Goal: Use online tool/utility: Utilize a website feature to perform a specific function

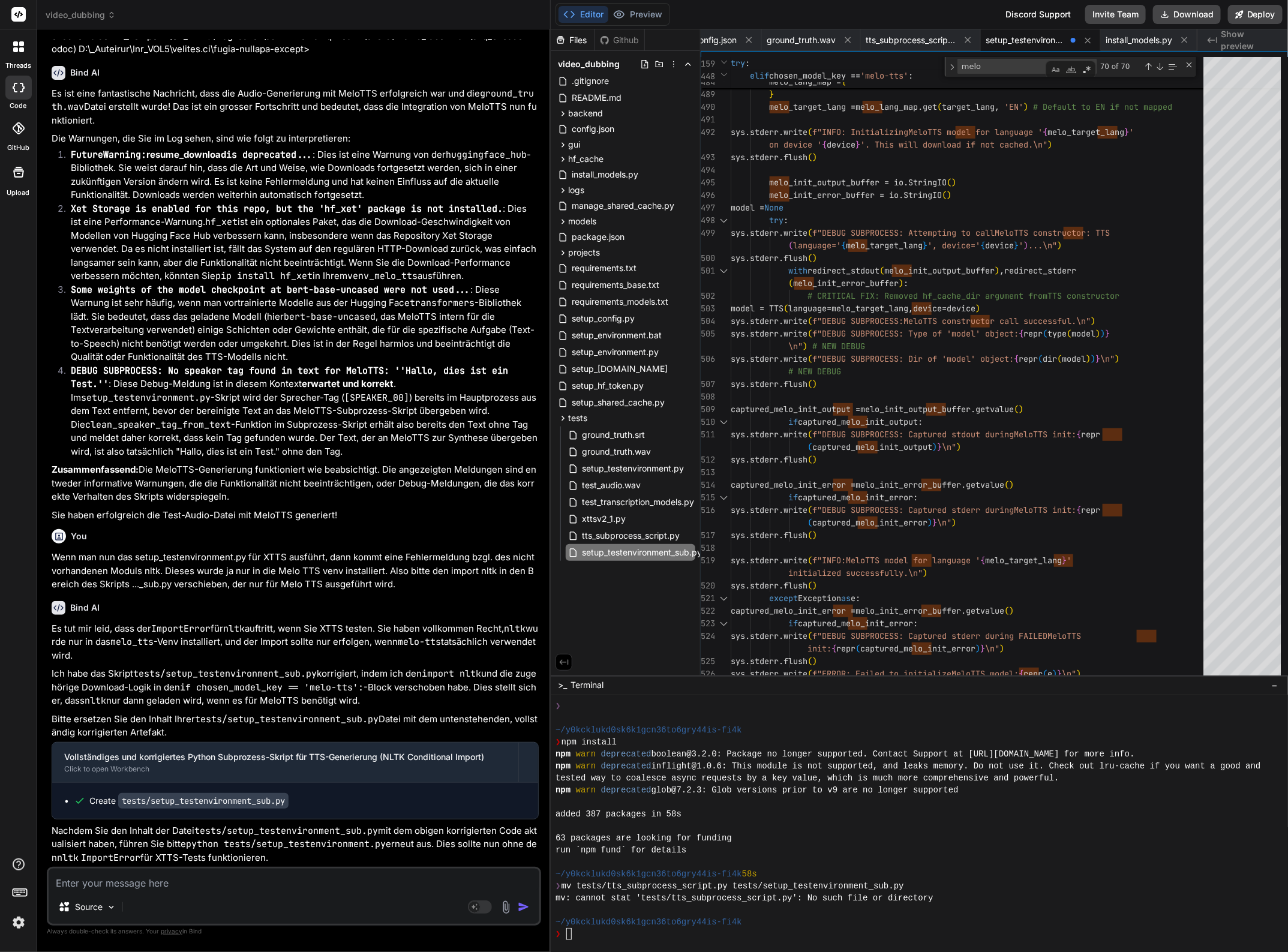
click at [100, 890] on textarea at bounding box center [294, 879] width 491 height 21
type textarea "U"
type textarea "x"
type textarea "Un"
type textarea "x"
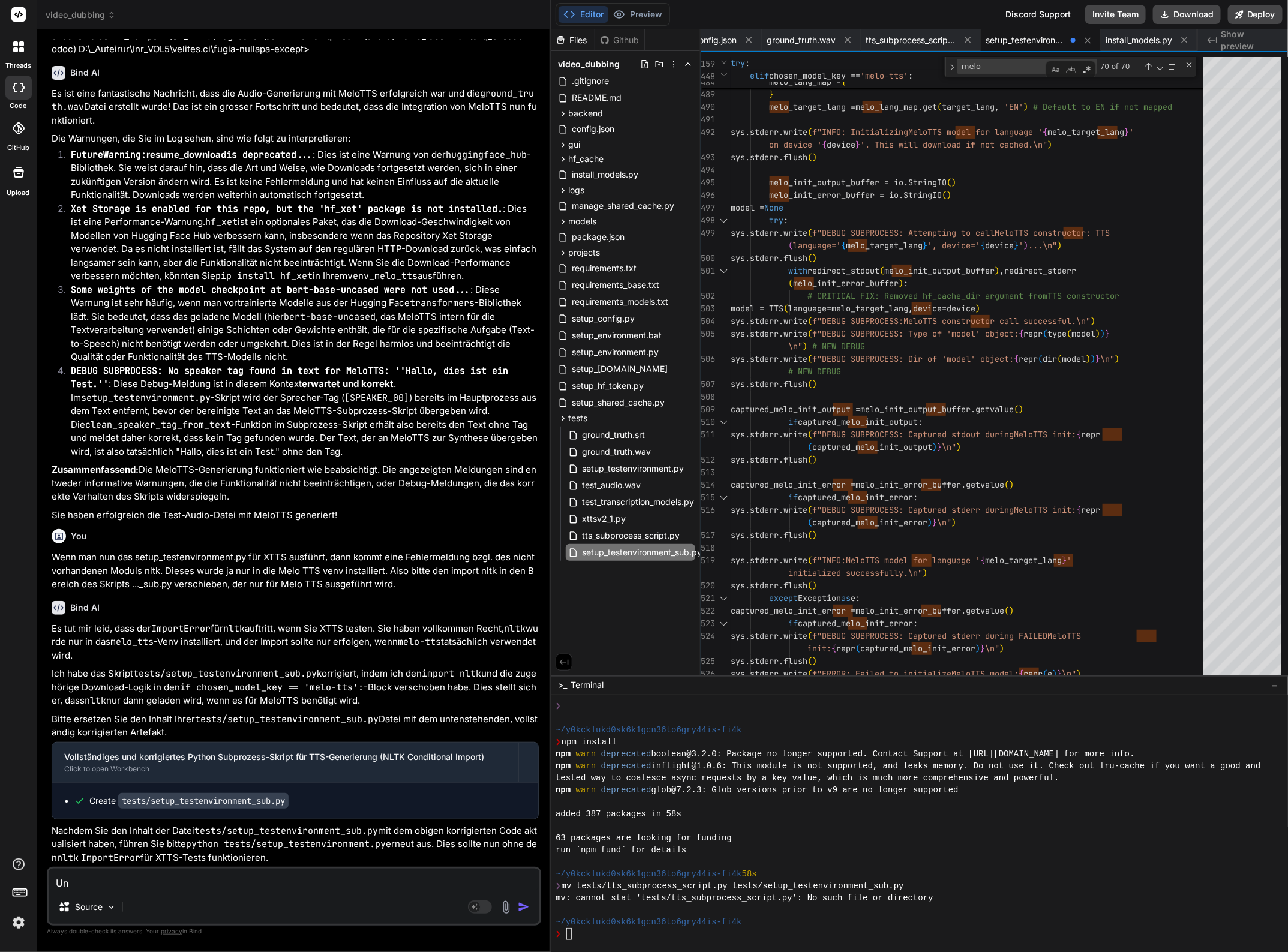
type textarea "Un"
type textarea "x"
type textarea "Un"
type textarea "x"
type textarea "U"
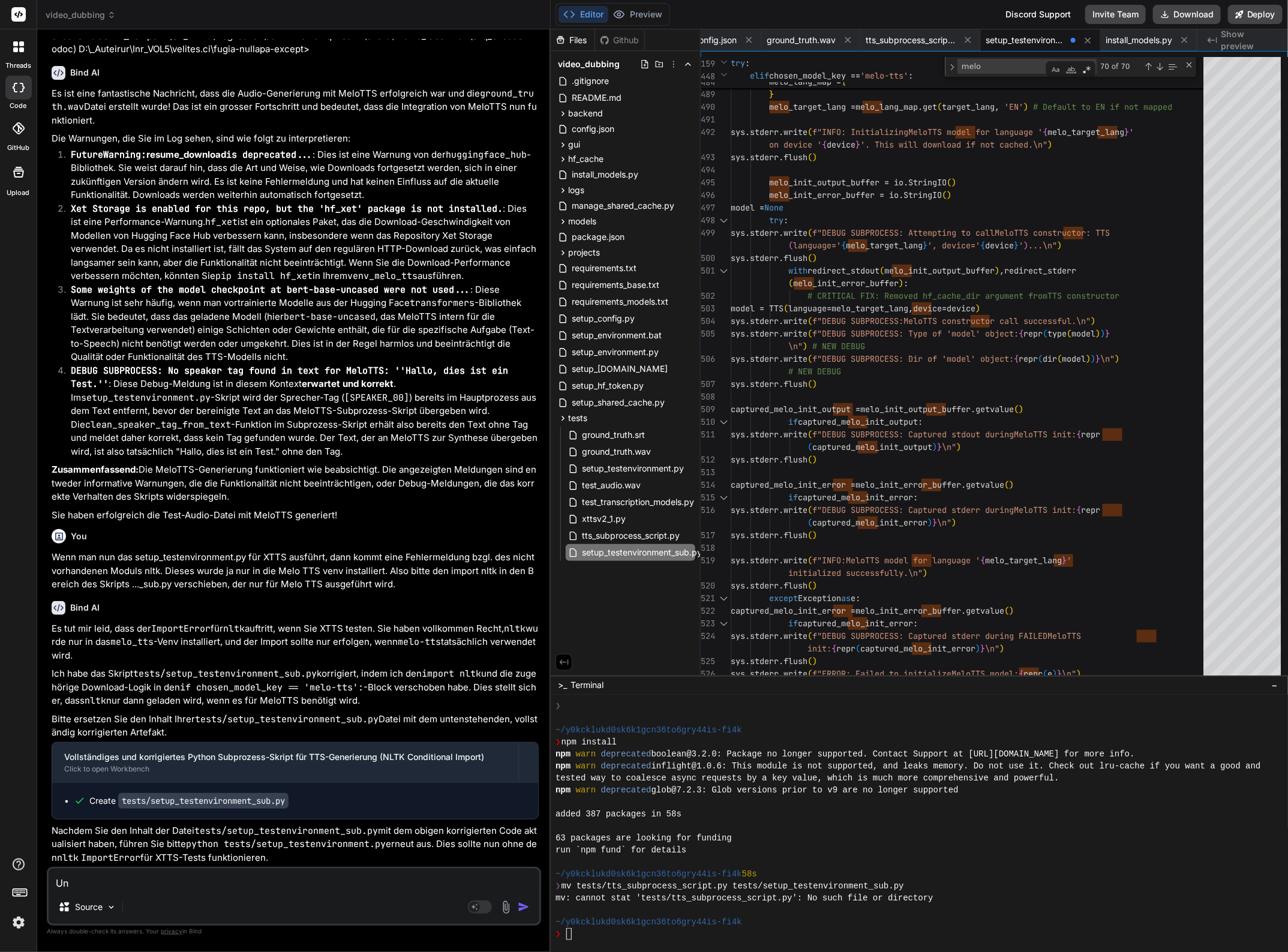
type textarea "x"
type textarea "N"
type textarea "x"
type textarea "Nu"
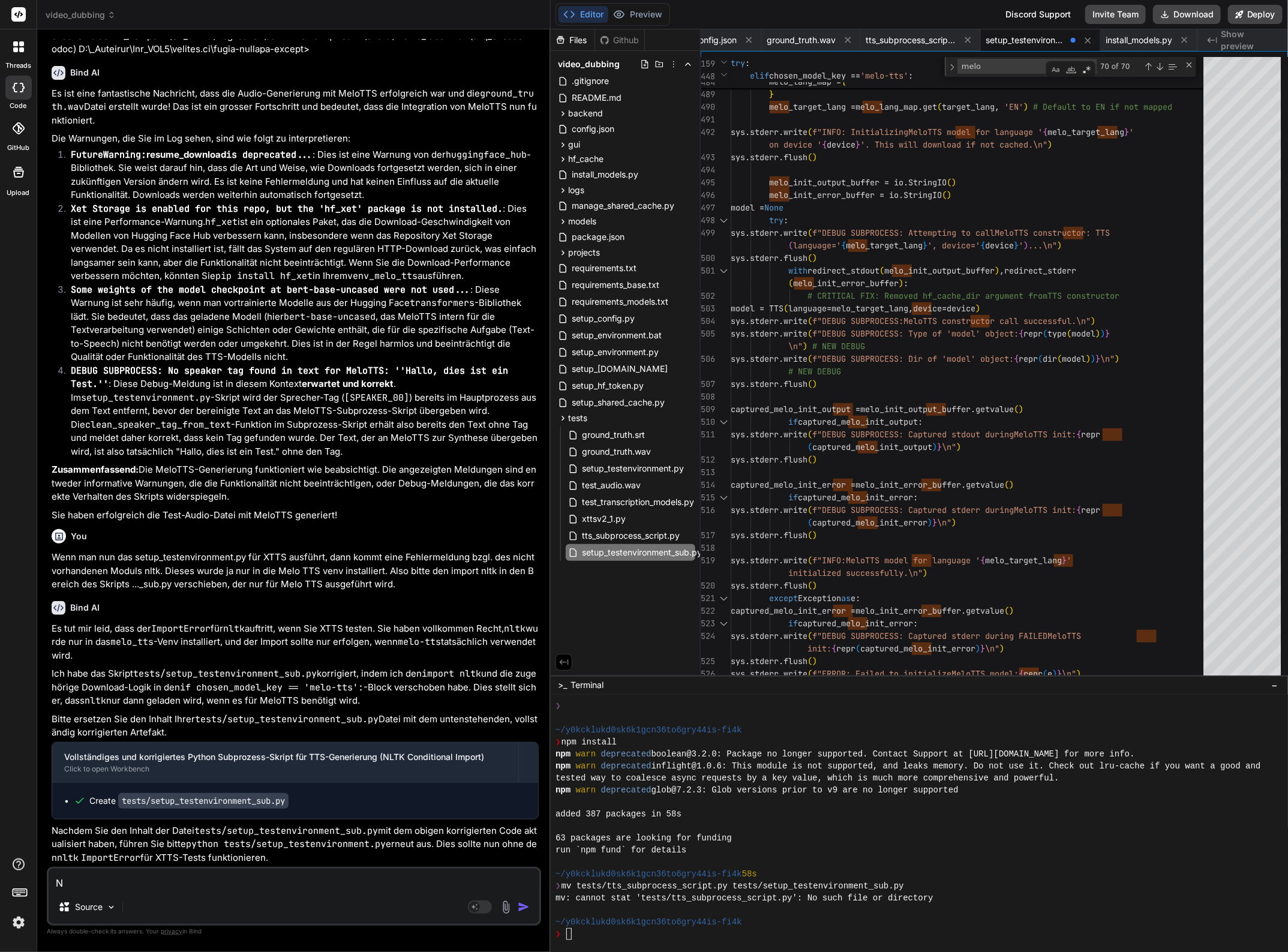
type textarea "x"
type textarea "Nun"
type textarea "x"
type textarea "Nun"
type textarea "x"
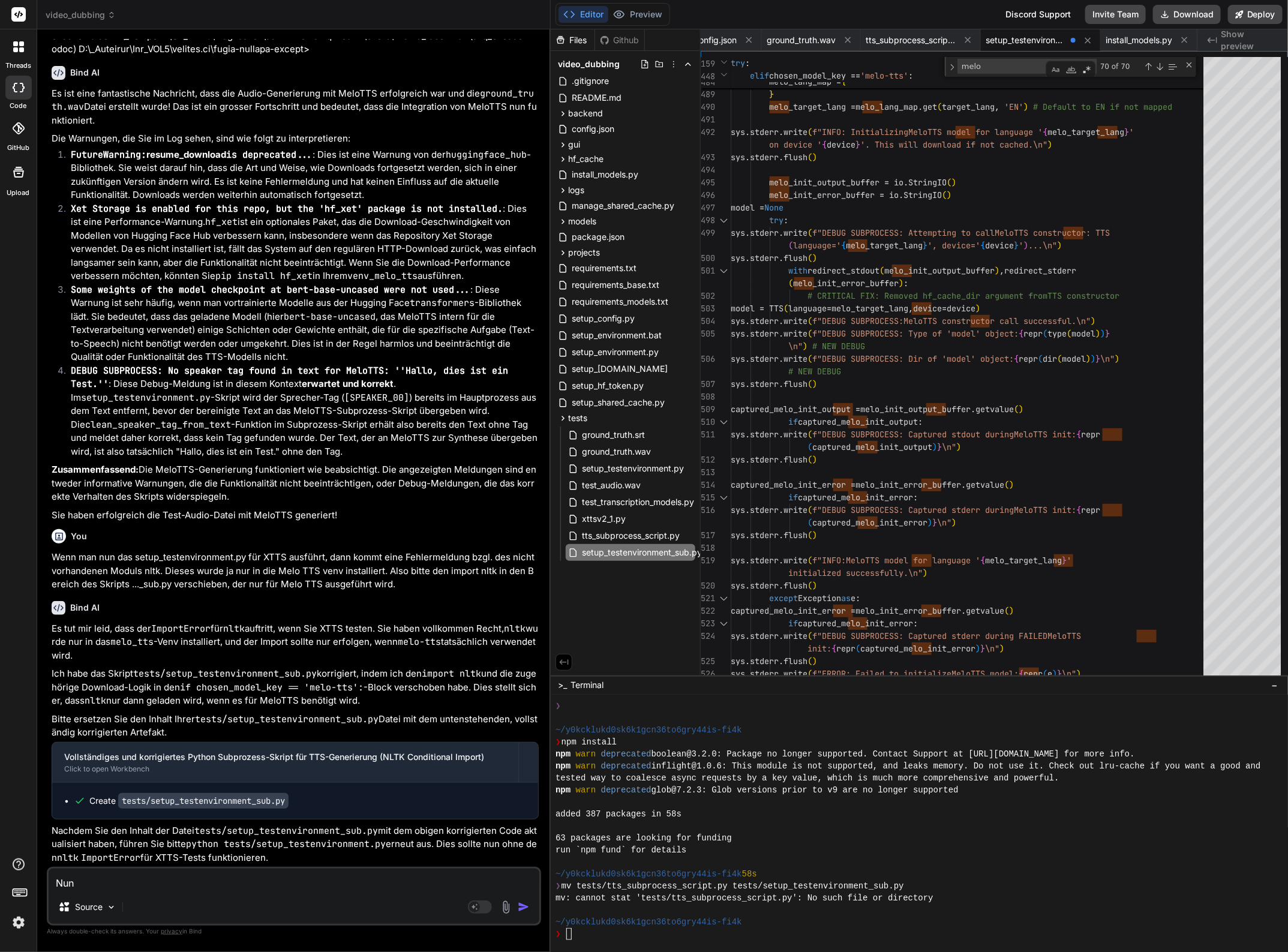
type textarea "Nun h"
type textarea "x"
type textarea "Nun ha"
type textarea "x"
type textarea "Nun hat"
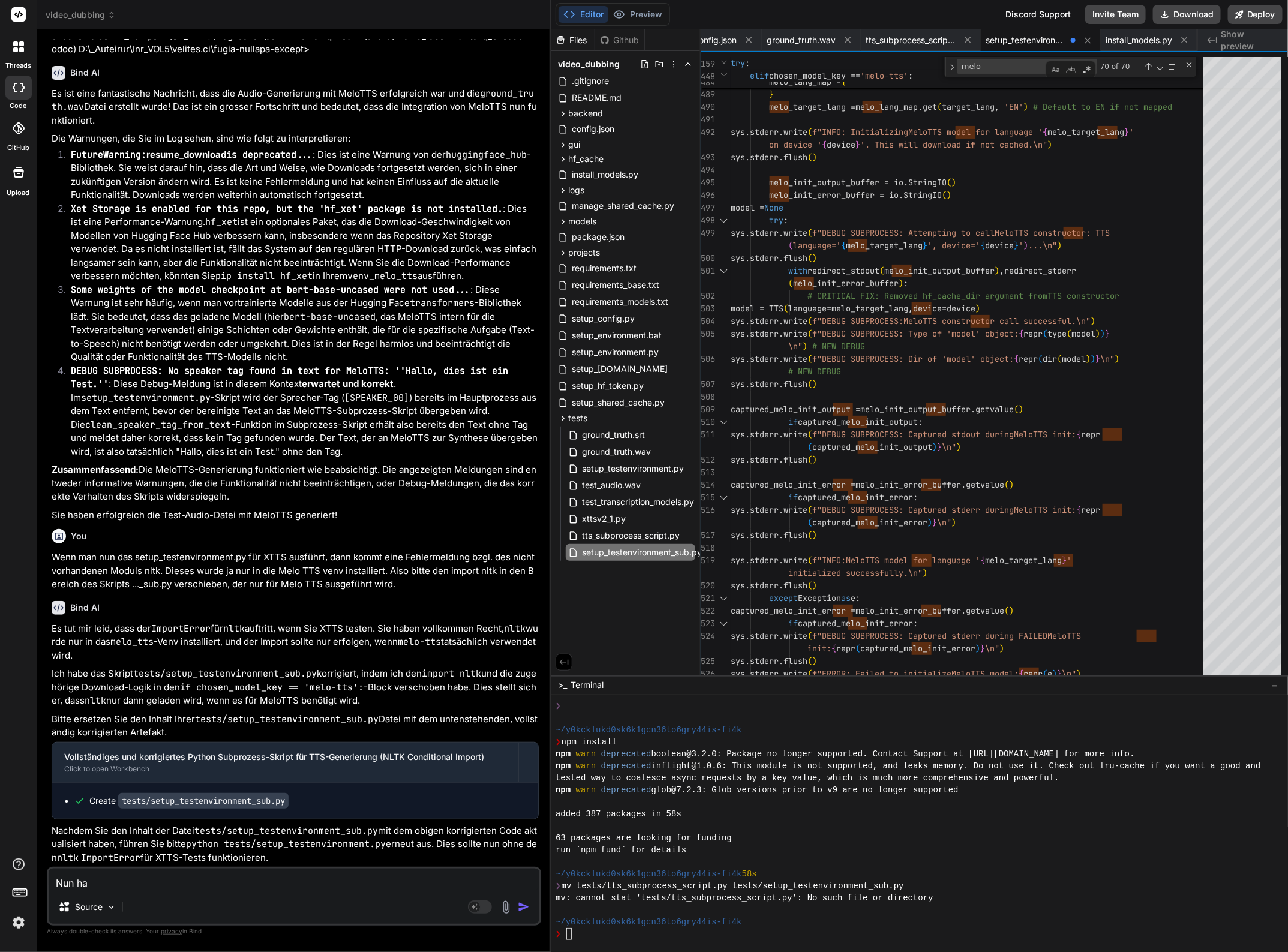
type textarea "x"
type textarea "Nun hat"
type textarea "x"
type textarea "Nun hat d"
type textarea "x"
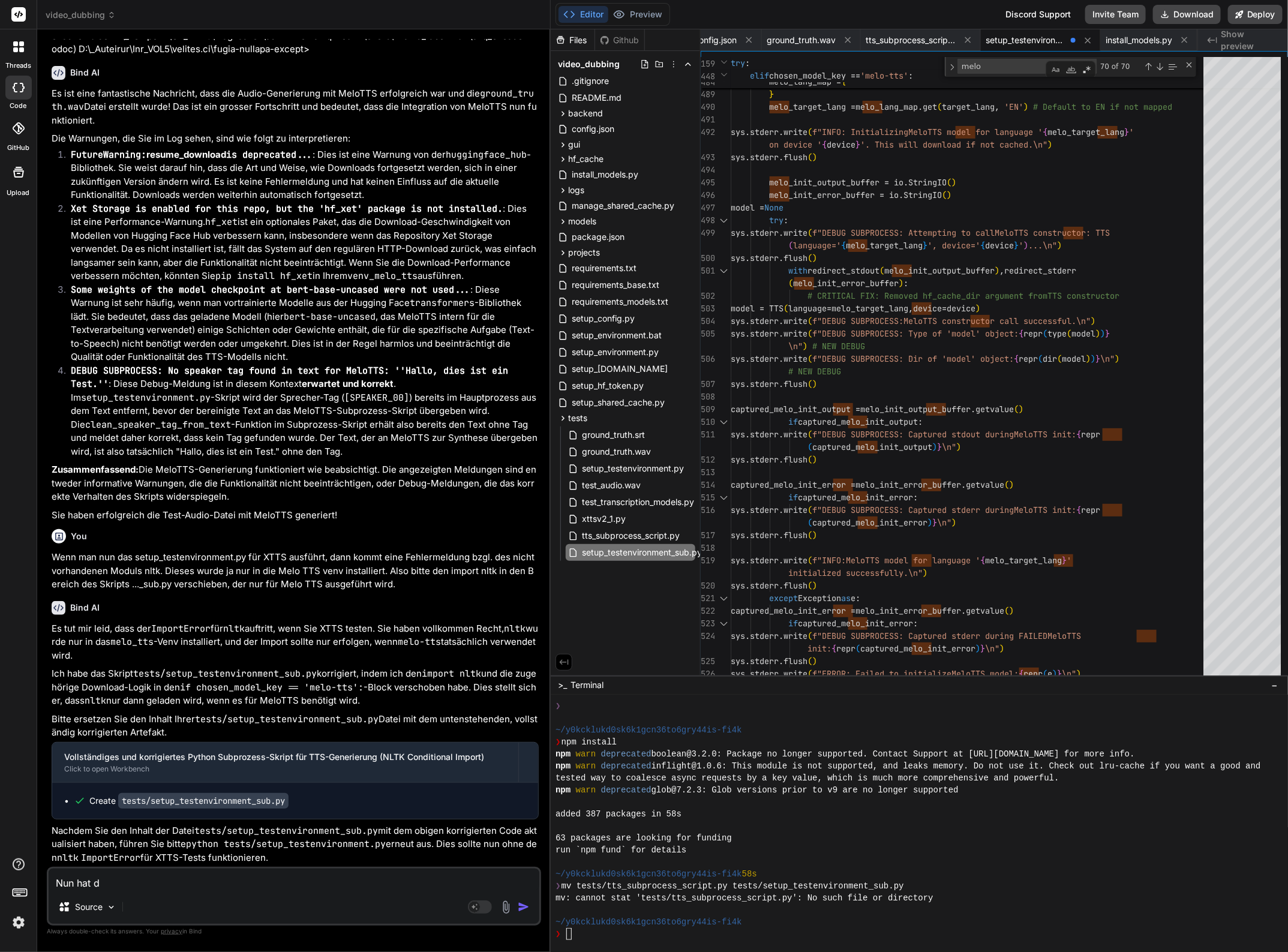
type textarea "Nun hat di"
type textarea "x"
type textarea "Nun hat die"
type textarea "x"
type textarea "Nun hat die"
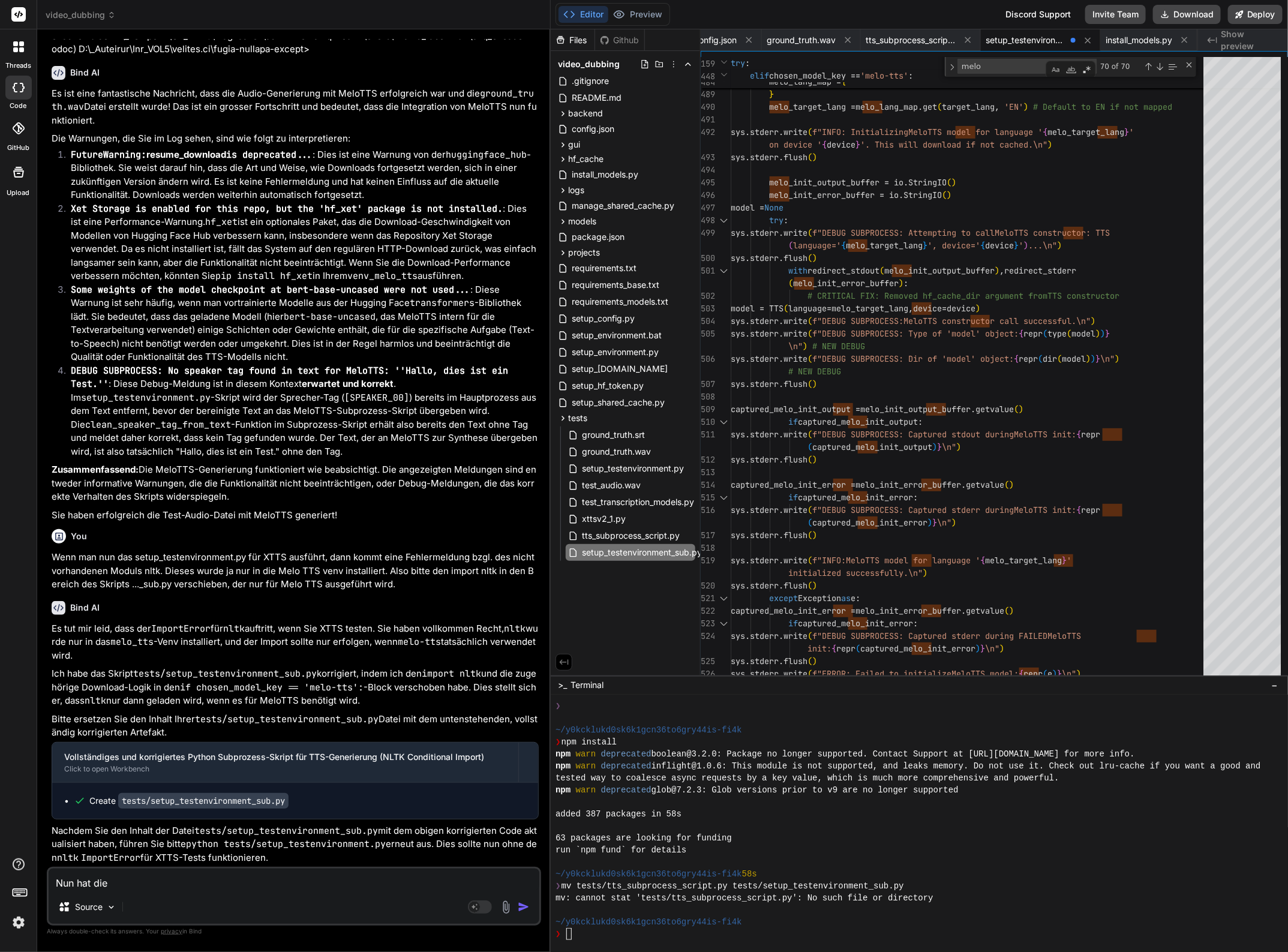
type textarea "x"
type textarea "Nun hat die A"
type textarea "x"
type textarea "Nun hat die Au"
type textarea "x"
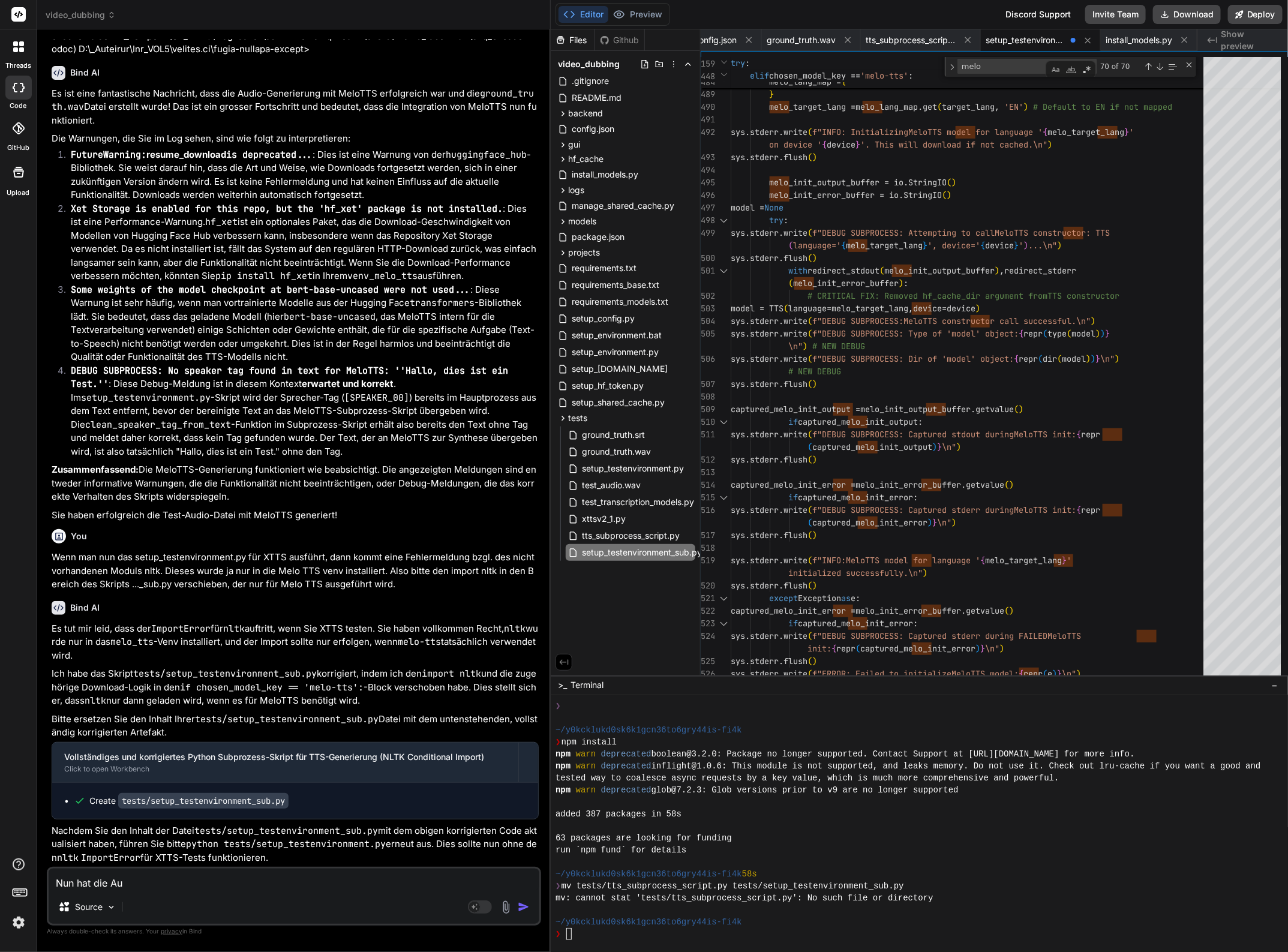
type textarea "Nun hat die Aus"
type textarea "x"
type textarea "Nun hat die Ausg"
type textarea "x"
type textarea "Nun hat die Ausga"
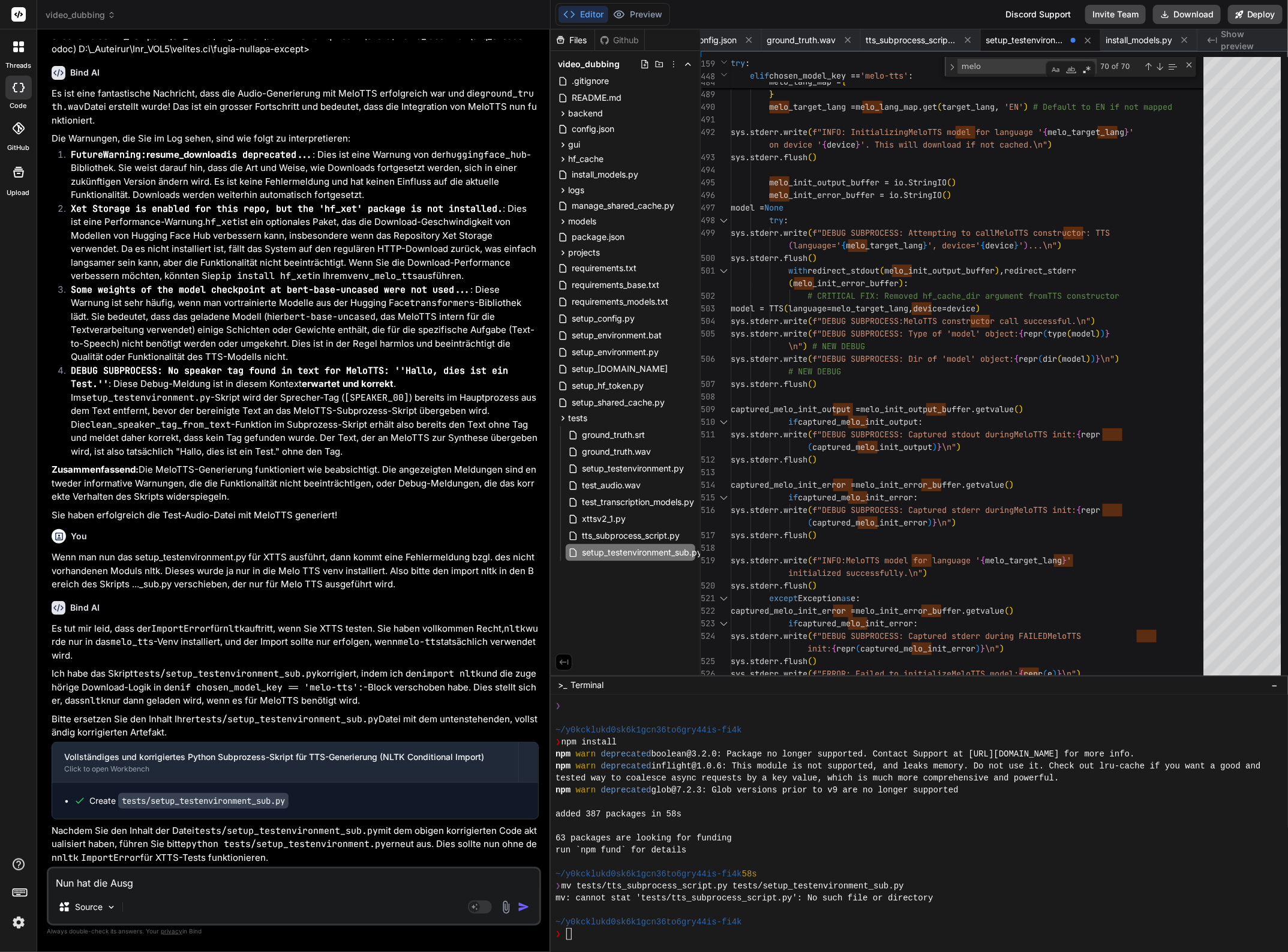
type textarea "x"
type textarea "Nun hat die Ausgab"
type textarea "x"
type textarea "Nun hat die Ausgabe"
type textarea "x"
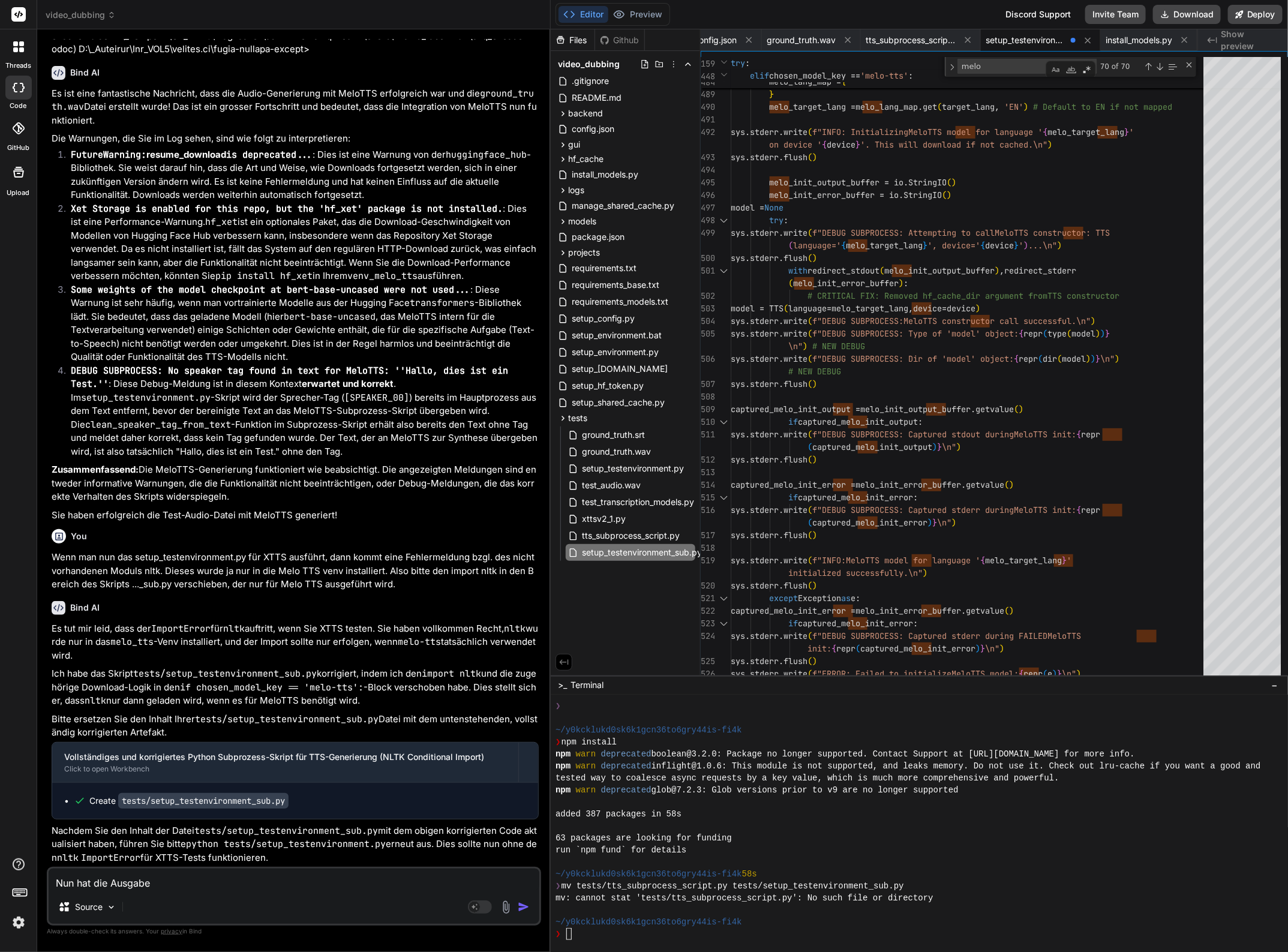
type textarea "Nun hat die Ausgabe"
type textarea "x"
type textarea "Nun hat die Ausgabe f"
type textarea "x"
type textarea "Nun hat die Ausgabe fü"
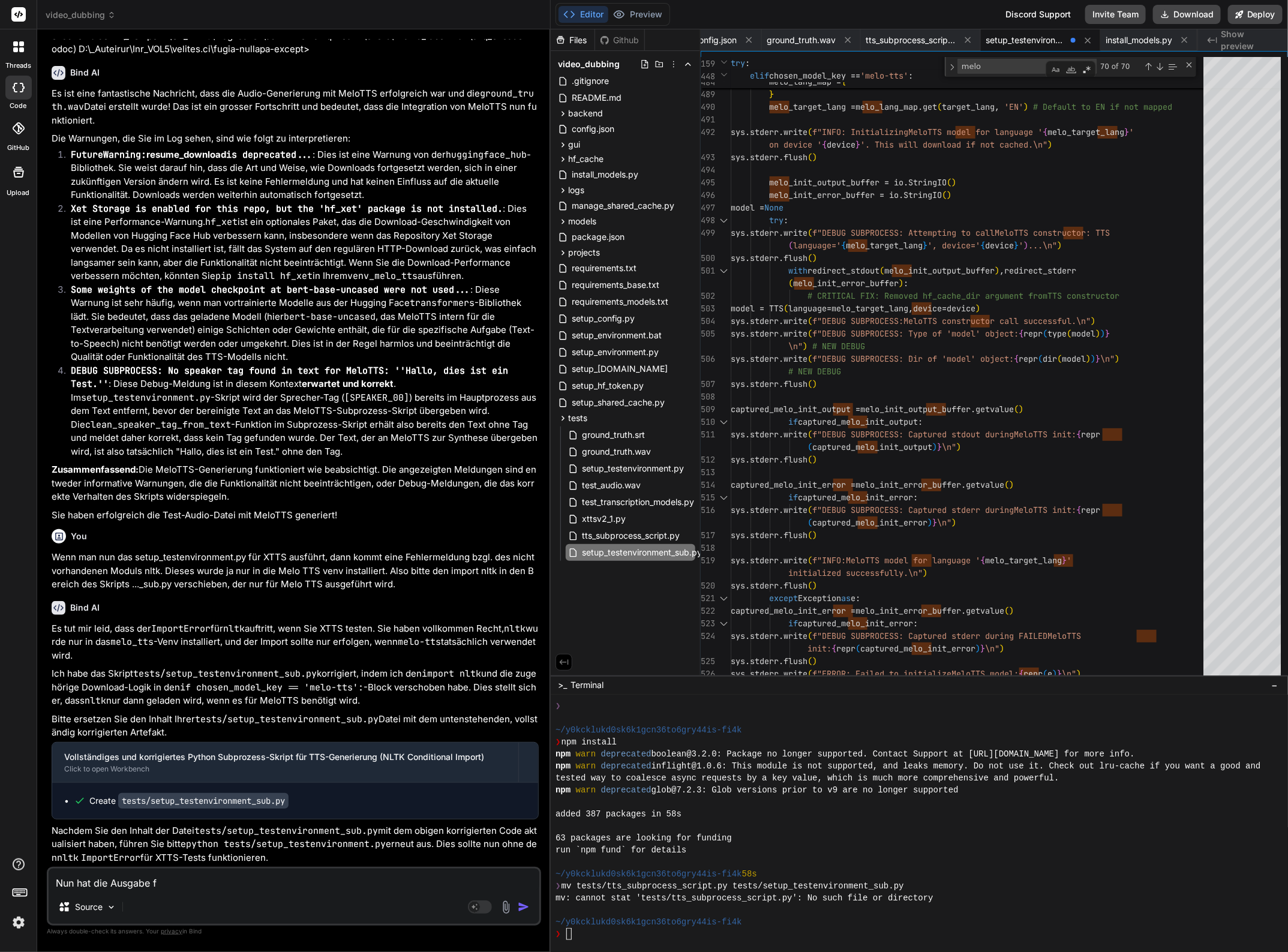
type textarea "x"
type textarea "Nun hat die Ausgabe für"
type textarea "x"
type textarea "Nun hat die Ausgabe für"
type textarea "x"
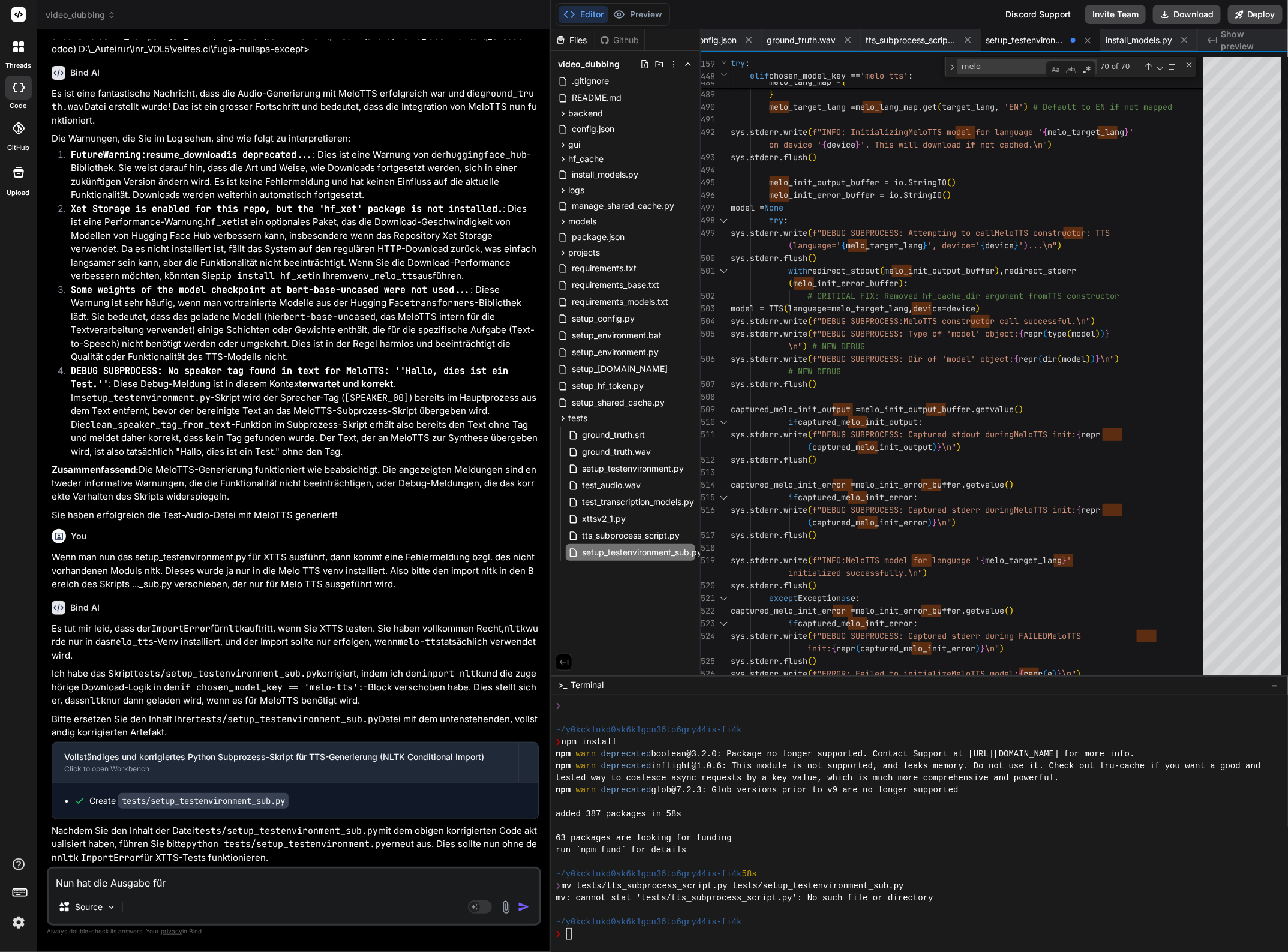
type textarea "Nun hat die Ausgabe für a"
type textarea "x"
type textarea "Nun hat die Ausgabe für al"
type textarea "x"
type textarea "Nun hat die Ausgabe für all"
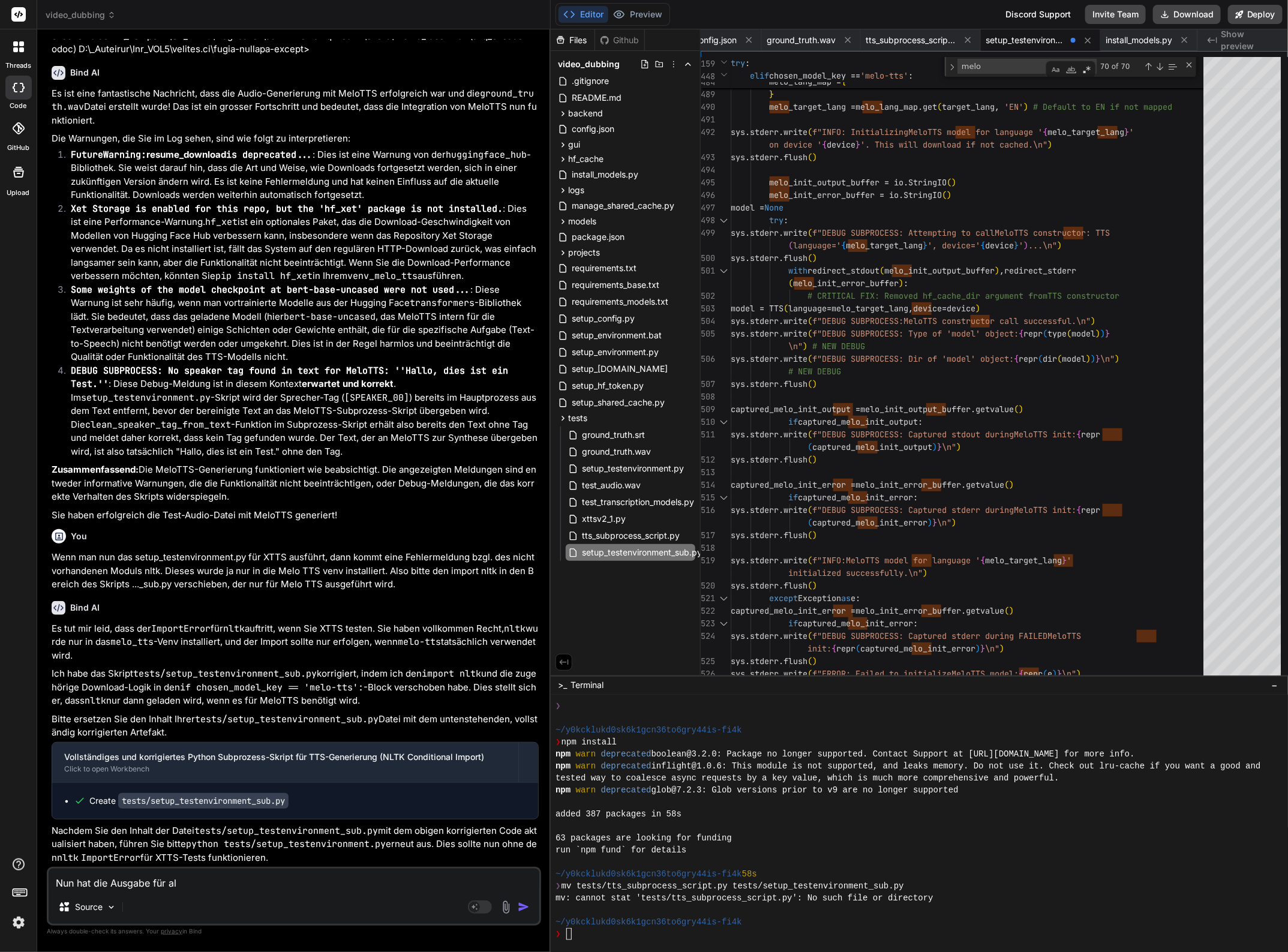
type textarea "x"
type textarea "Nun hat die Ausgabe für alle"
type textarea "x"
type textarea "Nun hat die Ausgabe für alle"
type textarea "x"
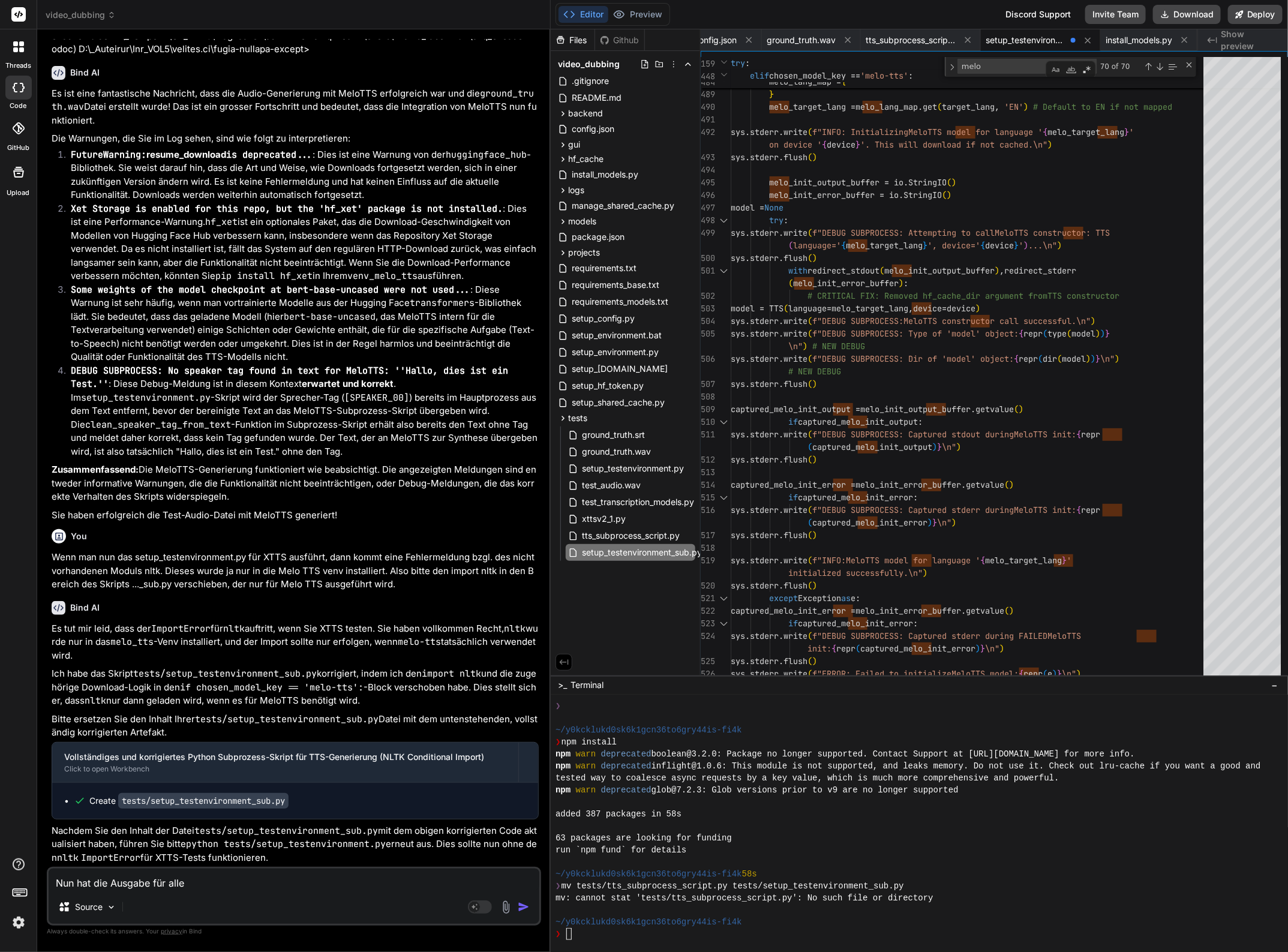
type textarea "Nun hat die Ausgabe für alle 3"
type textarea "x"
type textarea "Nun hat die Ausgabe für alle 3"
type textarea "x"
type textarea "Nun hat die Ausgabe für alle 3 M"
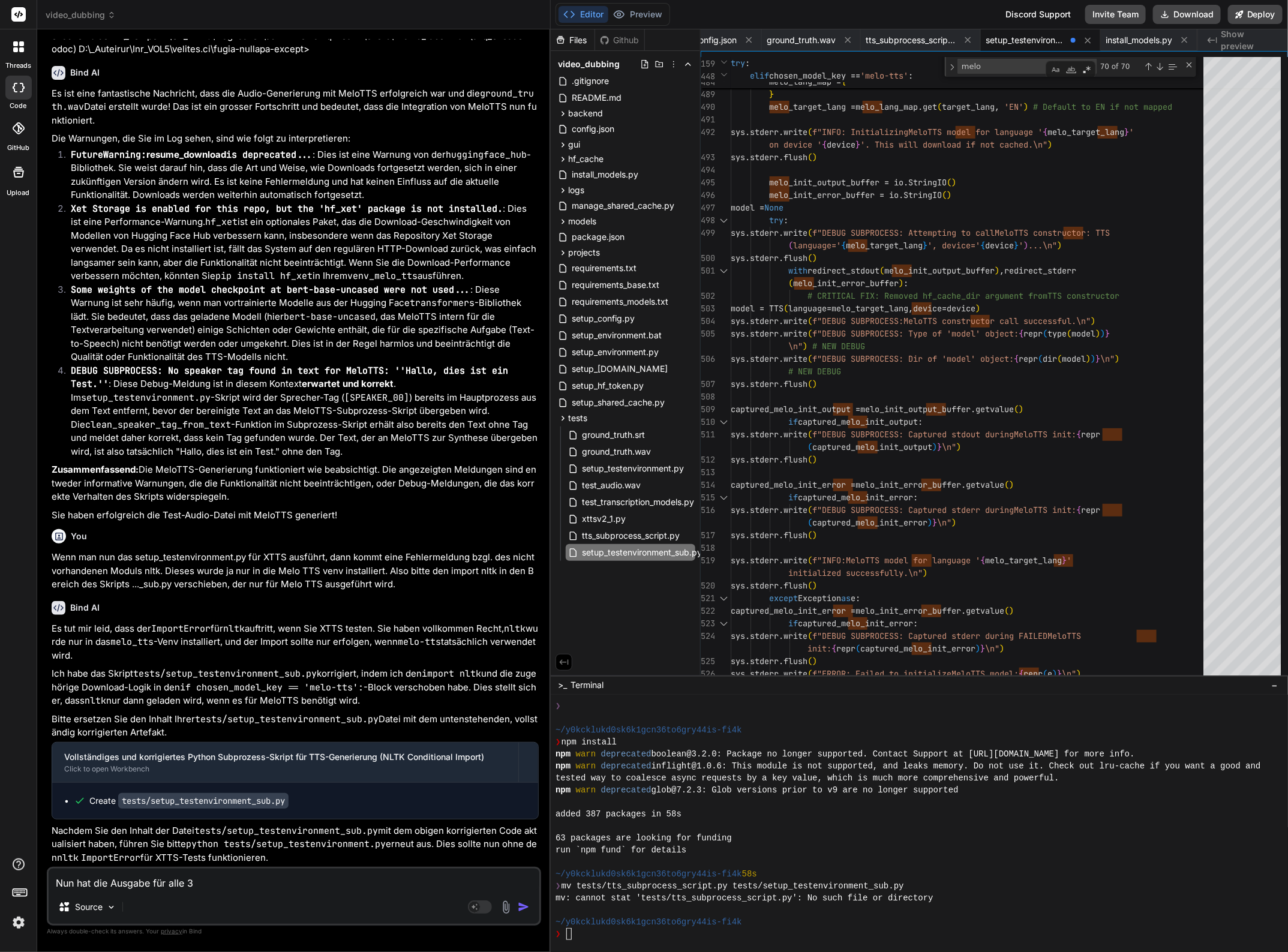
type textarea "x"
type textarea "Nun hat die Ausgabe für alle 3 Mo"
type textarea "x"
type textarea "Nun hat die Ausgabe für alle 3 Mod"
type textarea "x"
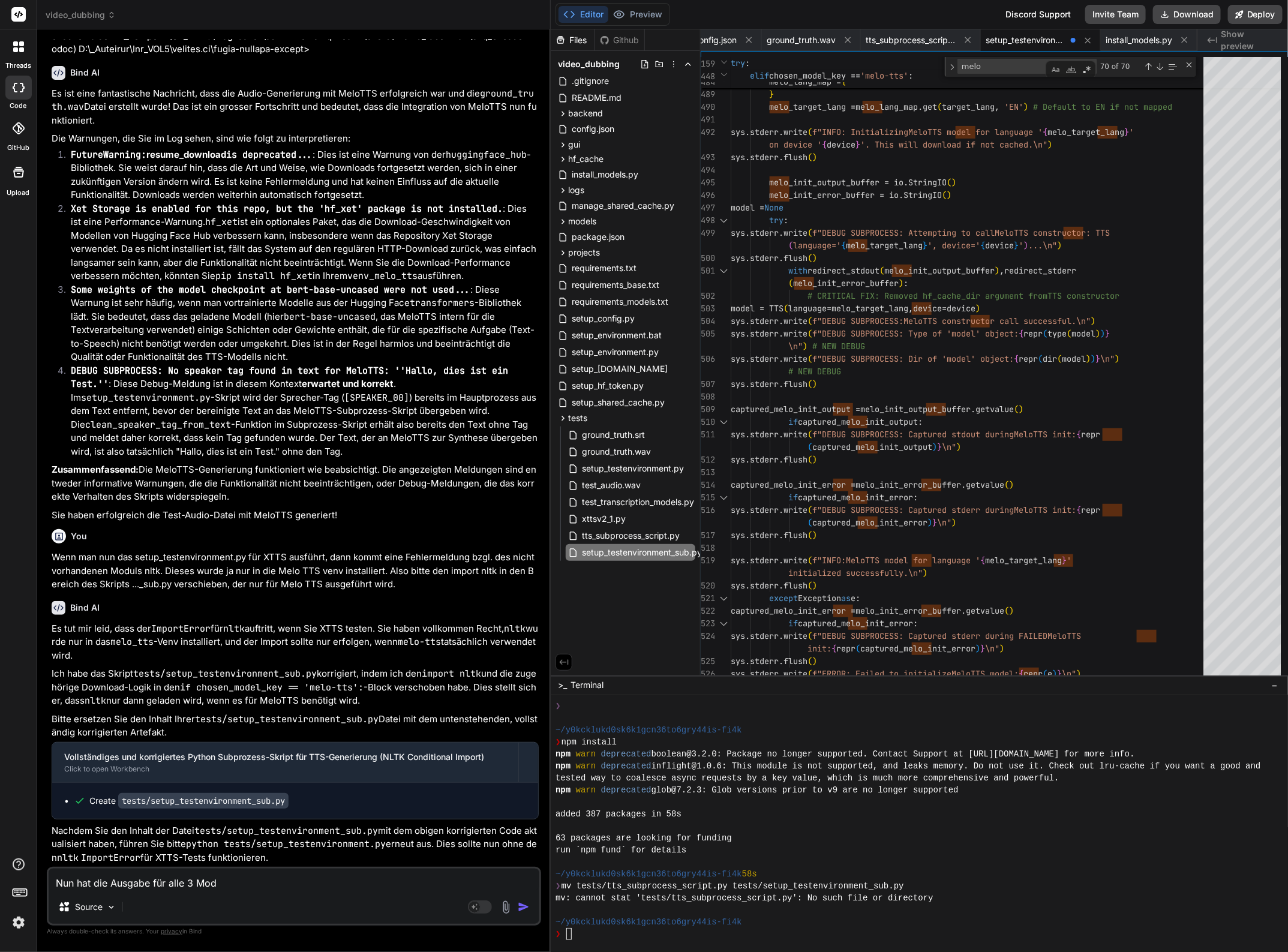
type textarea "Nun hat die Ausgabe für alle 3 Mode"
type textarea "x"
type textarea "Nun hat die Ausgabe für alle 3 Model"
type textarea "x"
type textarea "Nun hat die Ausgabe für alle 3 Modell"
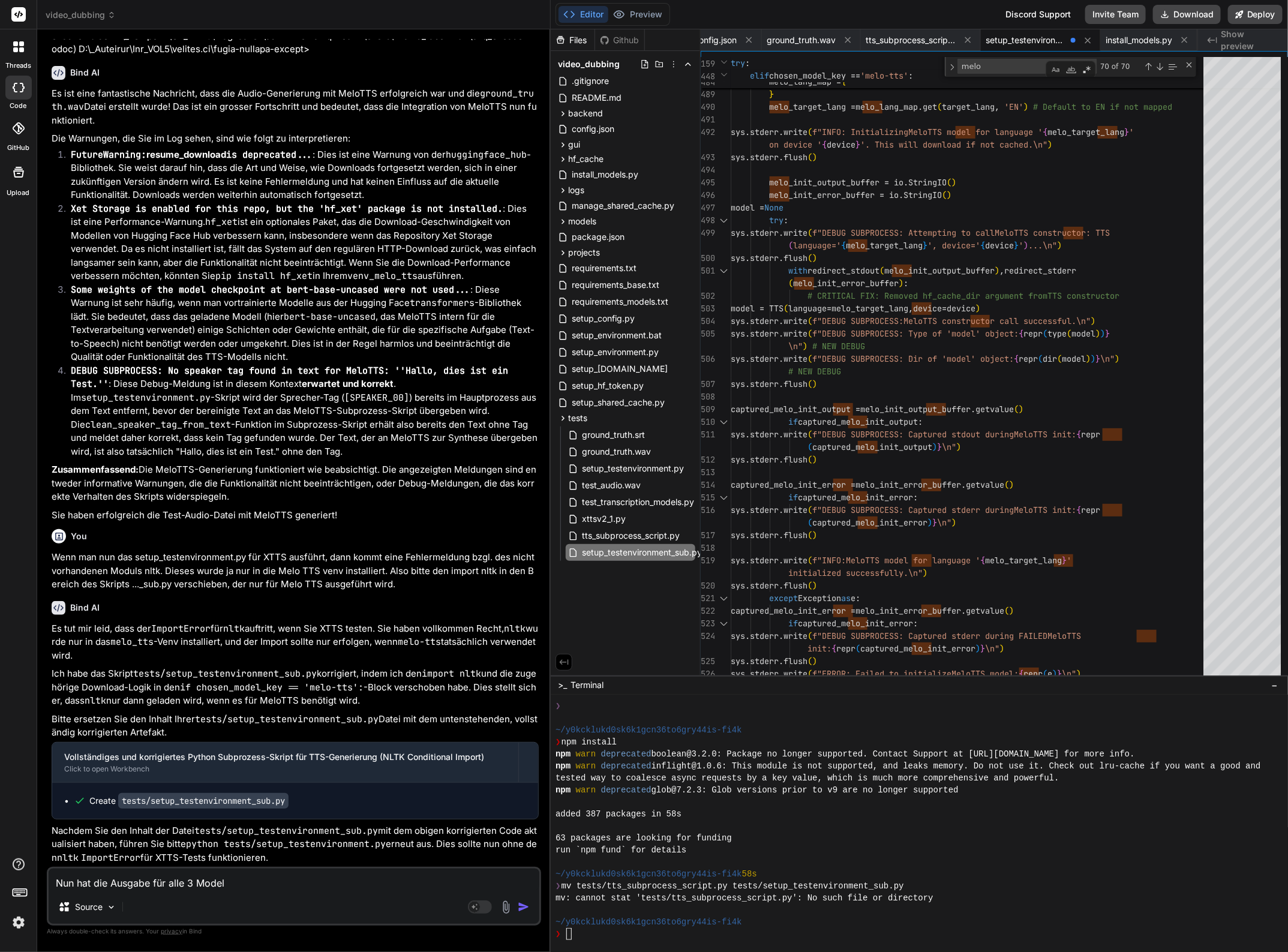
type textarea "x"
type textarea "Nun hat die Ausgabe für alle 3 Modelle"
type textarea "x"
type textarea "Nun hat die Ausgabe für alle 3 TModelle"
type textarea "x"
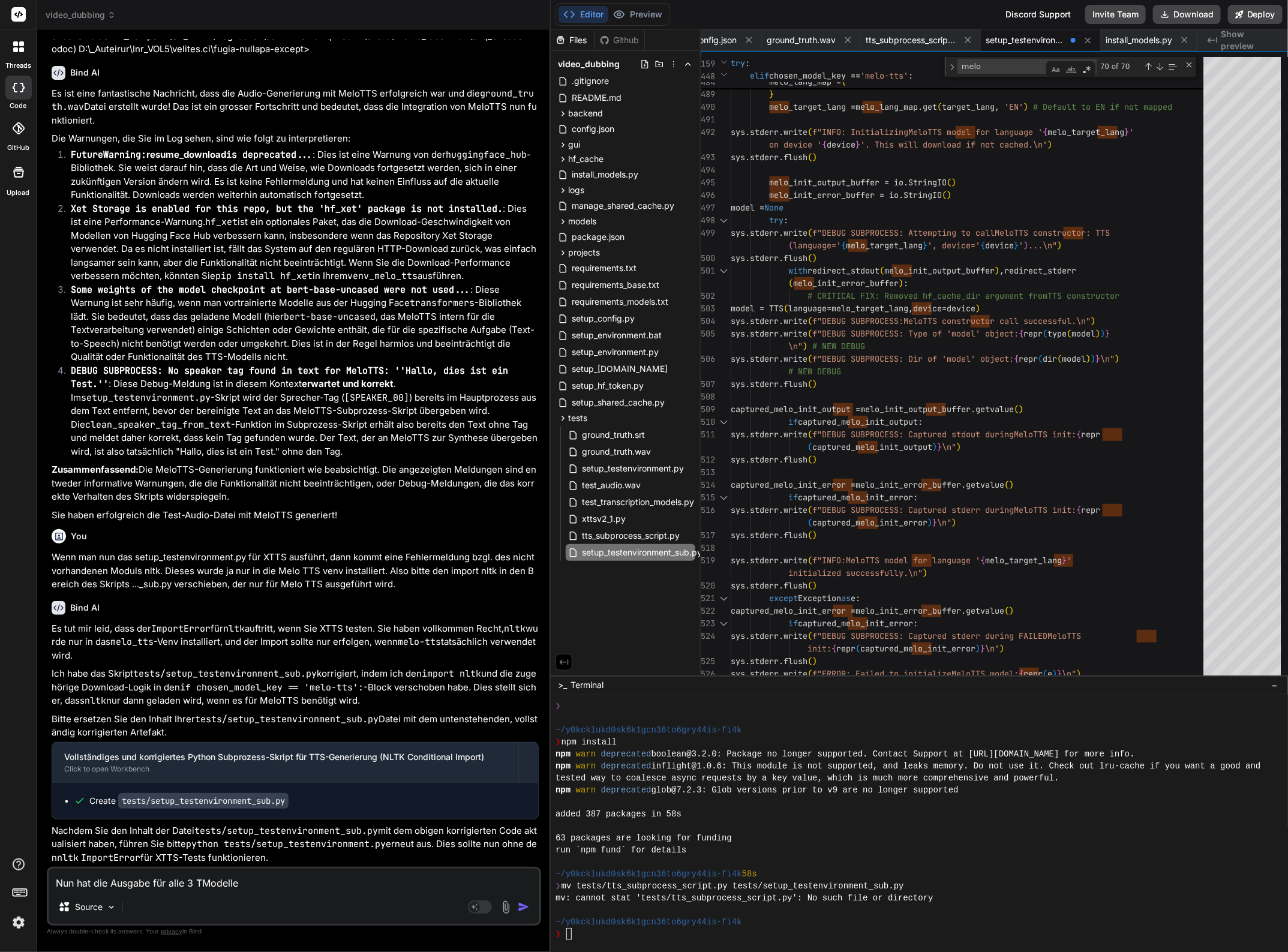
type textarea "Nun hat die Ausgabe für alle 3 TTModelle"
type textarea "x"
type textarea "Nun hat die Ausgabe für alle 3 TTSModelle"
type textarea "x"
type textarea "Nun hat die Ausgabe für alle 3 TTS Modelle"
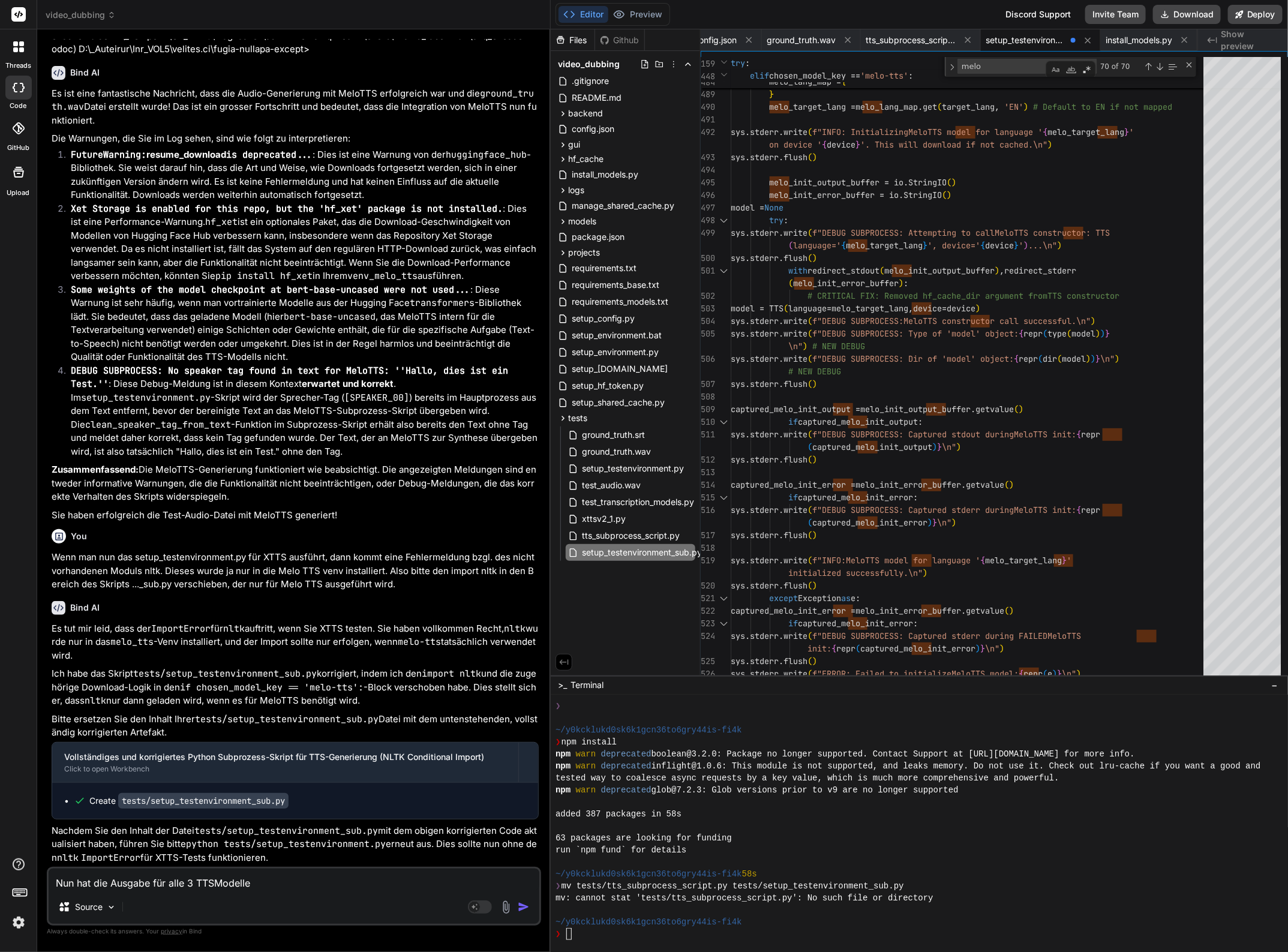
type textarea "x"
type textarea "Nun hat die Ausgabe für alle 3 TTS Modelle"
type textarea "x"
type textarea "Nun hat die Ausgabe für alle 3 TTS Modelle g"
type textarea "x"
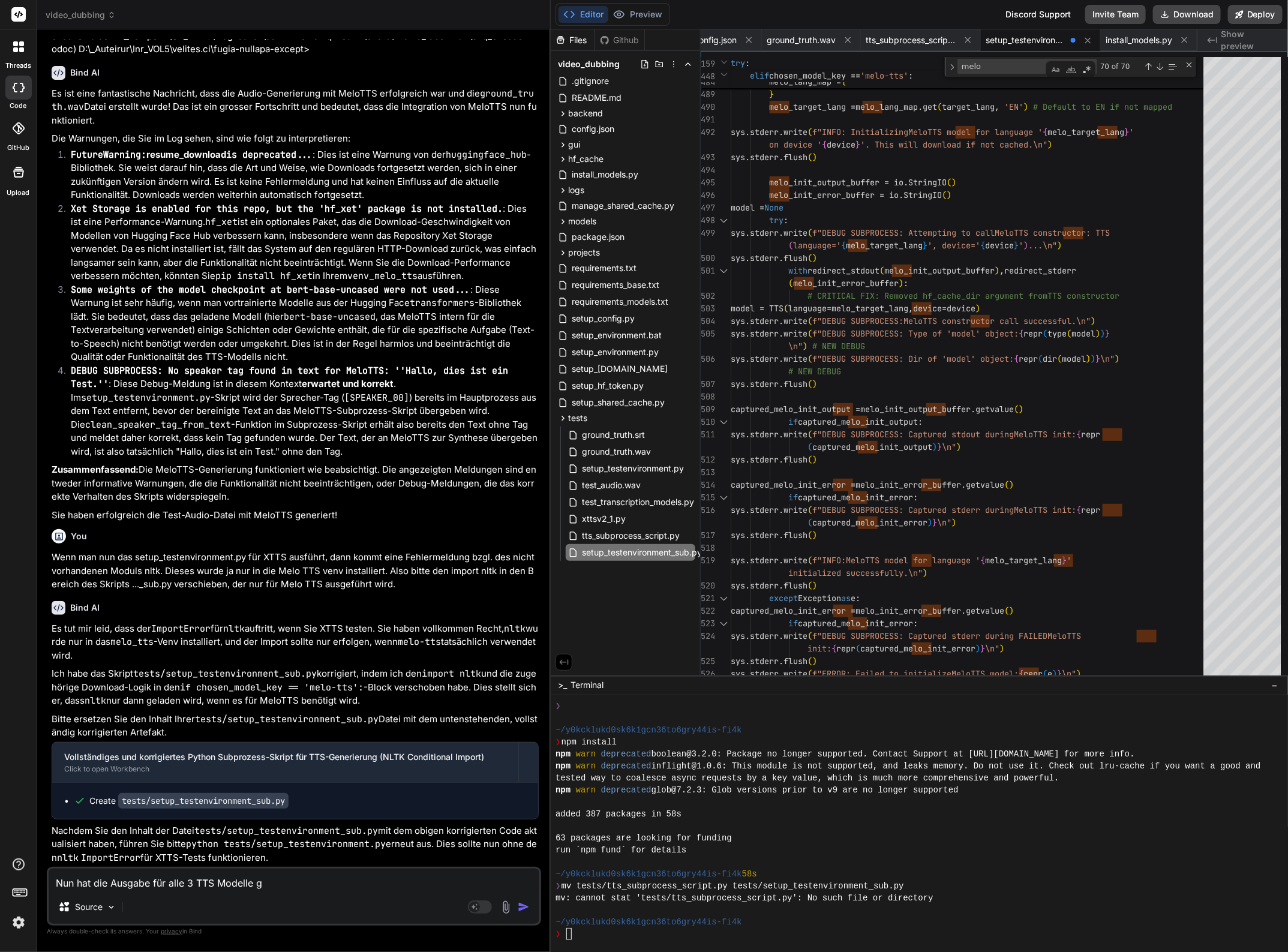
type textarea "Nun hat die Ausgabe für alle 3 TTS Modelle ge"
type textarea "x"
type textarea "Nun hat die Ausgabe für alle 3 TTS Modelle gek"
type textarea "x"
type textarea "Nun hat die Ausgabe für alle 3 TTS Modelle gekl"
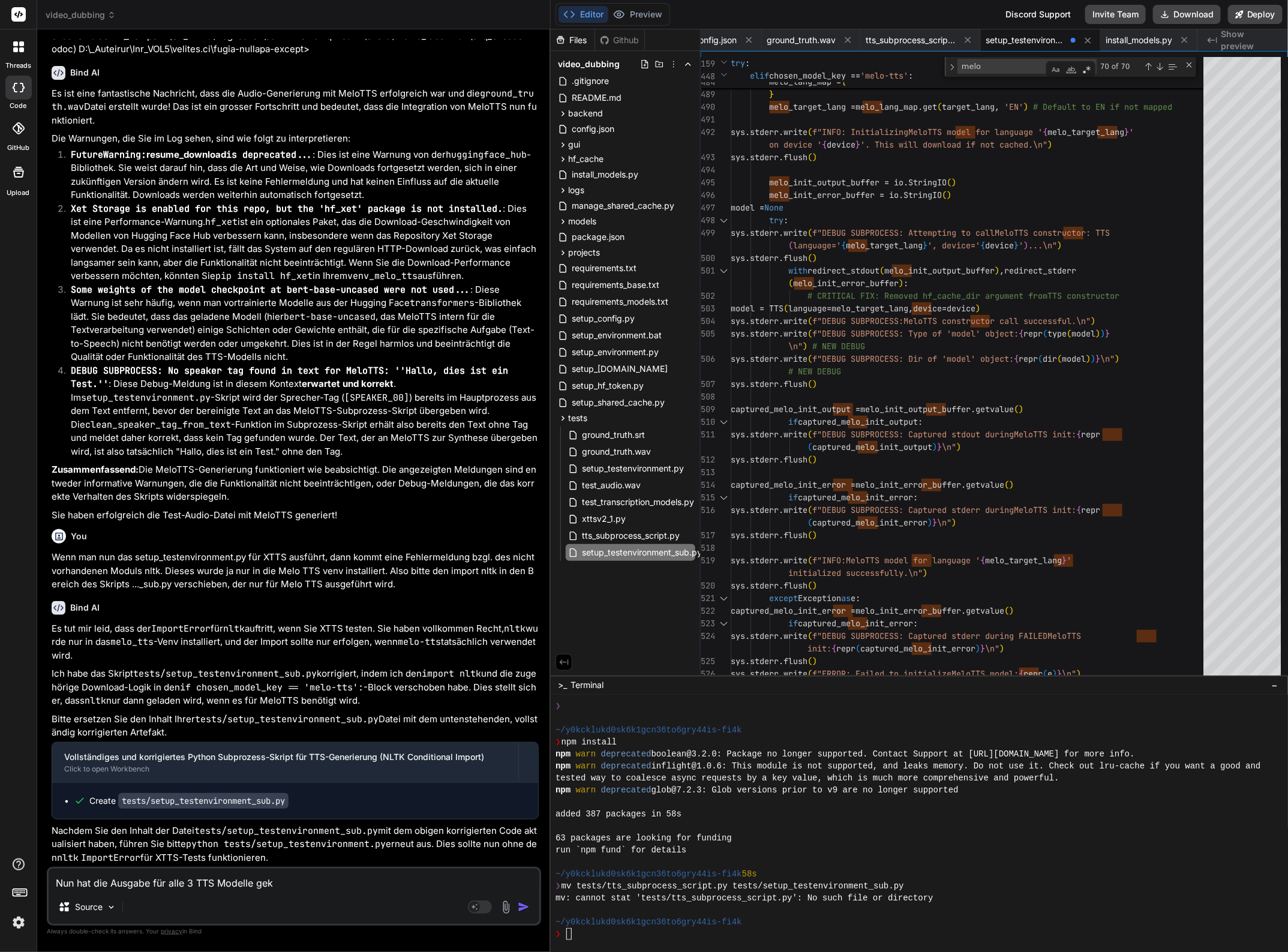
type textarea "x"
type textarea "Nun hat die Ausgabe für alle 3 TTS Modelle gekla"
type textarea "x"
type textarea "Nun hat die Ausgabe für alle 3 TTS Modelle geklap"
type textarea "x"
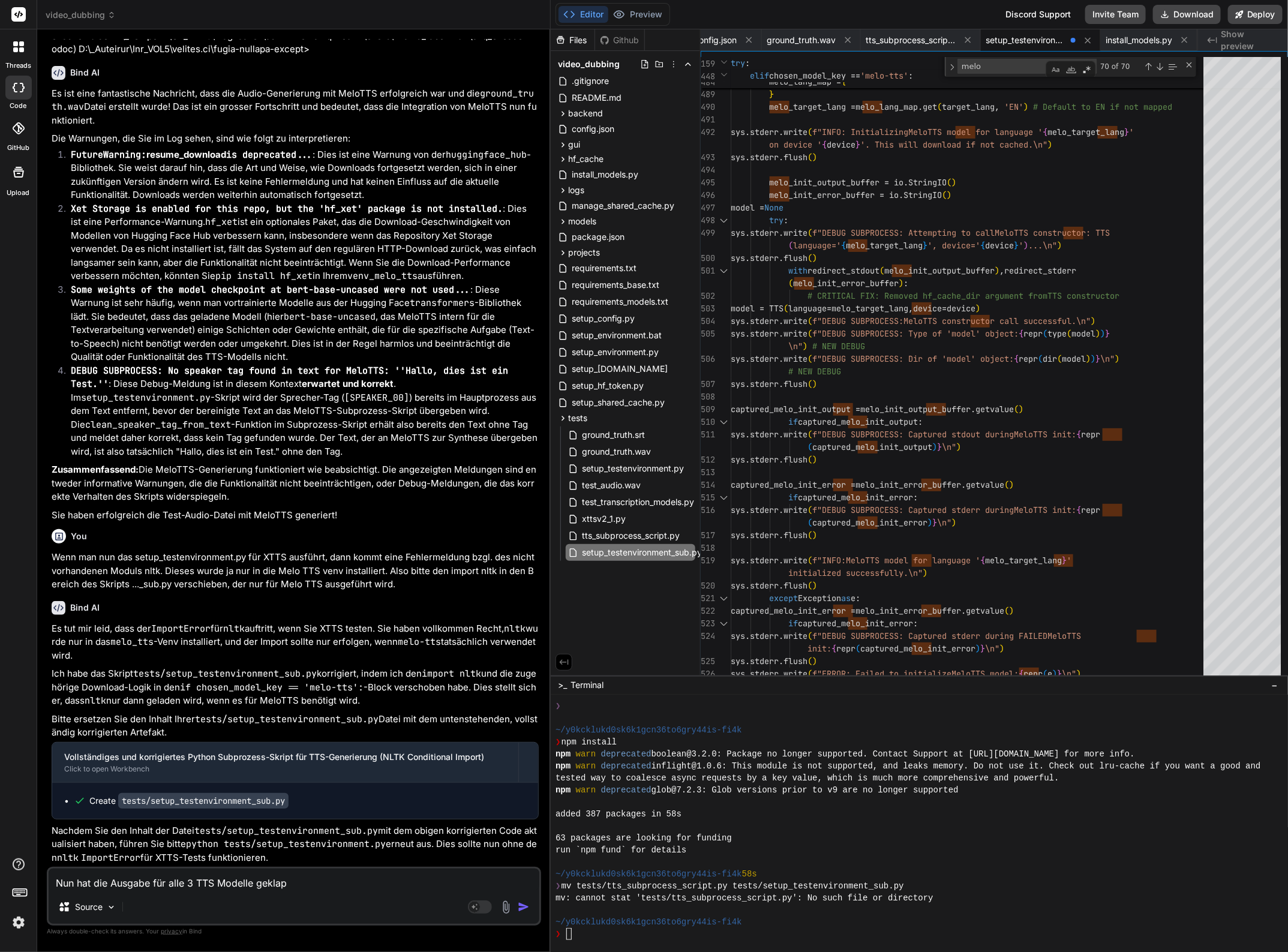
type textarea "Nun hat die Ausgabe für alle 3 TTS Modelle geklapp"
type textarea "x"
type textarea "Nun hat die Ausgabe für alle 3 TTS Modelle geklappt"
type textarea "x"
type textarea "Nun hat die Ausgabe für alle 3 TTS Modelle geklappt."
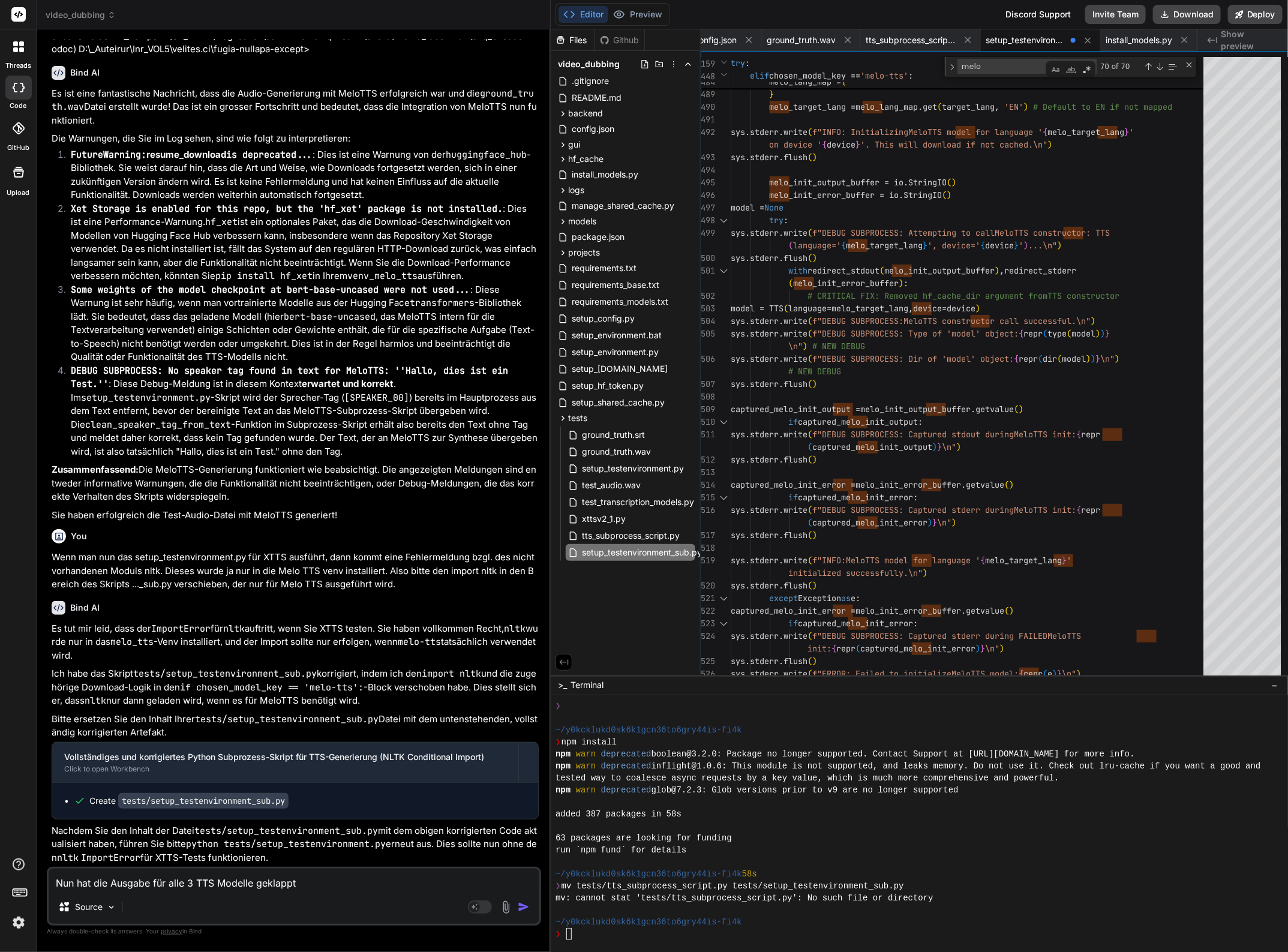
type textarea "x"
type textarea "Nun hat die Ausgabe für alle 3 TTS Modelle geklappt."
type textarea "x"
type textarea "Nun hat die Ausgabe für alle 3 TTS Modelle geklappt. B"
type textarea "x"
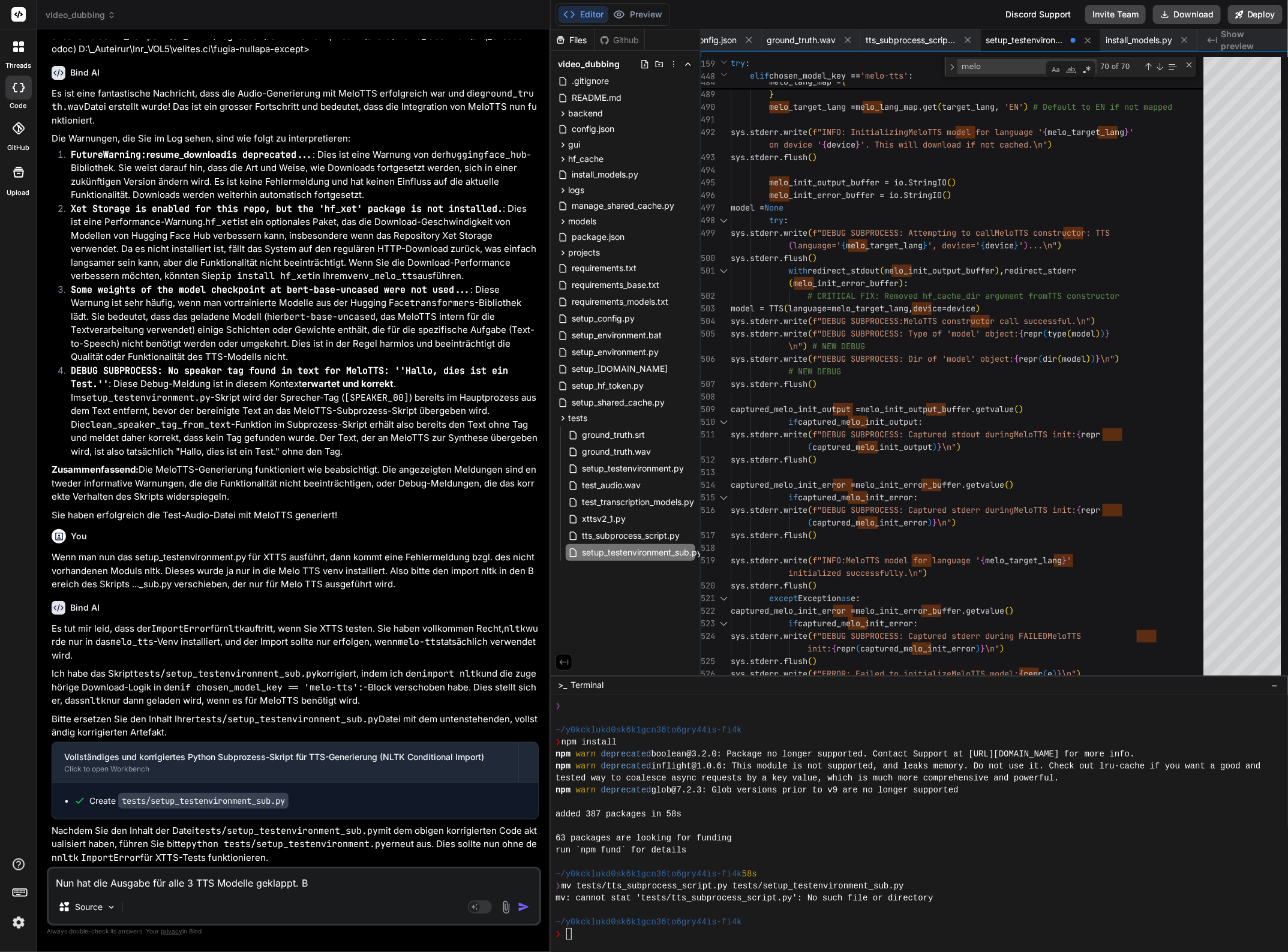
type textarea "Nun hat die Ausgabe für alle 3 TTS Modelle geklappt. Be"
type textarea "x"
type textarea "Nun hat die Ausgabe für alle 3 TTS Modelle geklappt. Bev"
type textarea "x"
type textarea "Nun hat die Ausgabe für alle 3 TTS Modelle geklappt. [GEOGRAPHIC_DATA]"
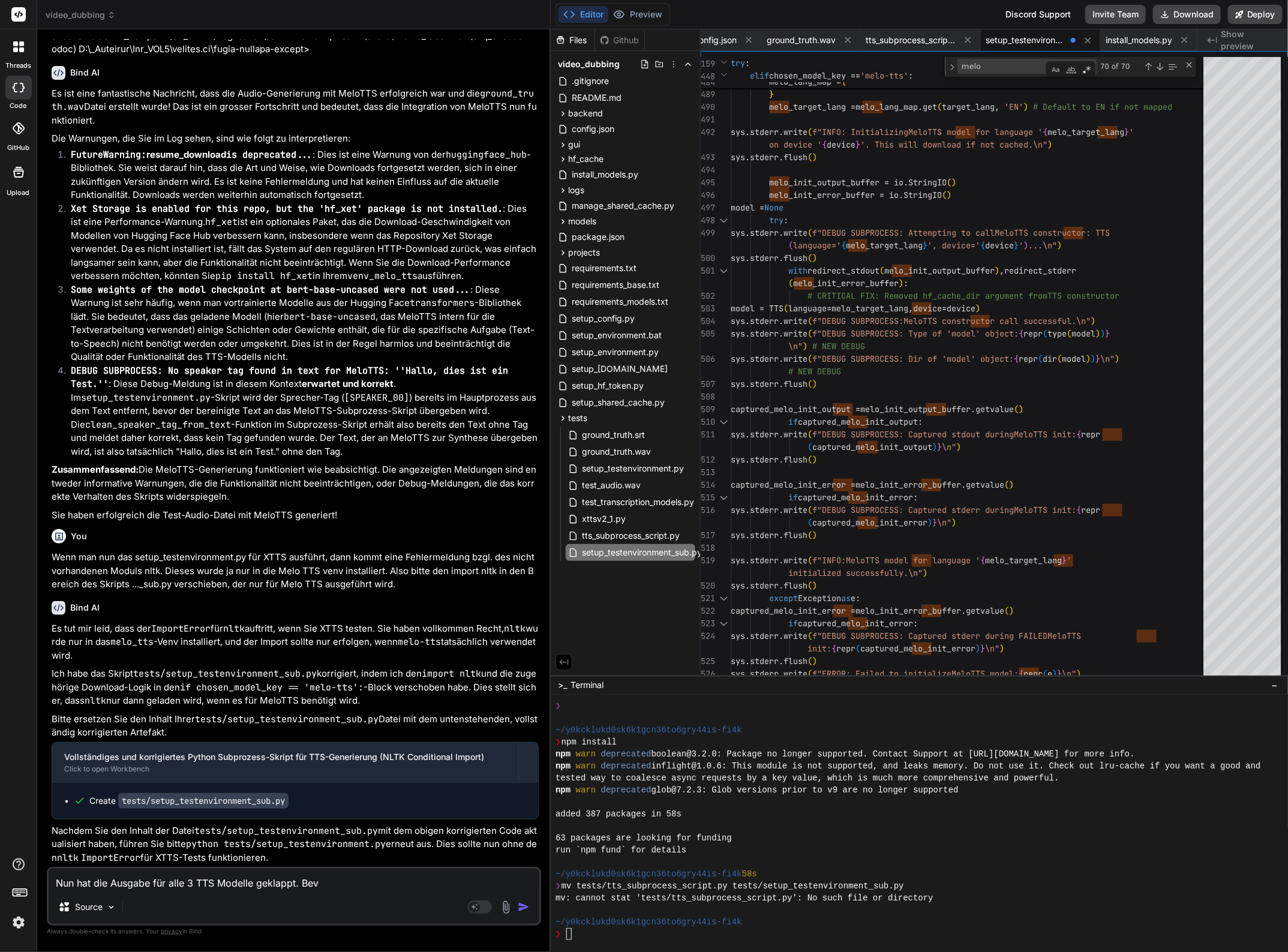
type textarea "x"
type textarea "Nun hat die Ausgabe für alle 3 TTS Modelle geklappt. Bevor"
type textarea "x"
type textarea "Nun hat die Ausgabe für alle 3 TTS Modelle geklappt. Bevor"
type textarea "x"
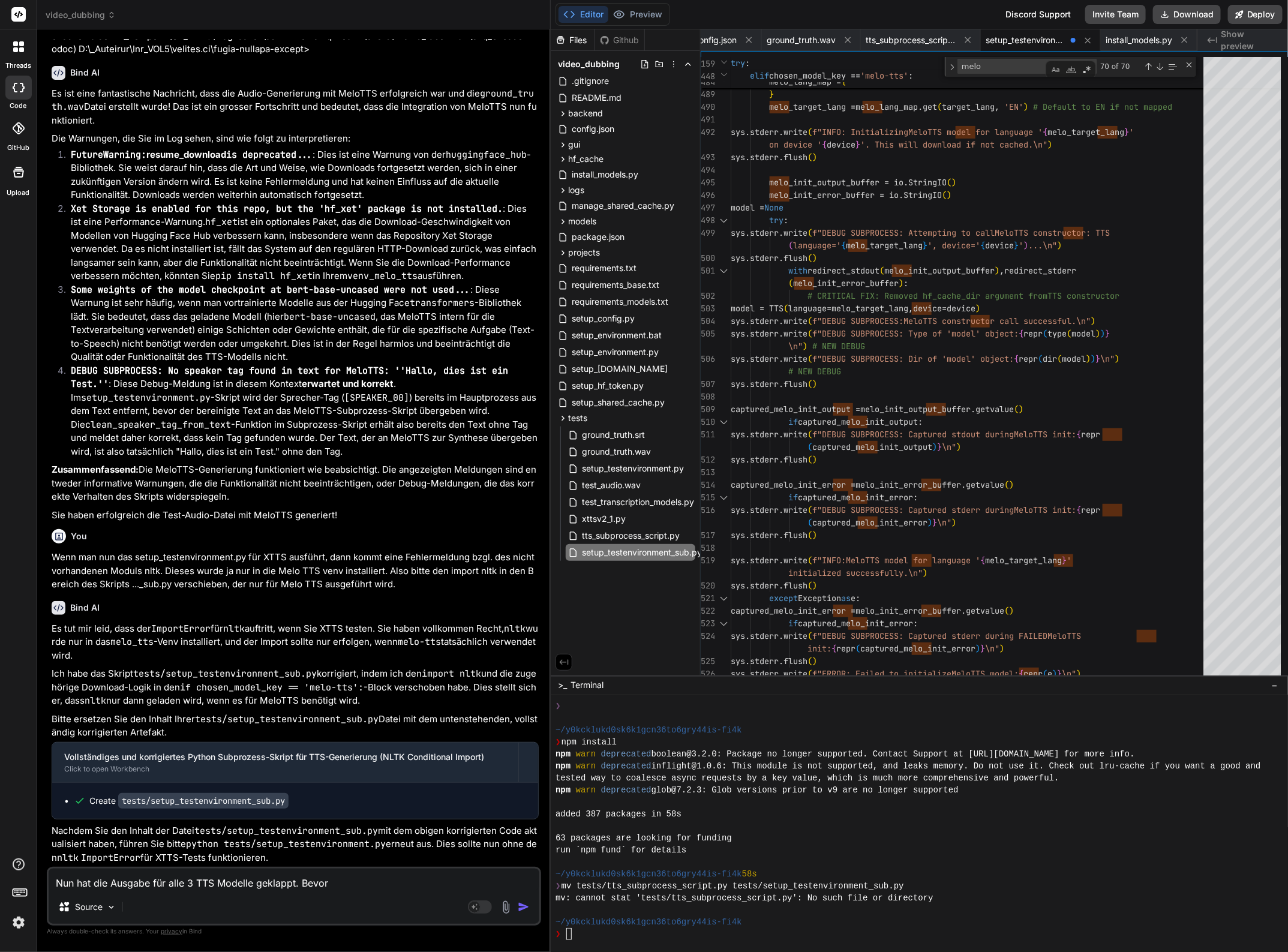
type textarea "Nun hat die Ausgabe für alle 3 TTS Modelle geklappt. Bevor i"
type textarea "x"
type textarea "Nun hat die Ausgabe für alle 3 TTS Modelle geklappt. Bevor ic"
type textarea "x"
type textarea "Nun hat die Ausgabe für alle 3 TTS Modelle geklappt. Bevor ich"
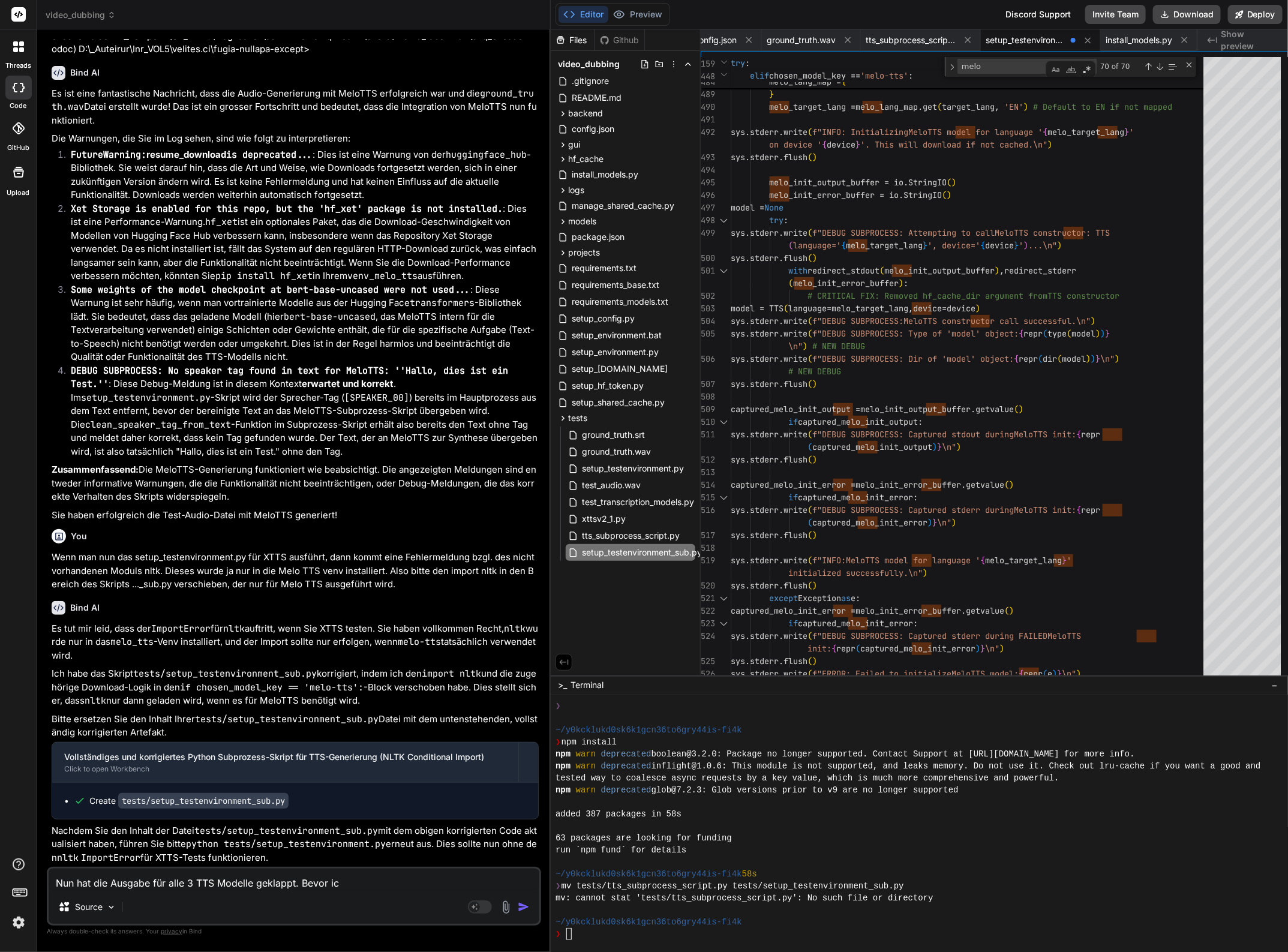
type textarea "x"
type textarea "Nun hat die Ausgabe für alle 3 TTS Modelle geklappt. Bevor ich"
type textarea "x"
type textarea "Nun hat die Ausgabe für alle 3 TTS Modelle geklappt. Bevor ich n"
type textarea "x"
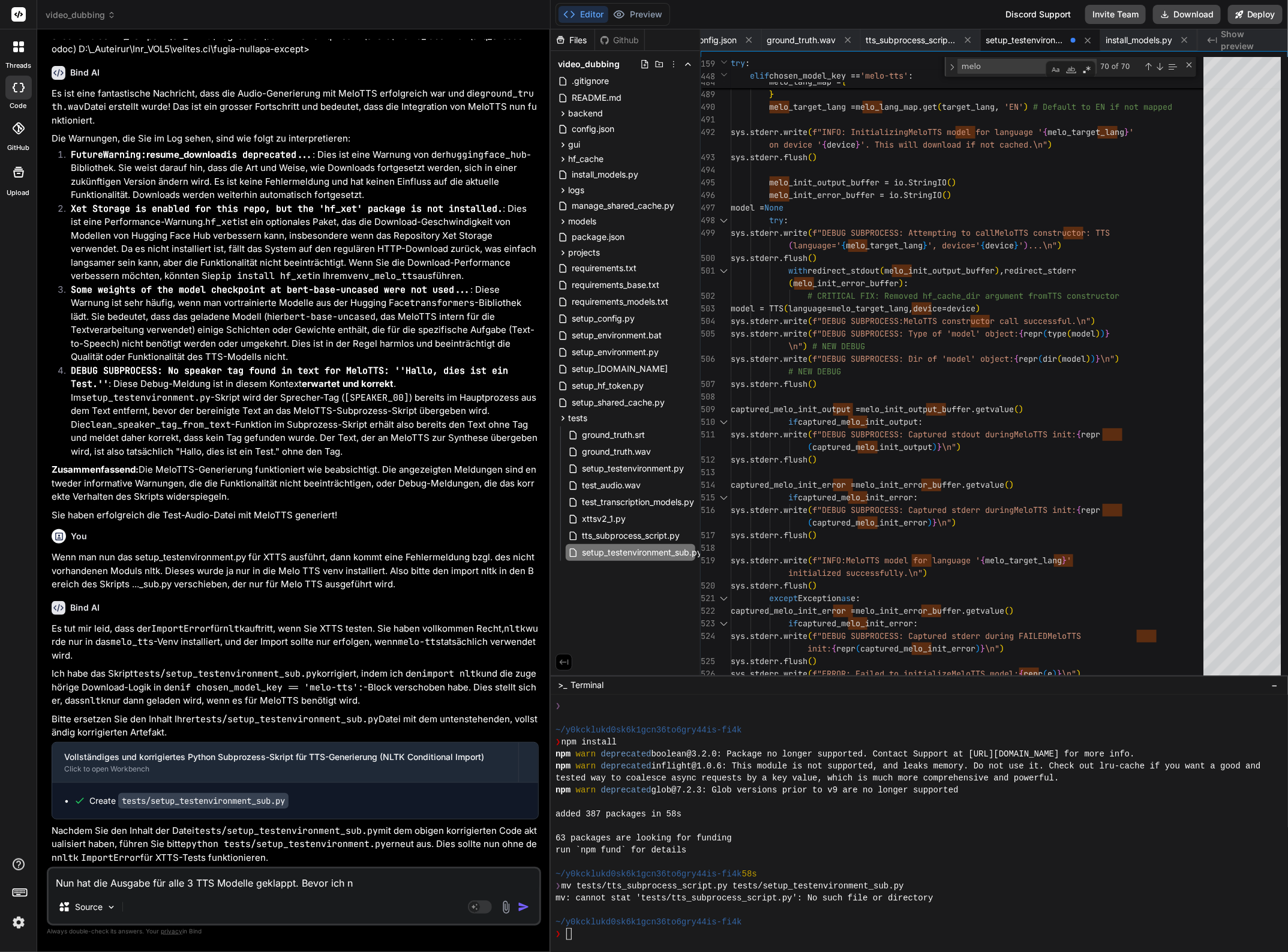
type textarea "Nun hat die Ausgabe für alle 3 TTS Modelle geklappt. Bevor ich nu"
type textarea "x"
type textarea "Nun hat die Ausgabe für alle 3 TTS Modelle geklappt. Bevor ich nun"
type textarea "x"
type textarea "Nun hat die Ausgabe für alle 3 TTS Modelle geklappt. Bevor ich nun"
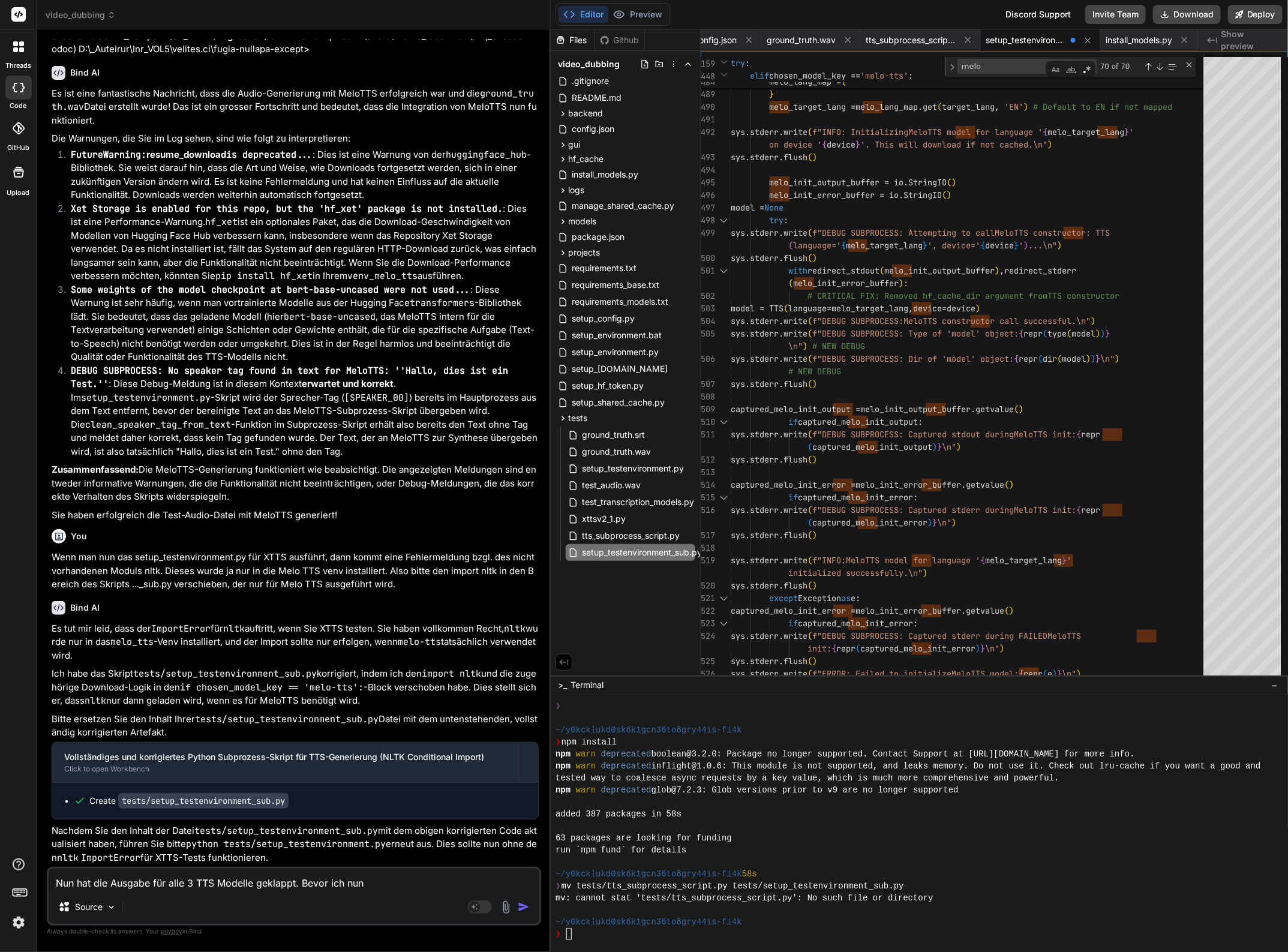
type textarea "x"
click at [19, 83] on icon at bounding box center [19, 87] width 12 height 9
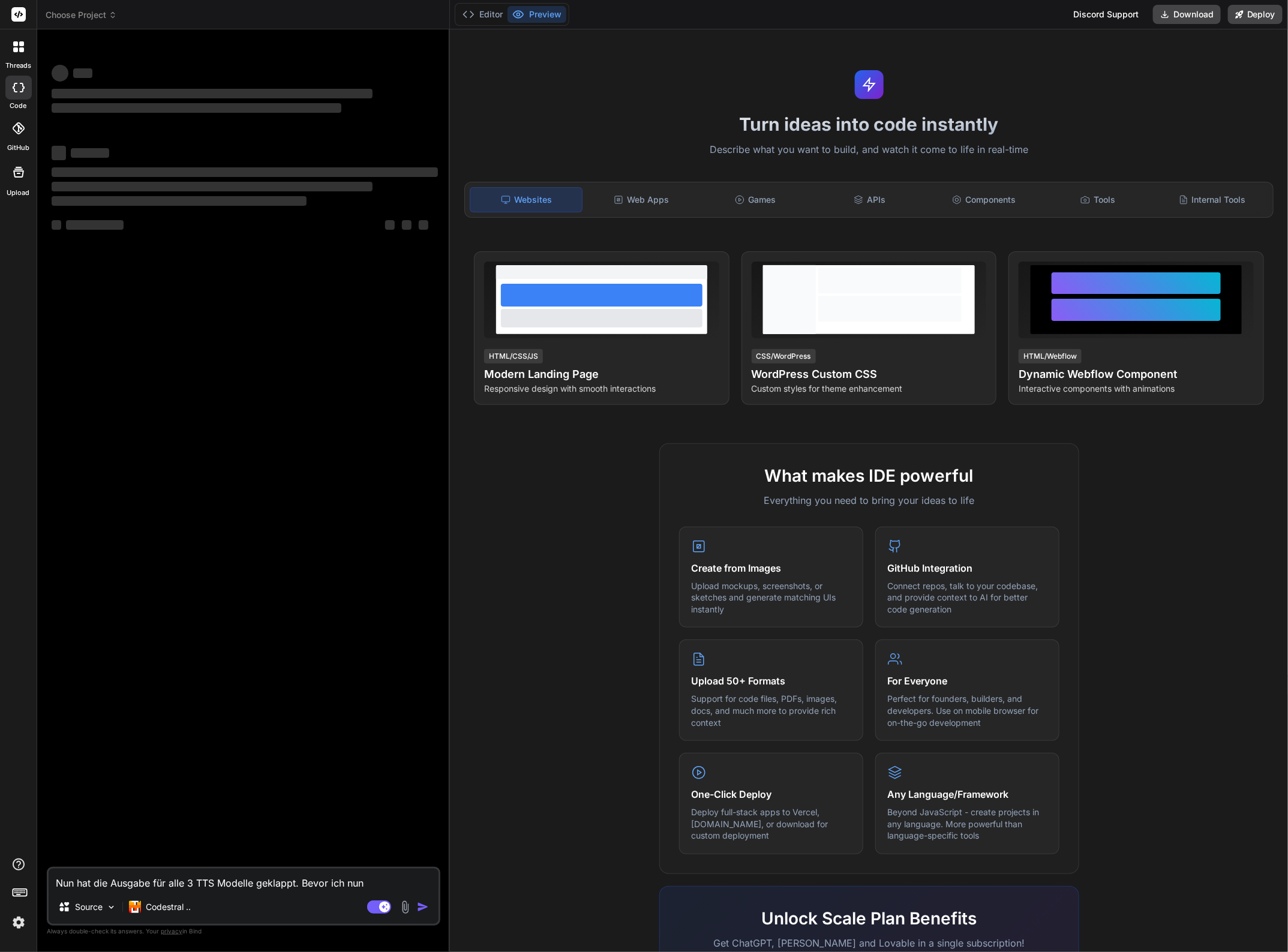
click at [105, 14] on span "Choose Project" at bounding box center [81, 15] width 71 height 12
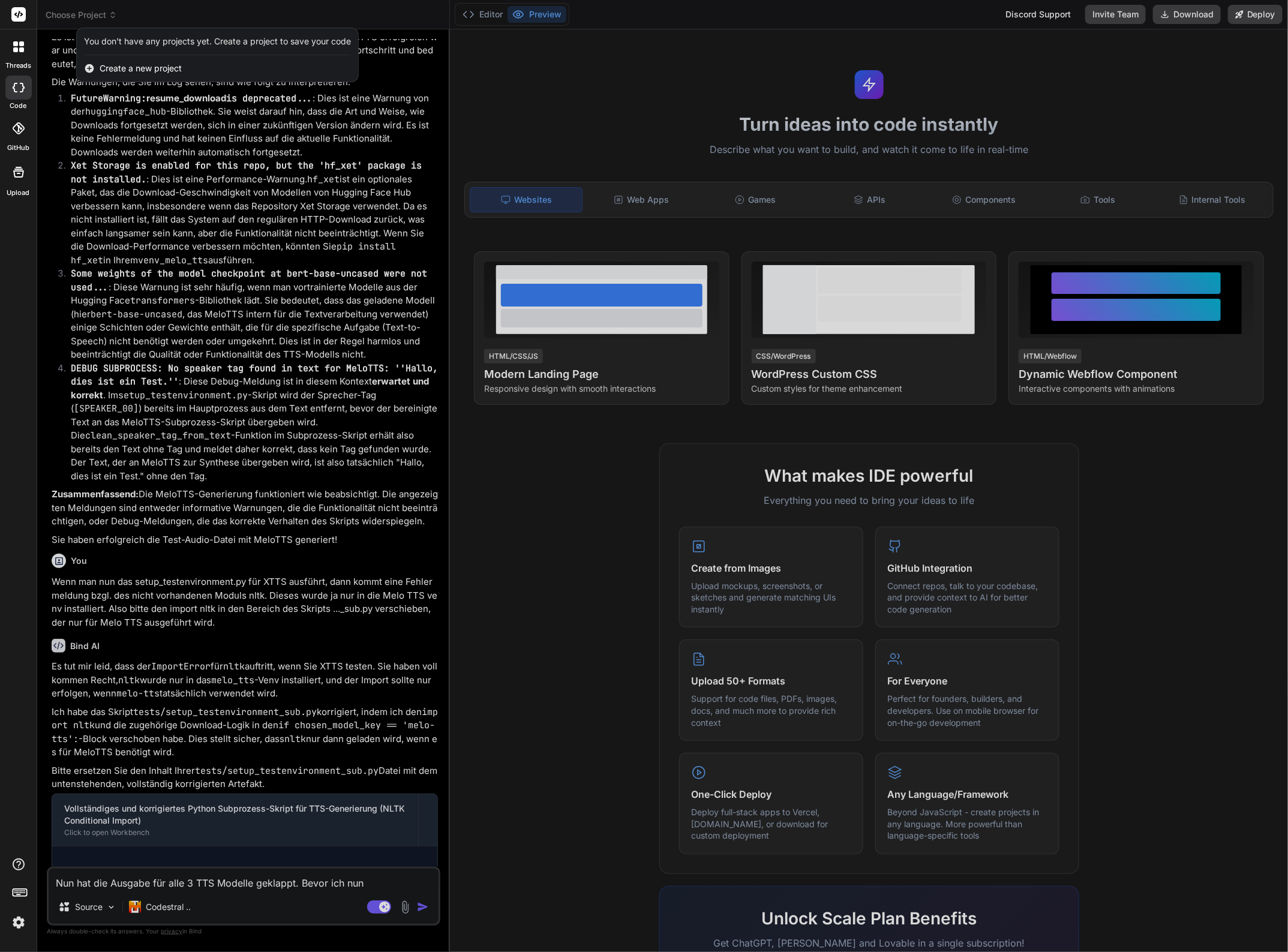
scroll to position [4431, 0]
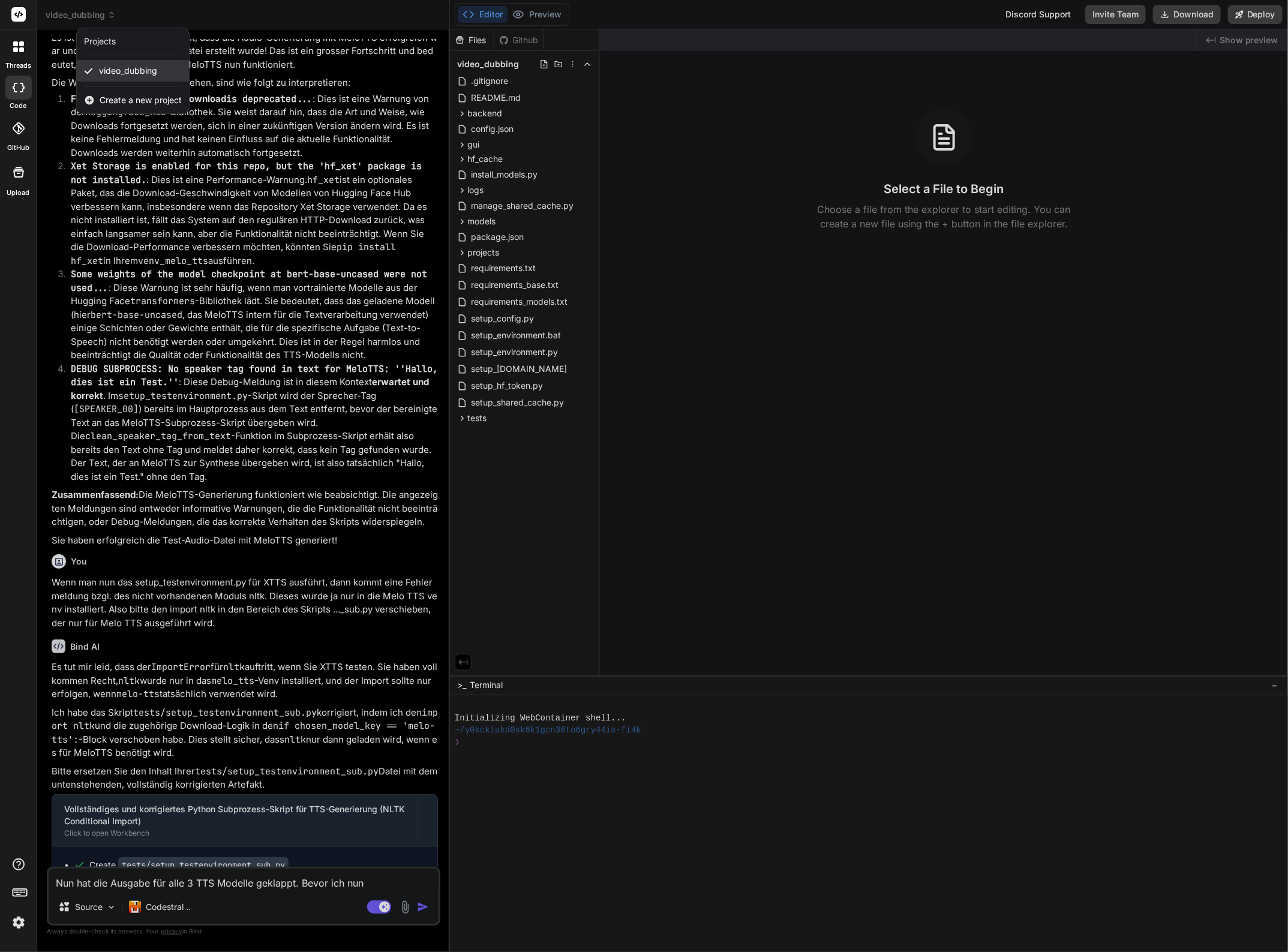
click at [126, 72] on span "video_dubbing" at bounding box center [128, 71] width 58 height 12
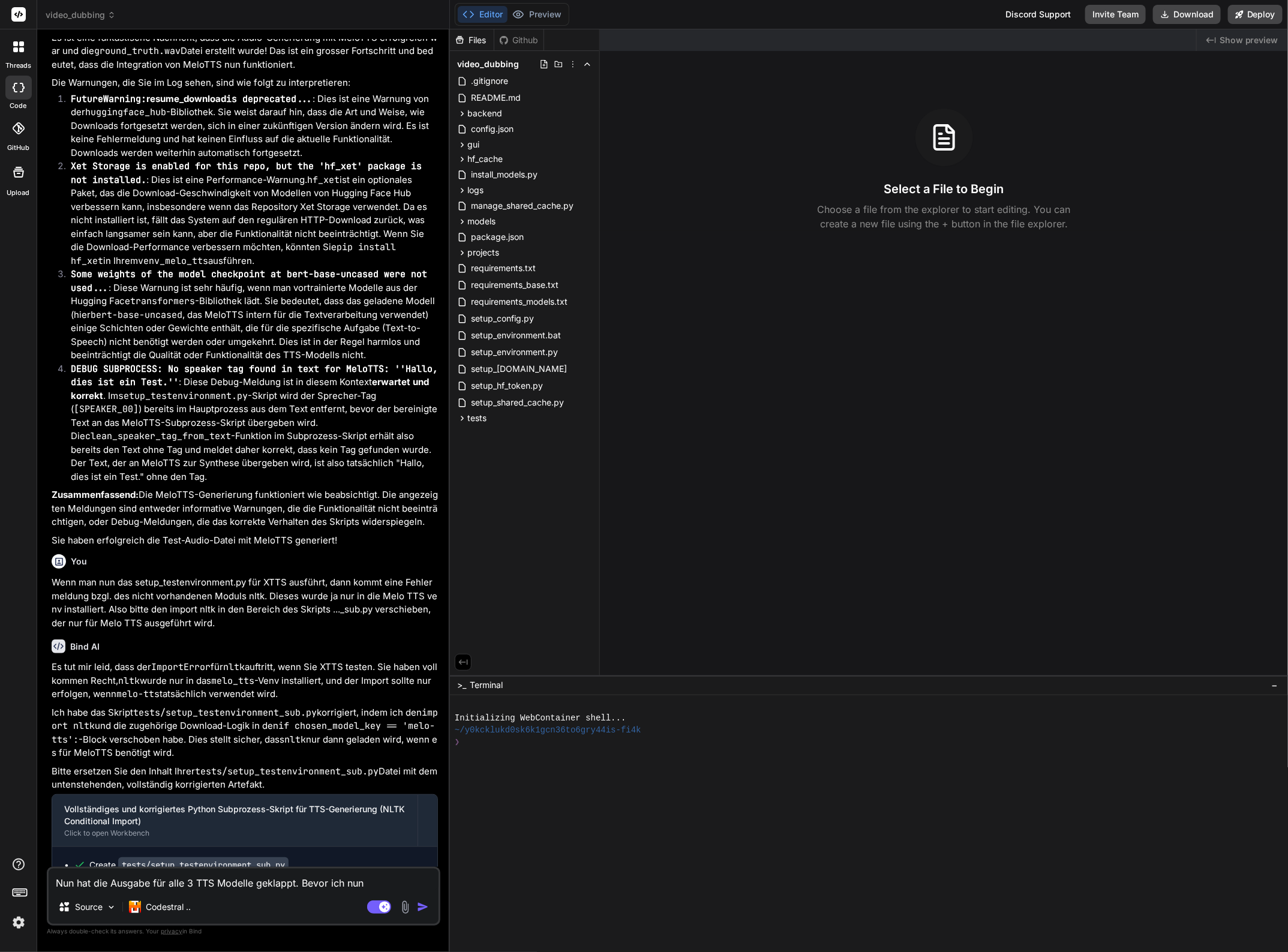
click at [23, 52] on div at bounding box center [18, 46] width 25 height 25
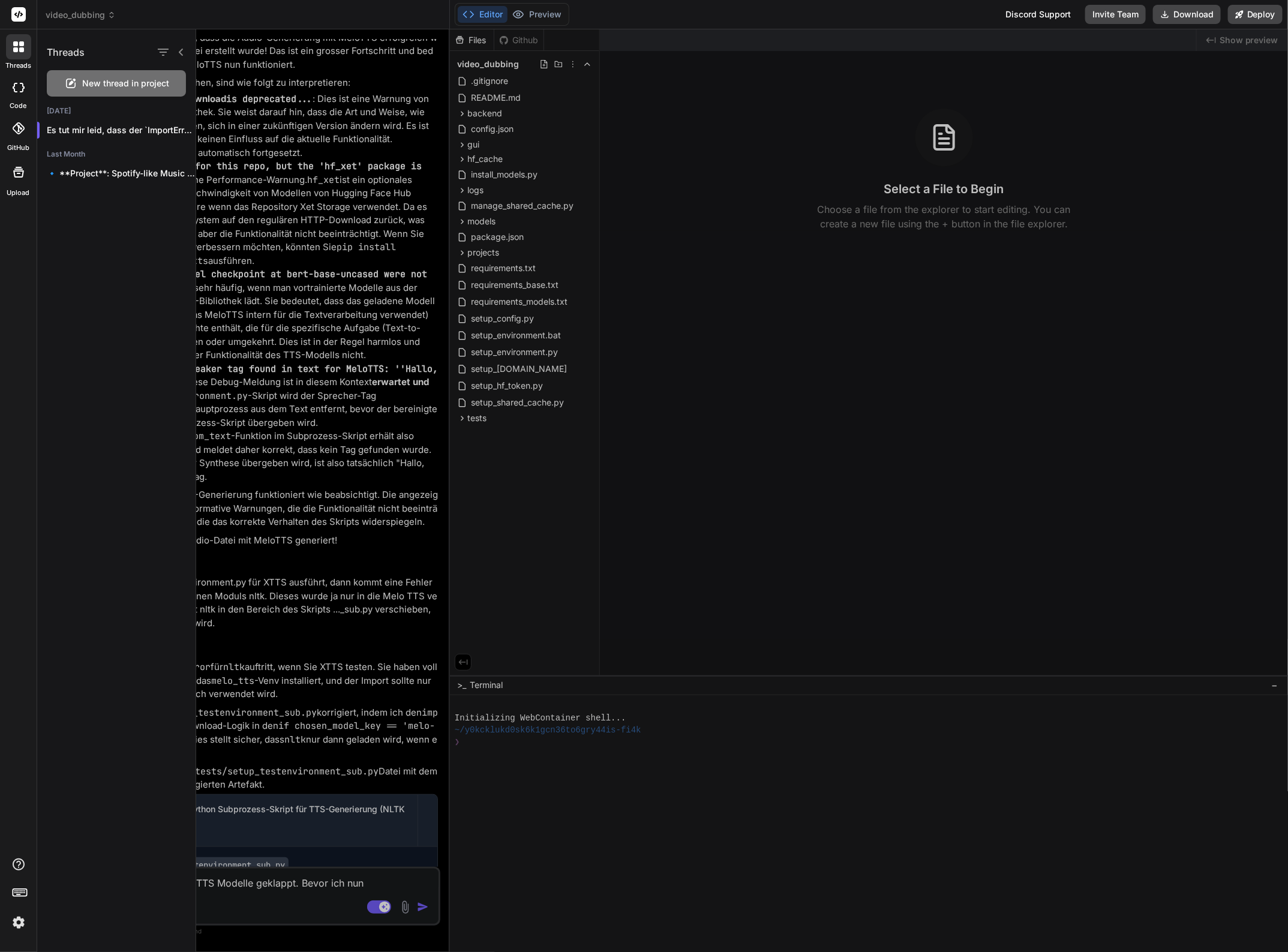
click at [132, 82] on span "New thread in project" at bounding box center [126, 83] width 87 height 12
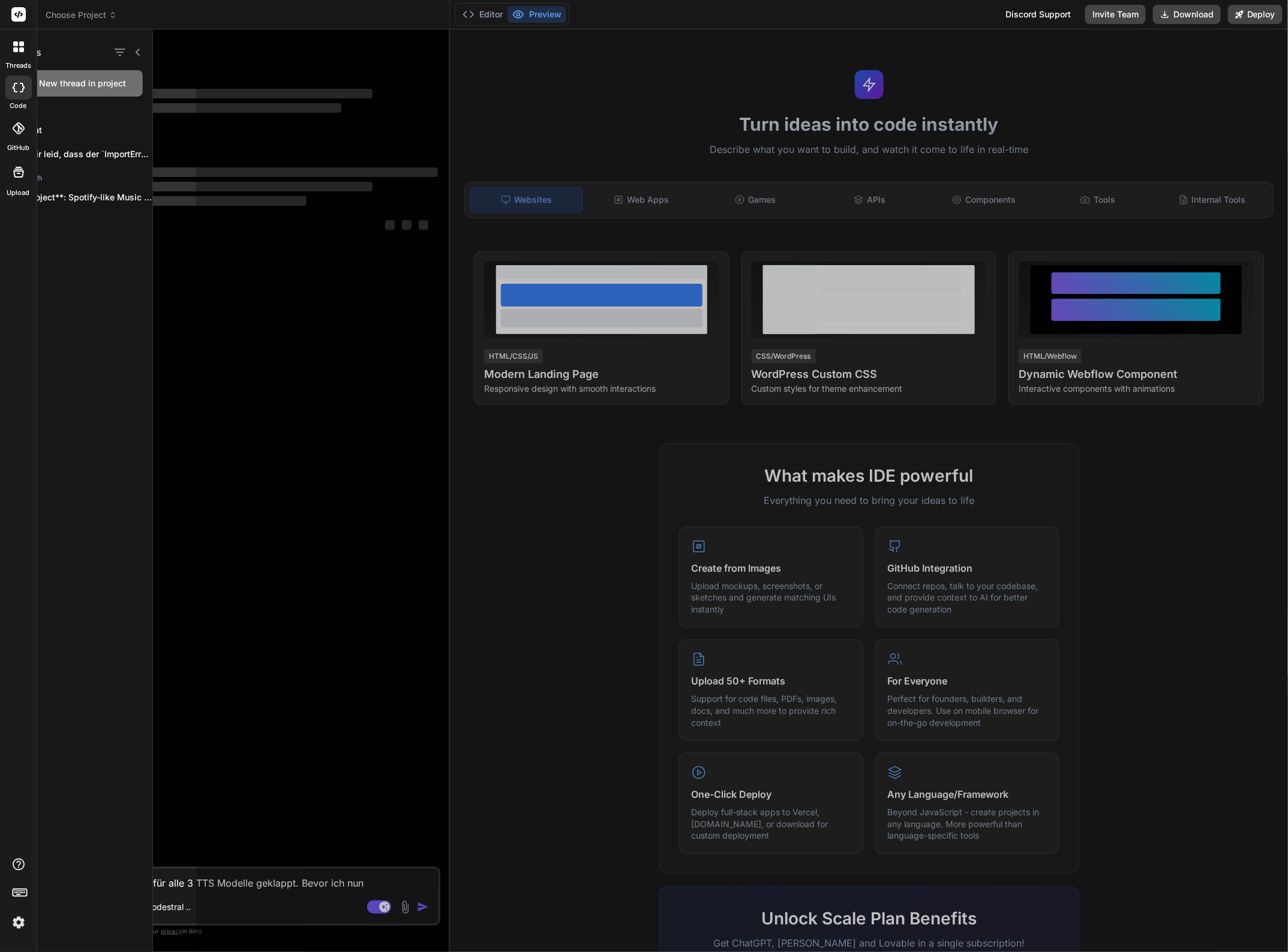
scroll to position [0, 0]
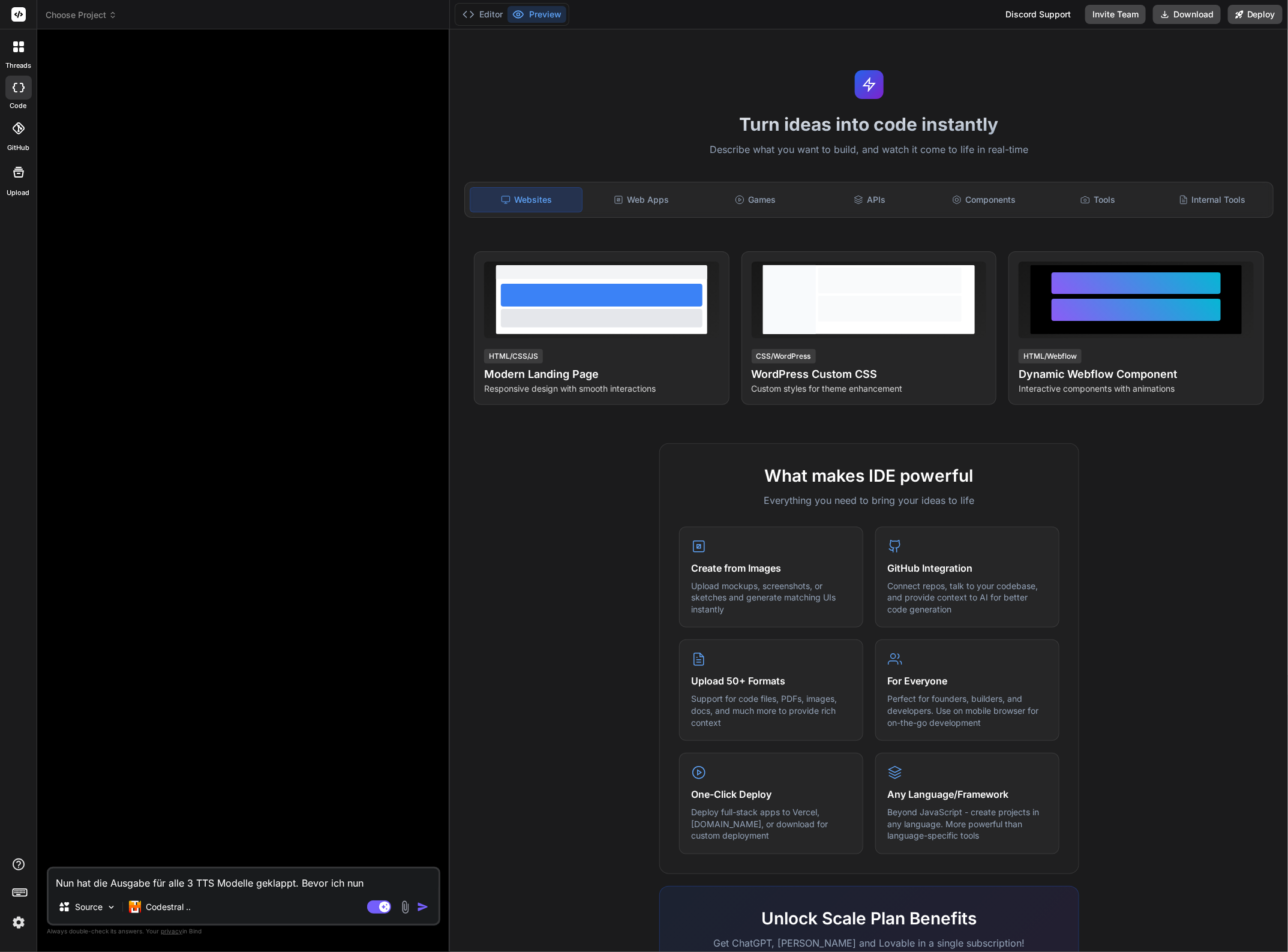
click at [93, 16] on span "Choose Project" at bounding box center [81, 15] width 71 height 12
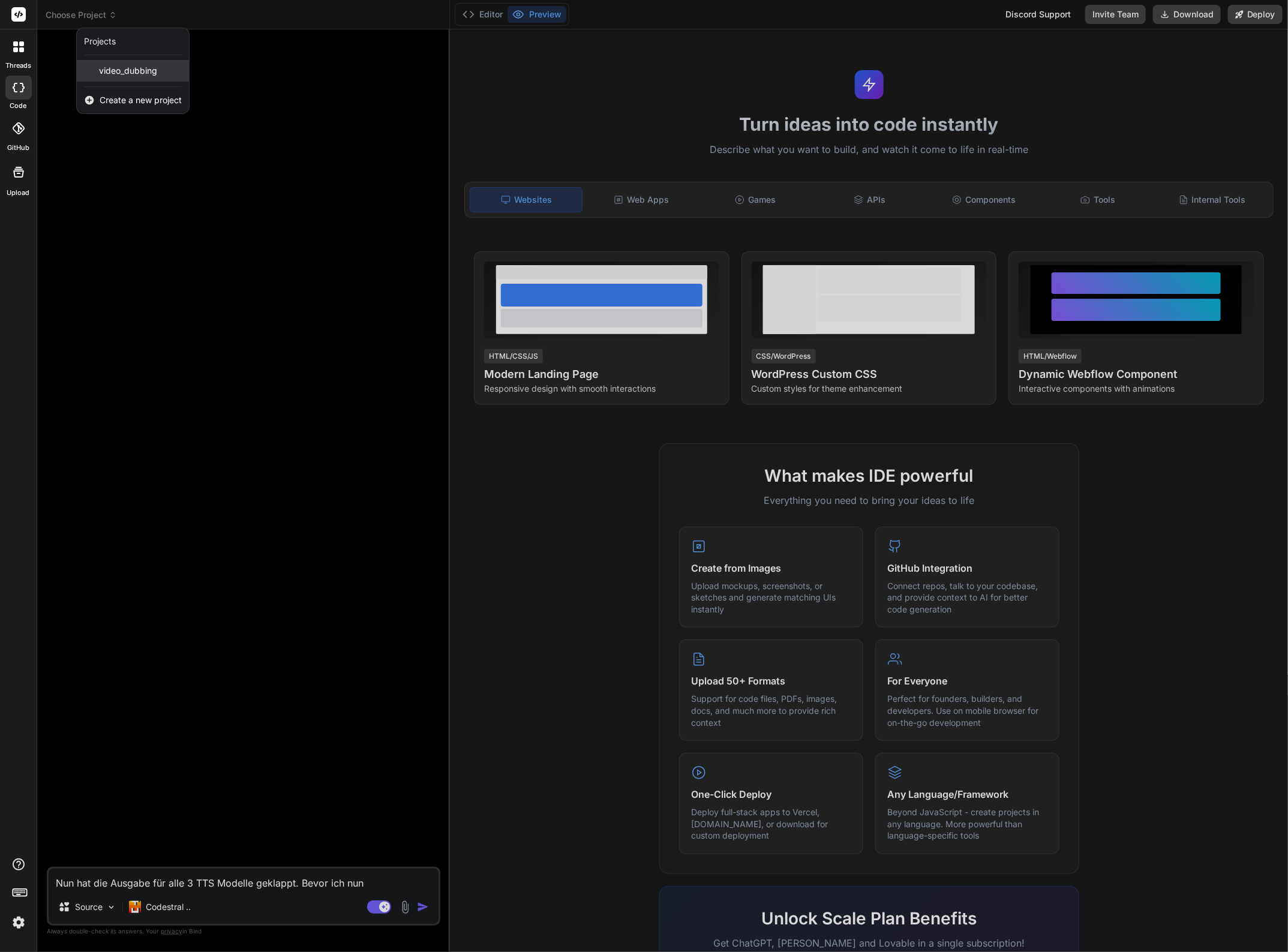
click at [117, 72] on span "video_dubbing" at bounding box center [128, 71] width 58 height 12
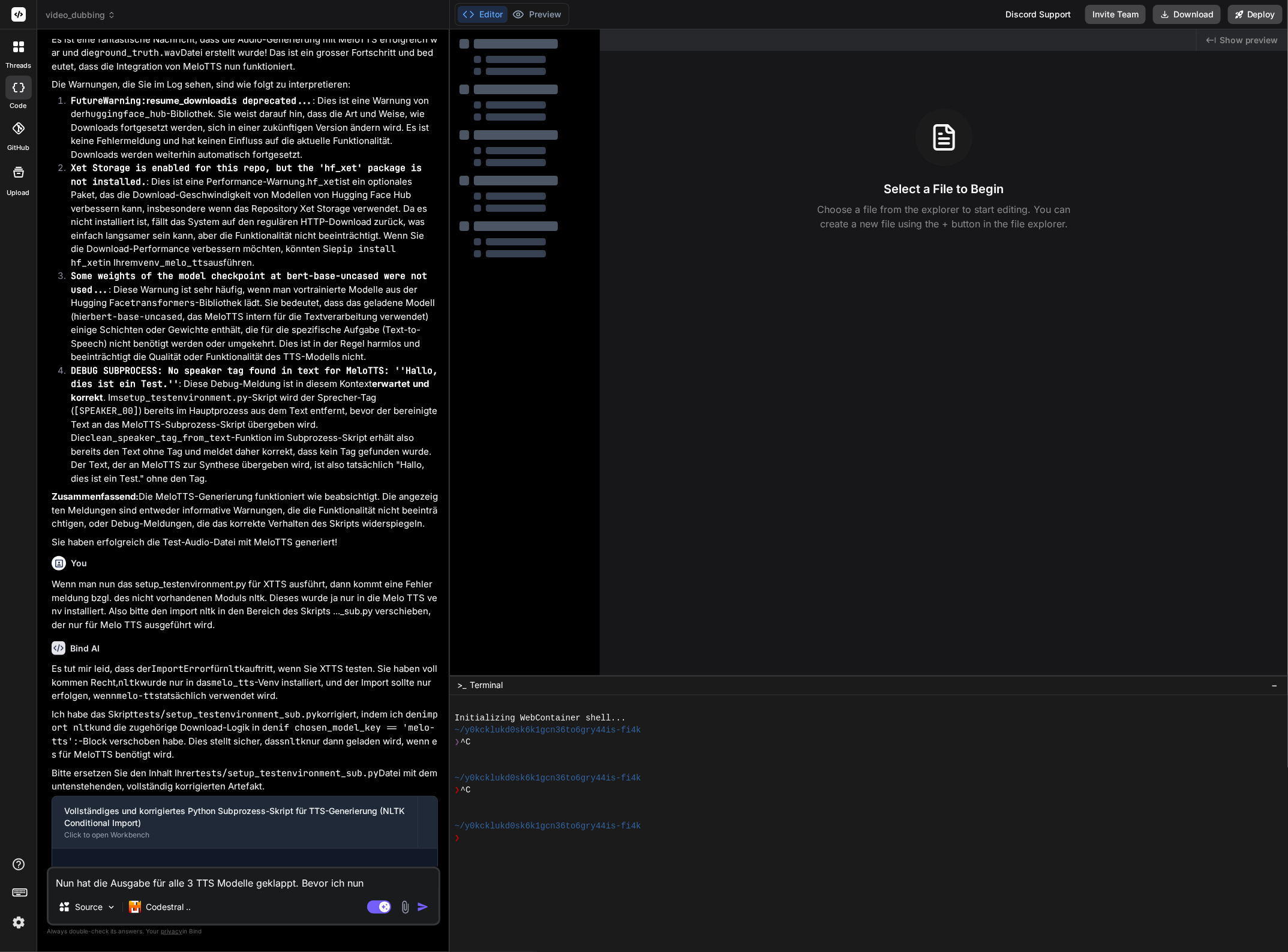
scroll to position [4431, 0]
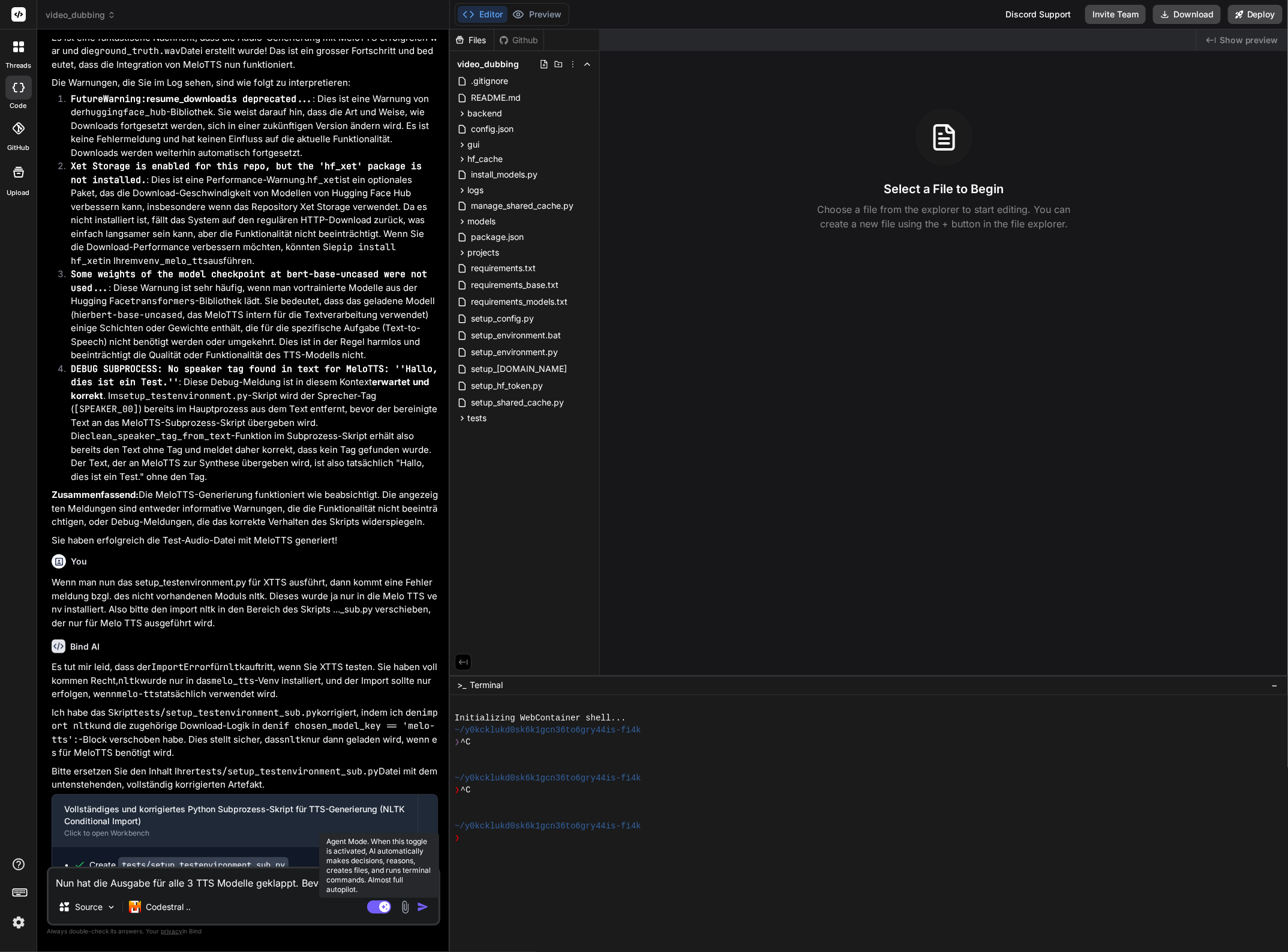
click at [372, 908] on rect at bounding box center [379, 906] width 24 height 13
type textarea "x"
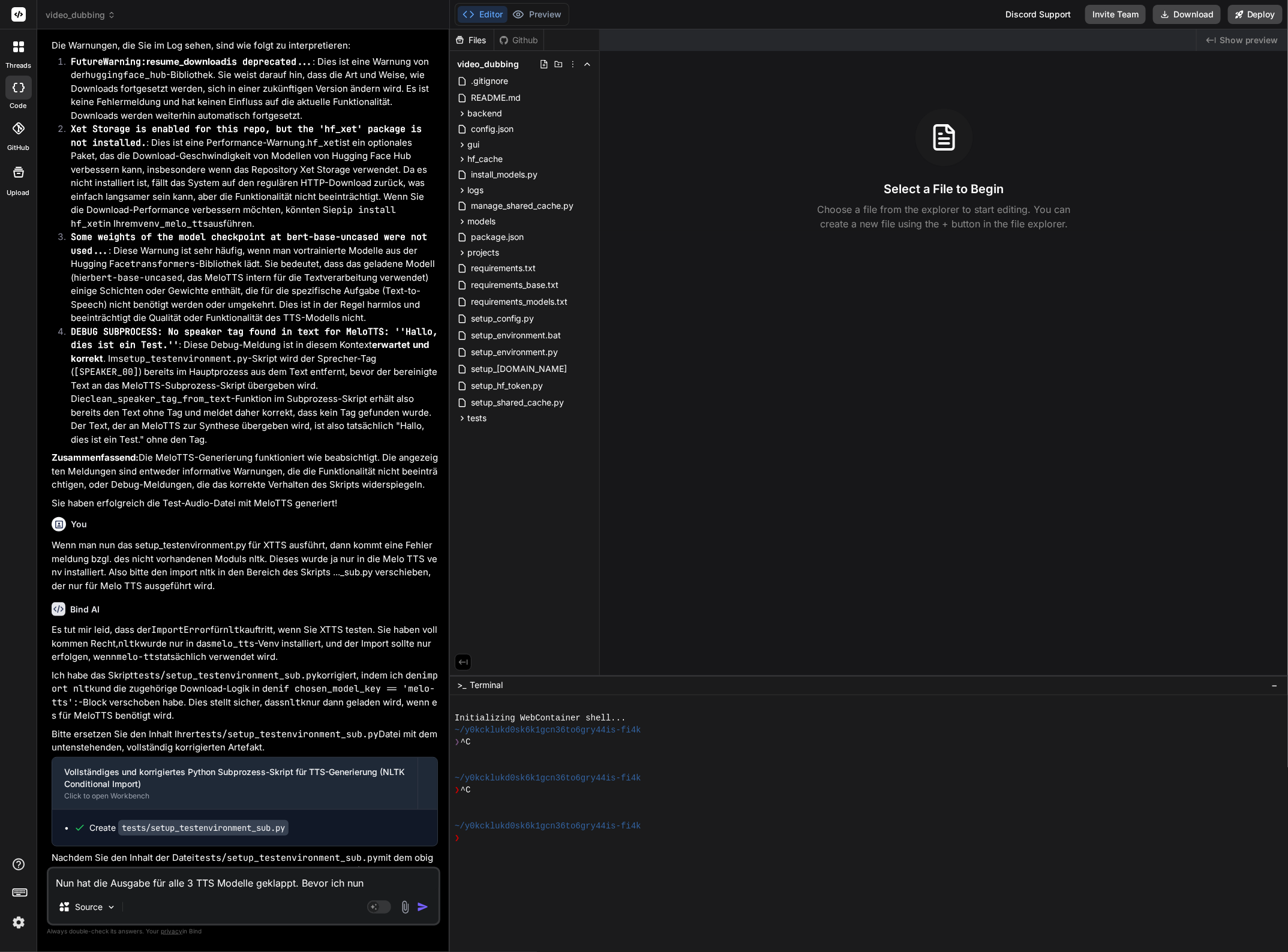
click at [372, 886] on textarea "Nun hat die Ausgabe für alle 3 TTS Modelle geklappt. Bevor ich nun" at bounding box center [244, 879] width 390 height 21
drag, startPoint x: 301, startPoint y: 883, endPoint x: 373, endPoint y: 883, distance: 72.0
click at [373, 883] on textarea "Nun hat die Ausgabe für alle 3 TTS Modelle geklappt. Bevor ich nun" at bounding box center [244, 879] width 390 height 21
type textarea "Nun hat die Ausgabe für alle 3 TTS Modelle geklappt. I"
type textarea "x"
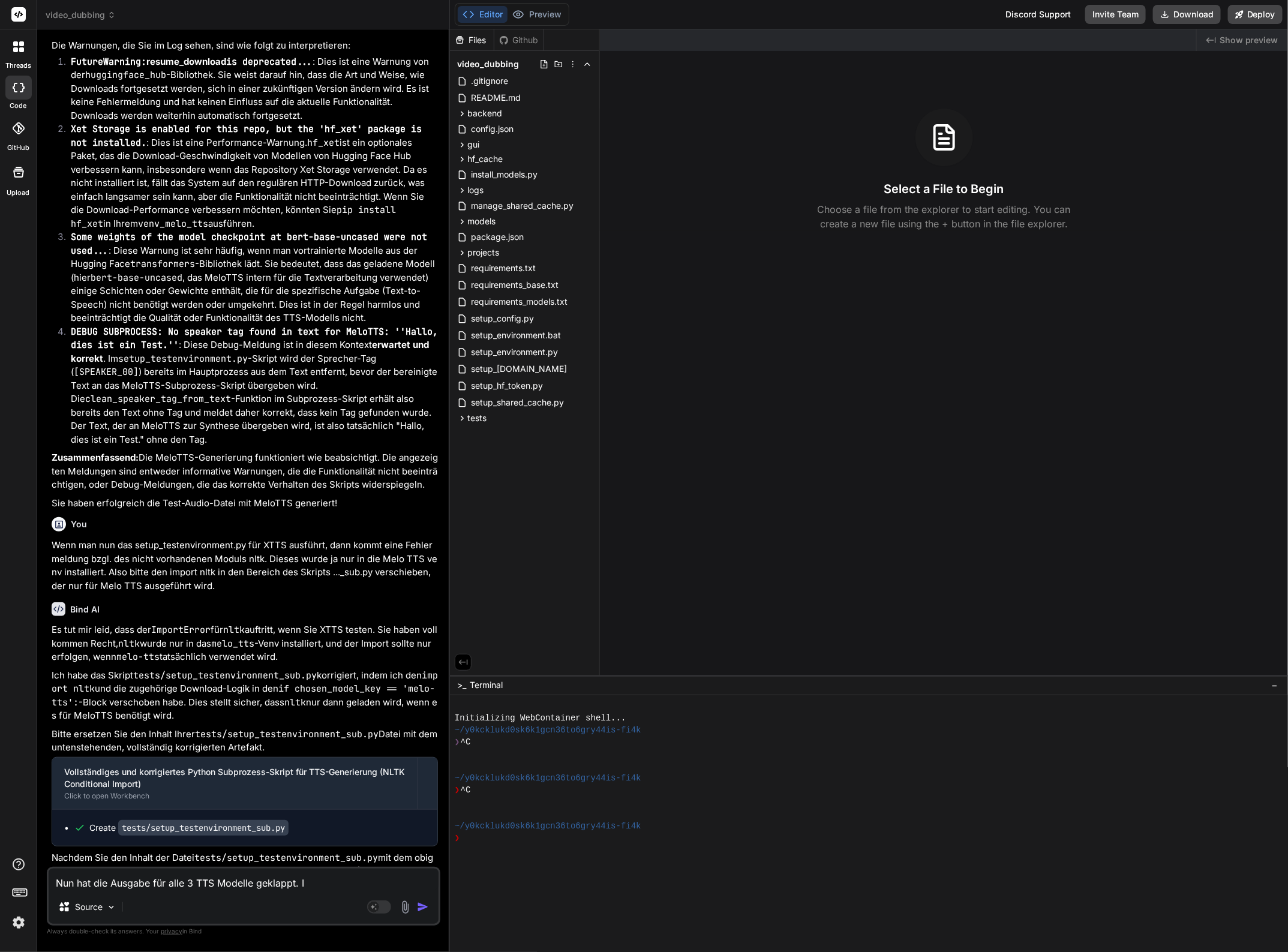
type textarea "Nun hat die Ausgabe für alle 3 TTS Modelle geklappt. Ic"
type textarea "x"
type textarea "Nun hat die Ausgabe für alle 3 TTS Modelle geklappt. Ich"
type textarea "x"
type textarea "Nun hat die Ausgabe für alle 3 TTS Modelle geklappt. Ich"
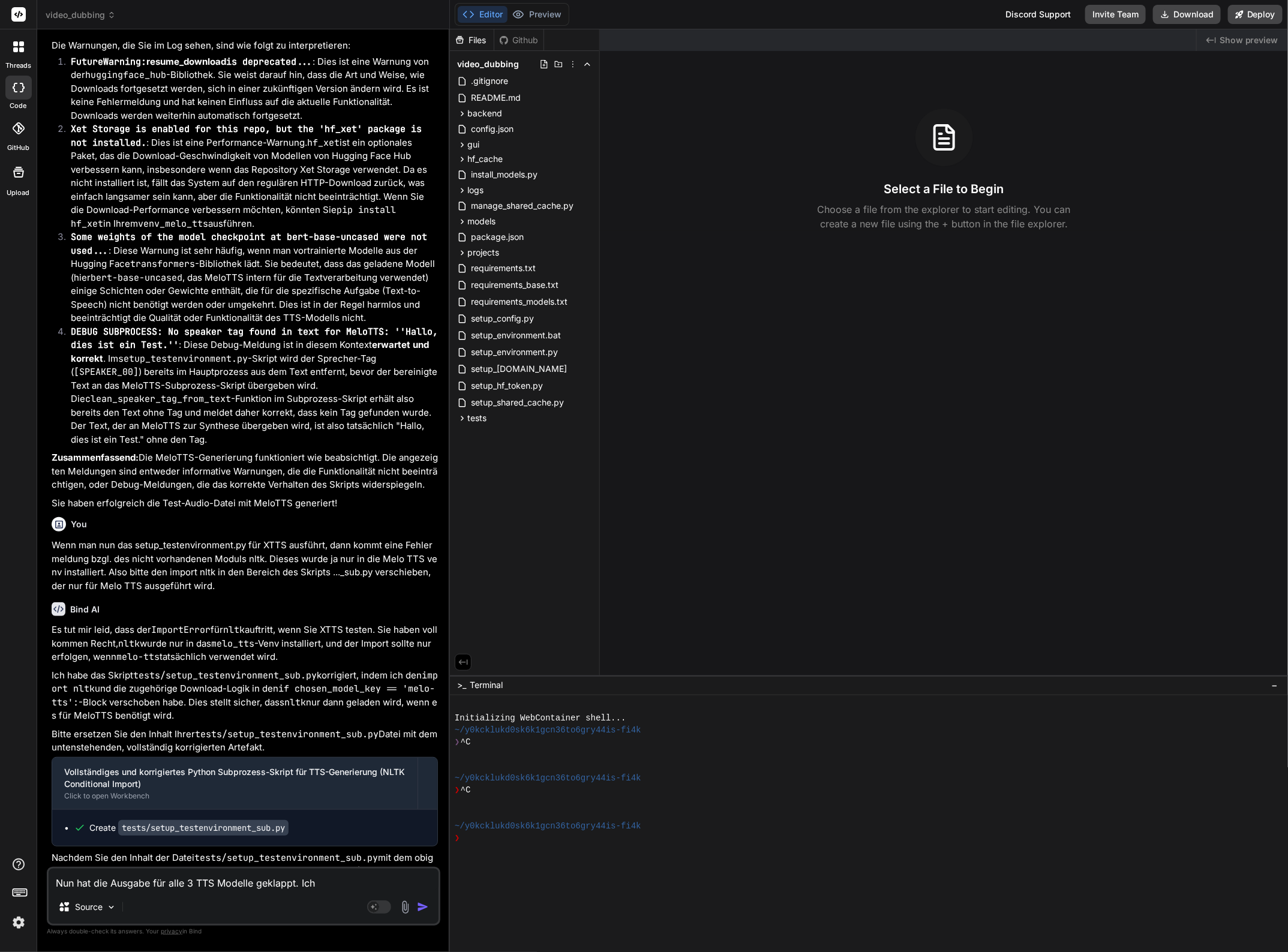
type textarea "x"
type textarea "Nun hat die Ausgabe für alle 3 TTS Modelle geklappt. Ich h"
type textarea "x"
type textarea "Nun hat die Ausgabe für alle 3 TTS Modelle geklappt. Ich hä"
type textarea "x"
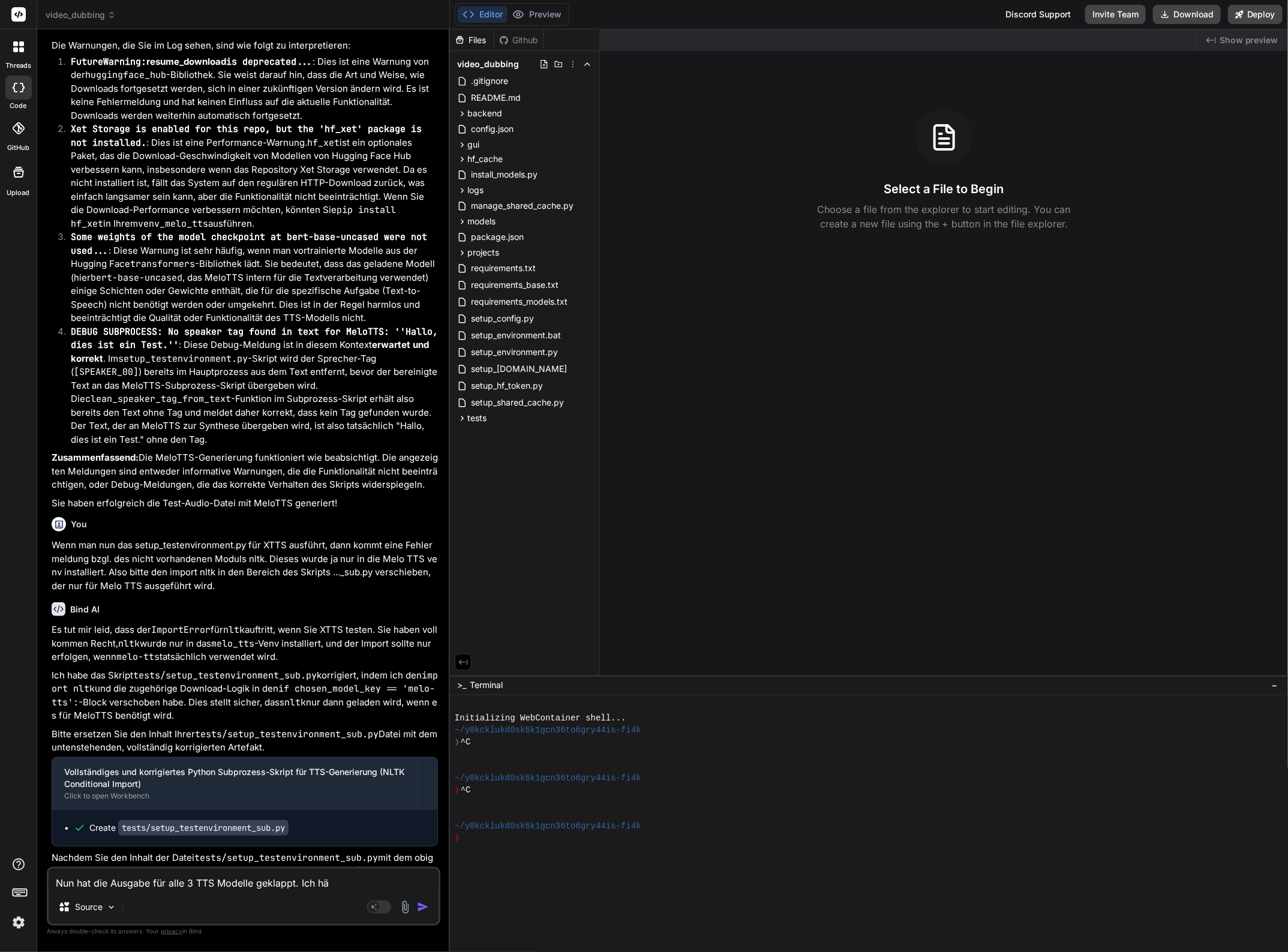
type textarea "Nun hat die Ausgabe für alle 3 TTS Modelle geklappt. Ich hät"
type textarea "x"
type textarea "Nun hat die Ausgabe für alle 3 TTS Modelle geklappt. Ich hätt"
type textarea "x"
type textarea "Nun hat die Ausgabe für alle 3 TTS Modelle geklappt. Ich hätte"
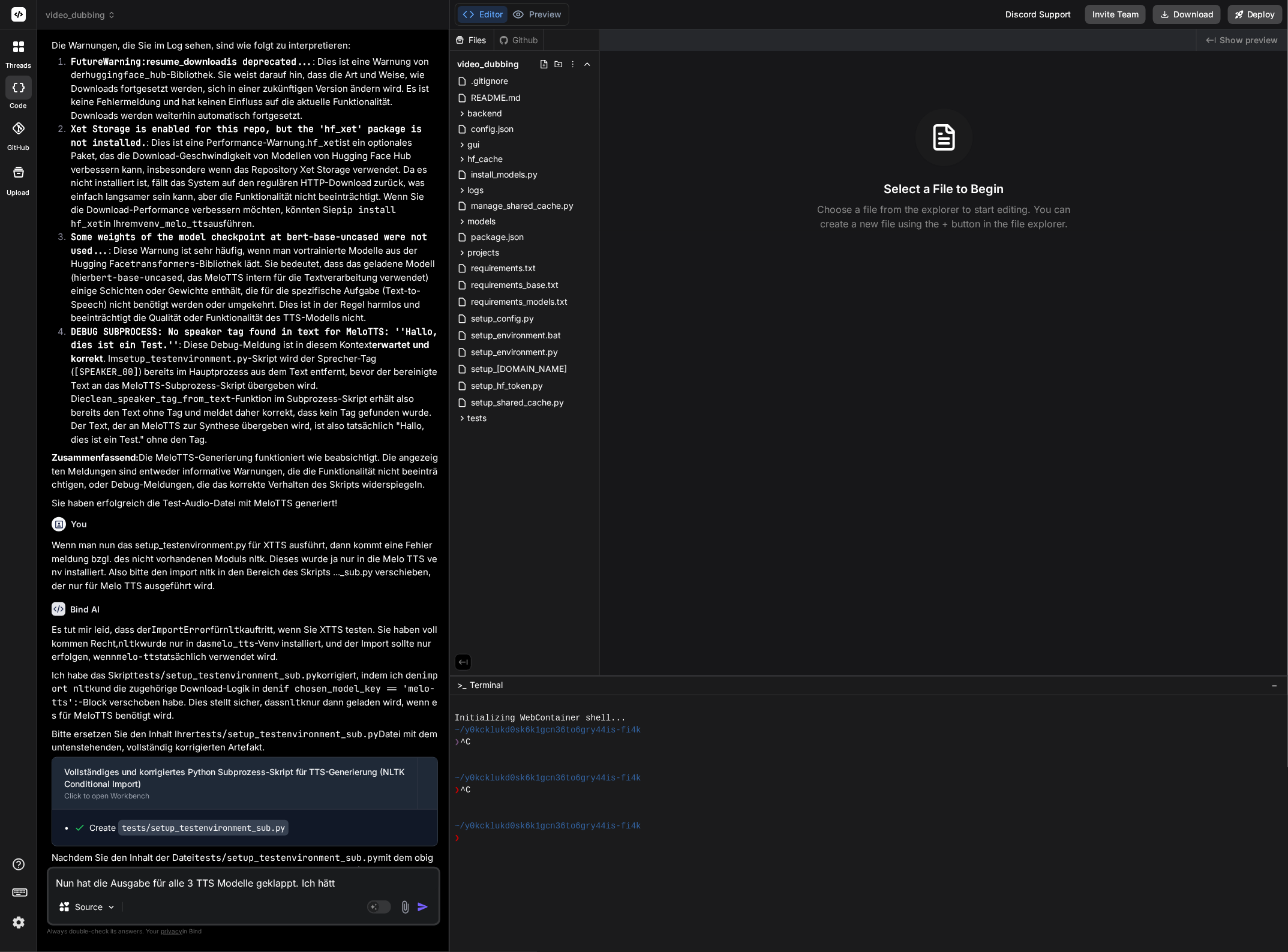
type textarea "x"
type textarea "Nun hat die Ausgabe für alle 3 TTS Modelle geklappt. Ich hätte"
type textarea "x"
type textarea "Nun hat die Ausgabe für alle 3 TTS Modelle geklappt. Ich hätte n"
type textarea "x"
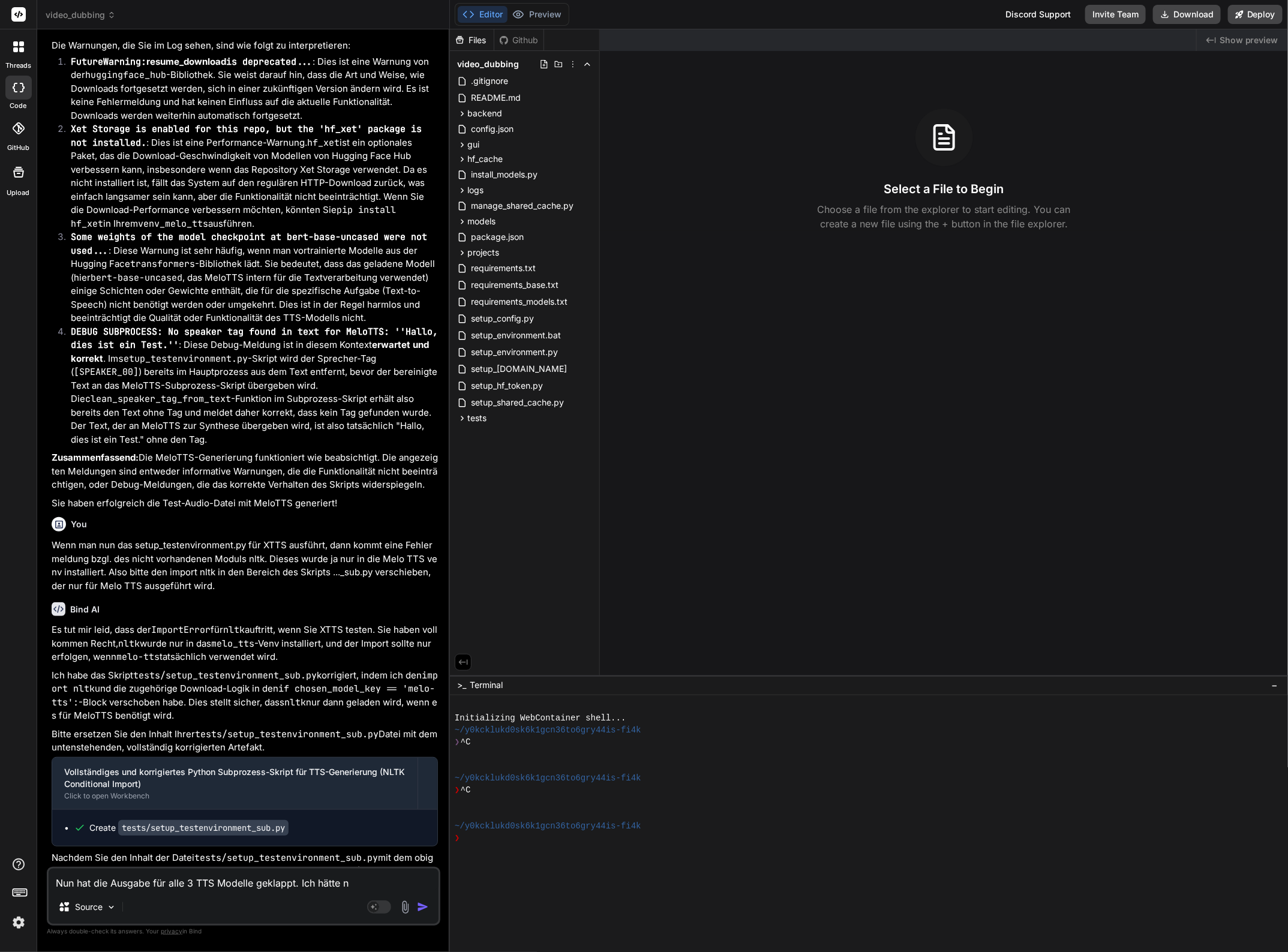
type textarea "Nun hat die Ausgabe für alle 3 TTS Modelle geklappt. Ich hätte nu"
type textarea "x"
type textarea "Nun hat die Ausgabe für alle 3 TTS Modelle geklappt. Ich hätte nun"
type textarea "x"
type textarea "Nun hat die Ausgabe für alle 3 TTS Modelle geklappt. Ich hätte nun"
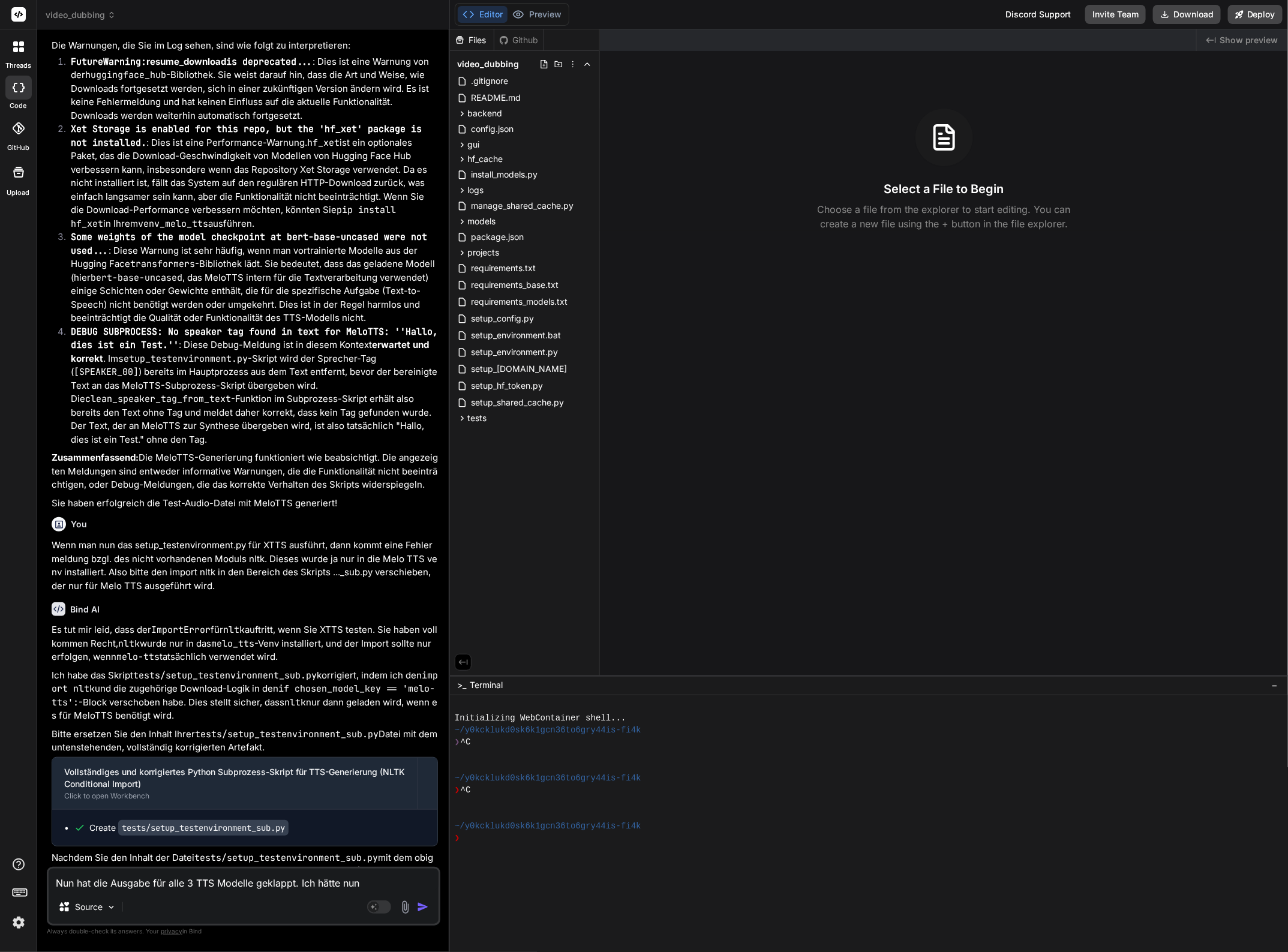
type textarea "x"
type textarea "Nun hat die Ausgabe für alle 3 TTS Modelle geklappt. Ich hätte nun g"
type textarea "x"
type textarea "Nun hat die Ausgabe für alle 3 TTS Modelle geklappt. Ich hätte nun ge"
type textarea "x"
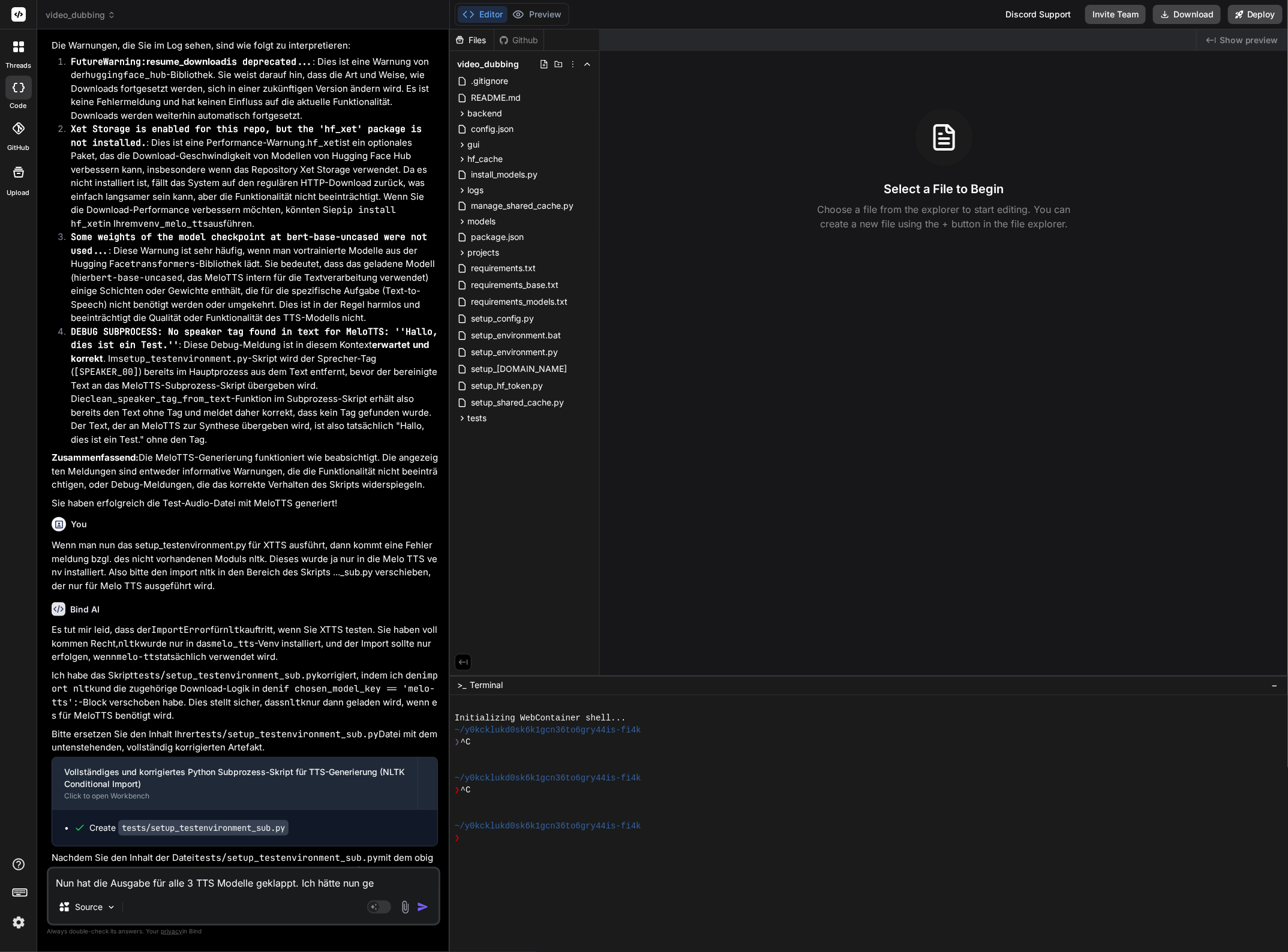
type textarea "Nun hat die Ausgabe für alle 3 TTS Modelle geklappt. Ich hätte nun ger"
type textarea "x"
type textarea "Nun hat die Ausgabe für alle 3 TTS Modelle geklappt. Ich hätte nun gern"
type textarea "x"
type textarea "Nun hat die Ausgabe für alle 3 TTS Modelle geklappt. Ich hätte nun gerne"
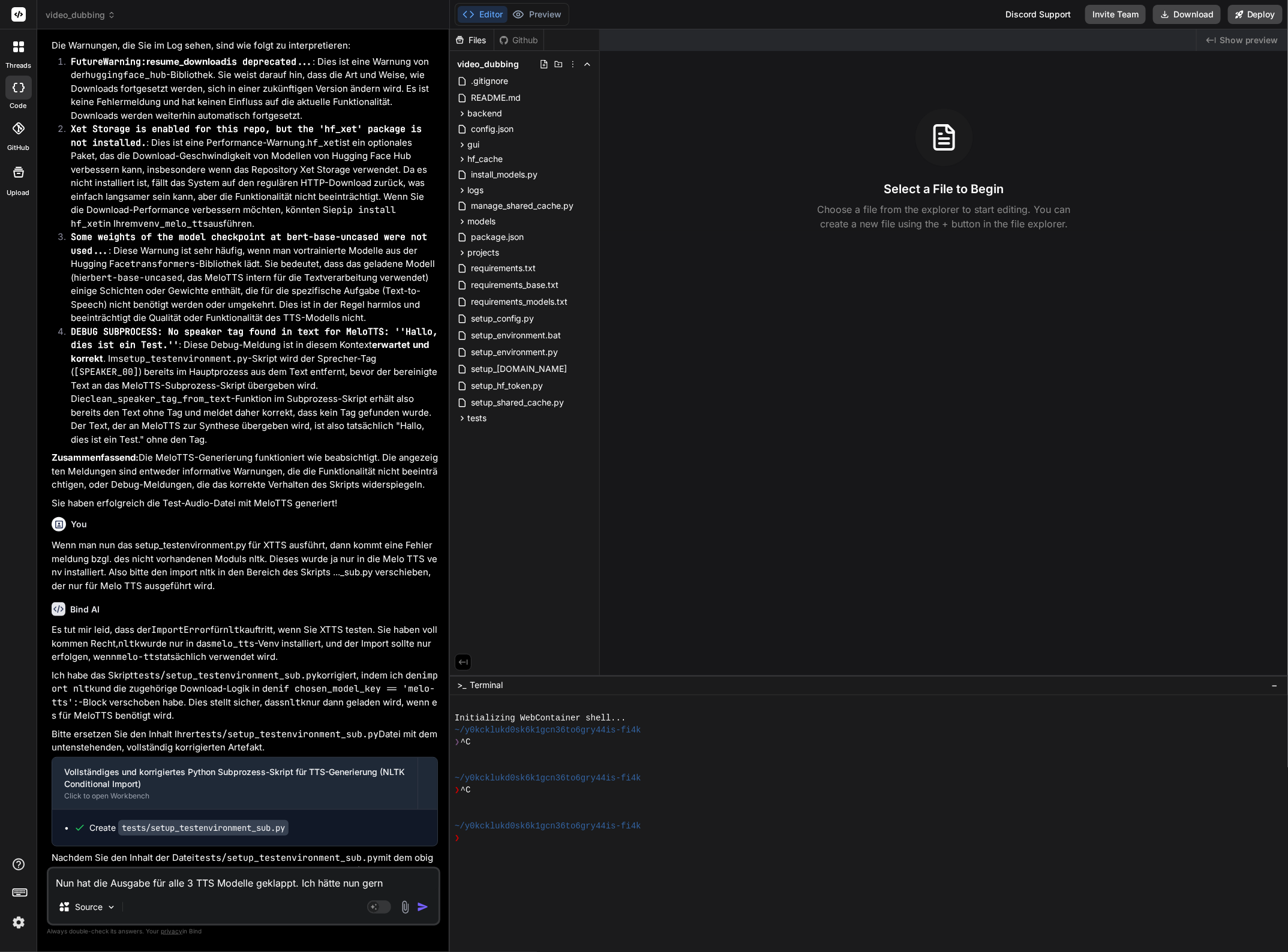
type textarea "x"
type textarea "Nun hat die Ausgabe für alle 3 TTS Modelle geklappt. Ich hätte nun gerne"
type textarea "x"
type textarea "Nun hat die Ausgabe für alle 3 TTS Modelle geklappt. Ich hätte nun gerne i"
type textarea "x"
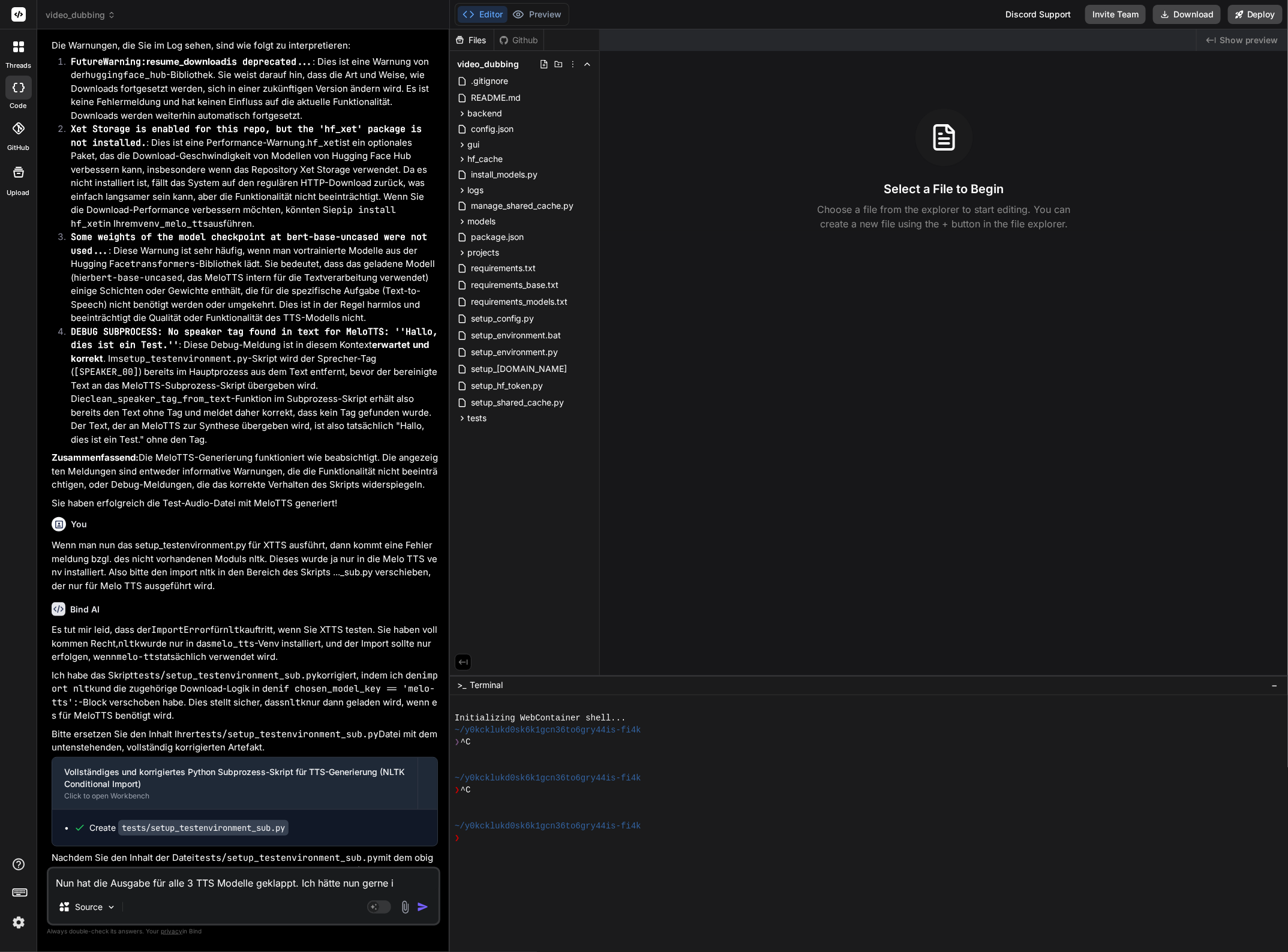
type textarea "Nun hat die Ausgabe für alle 3 TTS Modelle geklappt. Ich hätte nun gerne im"
type textarea "x"
type textarea "Nun hat die Ausgabe für alle 3 TTS Modelle geklappt. Ich hätte nun gerne im"
type textarea "x"
type textarea "Nun hat die Ausgabe für alle 3 TTS Modelle geklappt. Ich hätte nun gerne im V"
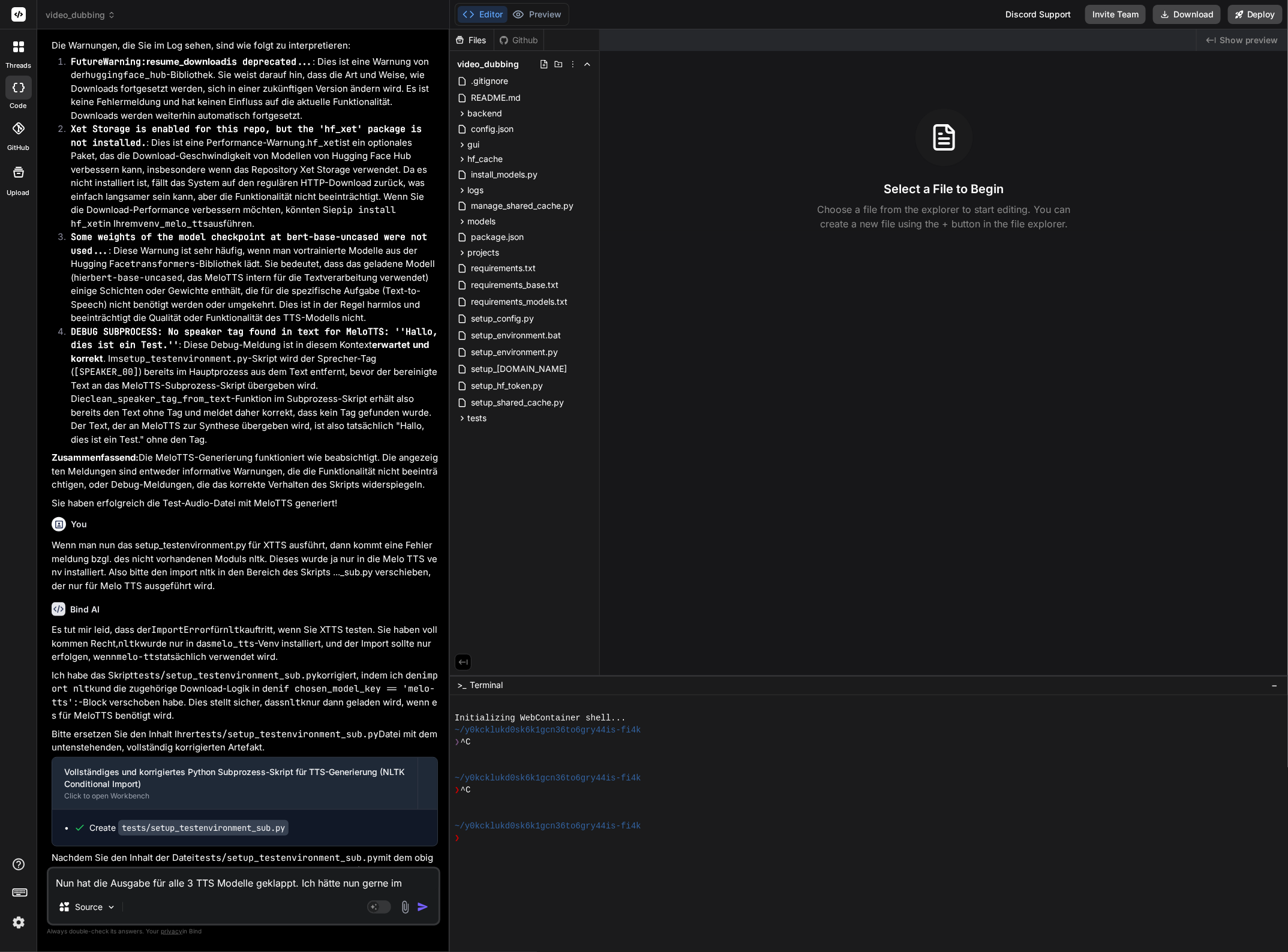
type textarea "x"
type textarea "Nun hat die Ausgabe für alle 3 TTS Modelle geklappt. Ich hätte nun gerne im Ve"
type textarea "x"
type textarea "Nun hat die Ausgabe für alle 3 TTS Modelle geklappt. Ich hätte nun gerne im Ver"
type textarea "x"
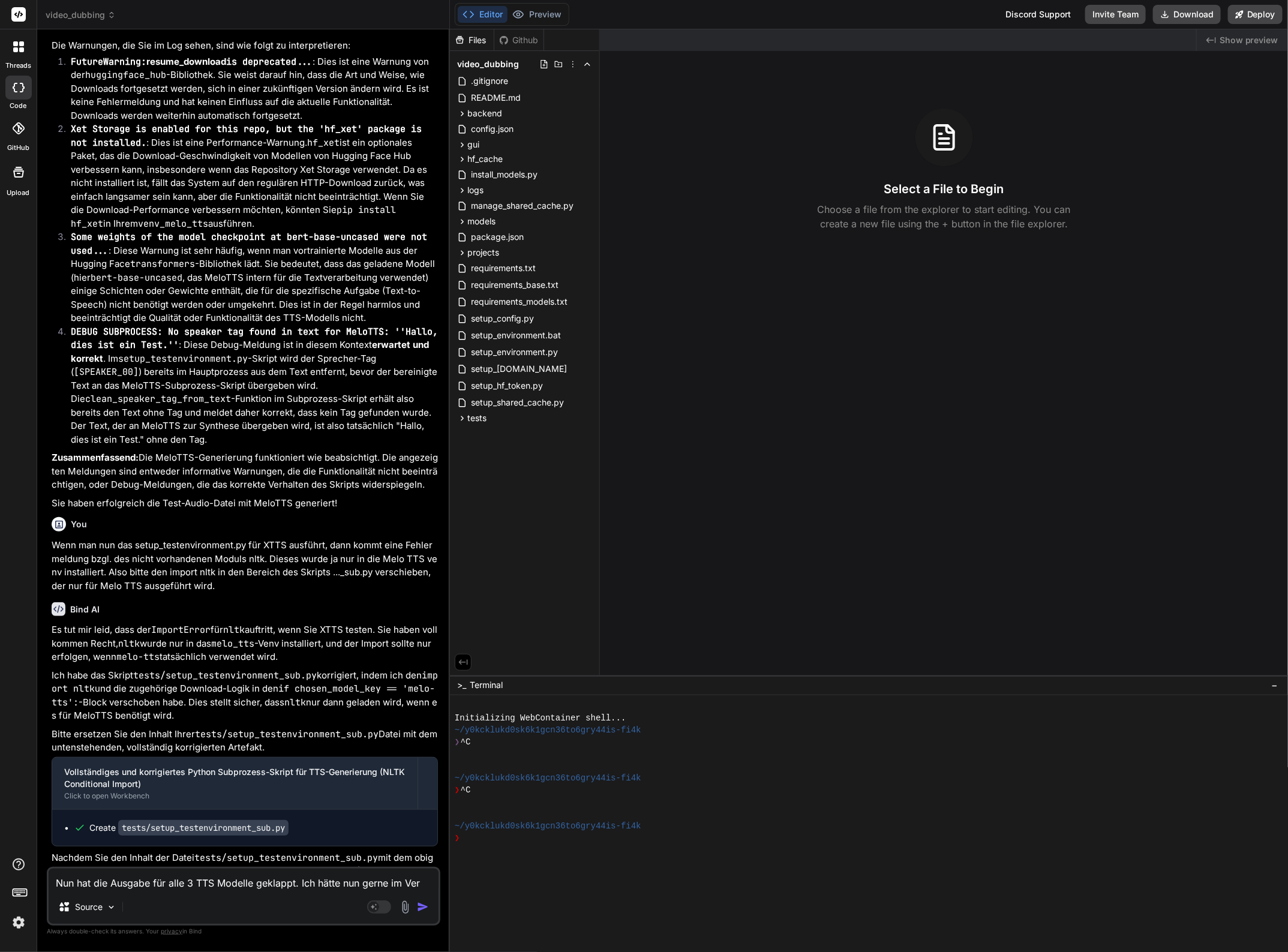
type textarea "Nun hat die Ausgabe für alle 3 TTS Modelle geklappt. Ich hätte nun gerne im Verz"
type textarea "x"
type textarea "Nun hat die Ausgabe für alle 3 TTS Modelle geklappt. Ich hätte nun gerne im Ver…"
type textarea "x"
type textarea "Nun hat die Ausgabe für alle 3 TTS Modelle geklappt. Ich hätte nun gerne im Ver…"
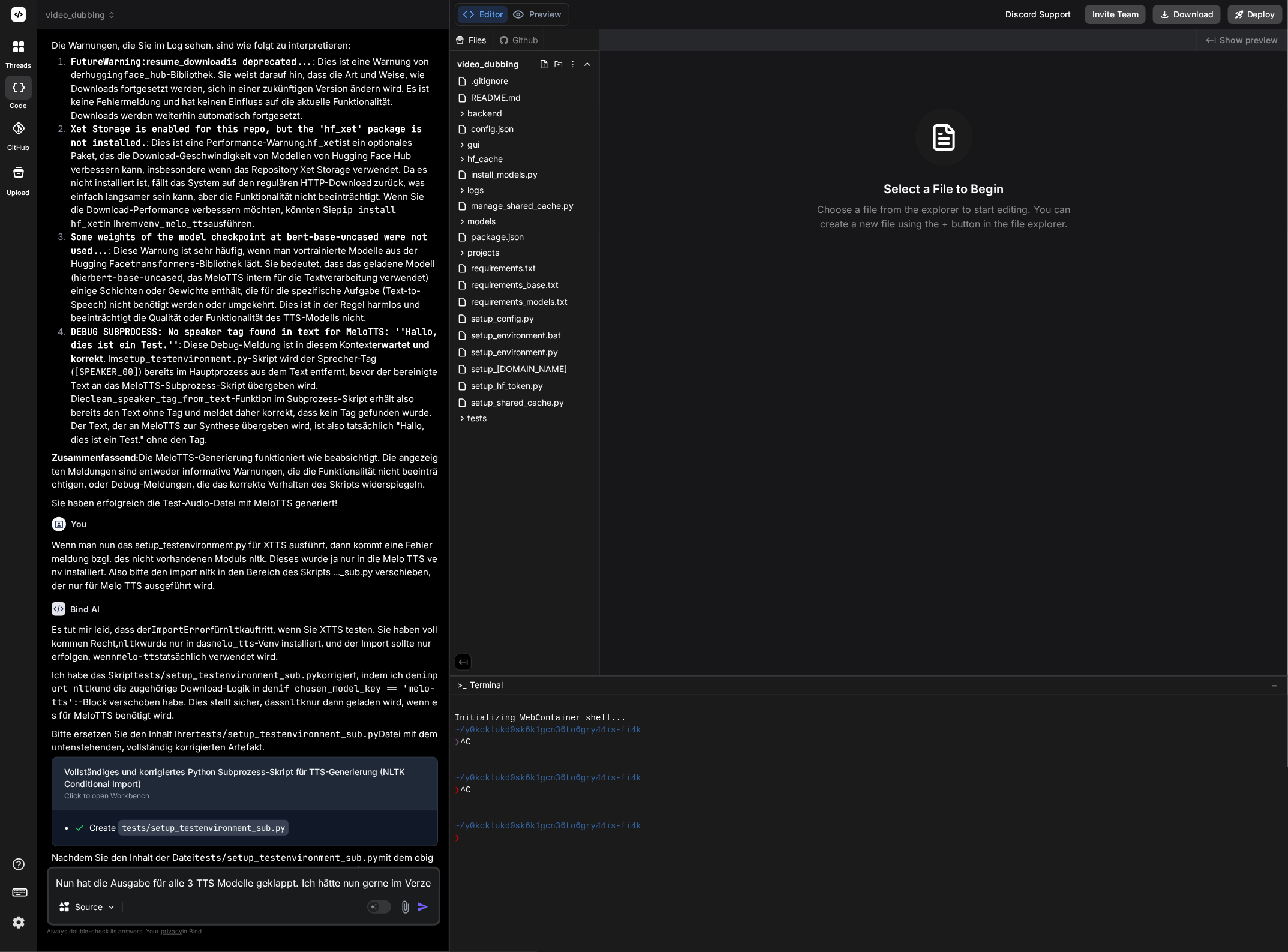
type textarea "x"
type textarea "Nun hat die Ausgabe für alle 3 TTS Modelle geklappt. Ich hätte nun gerne im Ver…"
type textarea "x"
type textarea "Nun hat die Ausgabe für alle 3 TTS Modelle geklappt. Ich hätte nun gerne im Ver…"
type textarea "x"
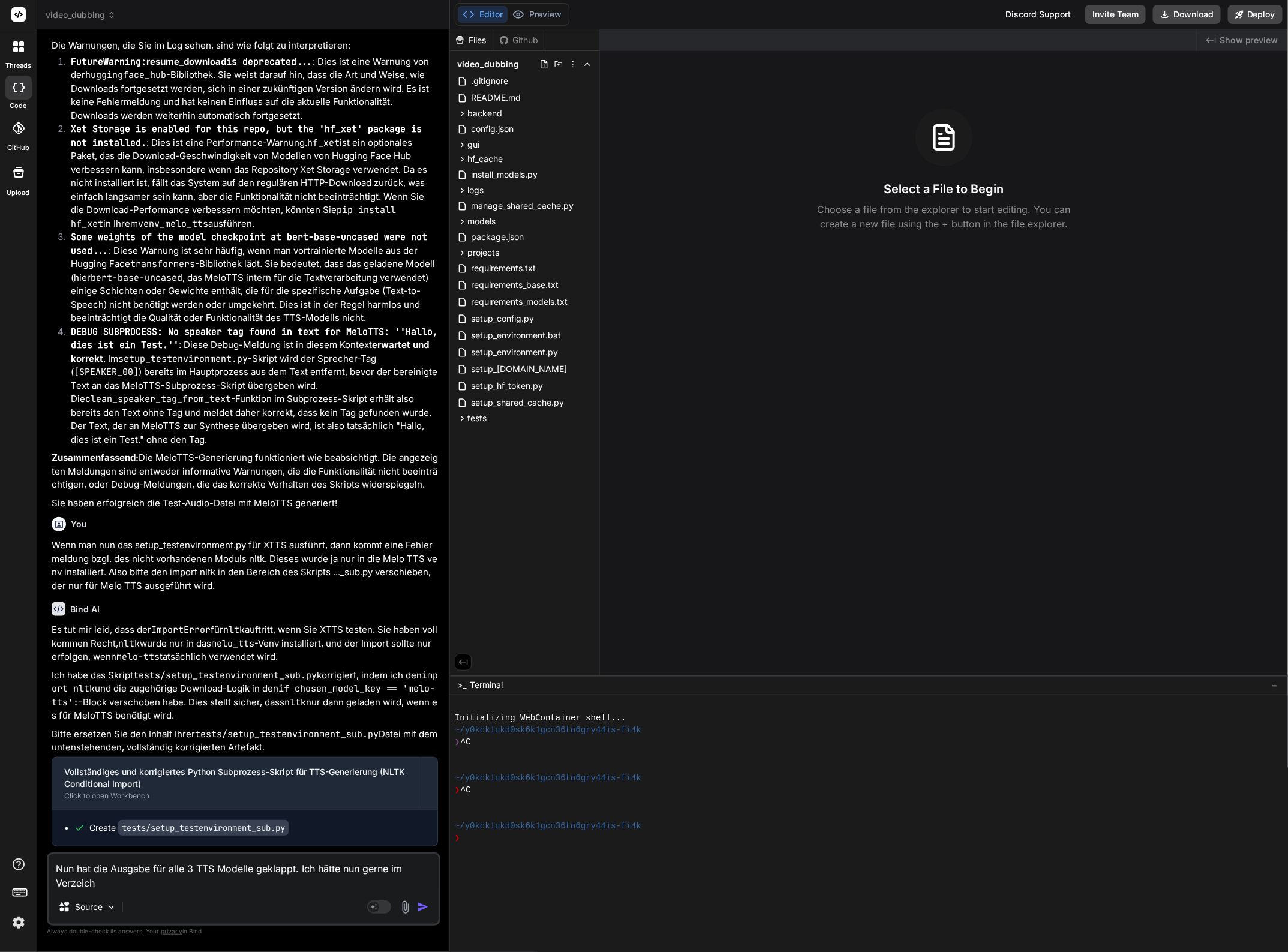
type textarea "Nun hat die Ausgabe für alle 3 TTS Modelle geklappt. Ich hätte nun gerne im Ver…"
type textarea "x"
type textarea "Nun hat die Ausgabe für alle 3 TTS Modelle geklappt. Ich hätte nun gerne im Ver…"
type textarea "x"
type textarea "Nun hat die Ausgabe für alle 3 TTS Modelle geklappt. Ich hätte nun gerne im Ver…"
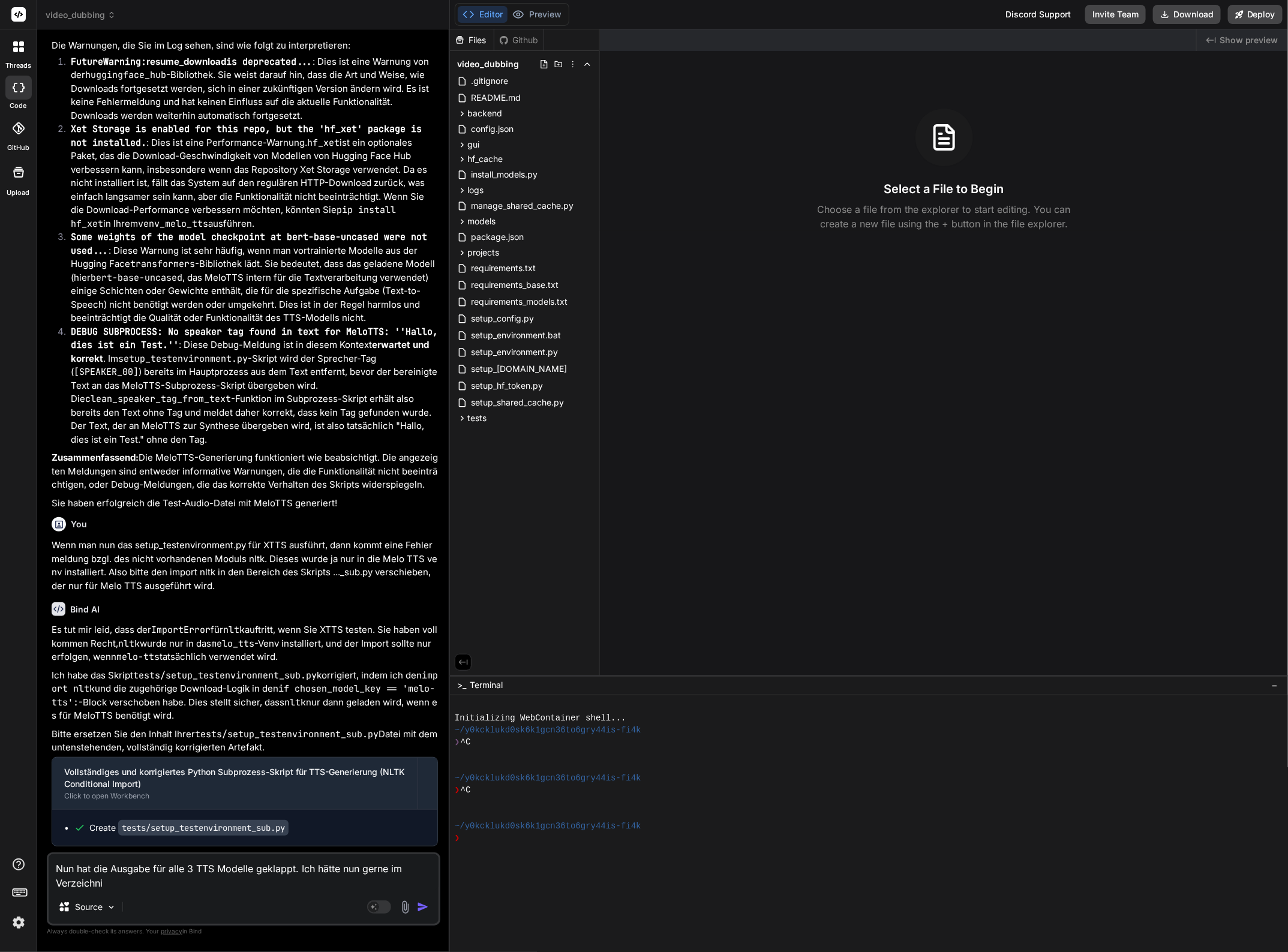
type textarea "x"
type textarea "Nun hat die Ausgabe für alle 3 TTS Modelle geklappt. Ich hätte nun gerne im Ver…"
type textarea "x"
type textarea "Nun hat die Ausgabe für alle 3 TTS Modelle geklappt. Ich hätte nun gerne im Ver…"
type textarea "x"
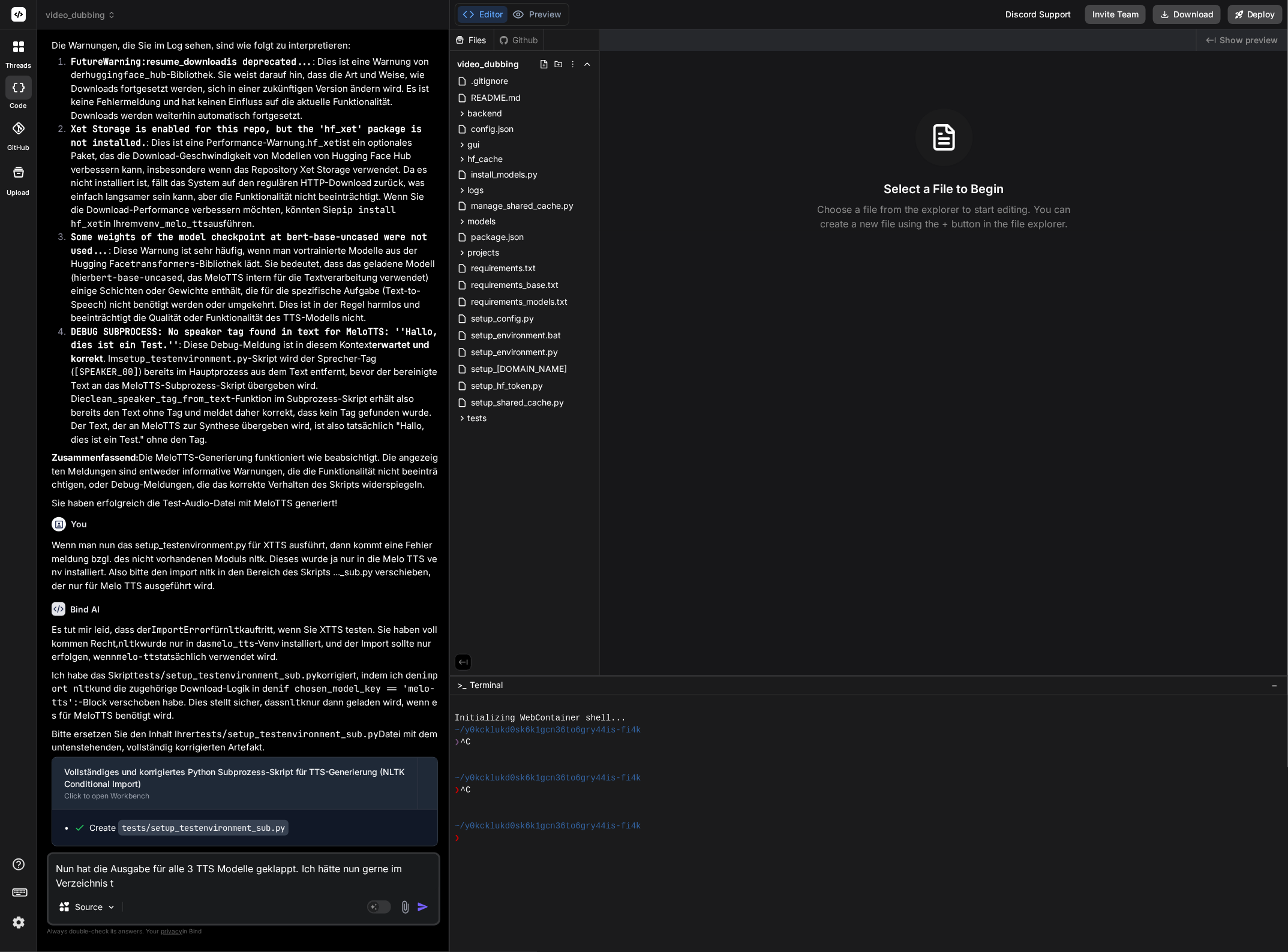
type textarea "Nun hat die Ausgabe für alle 3 TTS Modelle geklappt. Ich hätte nun gerne im Ver…"
type textarea "x"
type textarea "Nun hat die Ausgabe für alle 3 TTS Modelle geklappt. Ich hätte nun gerne im Ver…"
type textarea "x"
type textarea "Nun hat die Ausgabe für alle 3 TTS Modelle geklappt. Ich hätte nun gerne im Ver…"
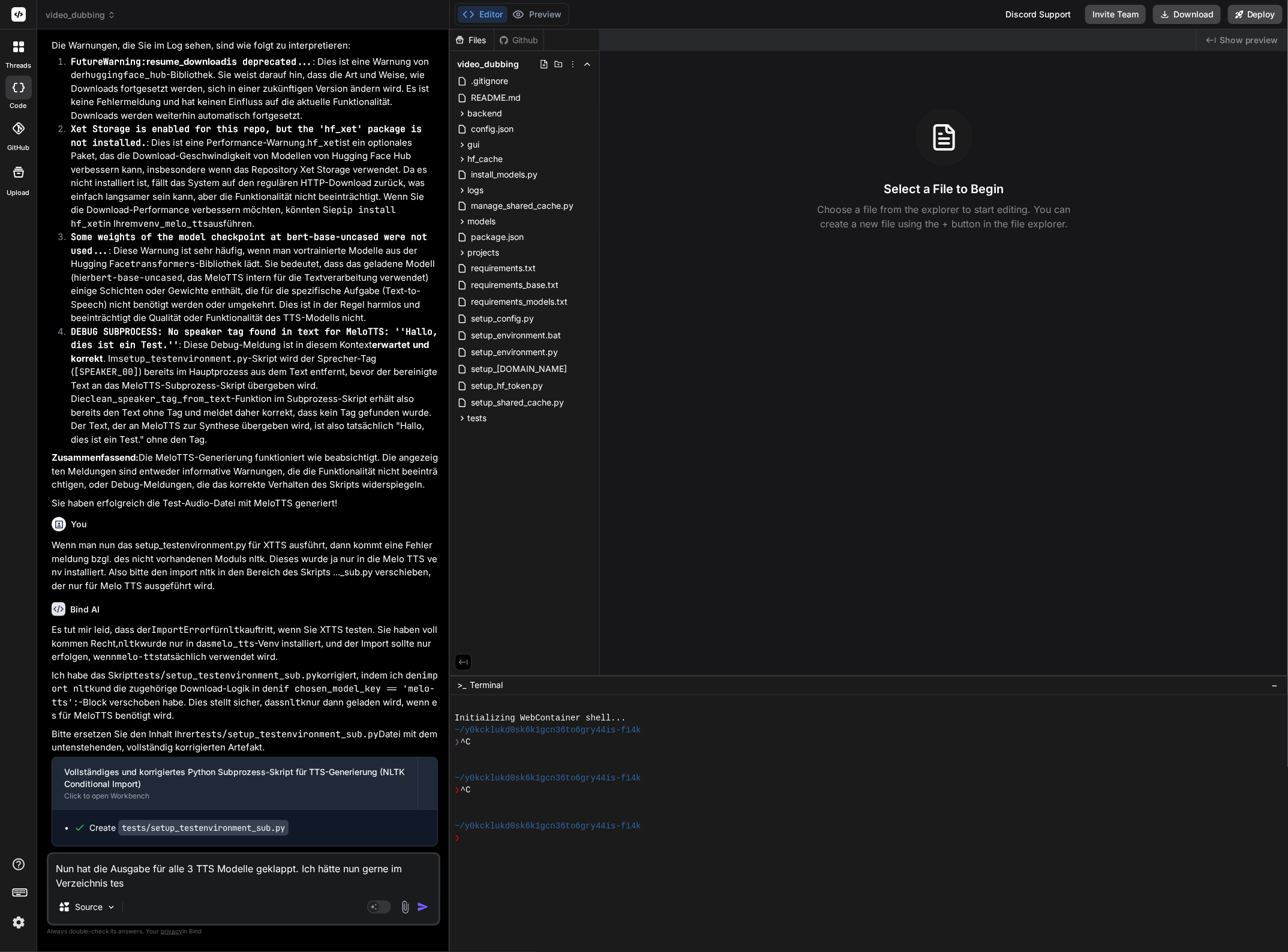
type textarea "x"
type textarea "Nun hat die Ausgabe für alle 3 TTS Modelle geklappt. Ich hätte nun gerne im Ver…"
type textarea "x"
type textarea "Nun hat die Ausgabe für alle 3 TTS Modelle geklappt. Ich hätte nun gerne im Ver…"
type textarea "x"
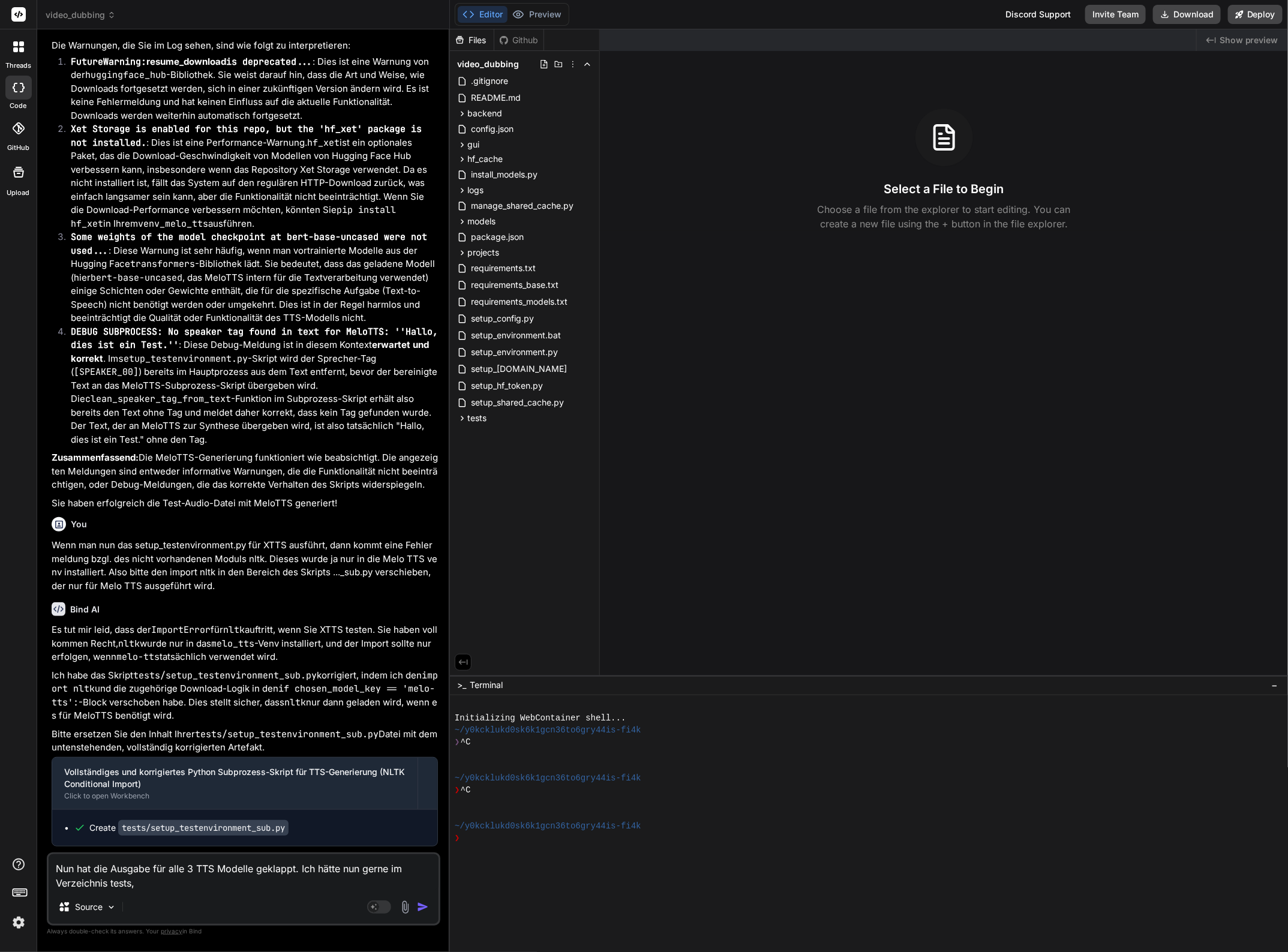
type textarea "Nun hat die Ausgabe für alle 3 TTS Modelle geklappt. Ich hätte nun gerne im Ver…"
type textarea "x"
type textarea "Nun hat die Ausgabe für alle 3 TTS Modelle geklappt. Ich hätte nun gerne im Ver…"
type textarea "x"
type textarea "Nun hat die Ausgabe für alle 3 TTS Modelle geklappt. Ich hätte nun gerne im Ver…"
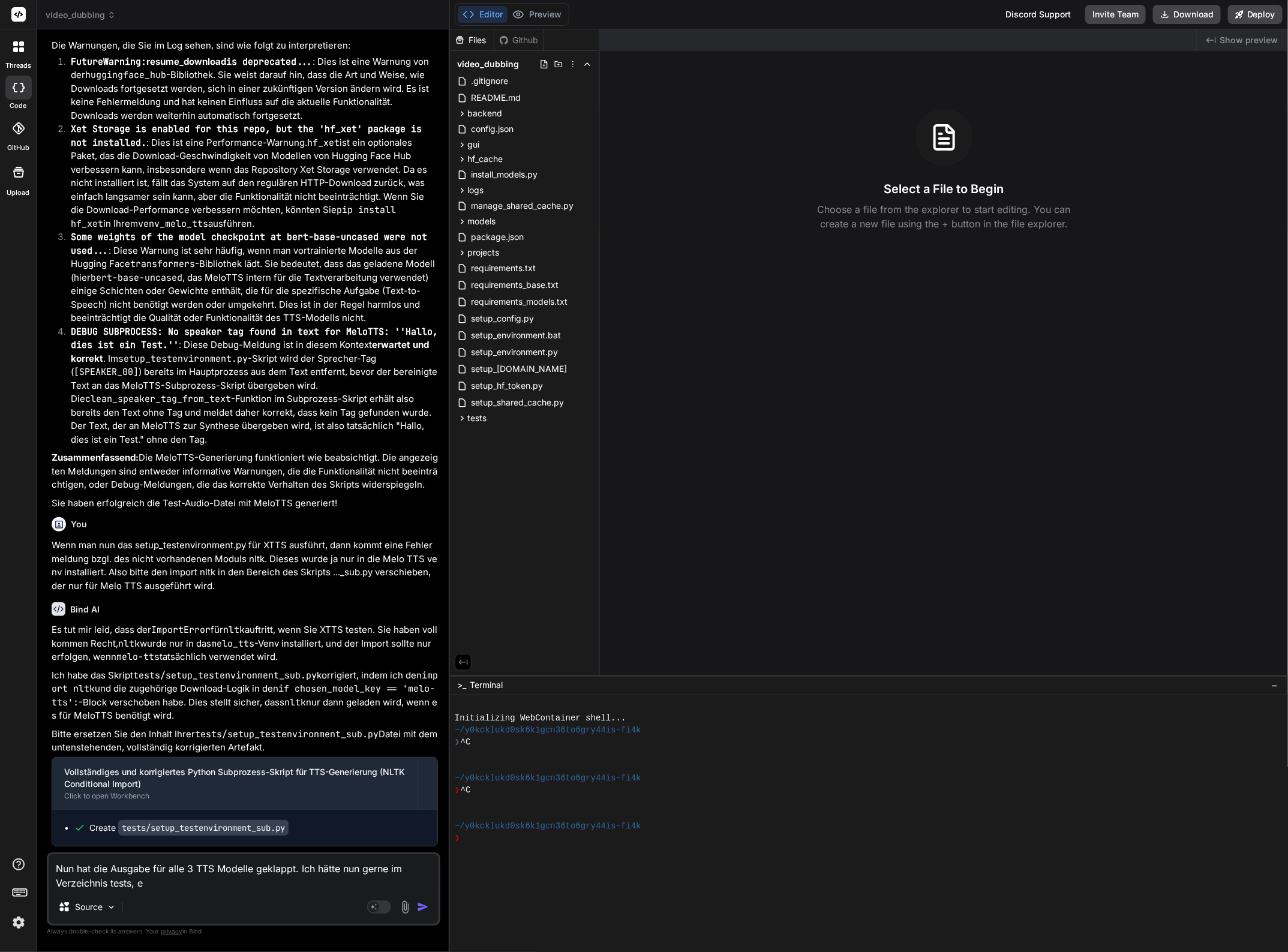
type textarea "x"
type textarea "Nun hat die Ausgabe für alle 3 TTS Modelle geklappt. Ich hätte nun gerne im Ver…"
type textarea "x"
type textarea "Nun hat die Ausgabe für alle 3 TTS Modelle geklappt. Ich hätte nun gerne im Ver…"
type textarea "x"
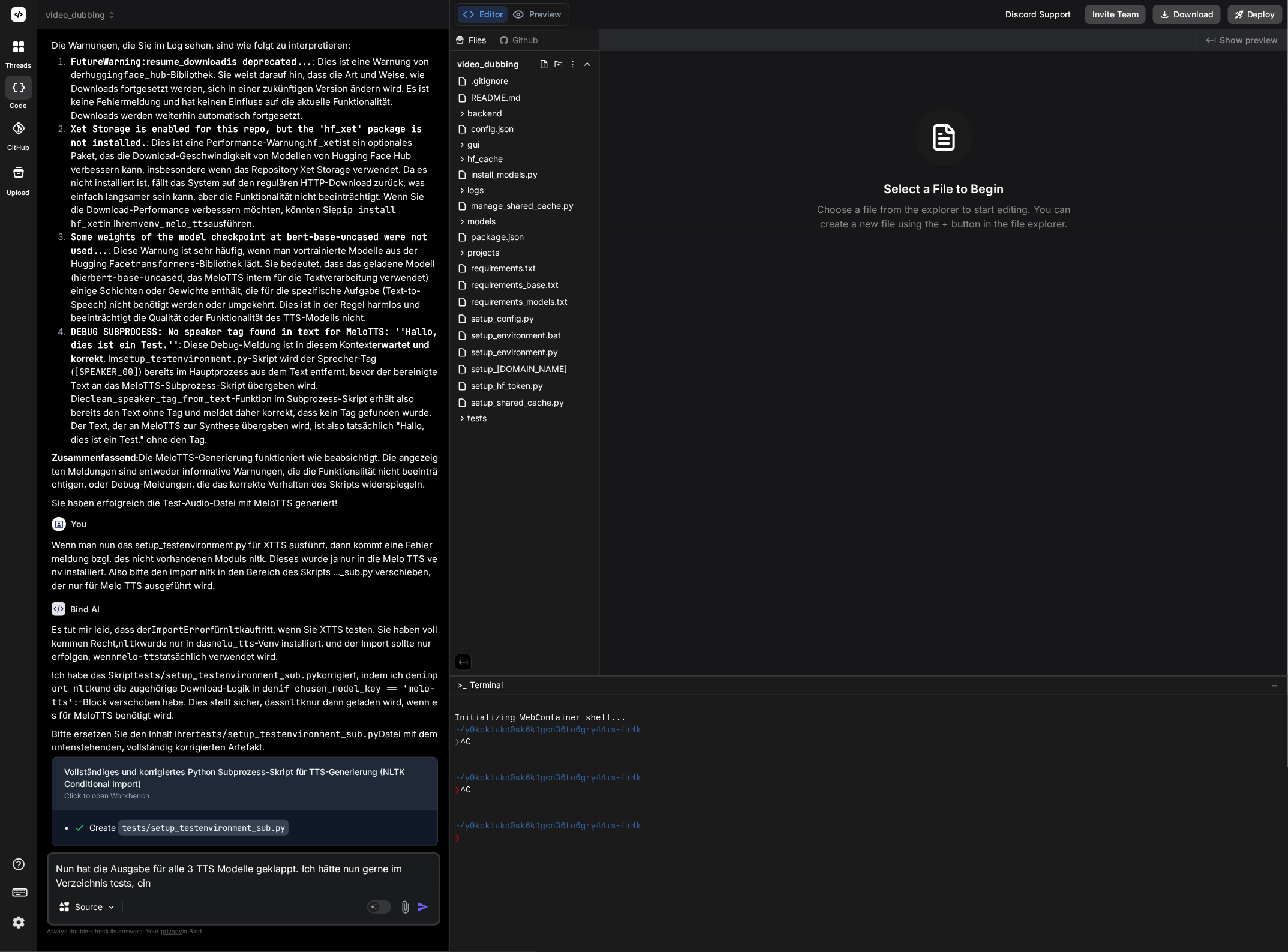
type textarea "Nun hat die Ausgabe für alle 3 TTS Modelle geklappt. Ich hätte nun gerne im Ver…"
type textarea "x"
type textarea "Nun hat die Ausgabe für alle 3 TTS Modelle geklappt. Ich hätte nun gerne im Ver…"
type textarea "x"
type textarea "Nun hat die Ausgabe für alle 3 TTS Modelle geklappt. Ich hätte nun gerne im Ver…"
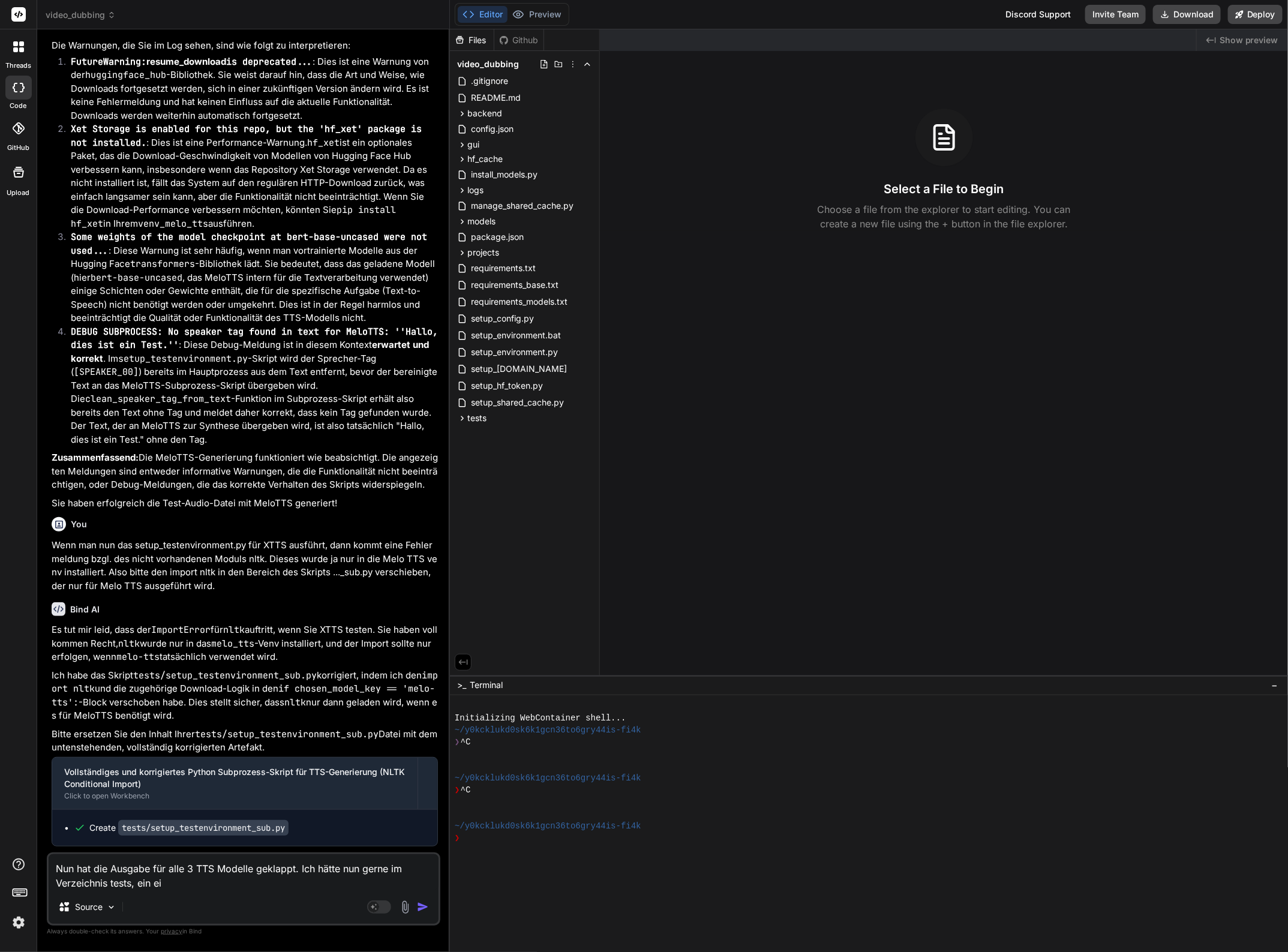
type textarea "x"
type textarea "Nun hat die Ausgabe für alle 3 TTS Modelle geklappt. Ich hätte nun gerne im Ver…"
type textarea "x"
type textarea "Nun hat die Ausgabe für alle 3 TTS Modelle geklappt. Ich hätte nun gerne im Ver…"
type textarea "x"
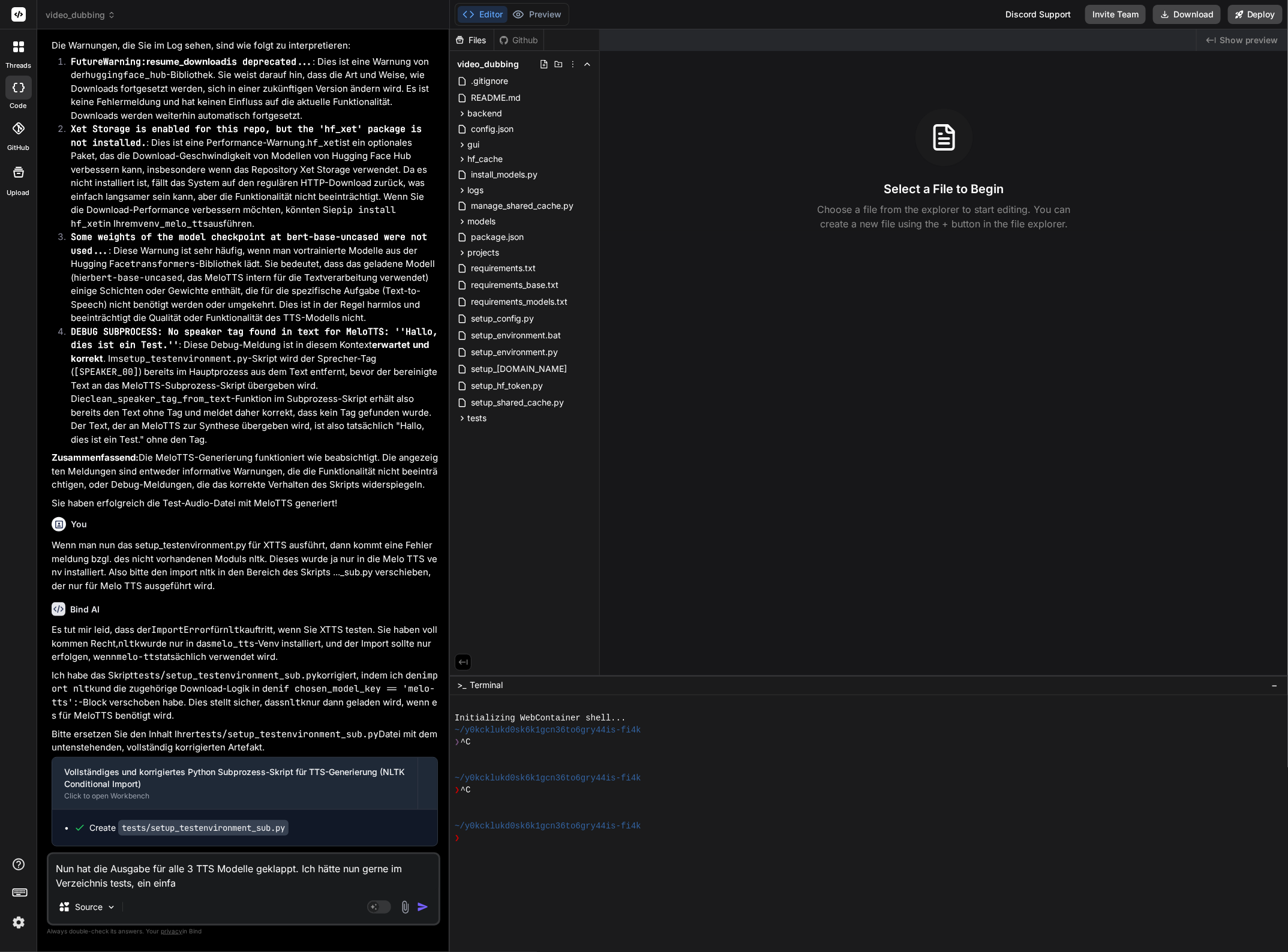
type textarea "Nun hat die Ausgabe für alle 3 TTS Modelle geklappt. Ich hätte nun gerne im Ver…"
type textarea "x"
type textarea "Nun hat die Ausgabe für alle 3 TTS Modelle geklappt. Ich hätte nun gerne im Ver…"
type textarea "x"
type textarea "Nun hat die Ausgabe für alle 3 TTS Modelle geklappt. Ich hätte nun gerne im Ver…"
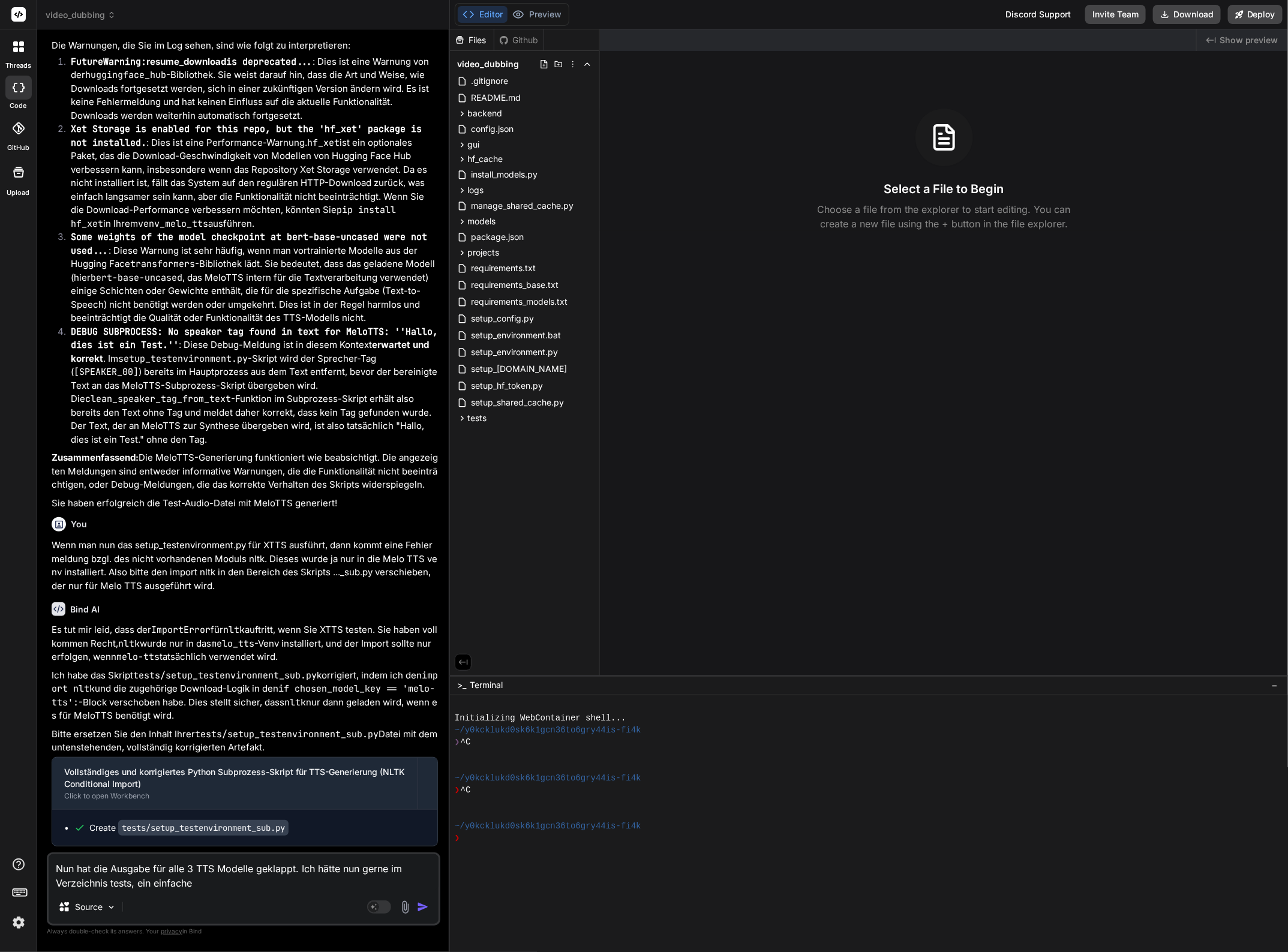
type textarea "x"
type textarea "Nun hat die Ausgabe für alle 3 TTS Modelle geklappt. Ich hätte nun gerne im Ver…"
type textarea "x"
type textarea "Nun hat die Ausgabe für alle 3 TTS Modelle geklappt. Ich hätte nun gerne im Ver…"
type textarea "x"
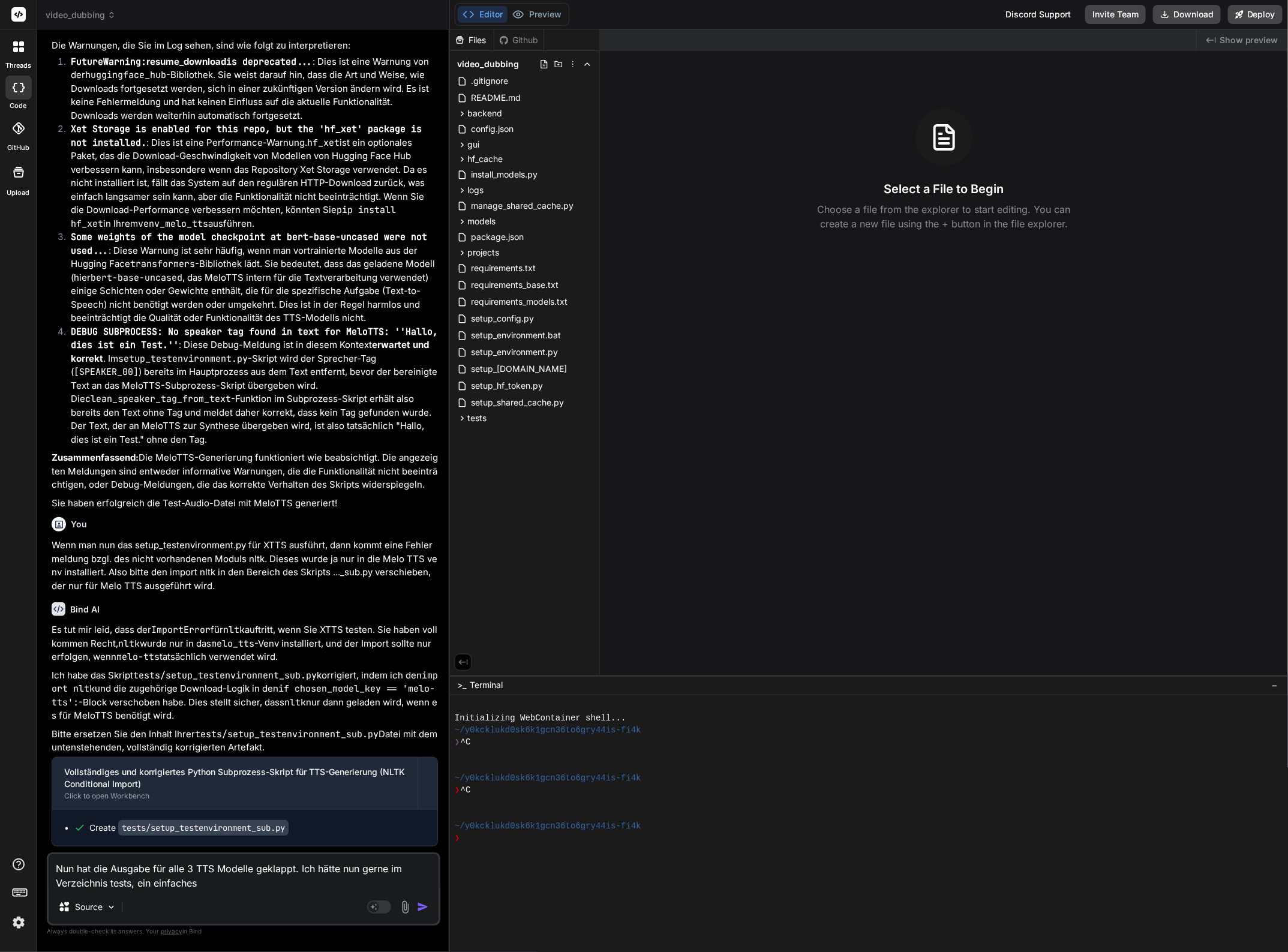
type textarea "Nun hat die Ausgabe für alle 3 TTS Modelle geklappt. Ich hätte nun gerne im Ver…"
type textarea "x"
type textarea "Nun hat die Ausgabe für alle 3 TTS Modelle geklappt. Ich hätte nun gerne im Ver…"
type textarea "x"
type textarea "Nun hat die Ausgabe für alle 3 TTS Modelle geklappt. Ich hätte nun gerne im Ver…"
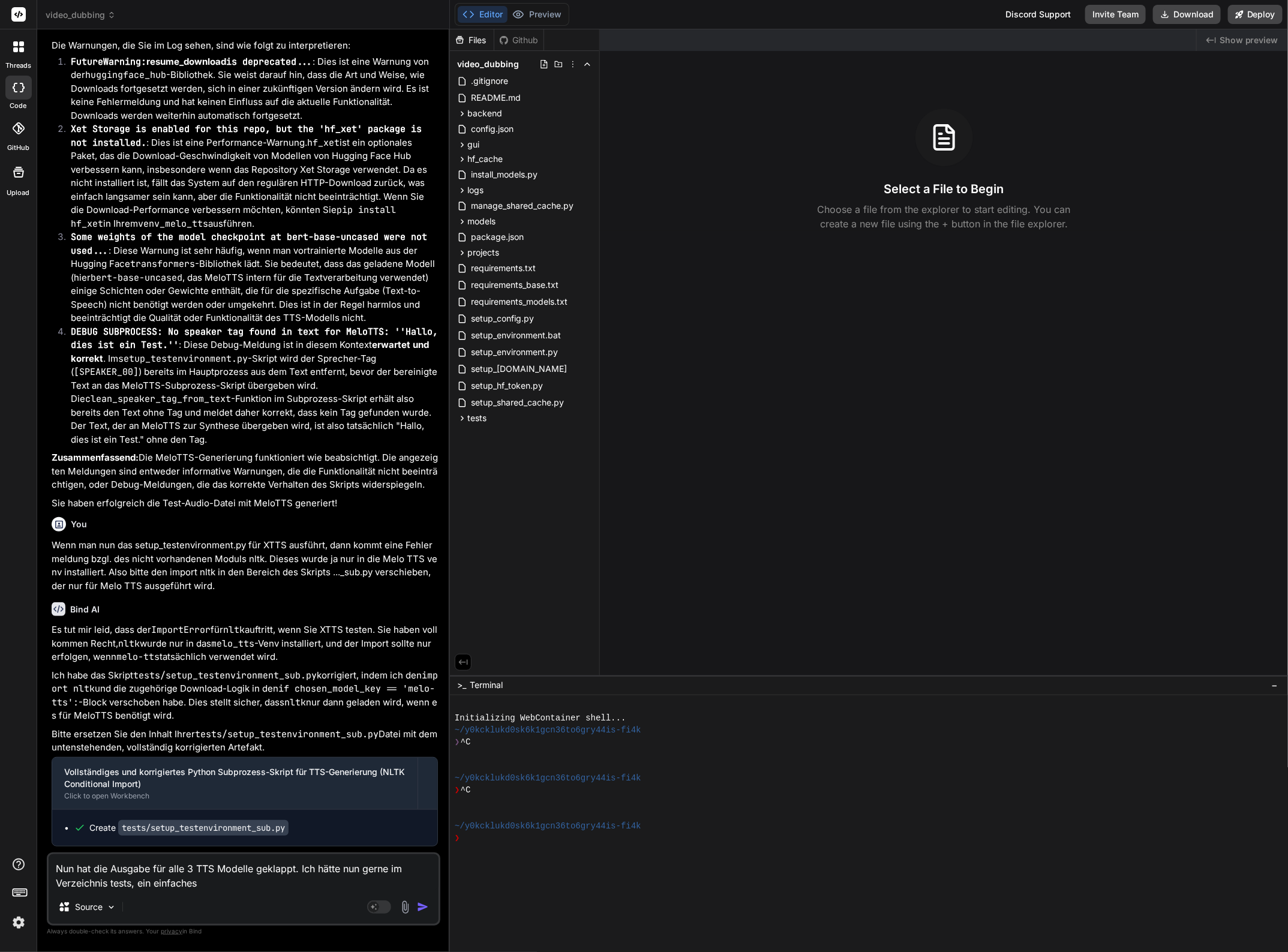
type textarea "x"
type textarea "Nun hat die Ausgabe für alle 3 TTS Modelle geklappt. Ich hätte nun gerne im Ver…"
type textarea "x"
type textarea "Nun hat die Ausgabe für alle 3 TTS Modelle geklappt. Ich hätte nun gerne im Ver…"
type textarea "x"
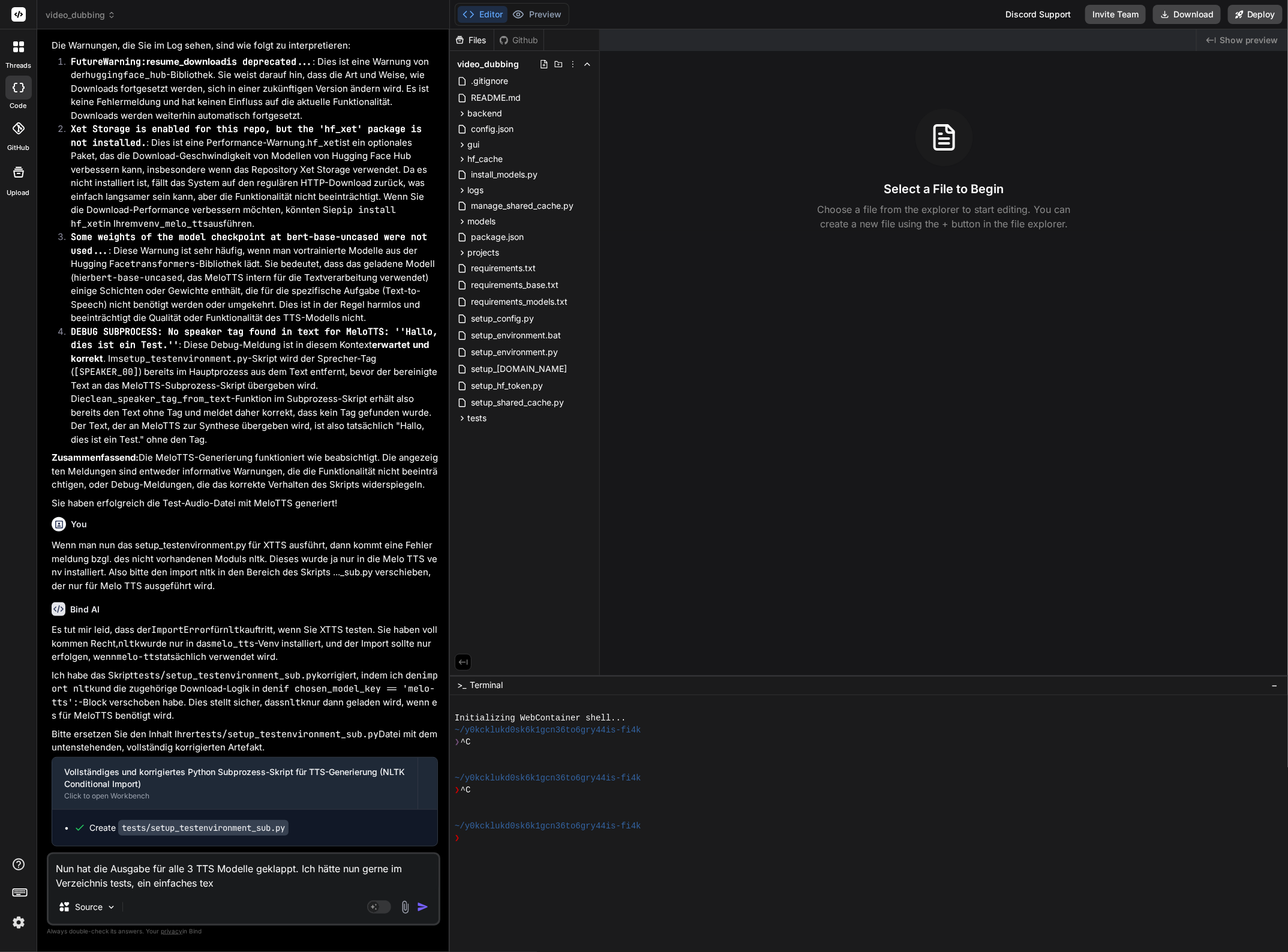
type textarea "Nun hat die Ausgabe für alle 3 TTS Modelle geklappt. Ich hätte nun gerne im Ver…"
type textarea "x"
type textarea "Nun hat die Ausgabe für alle 3 TTS Modelle geklappt. Ich hätte nun gerne im Ver…"
type textarea "x"
type textarea "Nun hat die Ausgabe für alle 3 TTS Modelle geklappt. Ich hätte nun gerne im Ver…"
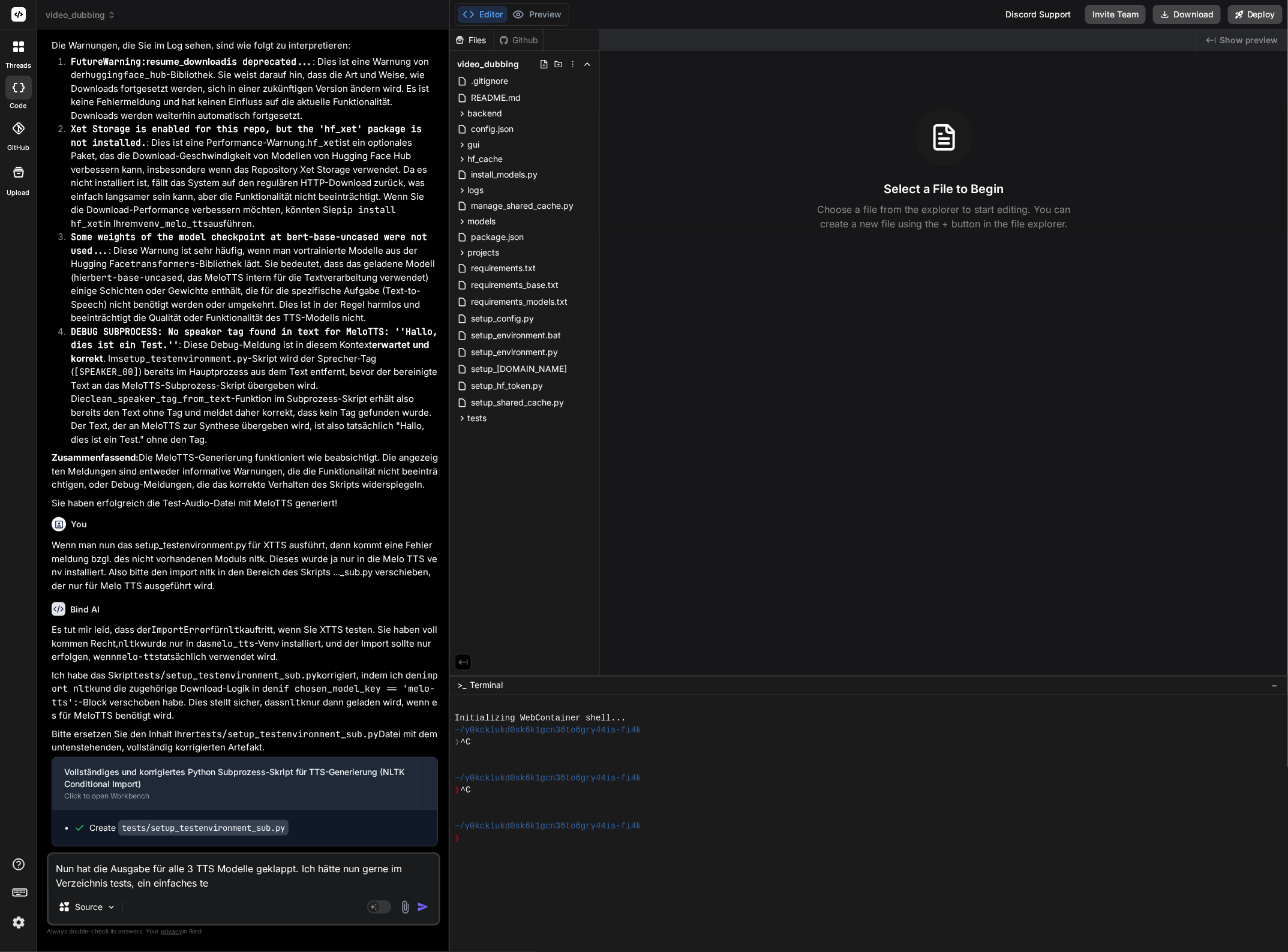
type textarea "x"
type textarea "Nun hat die Ausgabe für alle 3 TTS Modelle geklappt. Ich hätte nun gerne im Ver…"
type textarea "x"
type textarea "Nun hat die Ausgabe für alle 3 TTS Modelle geklappt. Ich hätte nun gerne im Ver…"
type textarea "x"
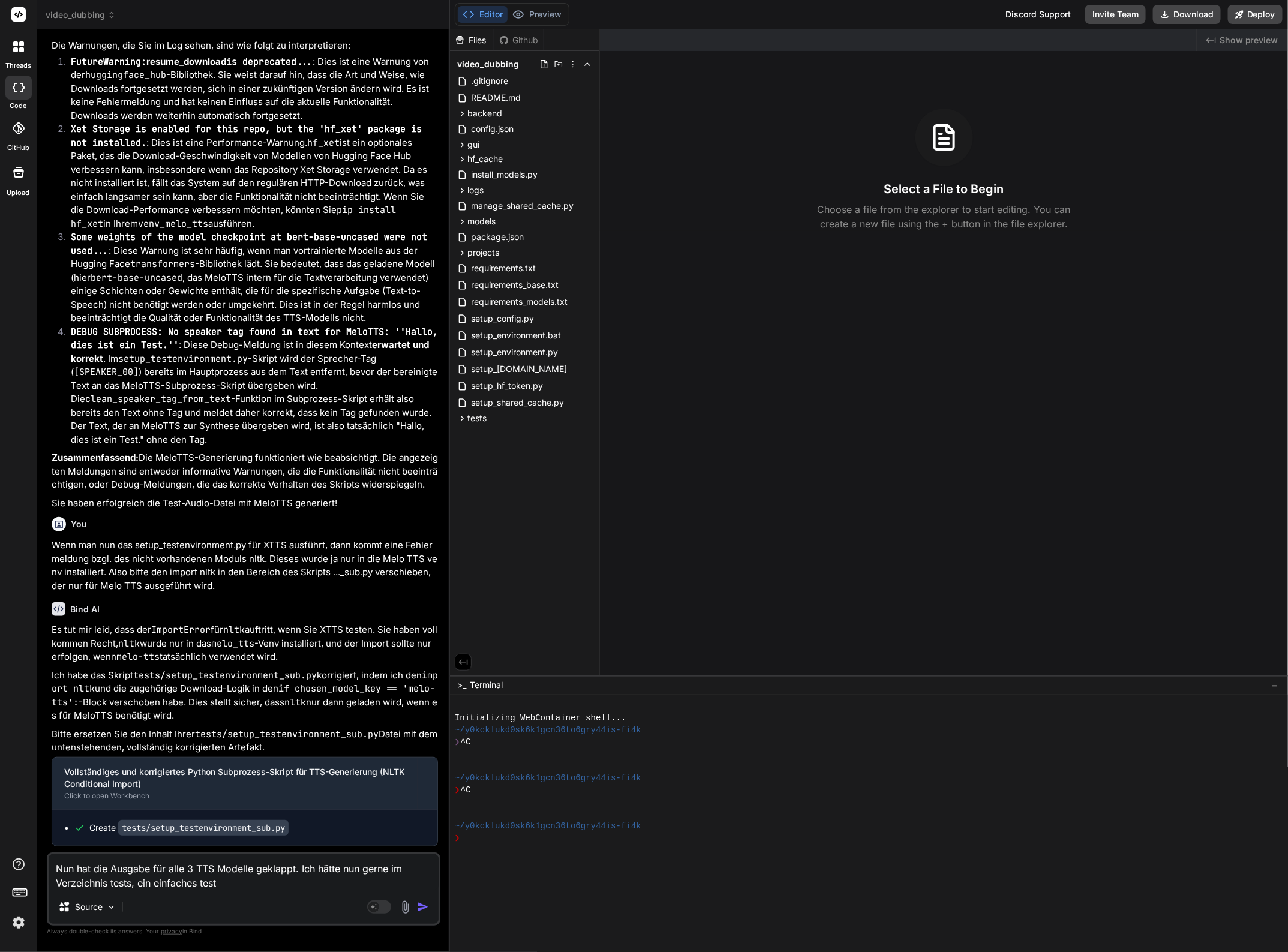
type textarea "Nun hat die Ausgabe für alle 3 TTS Modelle geklappt. Ich hätte nun gerne im Ver…"
type textarea "x"
type textarea "Nun hat die Ausgabe für alle 3 TTS Modelle geklappt. Ich hätte nun gerne im Ver…"
type textarea "x"
type textarea "Nun hat die Ausgabe für alle 3 TTS Modelle geklappt. Ich hätte nun gerne im Ver…"
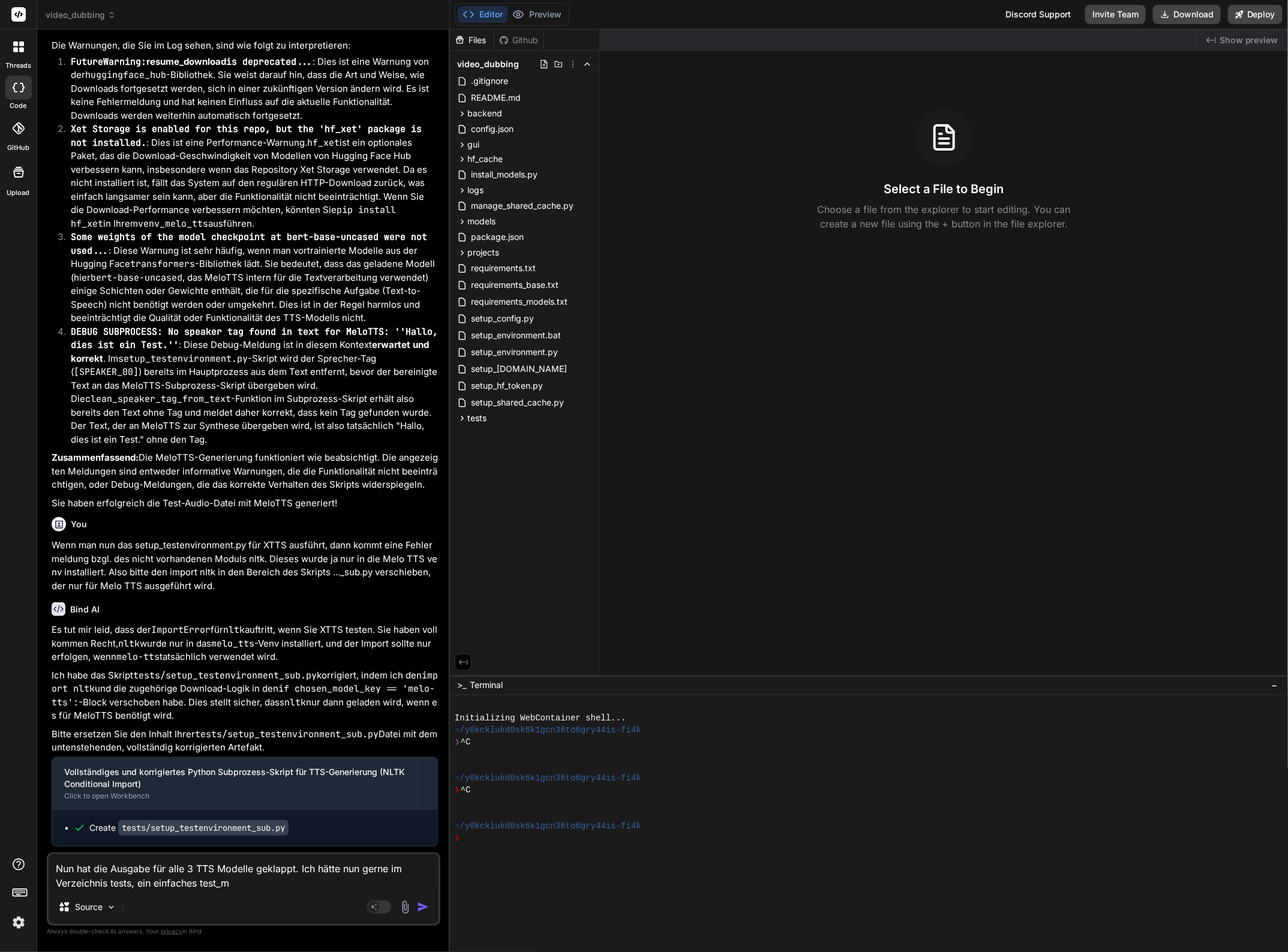
type textarea "x"
type textarea "Nun hat die Ausgabe für alle 3 TTS Modelle geklappt. Ich hätte nun gerne im Ver…"
type textarea "x"
type textarea "Nun hat die Ausgabe für alle 3 TTS Modelle geklappt. Ich hätte nun gerne im Ver…"
type textarea "x"
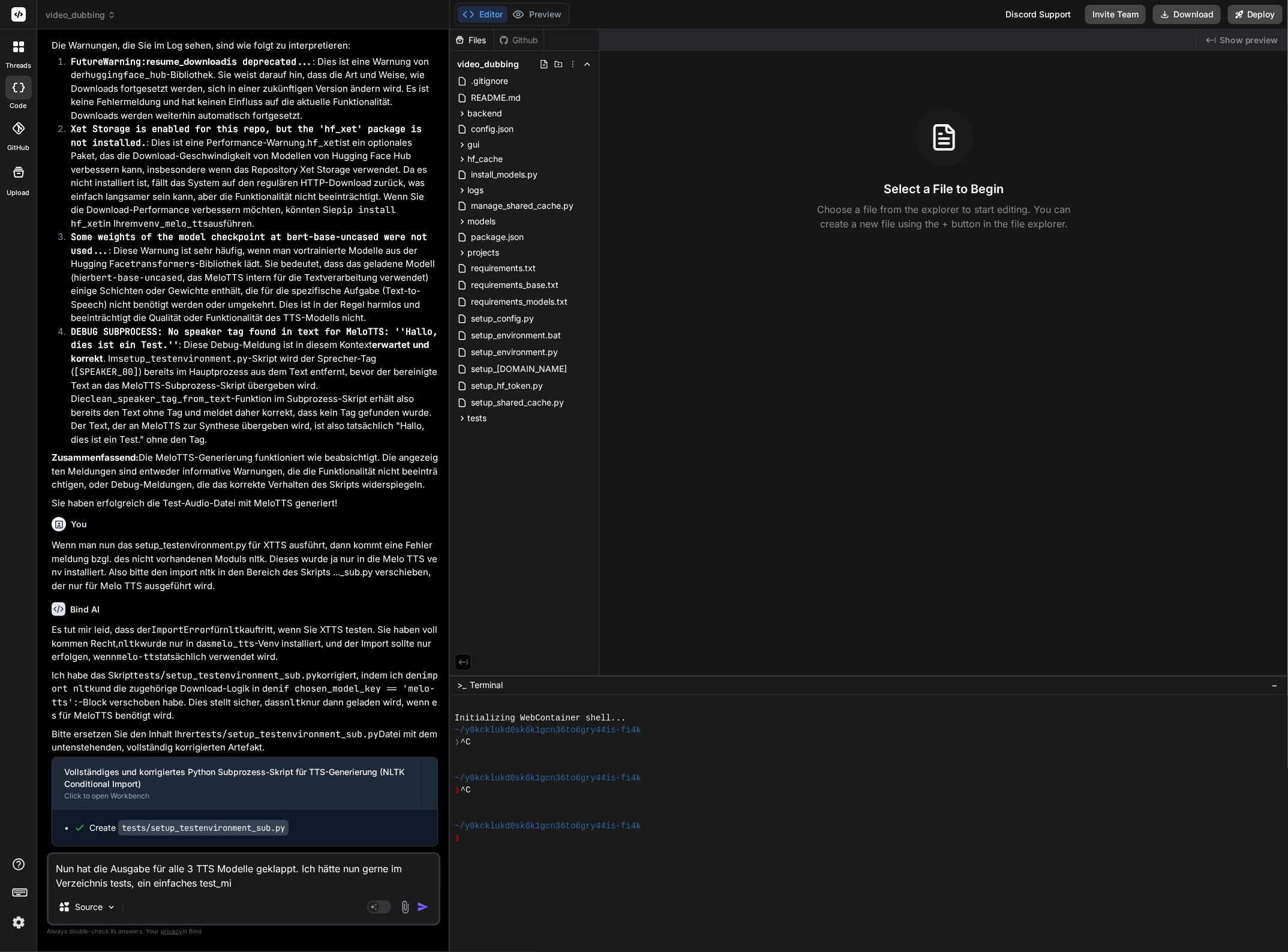
type textarea "Nun hat die Ausgabe für alle 3 TTS Modelle geklappt. Ich hätte nun gerne im Ver…"
type textarea "x"
type textarea "Nun hat die Ausgabe für alle 3 TTS Modelle geklappt. Ich hätte nun gerne im Ver…"
type textarea "x"
type textarea "Nun hat die Ausgabe für alle 3 TTS Modelle geklappt. Ich hätte nun gerne im Ver…"
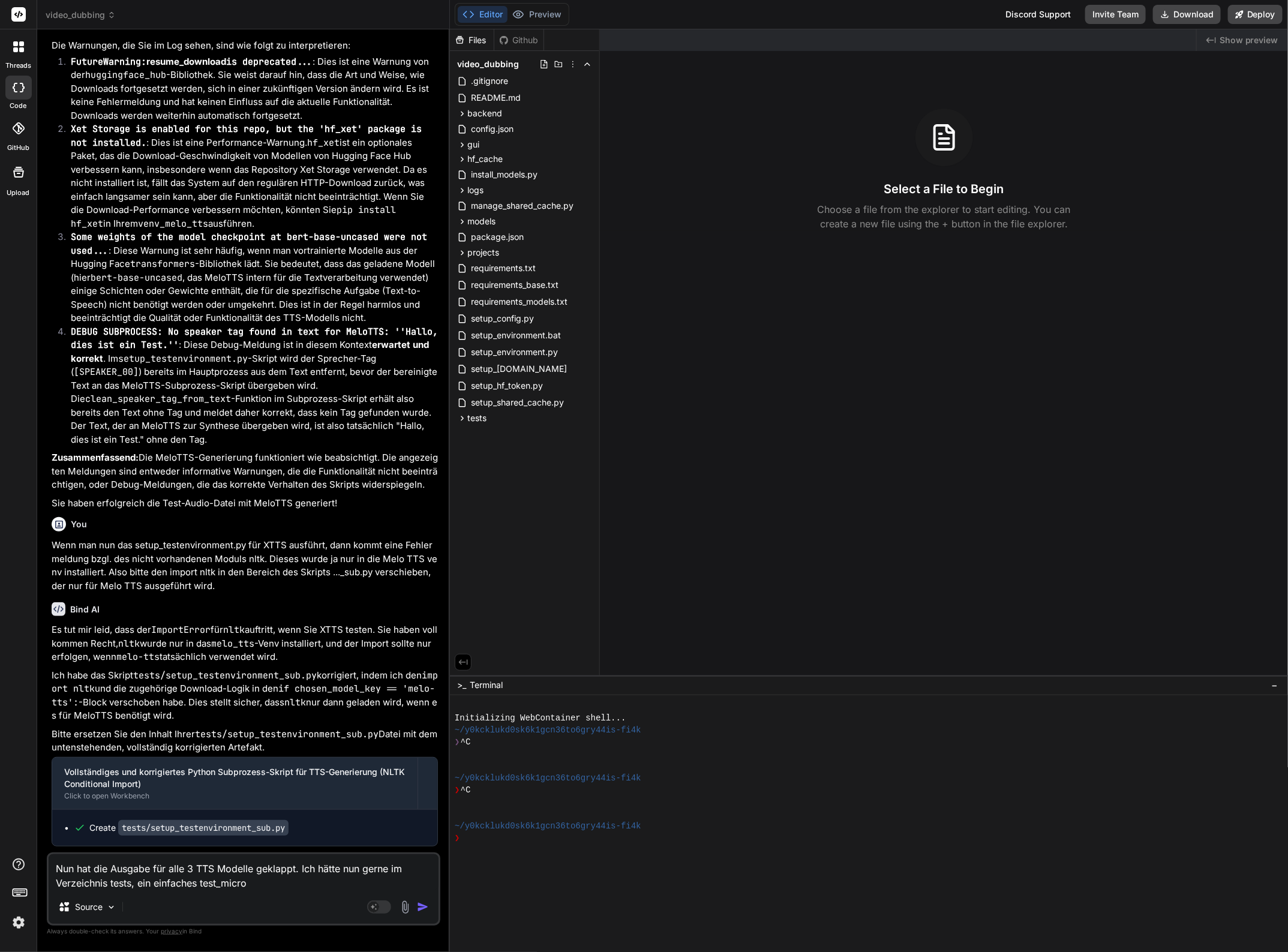
type textarea "x"
type textarea "Nun hat die Ausgabe für alle 3 TTS Modelle geklappt. Ich hätte nun gerne im Ver…"
type textarea "x"
type textarea "Nun hat die Ausgabe für alle 3 TTS Modelle geklappt. Ich hätte nun gerne im Ver…"
type textarea "x"
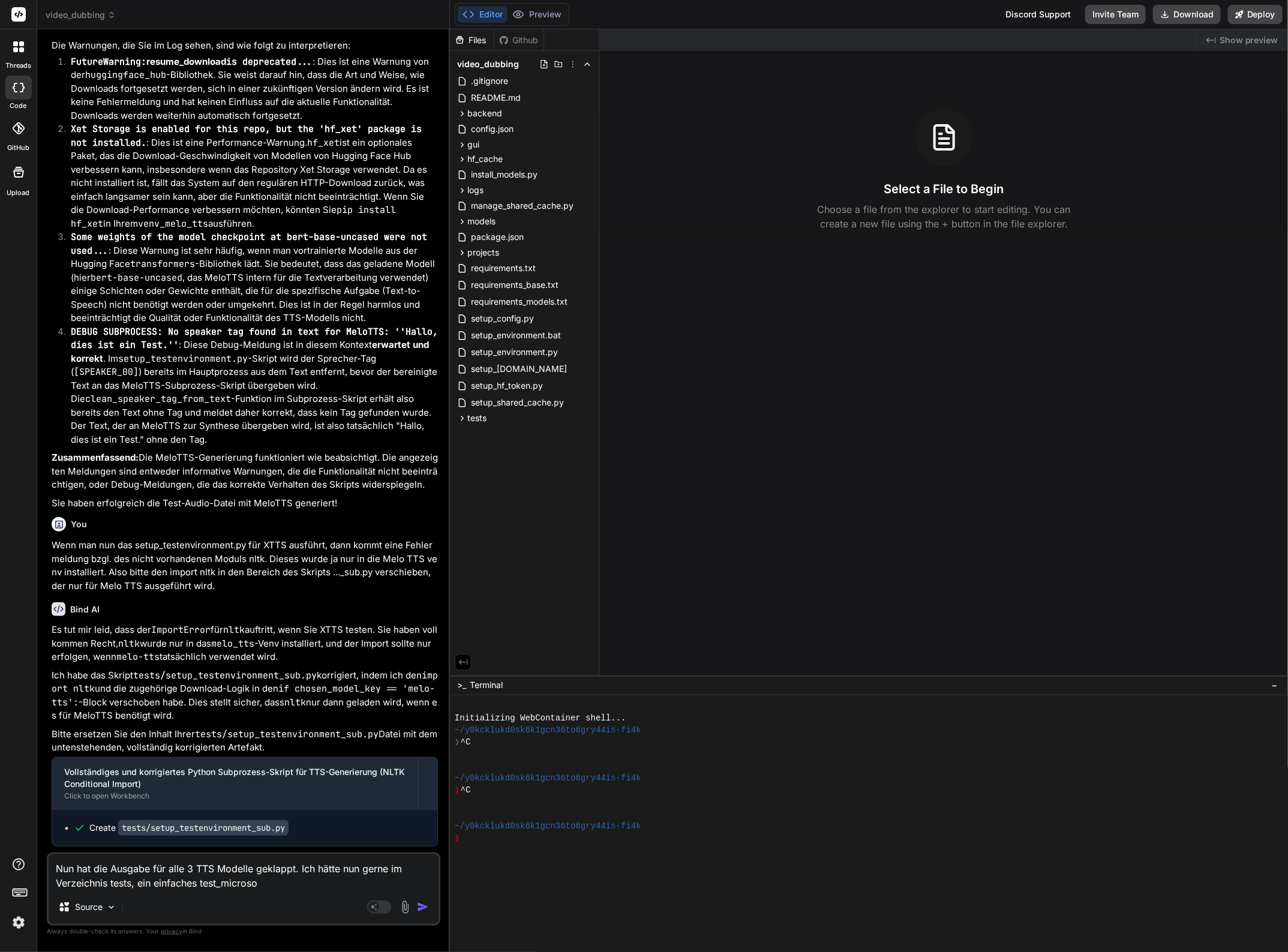
type textarea "Nun hat die Ausgabe für alle 3 TTS Modelle geklappt. Ich hätte nun gerne im Ver…"
type textarea "x"
type textarea "Nun hat die Ausgabe für alle 3 TTS Modelle geklappt. Ich hätte nun gerne im Ver…"
type textarea "x"
type textarea "Nun hat die Ausgabe für alle 3 TTS Modelle geklappt. Ich hätte nun gerne im Ver…"
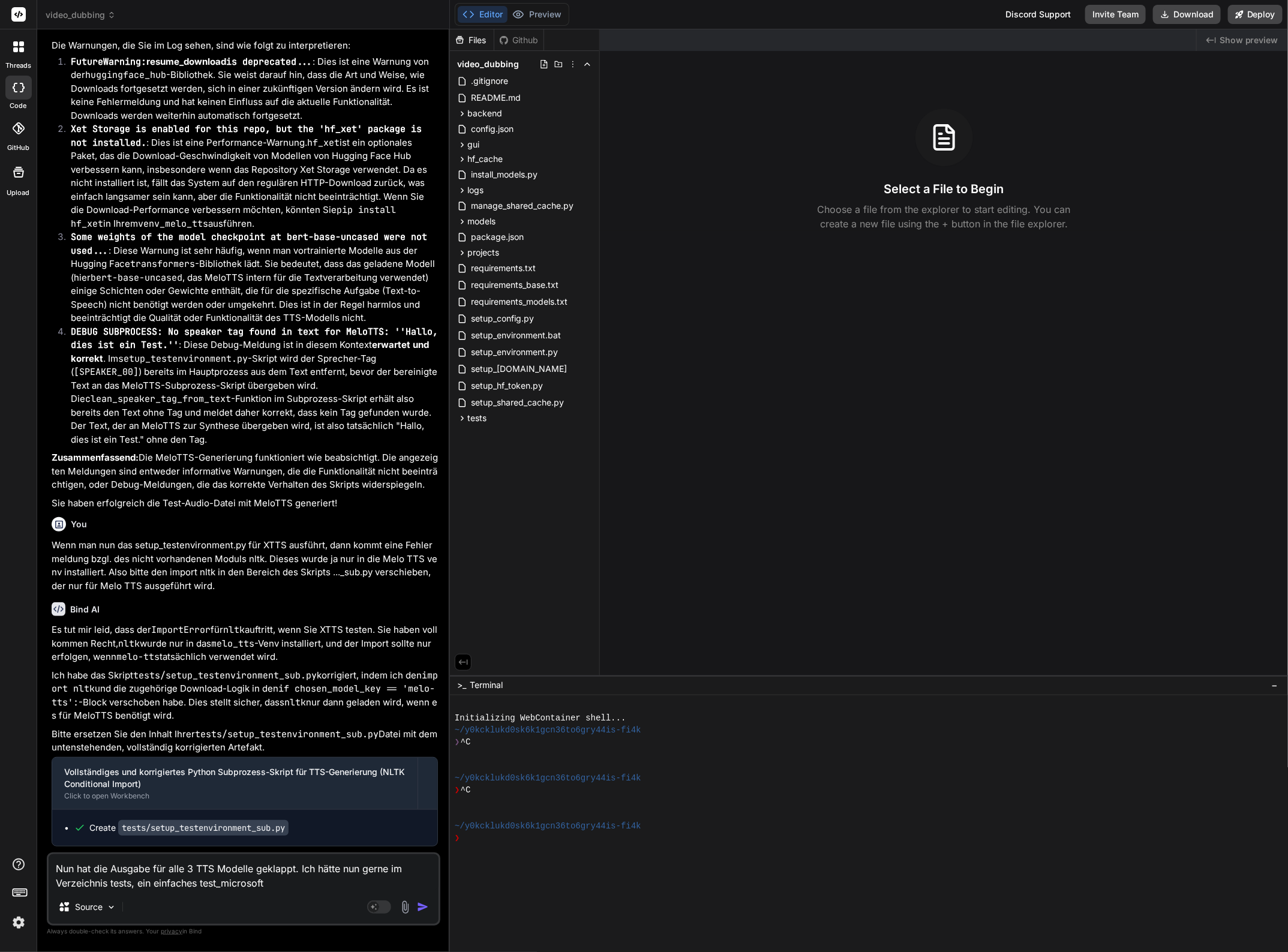
type textarea "x"
type textarea "Nun hat die Ausgabe für alle 3 TTS Modelle geklappt. Ich hätte nun gerne im Ver…"
type textarea "x"
type textarea "Nun hat die Ausgabe für alle 3 TTS Modelle geklappt. Ich hätte nun gerne im Ver…"
type textarea "x"
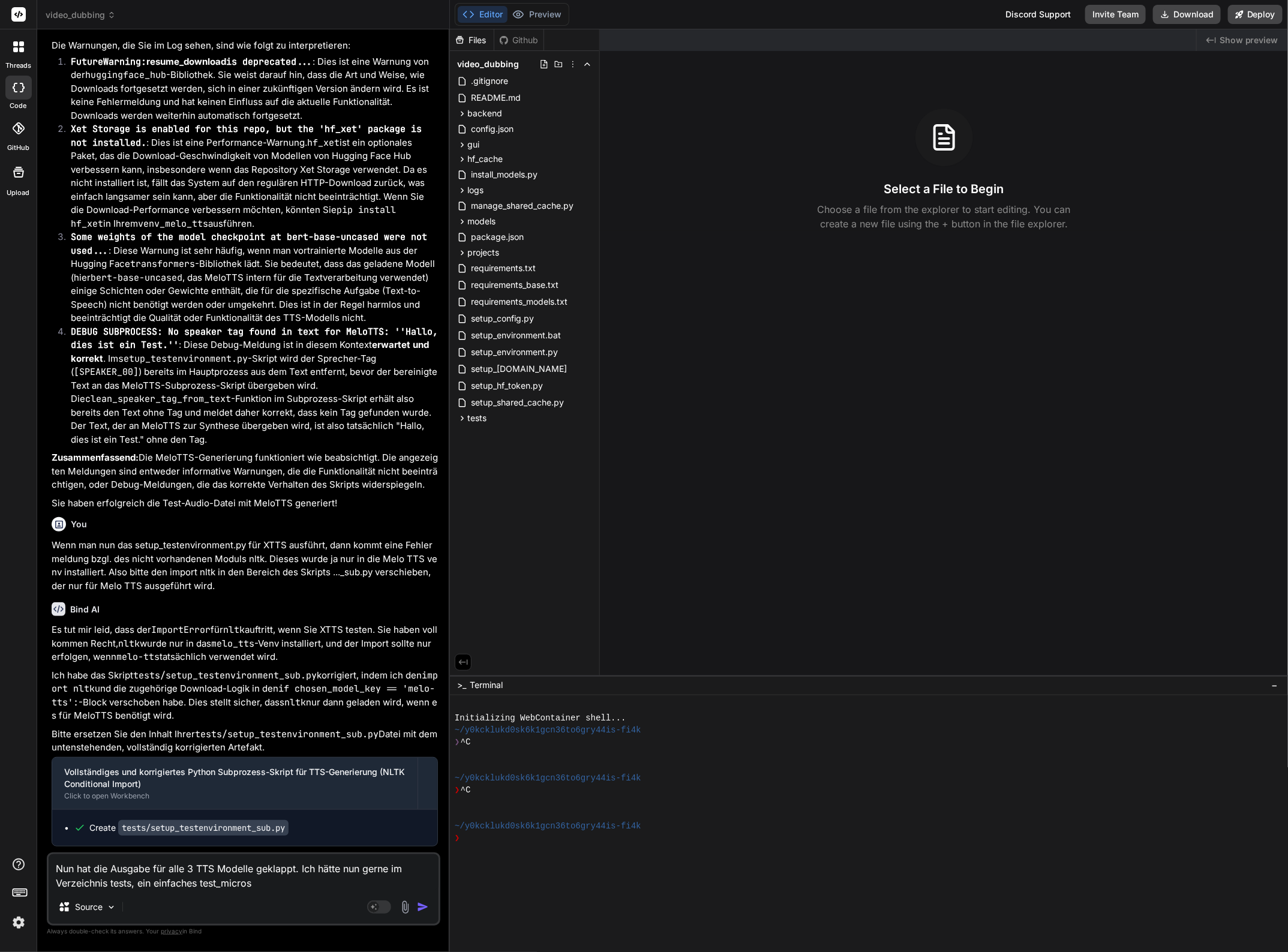
type textarea "Nun hat die Ausgabe für alle 3 TTS Modelle geklappt. Ich hätte nun gerne im Ver…"
type textarea "x"
type textarea "Nun hat die Ausgabe für alle 3 TTS Modelle geklappt. Ich hätte nun gerne im Ver…"
type textarea "x"
type textarea "Nun hat die Ausgabe für alle 3 TTS Modelle geklappt. Ich hätte nun gerne im Ver…"
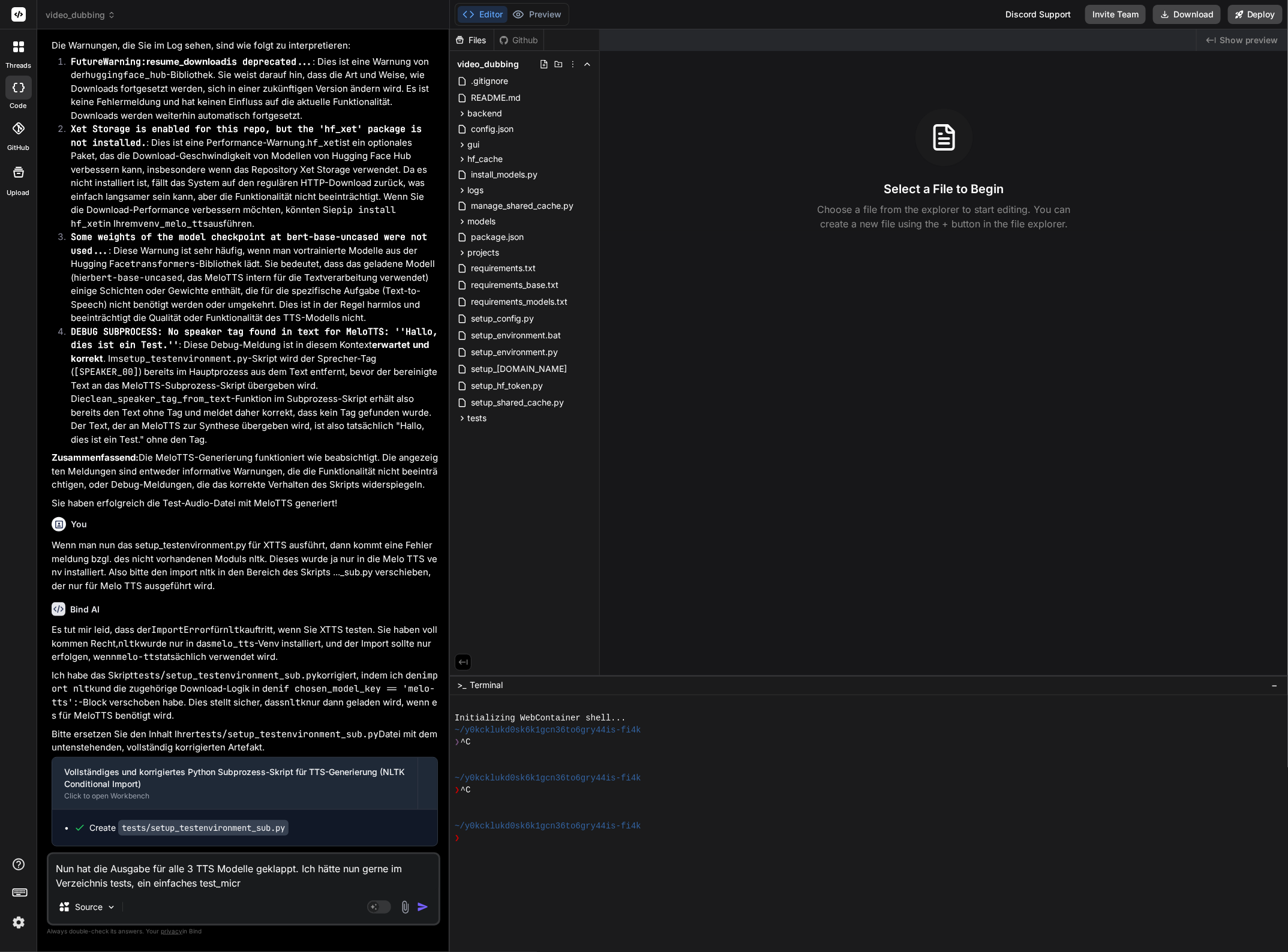
type textarea "x"
type textarea "Nun hat die Ausgabe für alle 3 TTS Modelle geklappt. Ich hätte nun gerne im Ver…"
type textarea "x"
type textarea "Nun hat die Ausgabe für alle 3 TTS Modelle geklappt. Ich hätte nun gerne im Ver…"
type textarea "x"
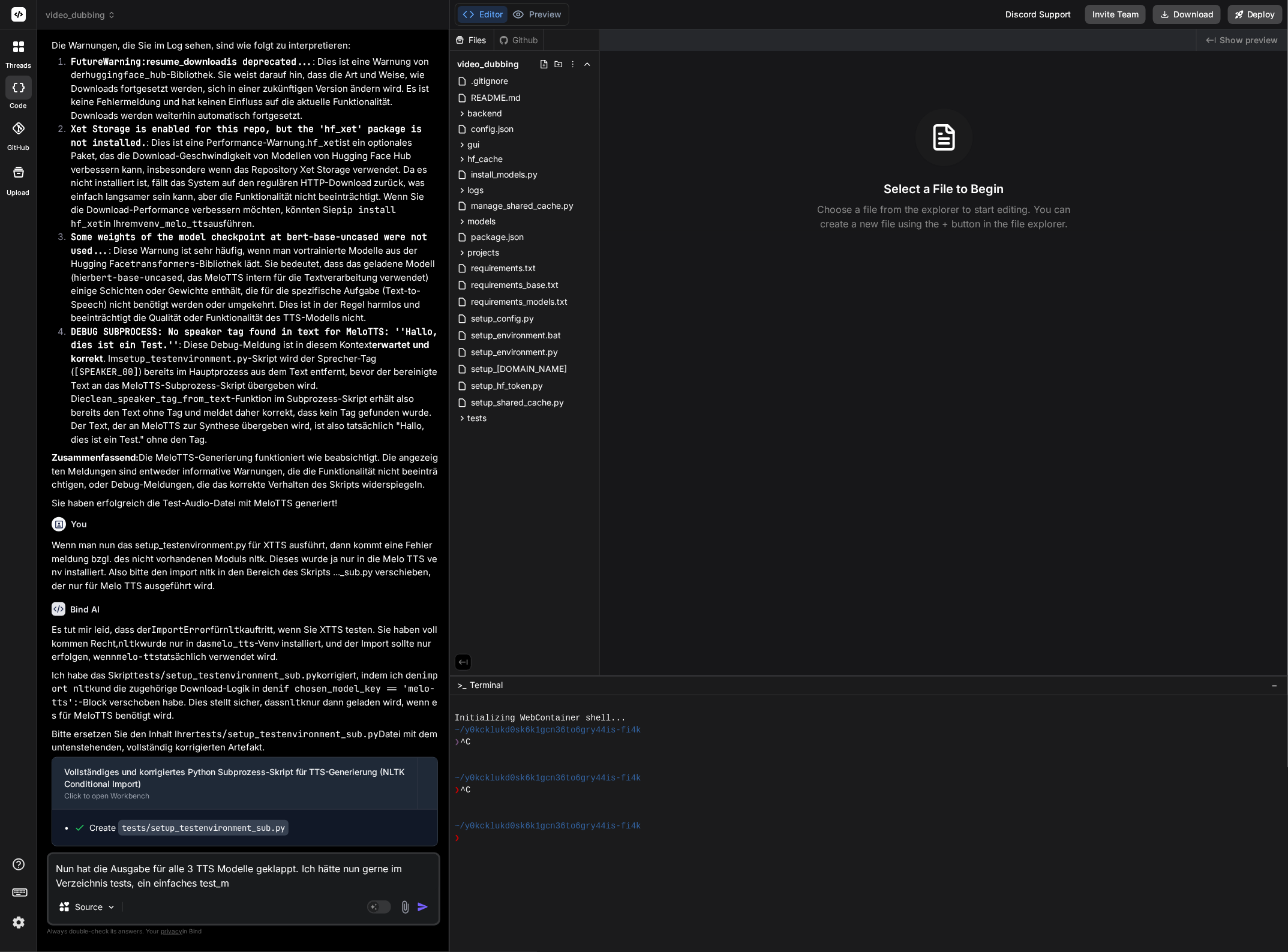
type textarea "Nun hat die Ausgabe für alle 3 TTS Modelle geklappt. Ich hätte nun gerne im Ver…"
type textarea "x"
type textarea "Nun hat die Ausgabe für alle 3 TTS Modelle geklappt. Ich hätte nun gerne im Ver…"
type textarea "x"
type textarea "Nun hat die Ausgabe für alle 3 TTS Modelle geklappt. Ich hätte nun gerne im Ver…"
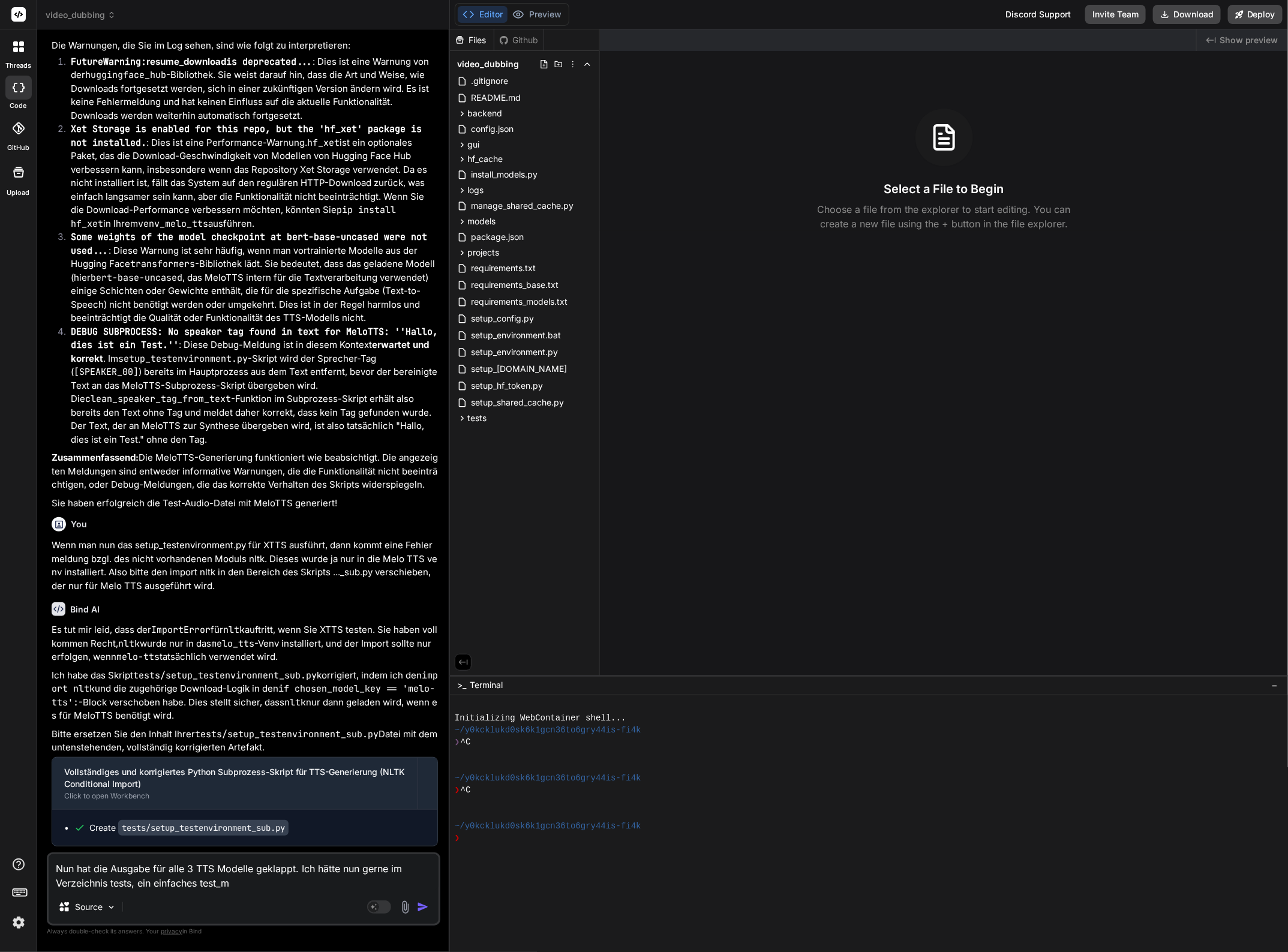
type textarea "x"
type textarea "Nun hat die Ausgabe für alle 3 TTS Modelle geklappt. Ich hätte nun gerne im Ver…"
type textarea "x"
type textarea "Nun hat die Ausgabe für alle 3 TTS Modelle geklappt. Ich hätte nun gerne im Ver…"
type textarea "x"
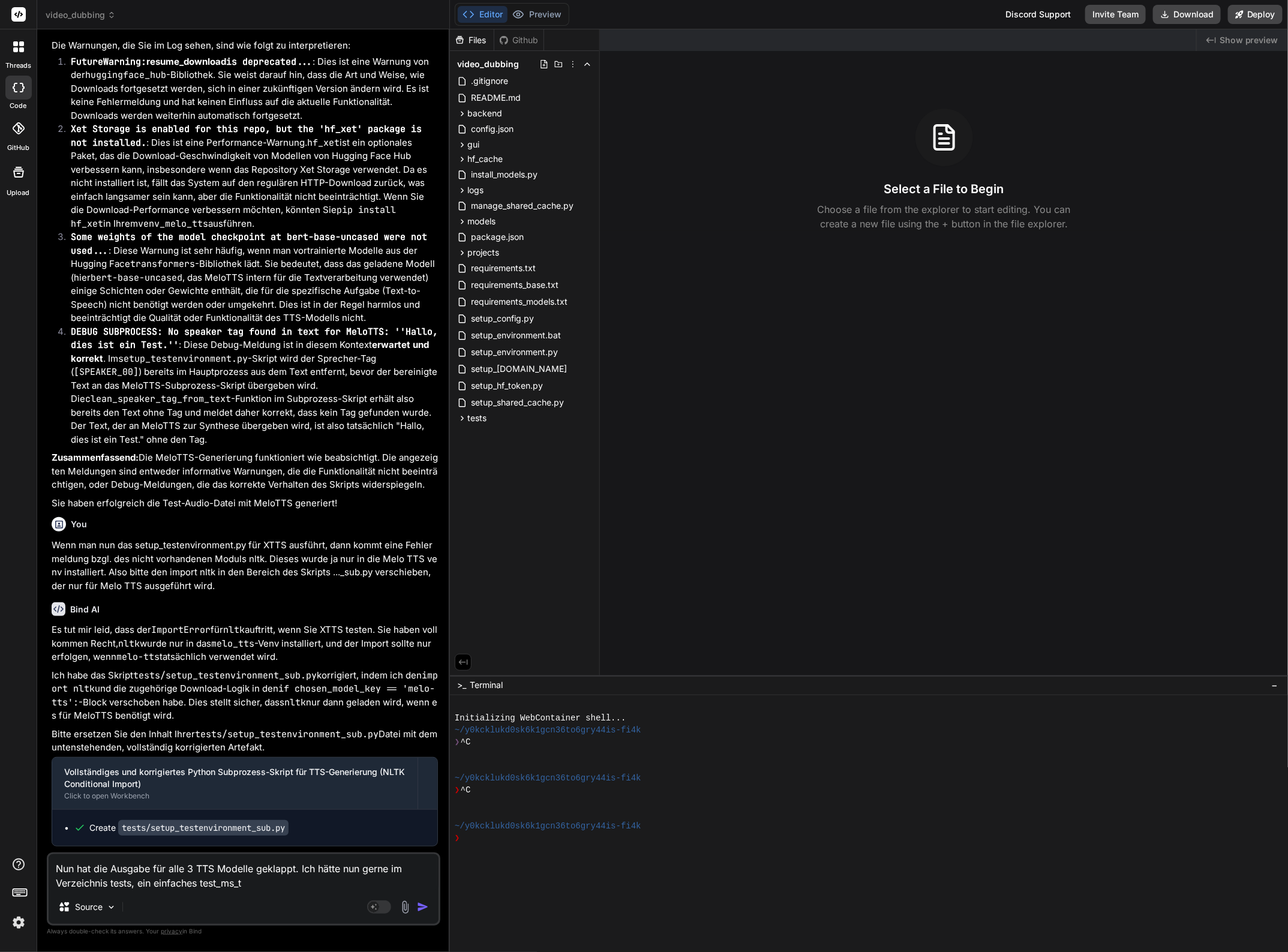
type textarea "Nun hat die Ausgabe für alle 3 TTS Modelle geklappt. Ich hätte nun gerne im Ver…"
type textarea "x"
type textarea "Nun hat die Ausgabe für alle 3 TTS Modelle geklappt. Ich hätte nun gerne im Ver…"
type textarea "x"
type textarea "Nun hat die Ausgabe für alle 3 TTS Modelle geklappt. Ich hätte nun gerne im Ver…"
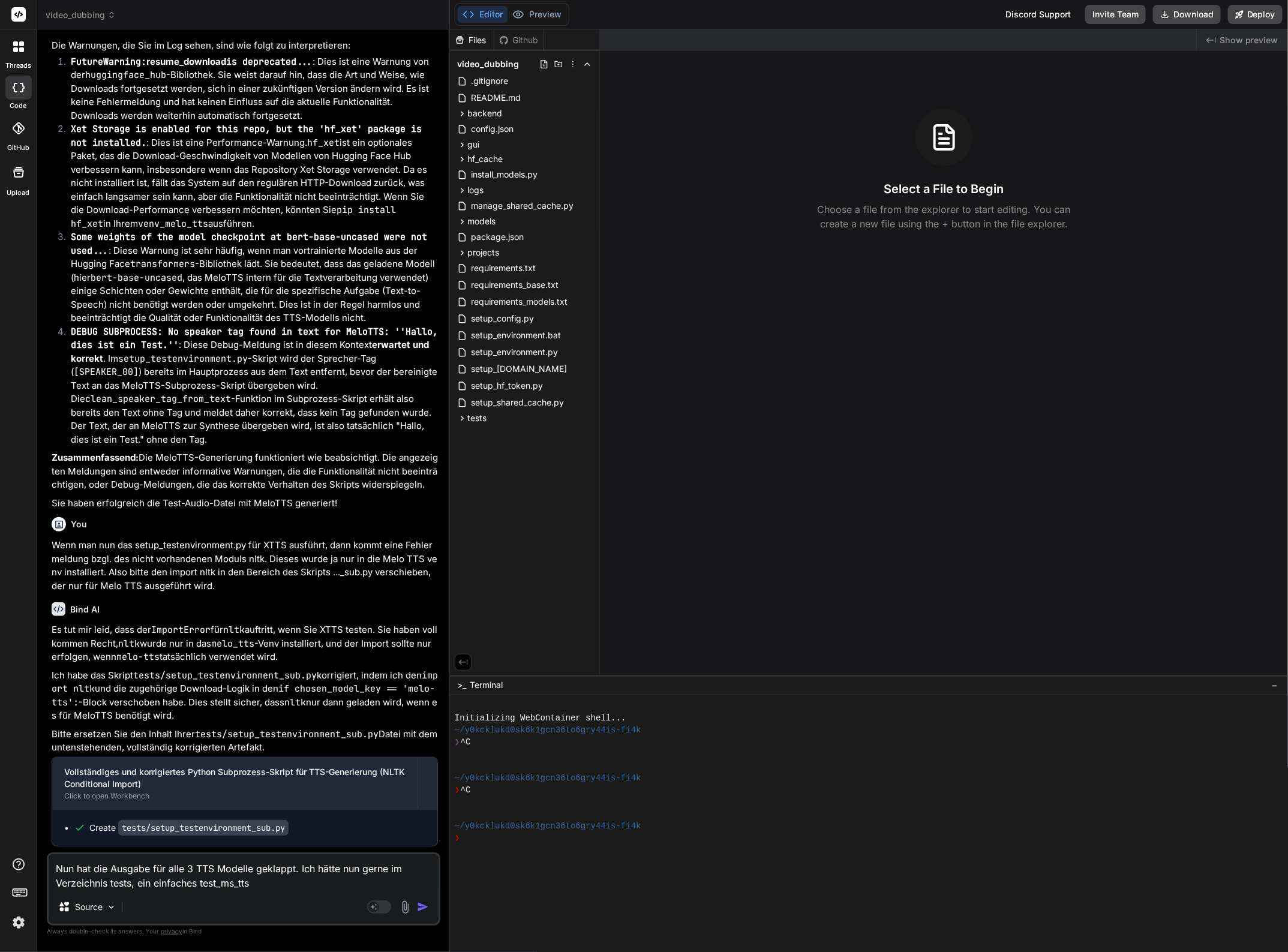
type textarea "x"
type textarea "Nun hat die Ausgabe für alle 3 TTS Modelle geklappt. Ich hätte nun gerne im Ver…"
type textarea "x"
type textarea "Nun hat die Ausgabe für alle 3 TTS Modelle geklappt. Ich hätte nun gerne im Ver…"
type textarea "x"
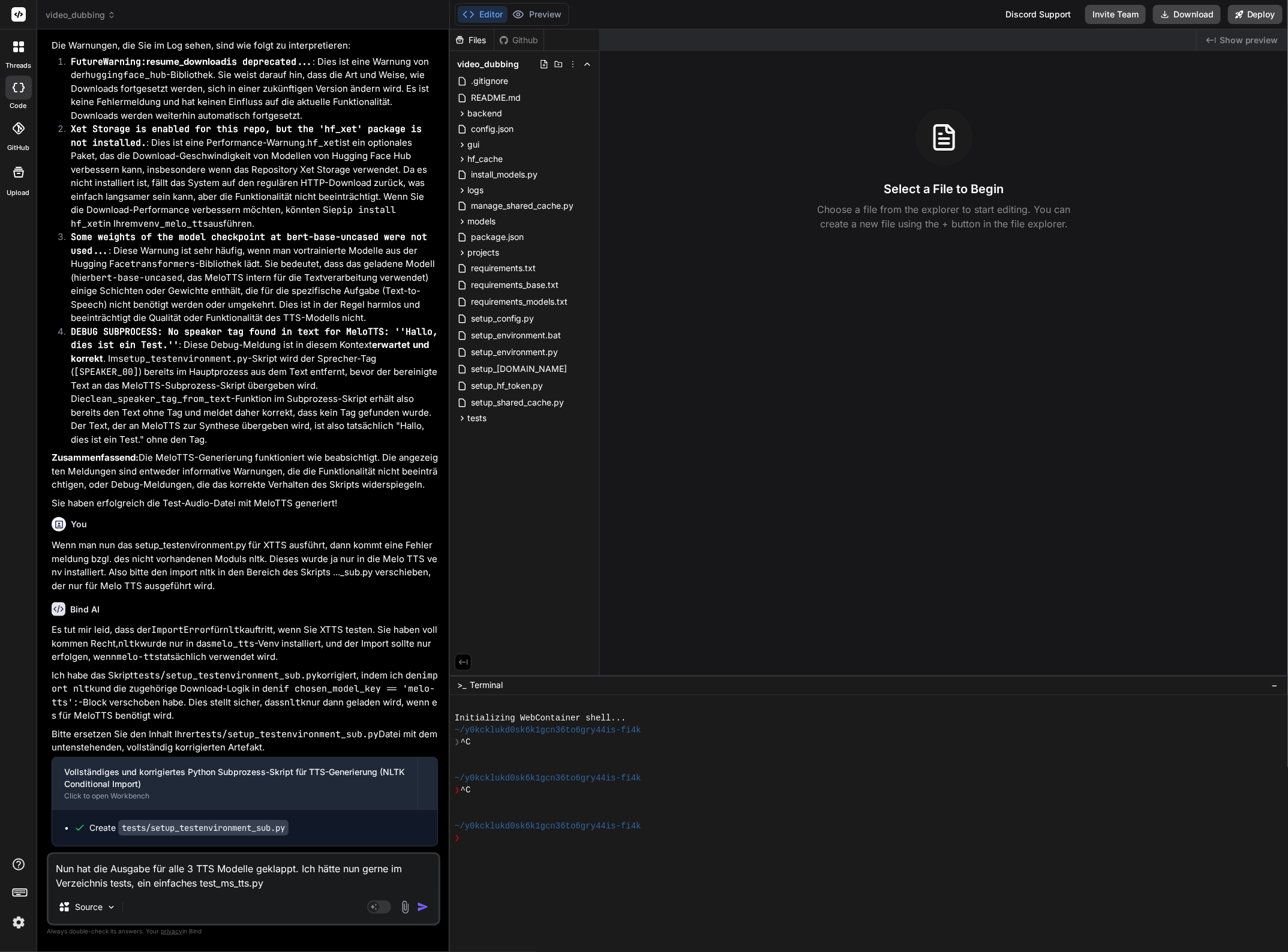
type textarea "Nun hat die Ausgabe für alle 3 TTS Modelle geklappt. Ich hätte nun gerne im Ver…"
type textarea "x"
type textarea "Nun hat die Ausgabe für alle 3 TTS Modelle geklappt. Ich hätte nun gerne im Ver…"
type textarea "x"
type textarea "Nun hat die Ausgabe für alle 3 TTS Modelle geklappt. Ich hätte nun gerne im Ver…"
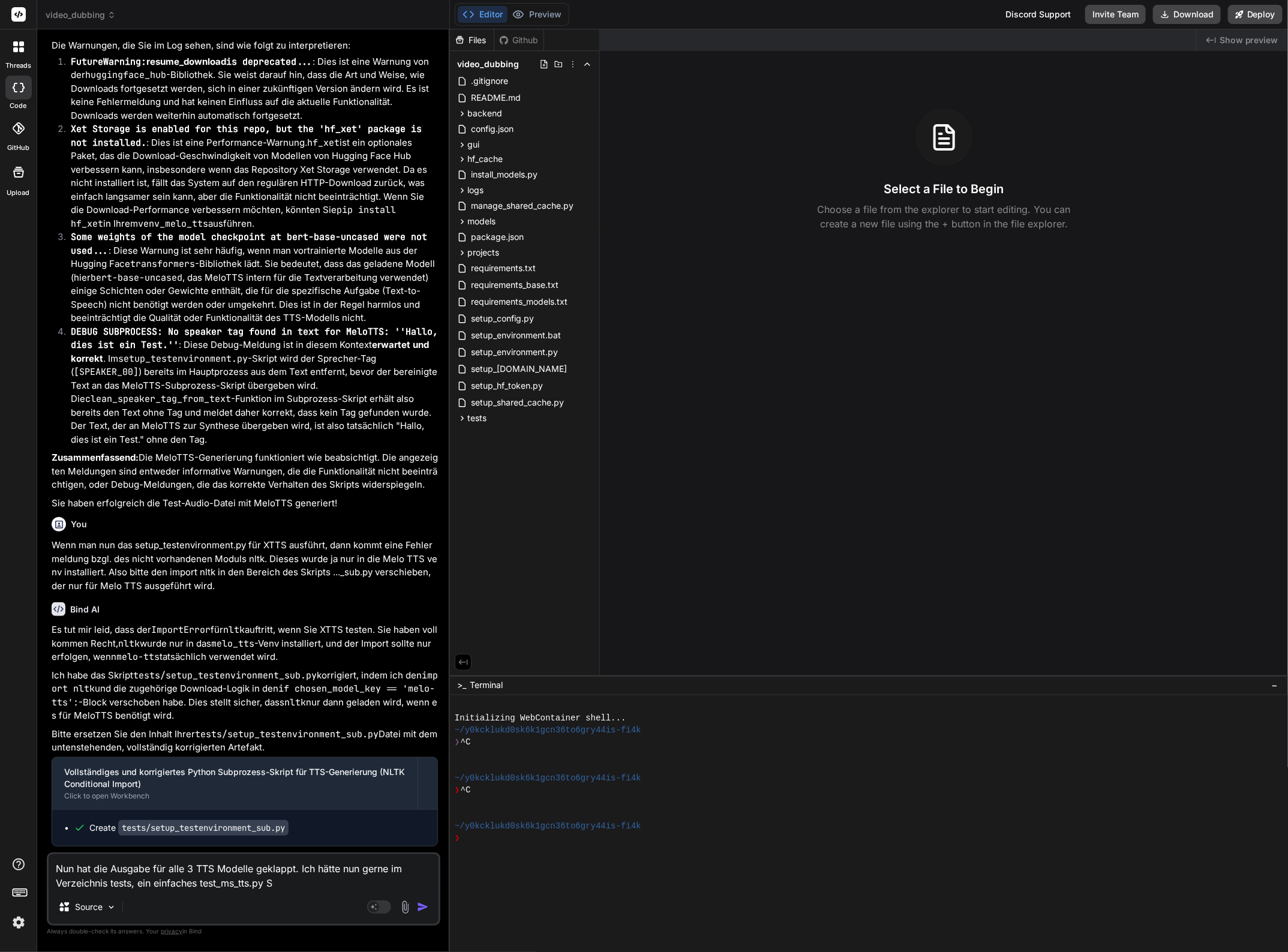
type textarea "x"
type textarea "Nun hat die Ausgabe für alle 3 TTS Modelle geklappt. Ich hätte nun gerne im Ver…"
click at [274, 593] on div "Bind AI Es tut mir leid, dass der ImportError für nltk auftritt, wenn Sie XTTS …" at bounding box center [244, 748] width 386 height 312
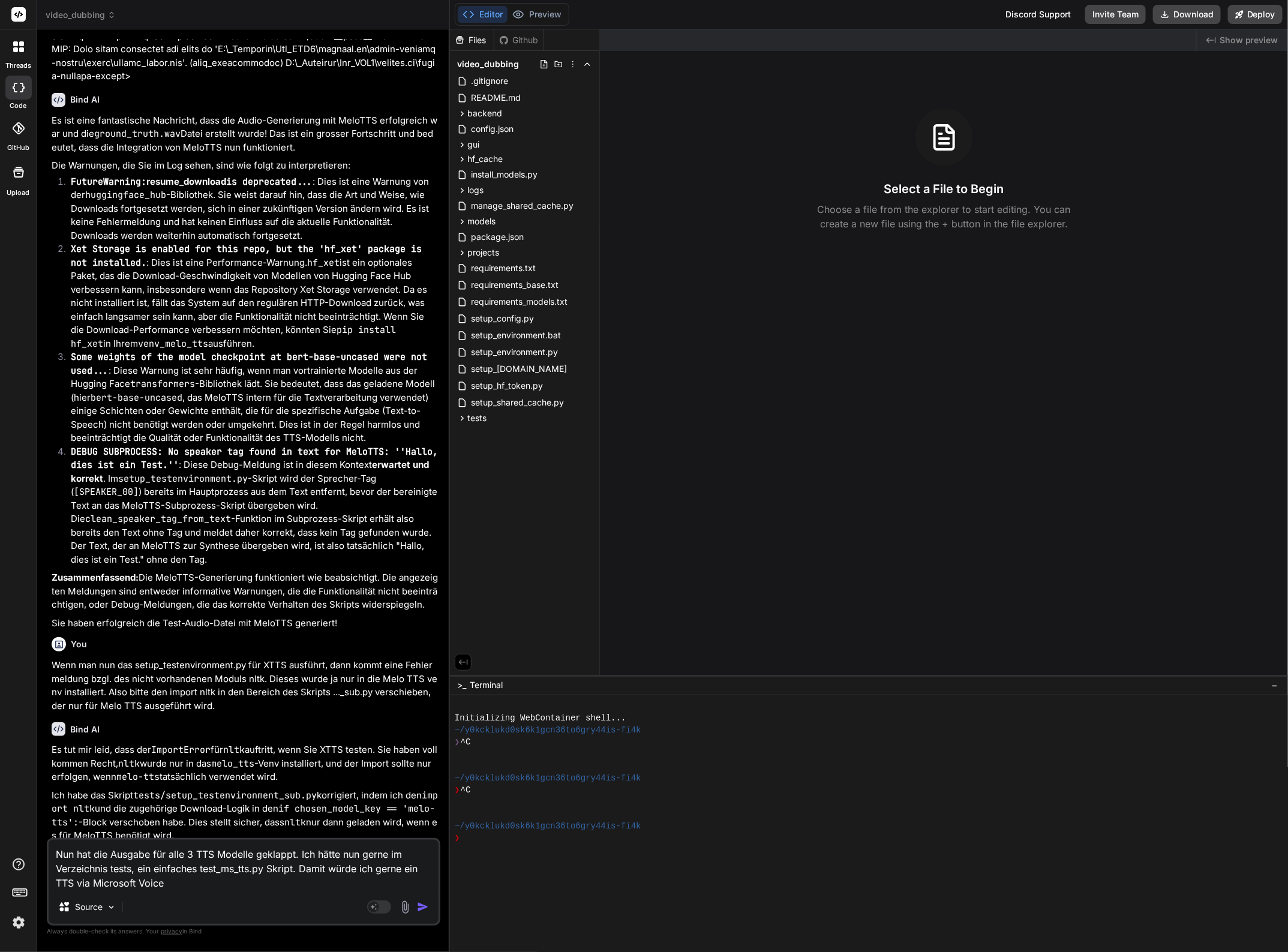
scroll to position [4496, 0]
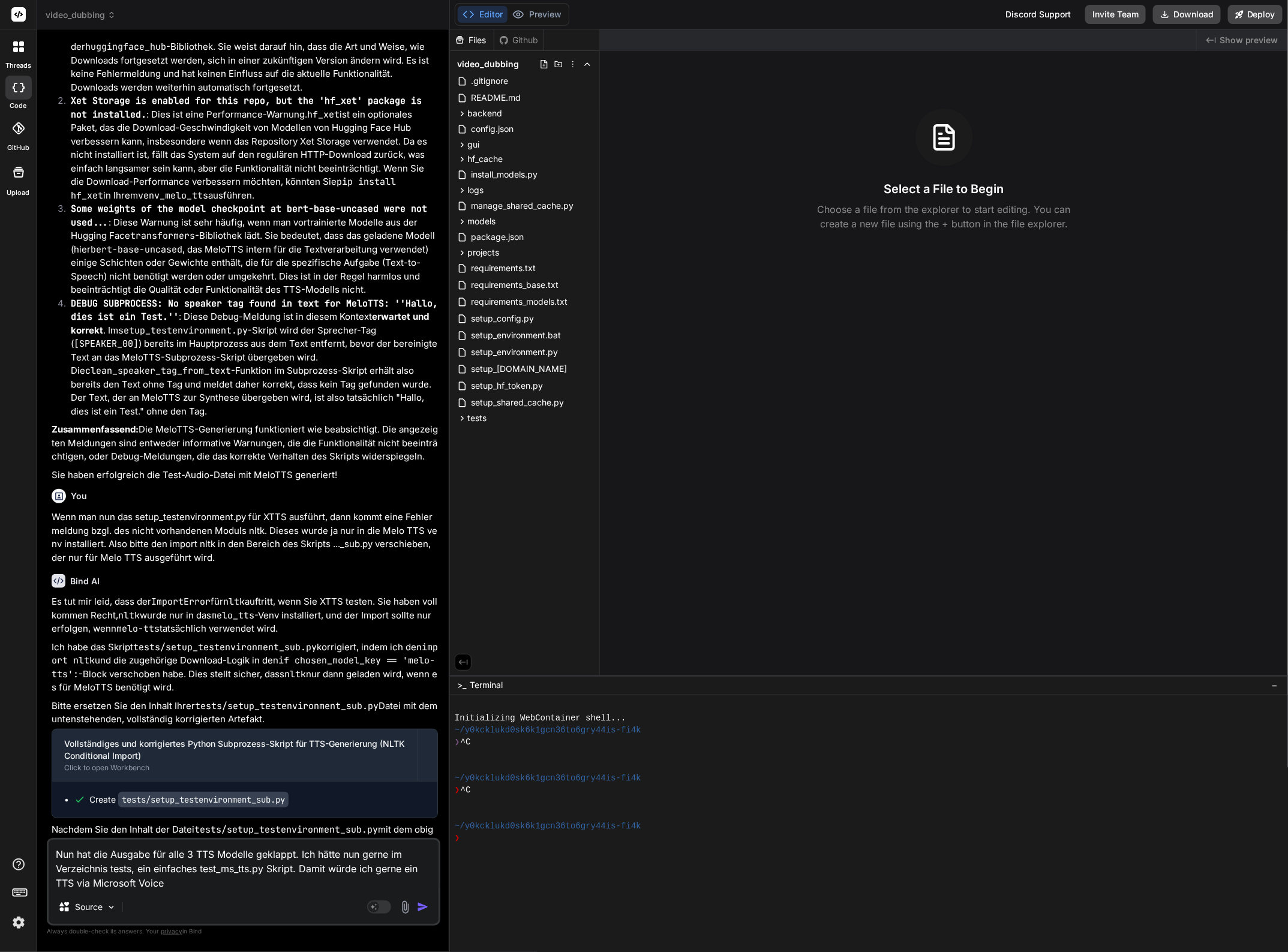
click at [180, 881] on textarea "Nun hat die Ausgabe für alle 3 TTS Modelle geklappt. Ich hätte nun gerne im Ver…" at bounding box center [244, 865] width 390 height 51
click at [145, 882] on textarea "Nun hat die Ausgabe für alle 3 TTS Modelle geklappt. Ich hätte nun gerne im Ver…" at bounding box center [244, 865] width 390 height 51
drag, startPoint x: 171, startPoint y: 885, endPoint x: 156, endPoint y: 885, distance: 15.0
click at [171, 885] on textarea "Nun hat die Ausgabe für alle 3 TTS Modelle geklappt. Ich hätte nun gerne im Ver…" at bounding box center [244, 865] width 390 height 51
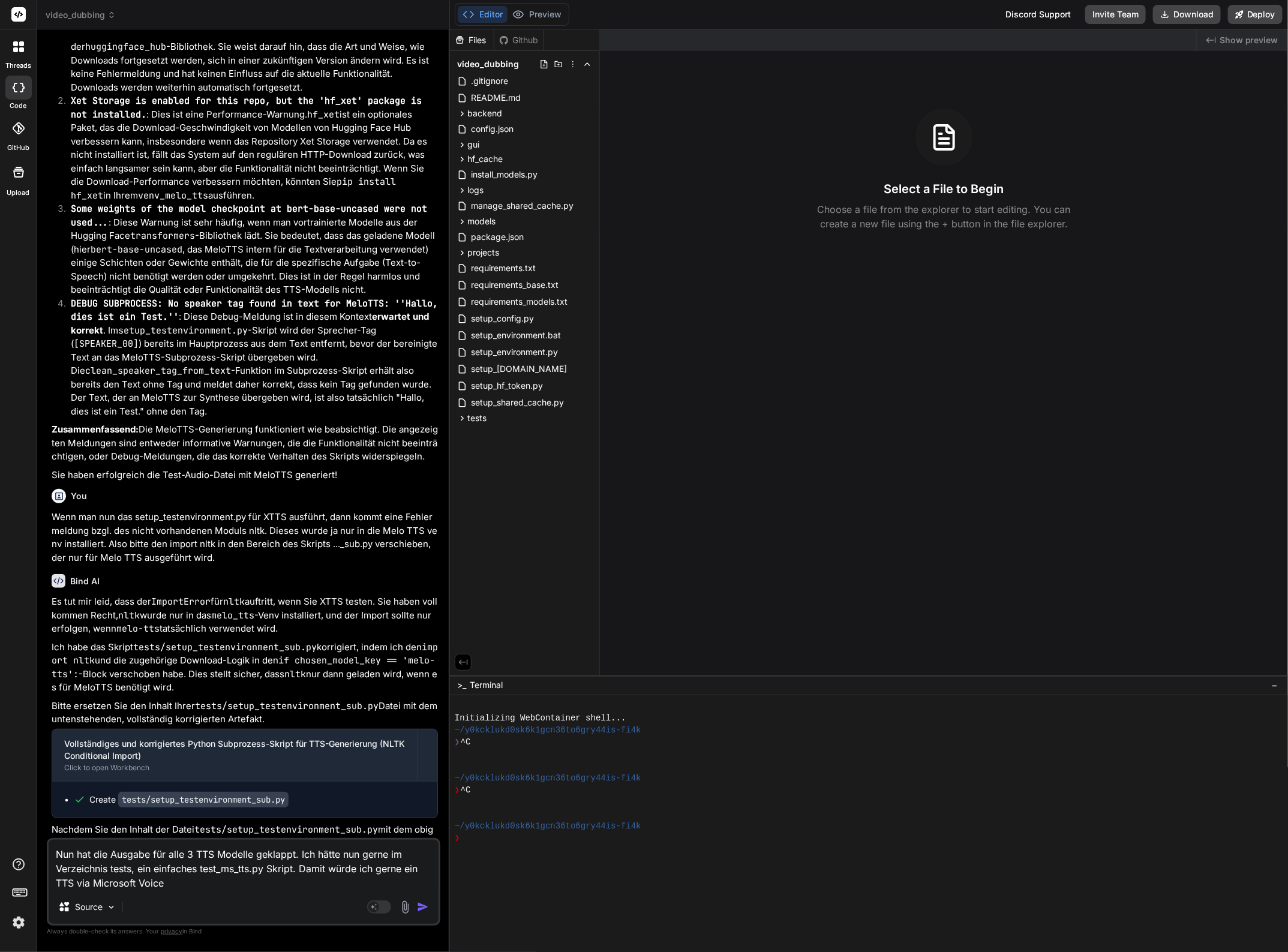
click at [151, 883] on textarea "Nun hat die Ausgabe für alle 3 TTS Modelle geklappt. Ich hätte nun gerne im Ver…" at bounding box center [244, 865] width 390 height 51
paste textarea "https://westeurope.api.cognitive.microsoft.com/"
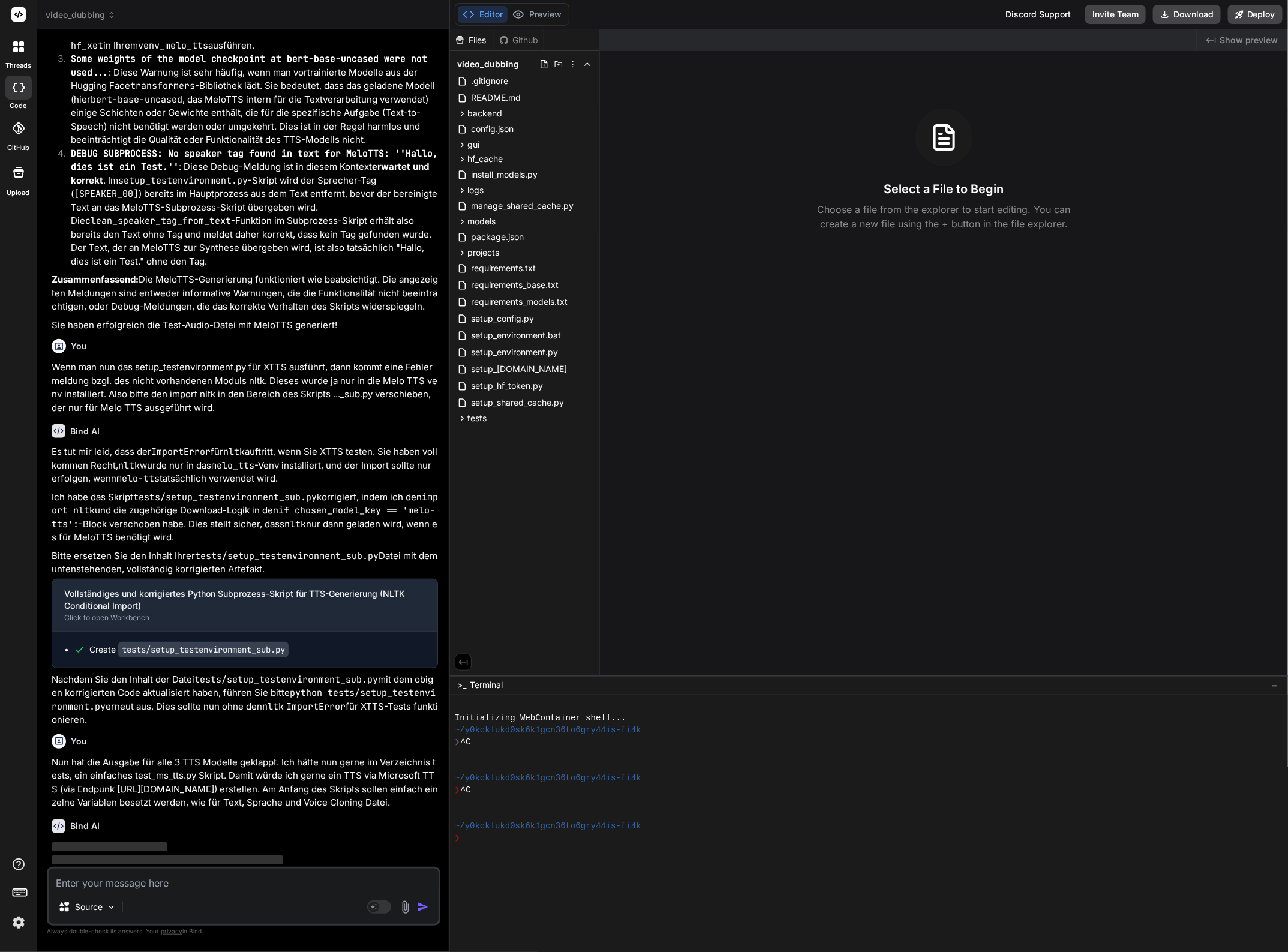
drag, startPoint x: 160, startPoint y: 885, endPoint x: 128, endPoint y: 886, distance: 32.0
click at [128, 886] on textarea at bounding box center [244, 879] width 390 height 21
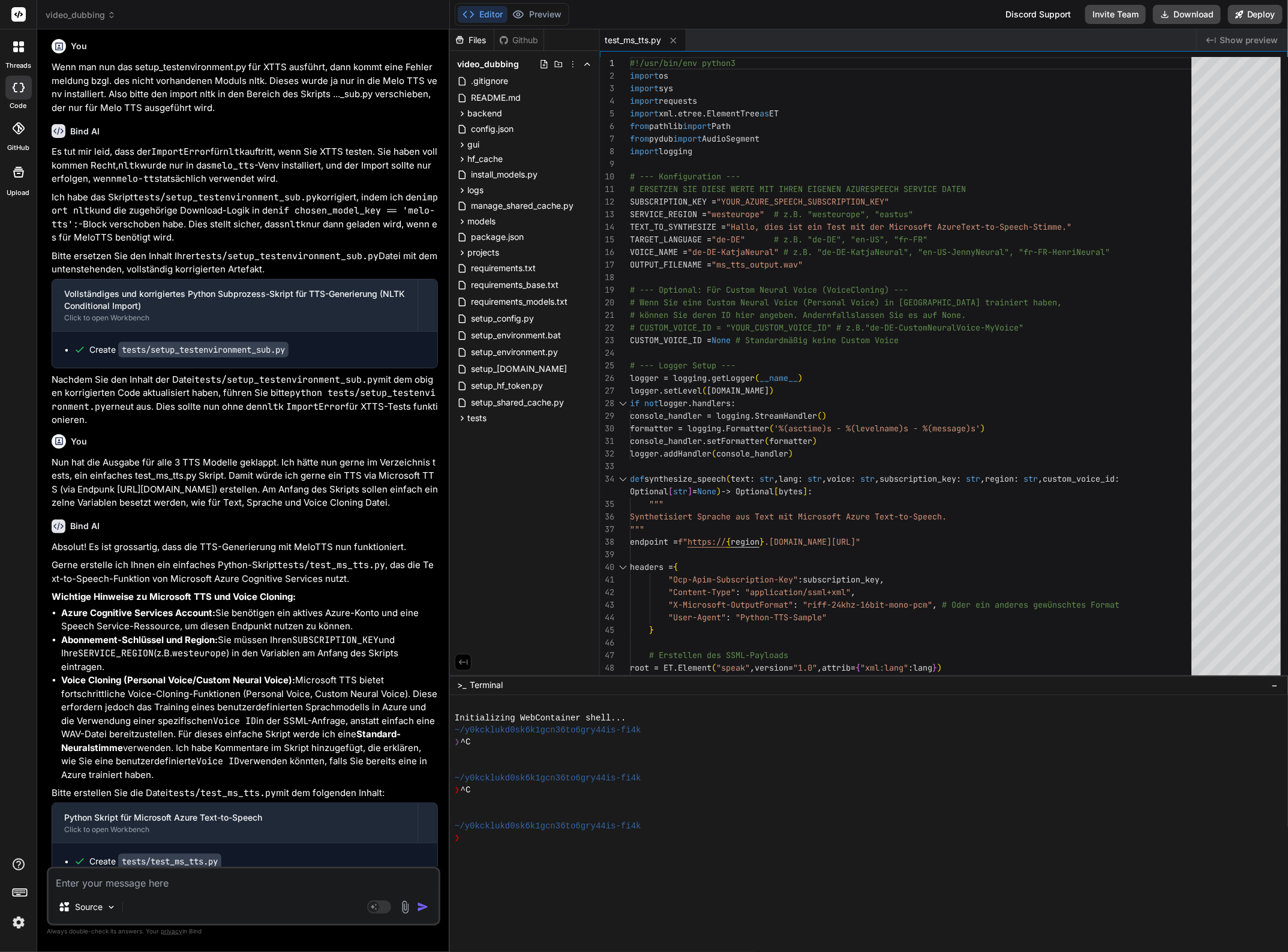
scroll to position [5021, 0]
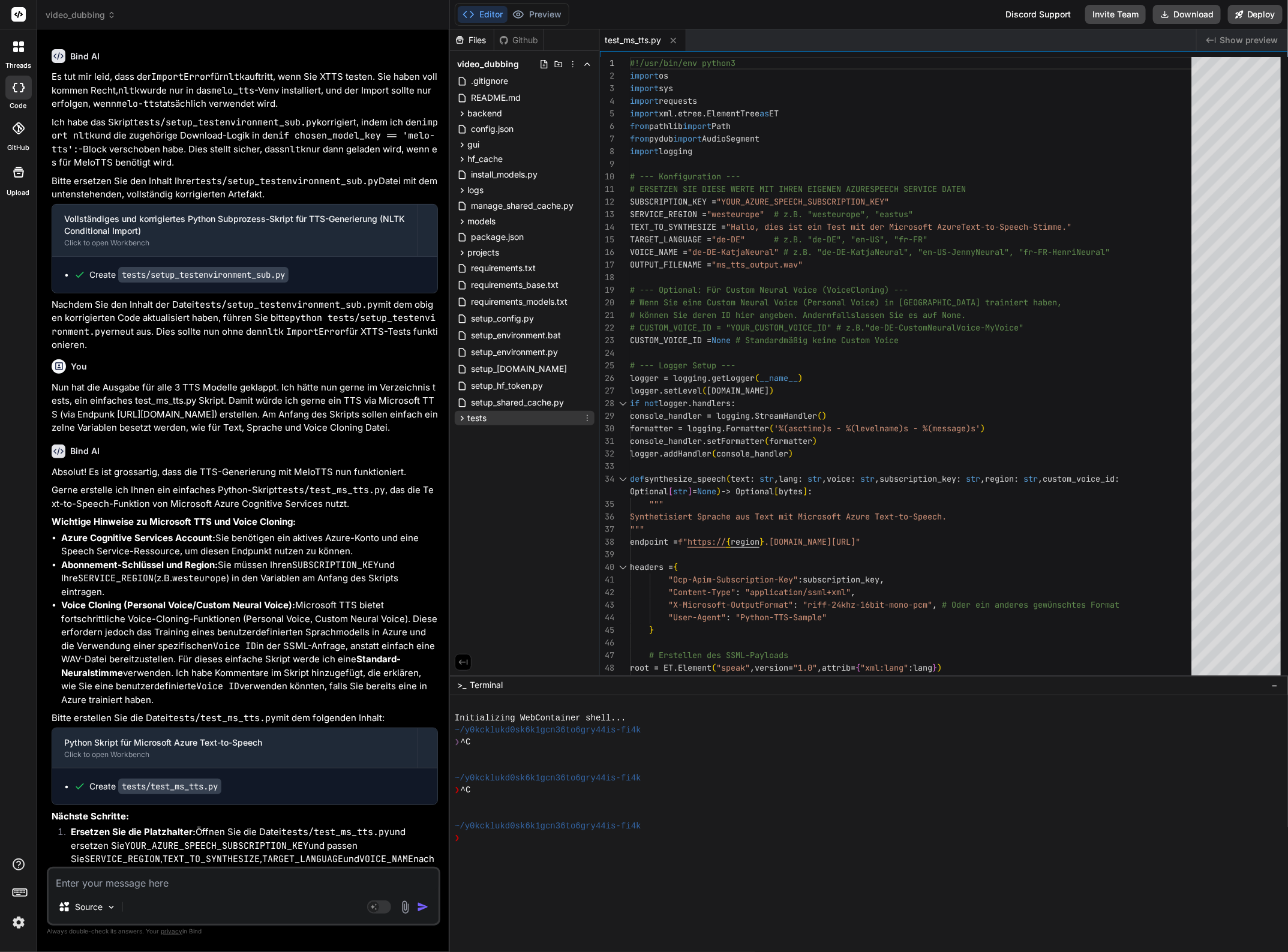
click at [464, 417] on icon at bounding box center [462, 419] width 10 height 10
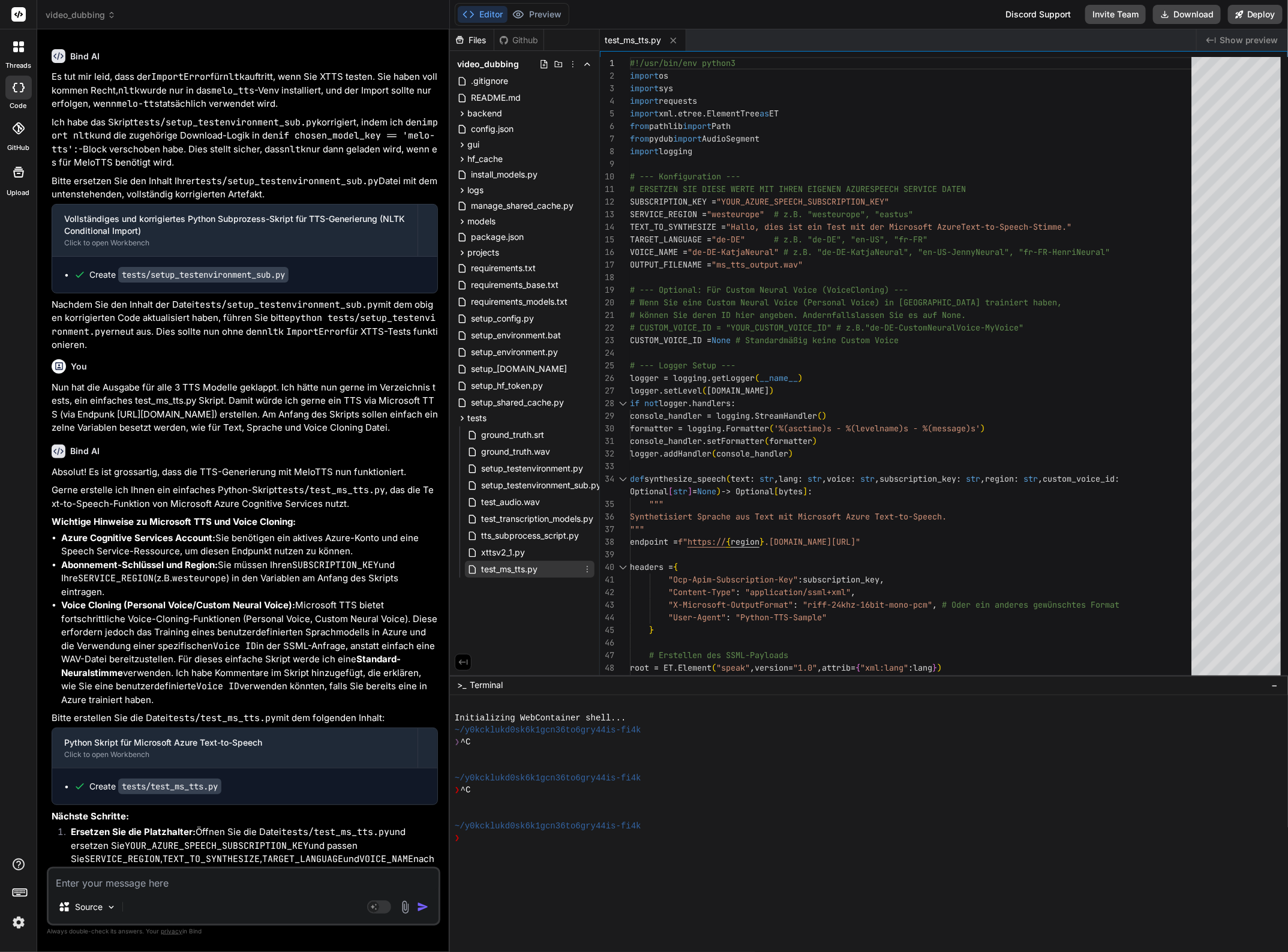
click at [504, 566] on span "test_ms_tts.py" at bounding box center [509, 569] width 59 height 14
click at [791, 327] on div "#!/usr/bin/env python3 import os import sys import requests import xml.etree.El…" at bounding box center [914, 819] width 569 height 1524
click at [788, 363] on div "#!/usr/bin/env python3 import os import sys import requests import xml.etree.El…" at bounding box center [914, 819] width 569 height 1524
click at [1029, 423] on div "#!/usr/bin/env python3 import os import sys import requests import xml.etree.El…" at bounding box center [914, 819] width 569 height 1524
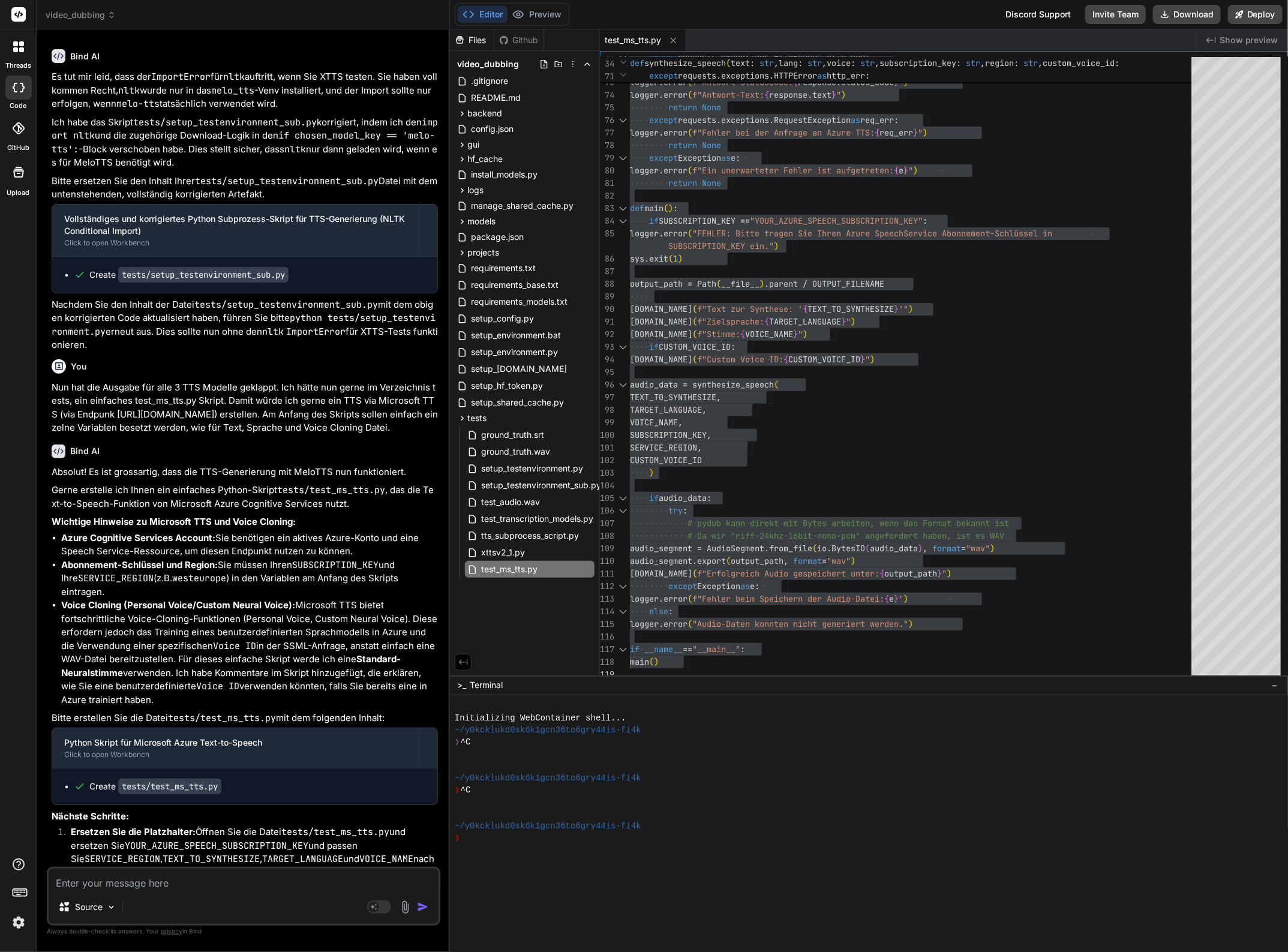
scroll to position [5112, 0]
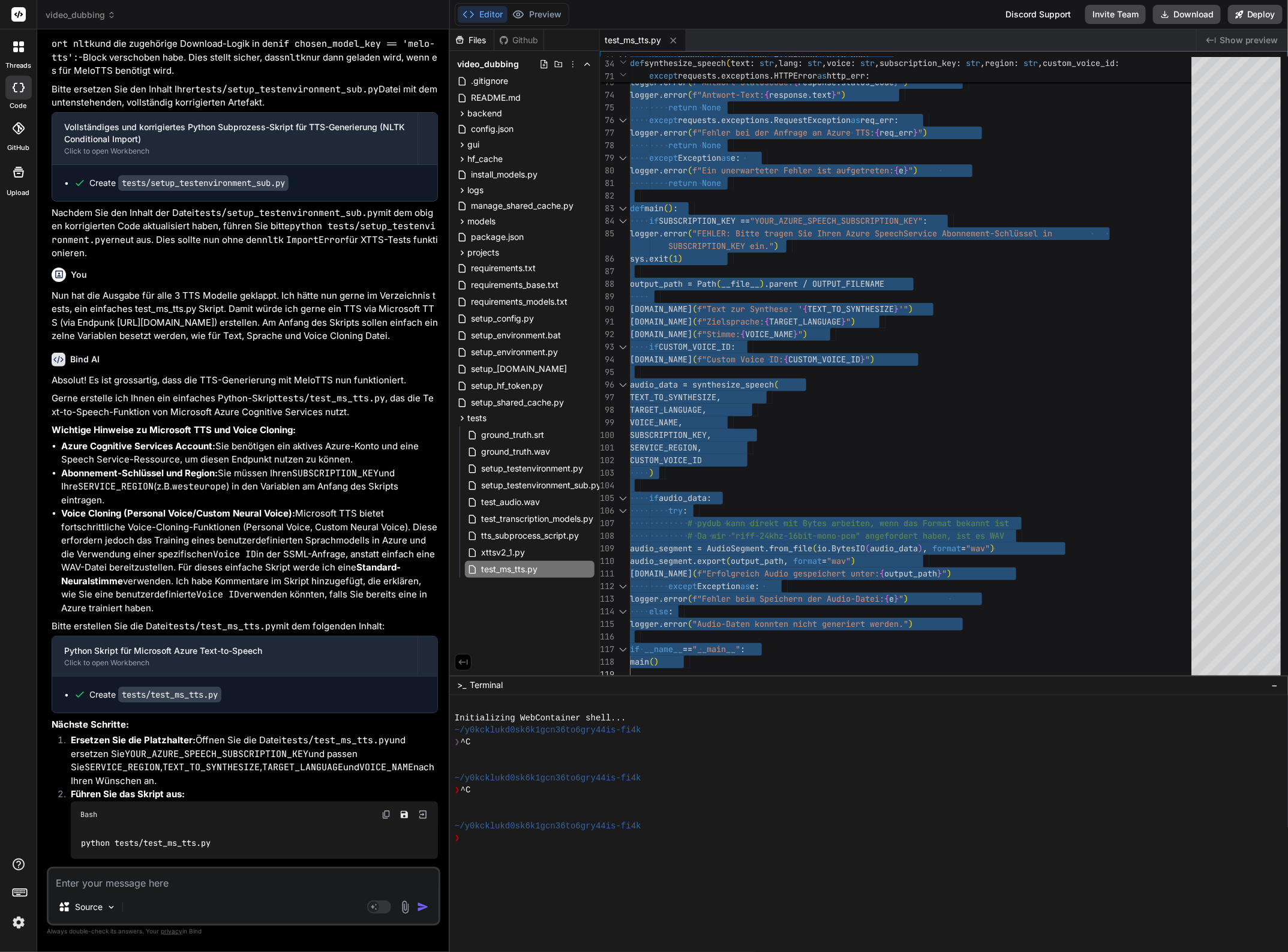
click at [65, 886] on textarea at bounding box center [244, 879] width 390 height 21
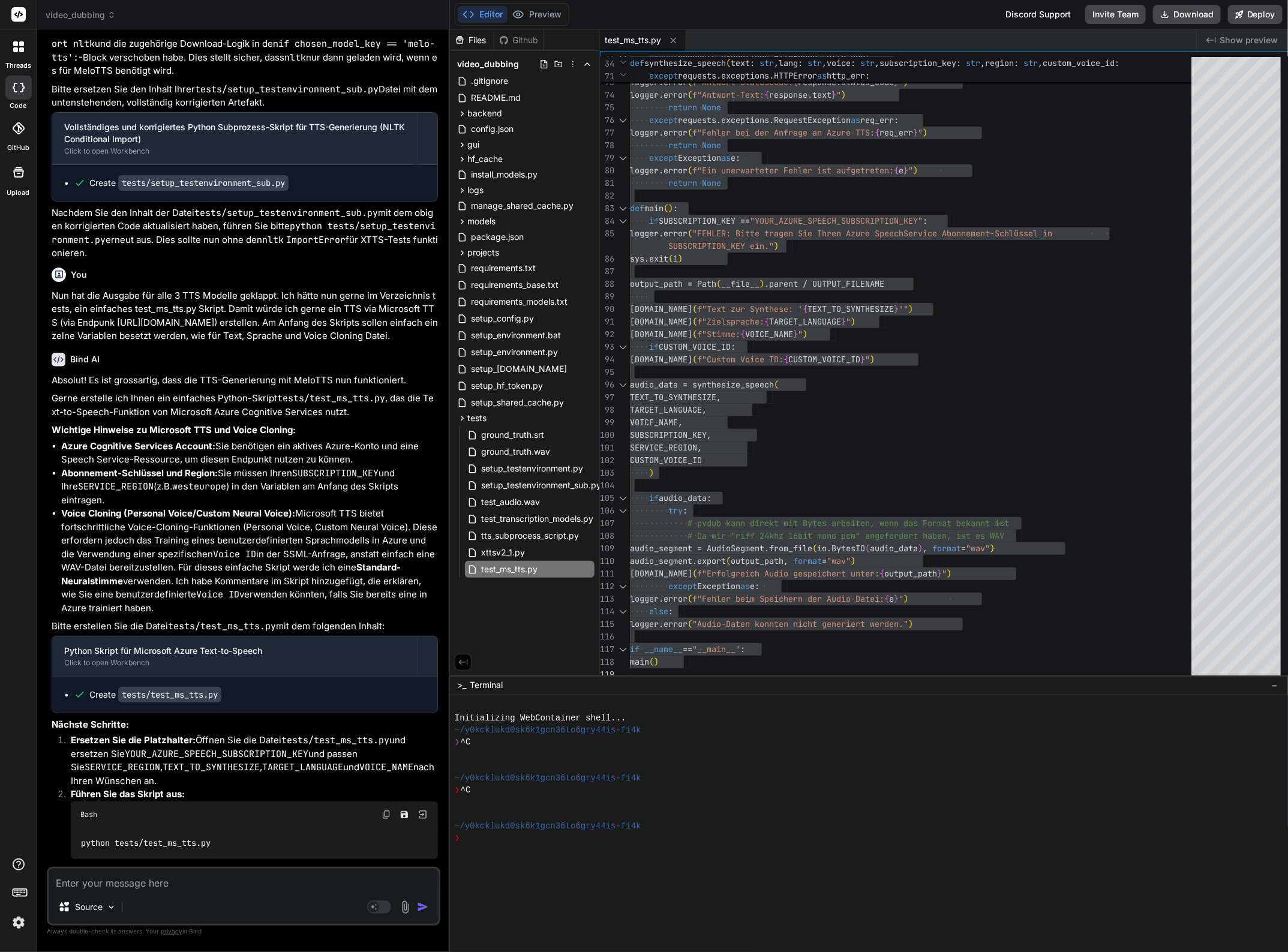
paste textarea "(venv_videodubbing) D:\_Projekte\Syn_PRG1\getbind.co\video-dubbing-system>cd te…"
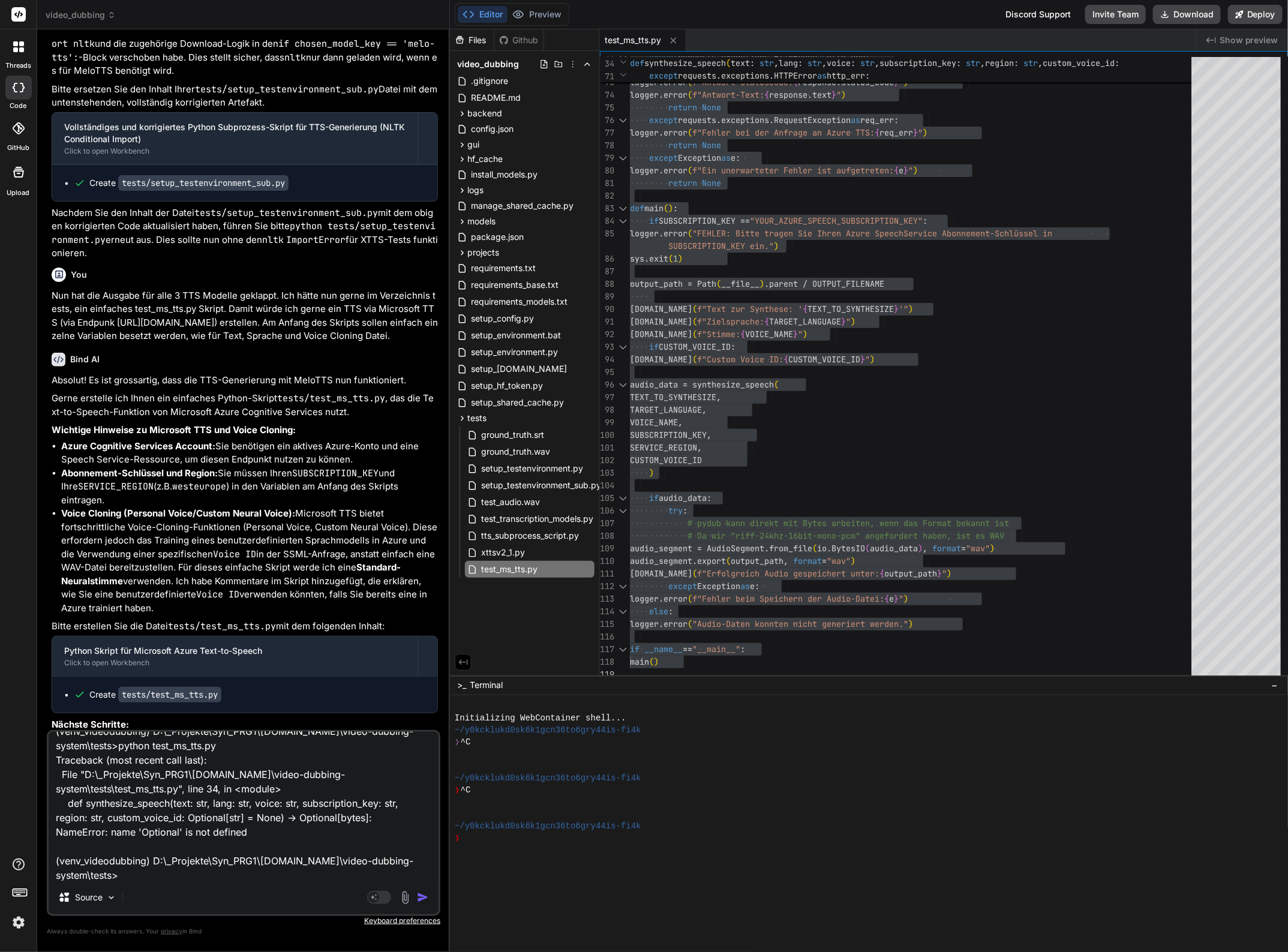
click at [423, 891] on img "button" at bounding box center [423, 897] width 12 height 12
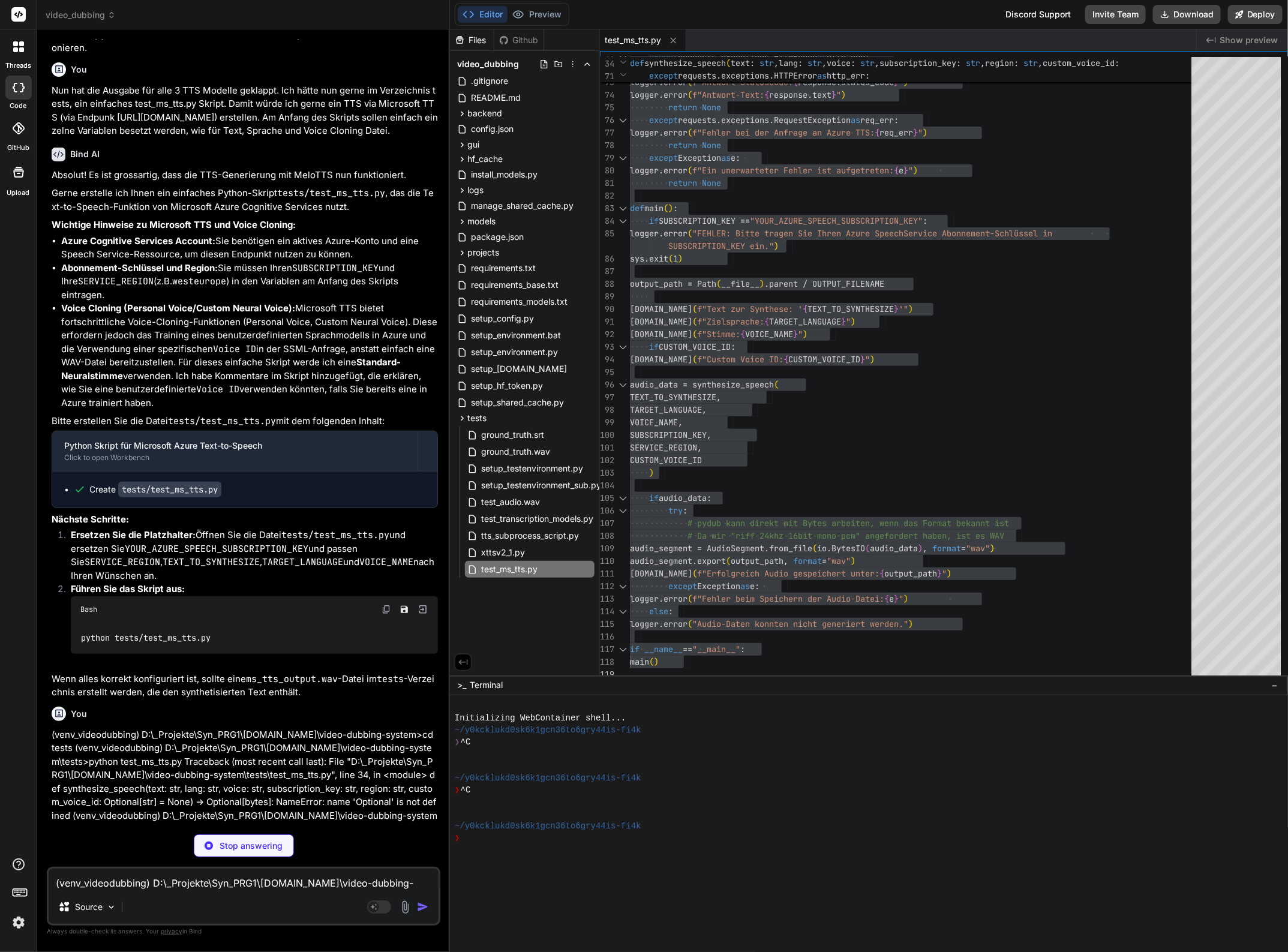
scroll to position [5318, 0]
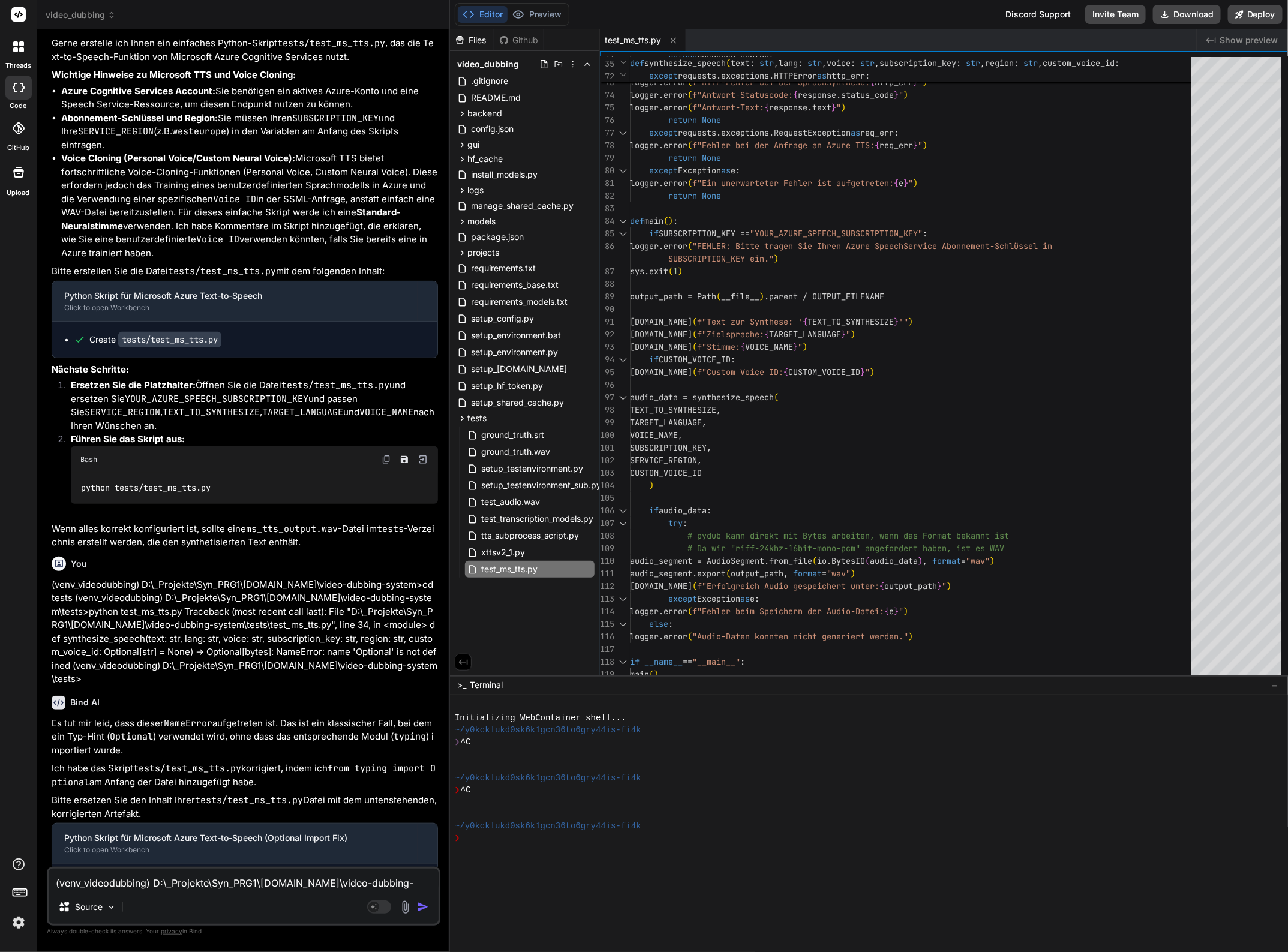
scroll to position [5482, 0]
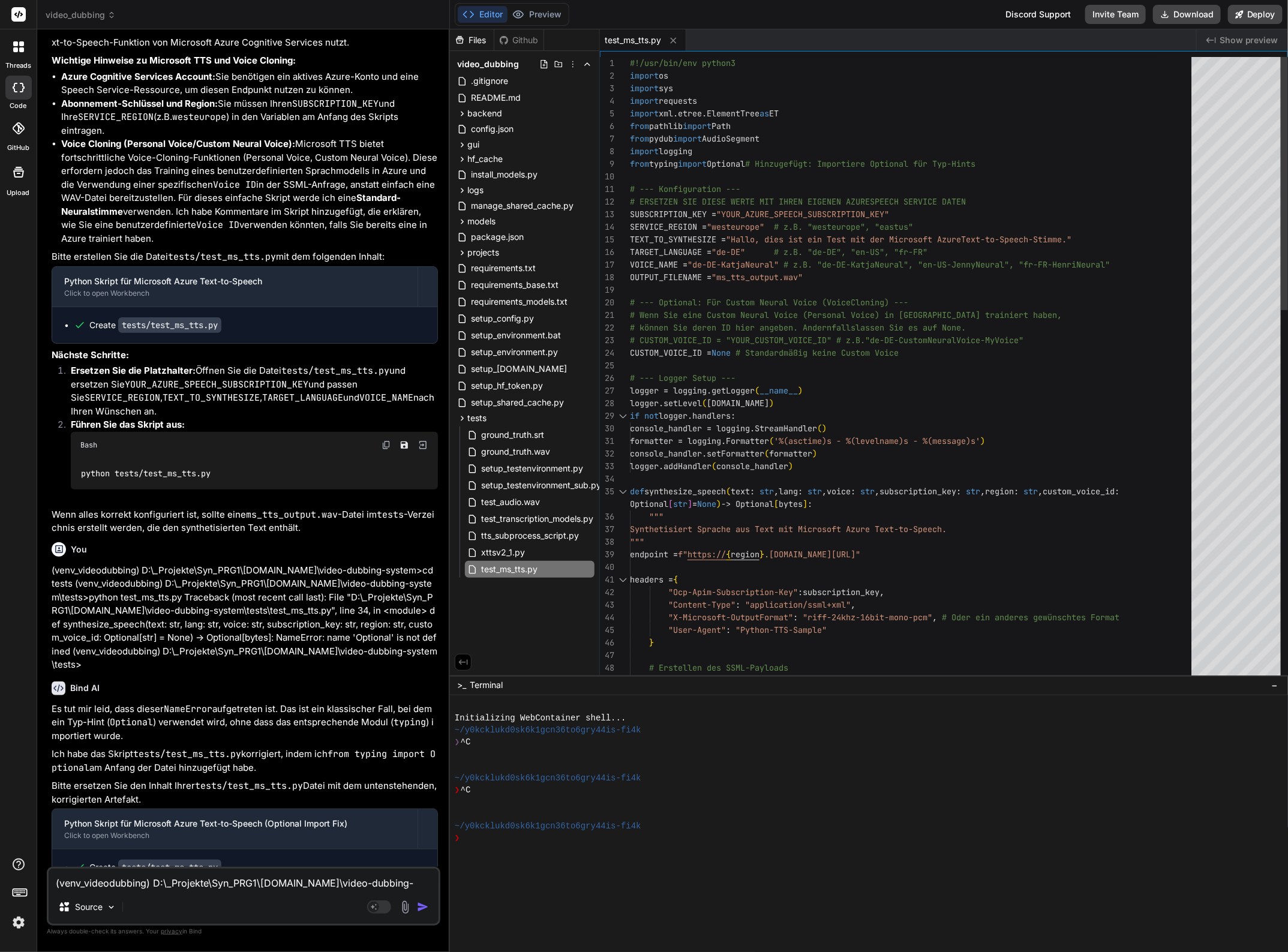
click at [1029, 163] on div ""X-Microsoft-OutputFormat" : "riff-24khz-16bit-mono-pcm" , # Oder ein anderes g…" at bounding box center [914, 825] width 569 height 1536
click at [206, 877] on textarea "(venv_videodubbing) D:\_Projekte\Syn_PRG1\getbind.co\video-dubbing-system>cd te…" at bounding box center [244, 879] width 390 height 21
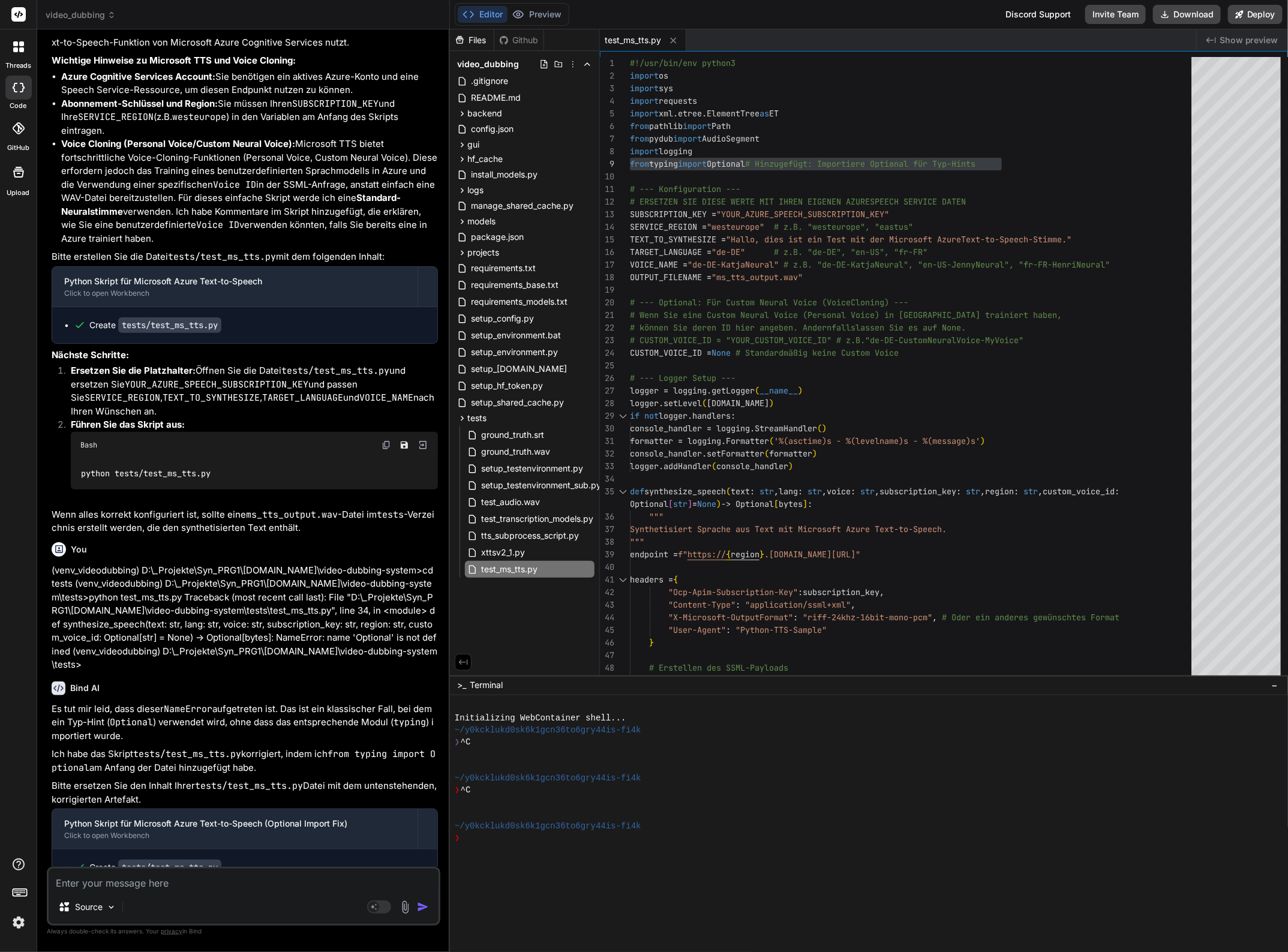
paste textarea "(venv_videodubbing) D:\_Projekte\Syn_PRG1\getbind.co\video-dubbing-system\tests…"
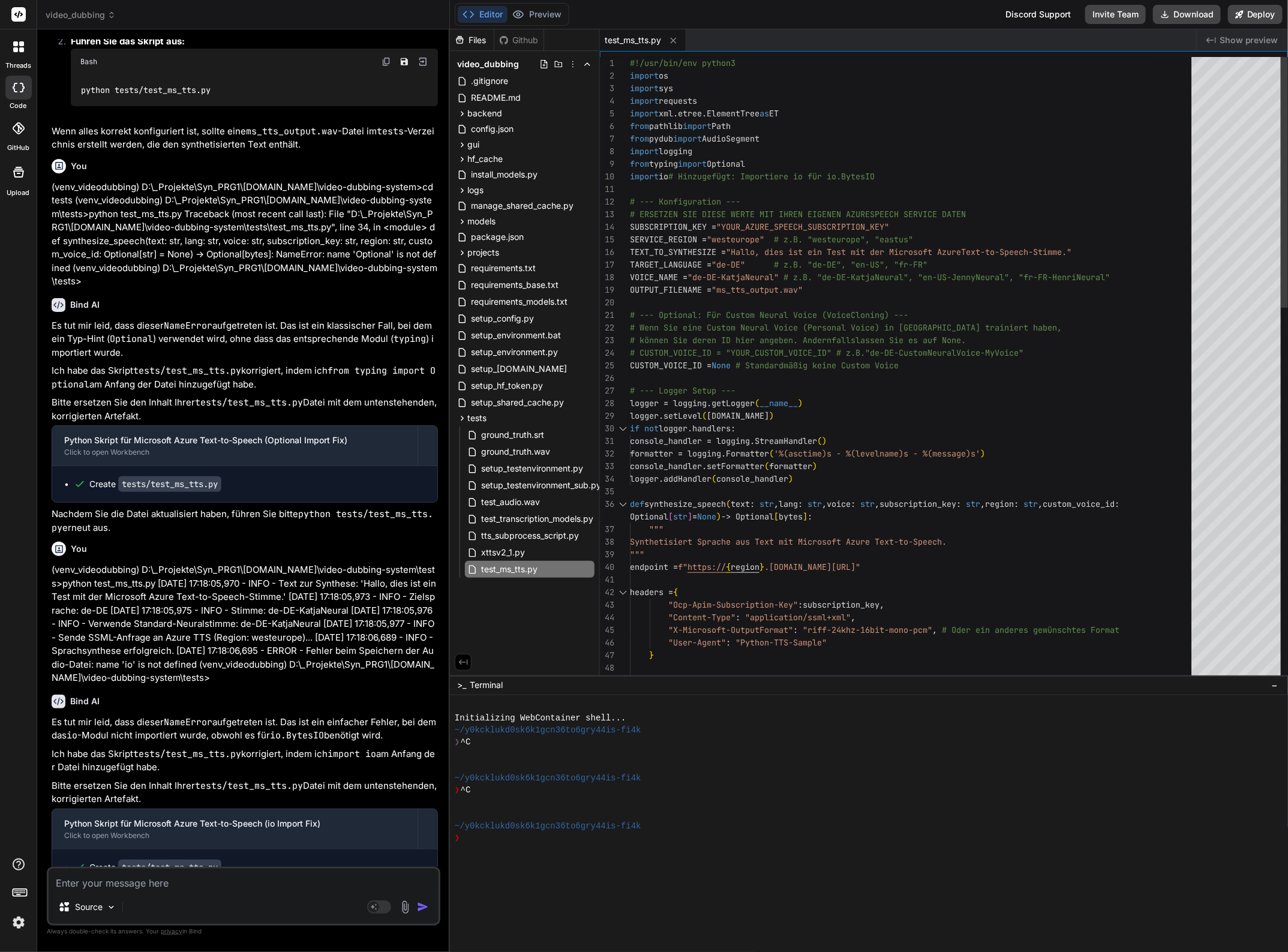
scroll to position [0, 0]
drag, startPoint x: 903, startPoint y: 176, endPoint x: 630, endPoint y: 171, distance: 273.0
click at [630, 171] on div ""Content-Type" : "application/ssml+xml" , "X-Microsoft-OutputFormat" : "riff-24…" at bounding box center [914, 831] width 569 height 1549
click at [231, 885] on textarea at bounding box center [244, 879] width 390 height 21
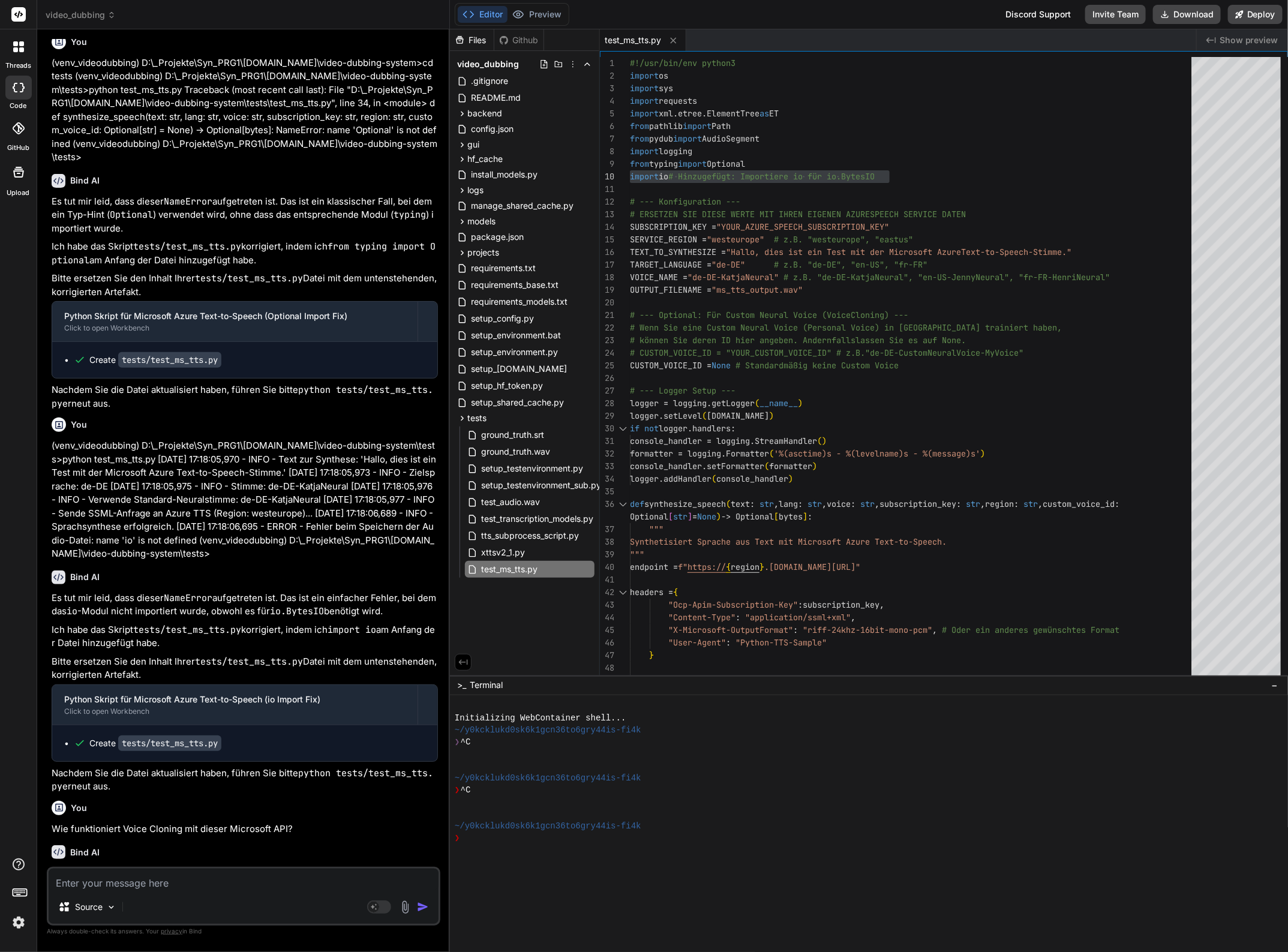
scroll to position [5958, 0]
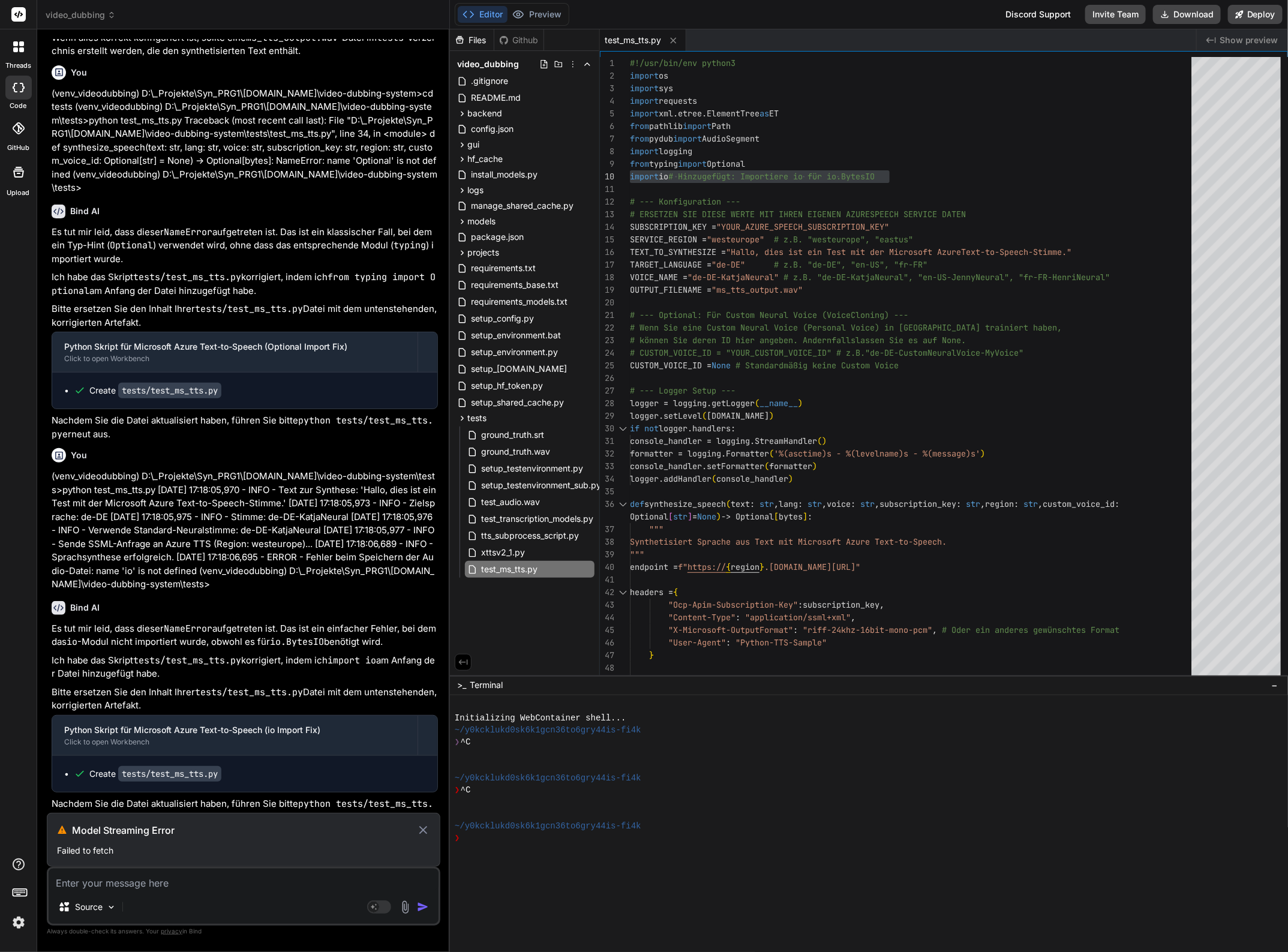
click at [427, 826] on icon at bounding box center [423, 830] width 14 height 14
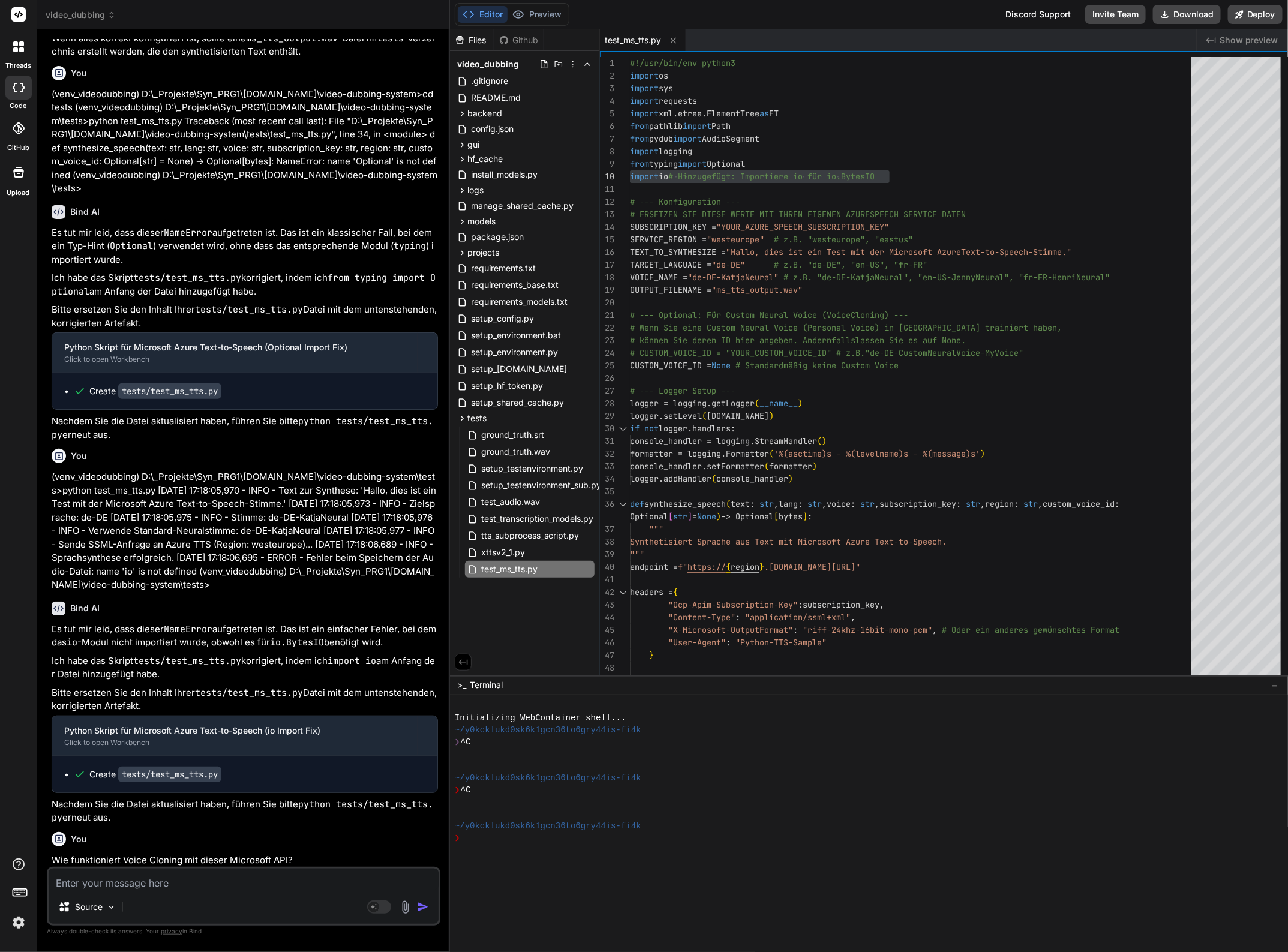
scroll to position [5905, 0]
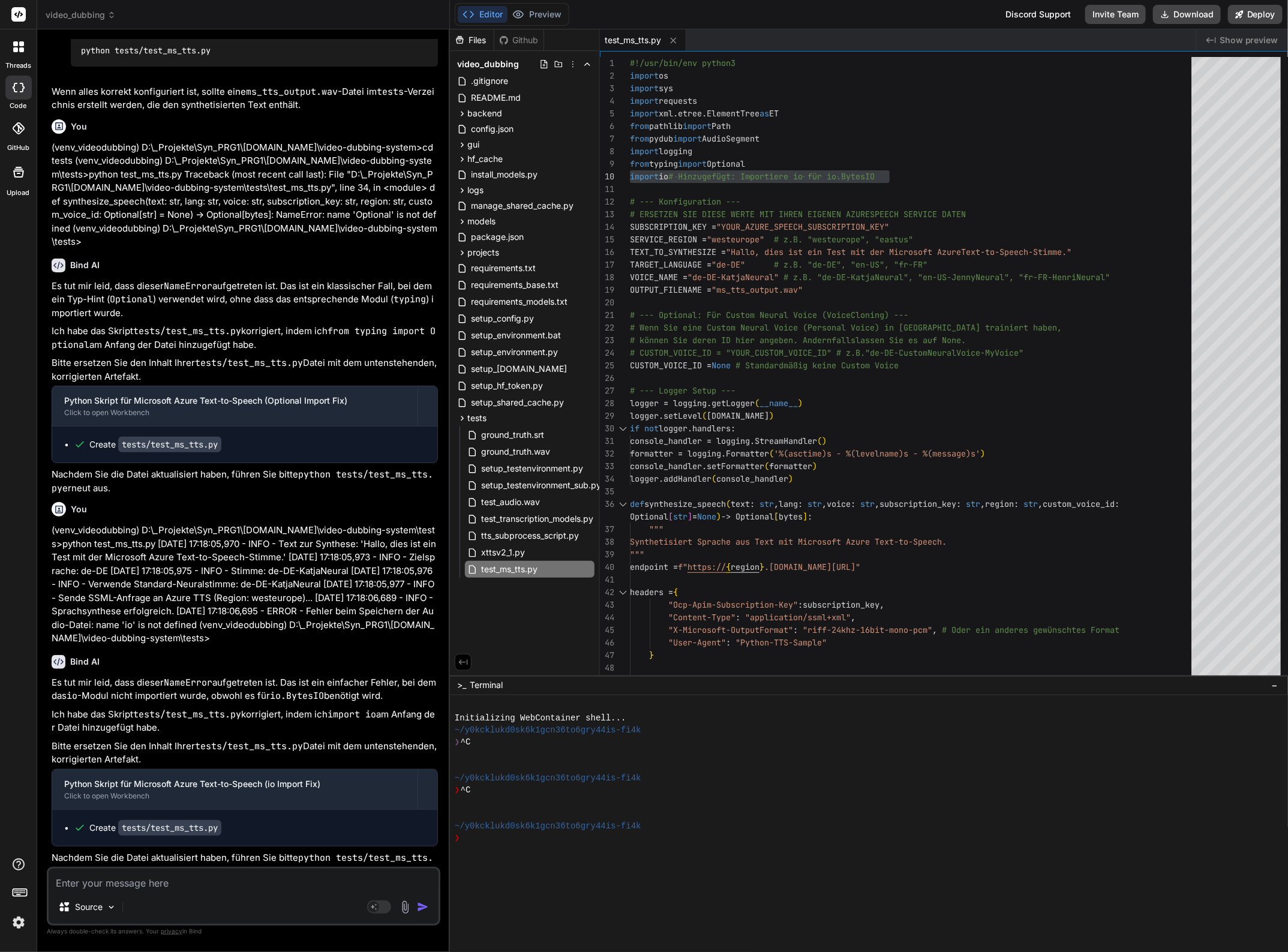
click at [312, 907] on p "Wie funktioniert Voice Cloning mit dieser Microsoft API?" at bounding box center [244, 913] width 386 height 14
drag, startPoint x: 306, startPoint y: 858, endPoint x: 48, endPoint y: 856, distance: 258.0
click at [48, 856] on div "You Bind AI Es tut mir aufrichtig leid, dass der TypeError bei MeloTTS weiterhi…" at bounding box center [243, 495] width 394 height 912
copy p "Wie funktioniert Voice Cloning mit dieser Microsoft API?"
click at [94, 883] on textarea at bounding box center [244, 879] width 390 height 21
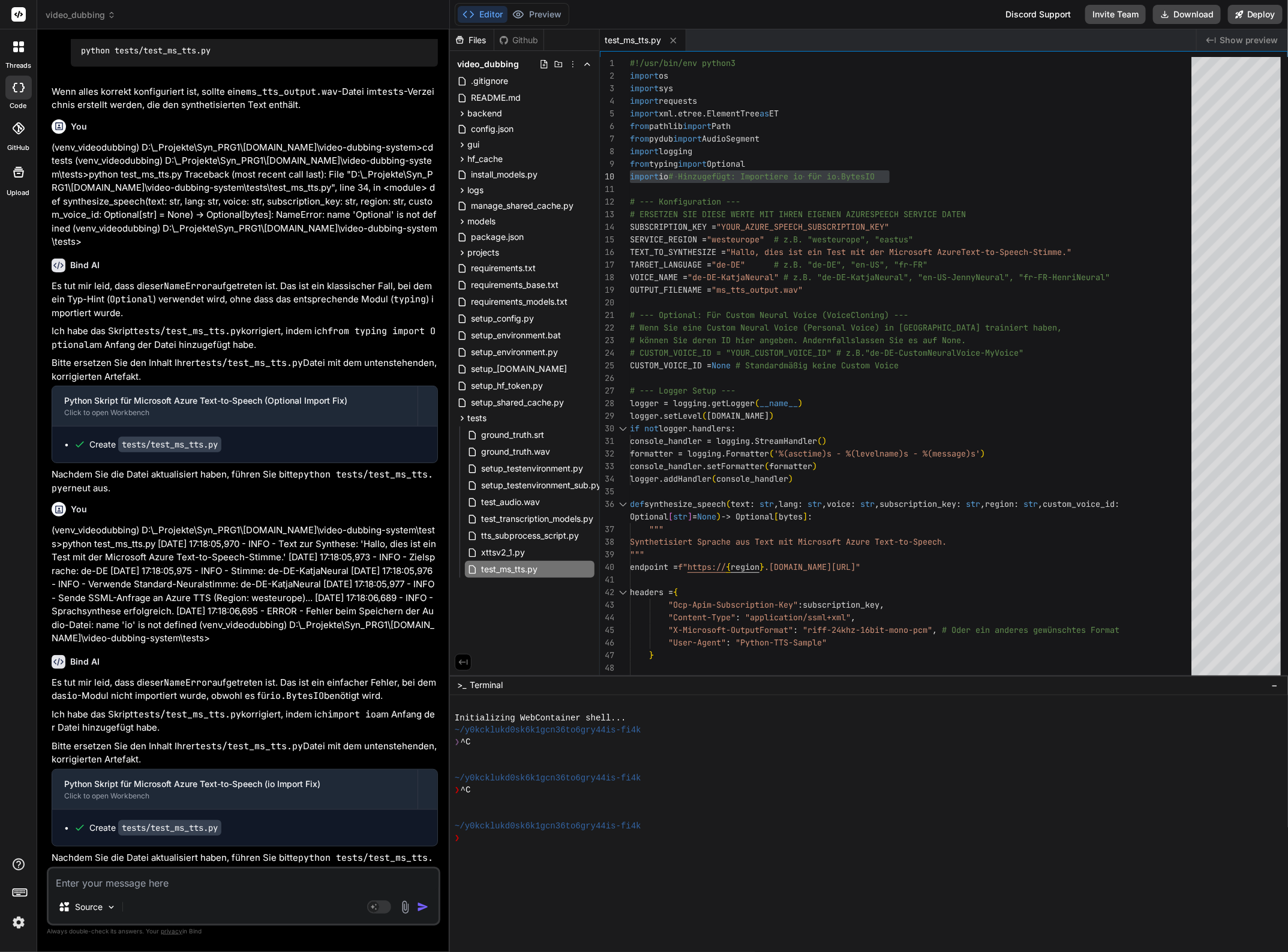
paste textarea "Wie funktioniert Voice Cloning mit dieser Microsoft API?"
click at [426, 906] on img "button" at bounding box center [423, 906] width 12 height 12
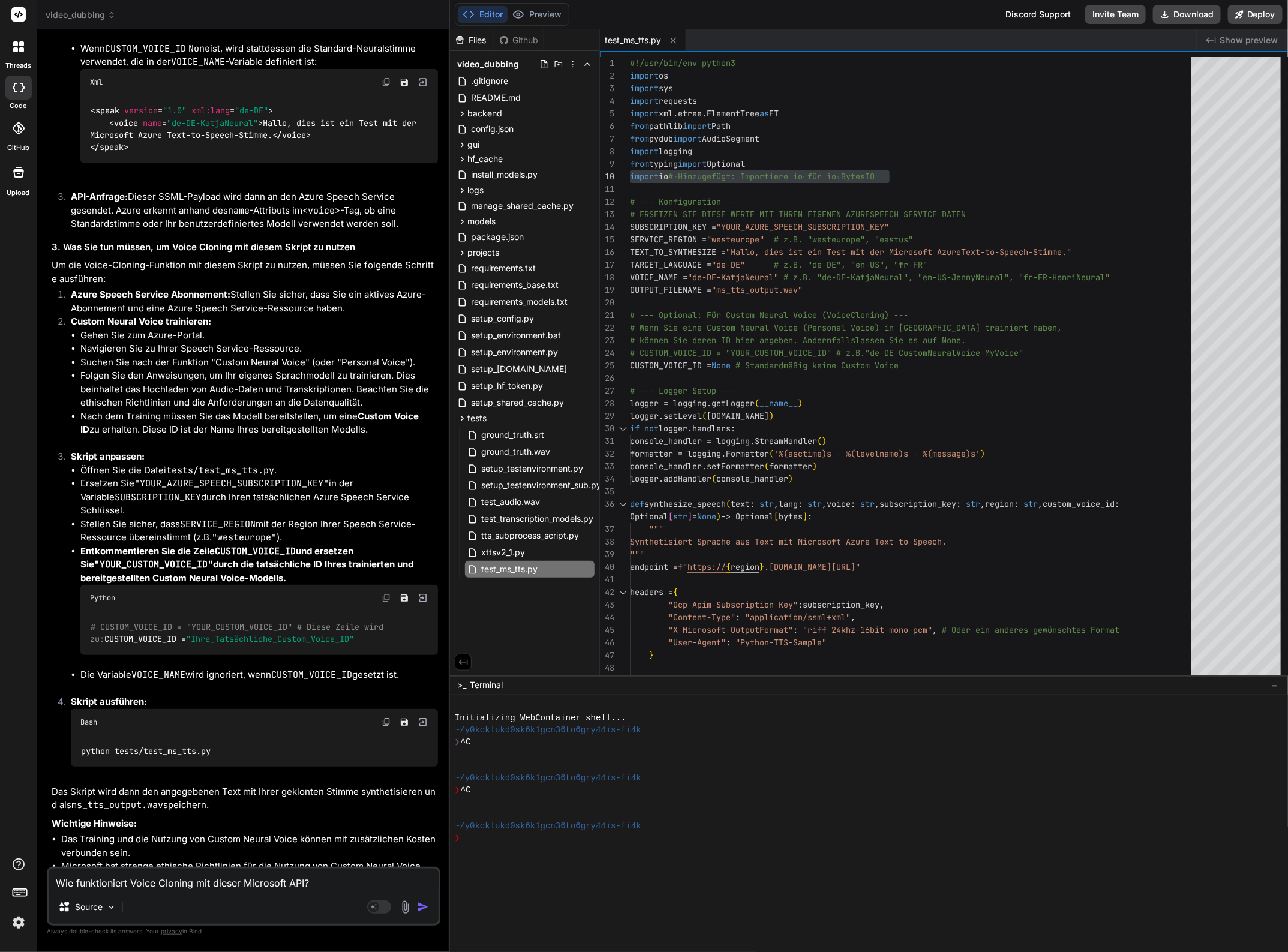
scroll to position [7657, 0]
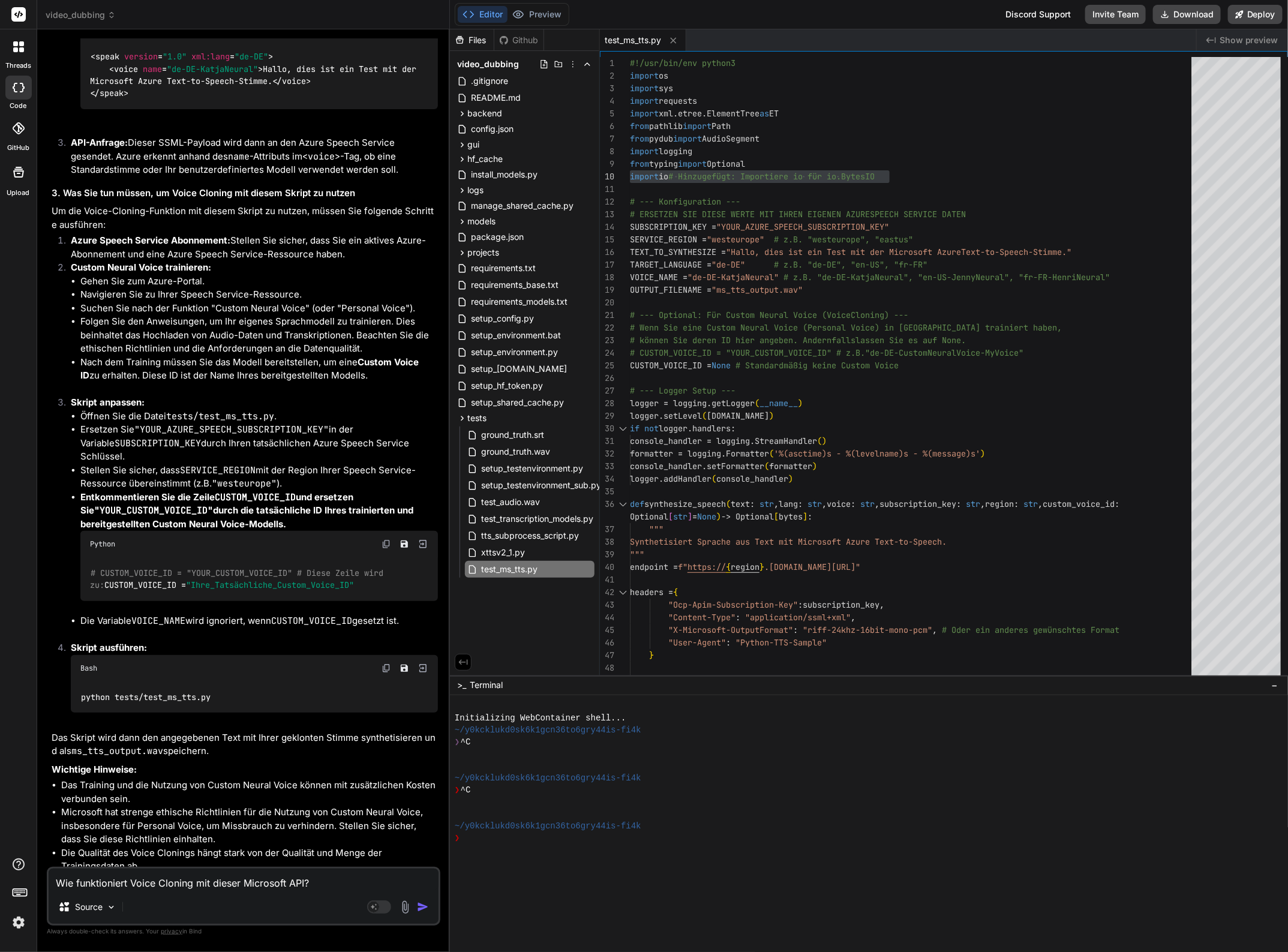
click at [232, 880] on textarea "Wie funktioniert Voice Cloning mit dieser Microsoft API?" at bounding box center [244, 879] width 390 height 21
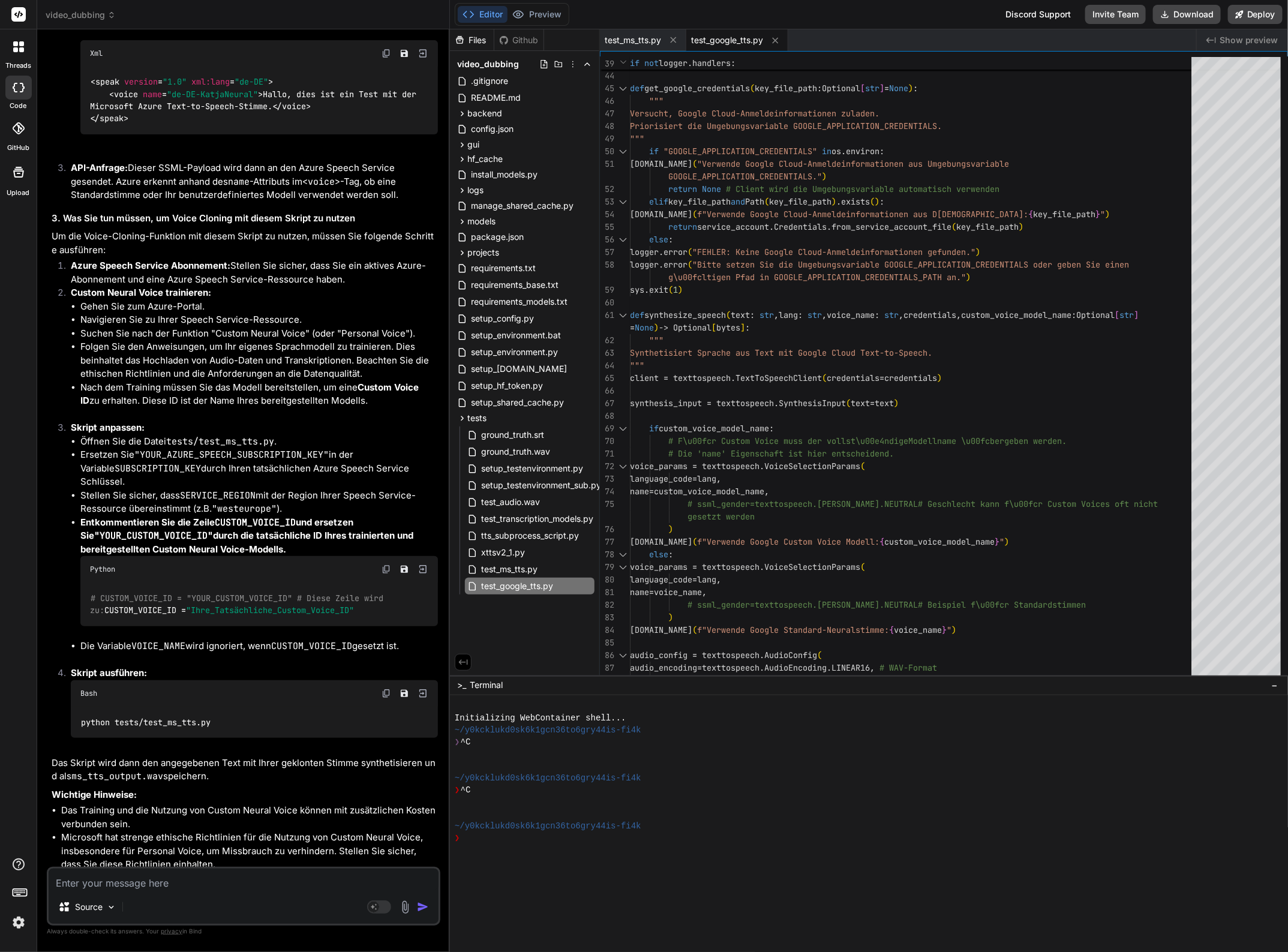
scroll to position [7557, 0]
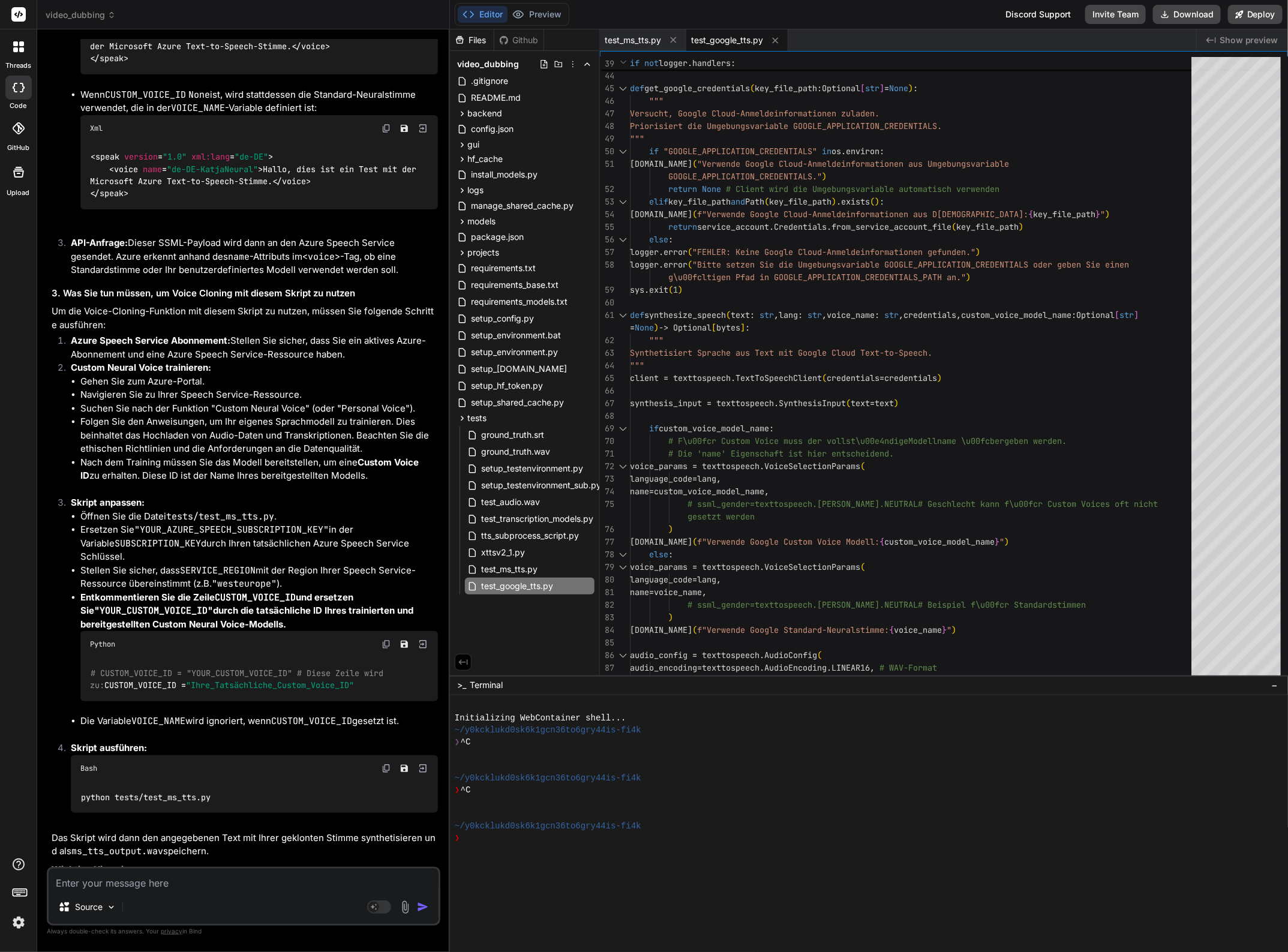
click at [168, 889] on textarea at bounding box center [244, 879] width 390 height 21
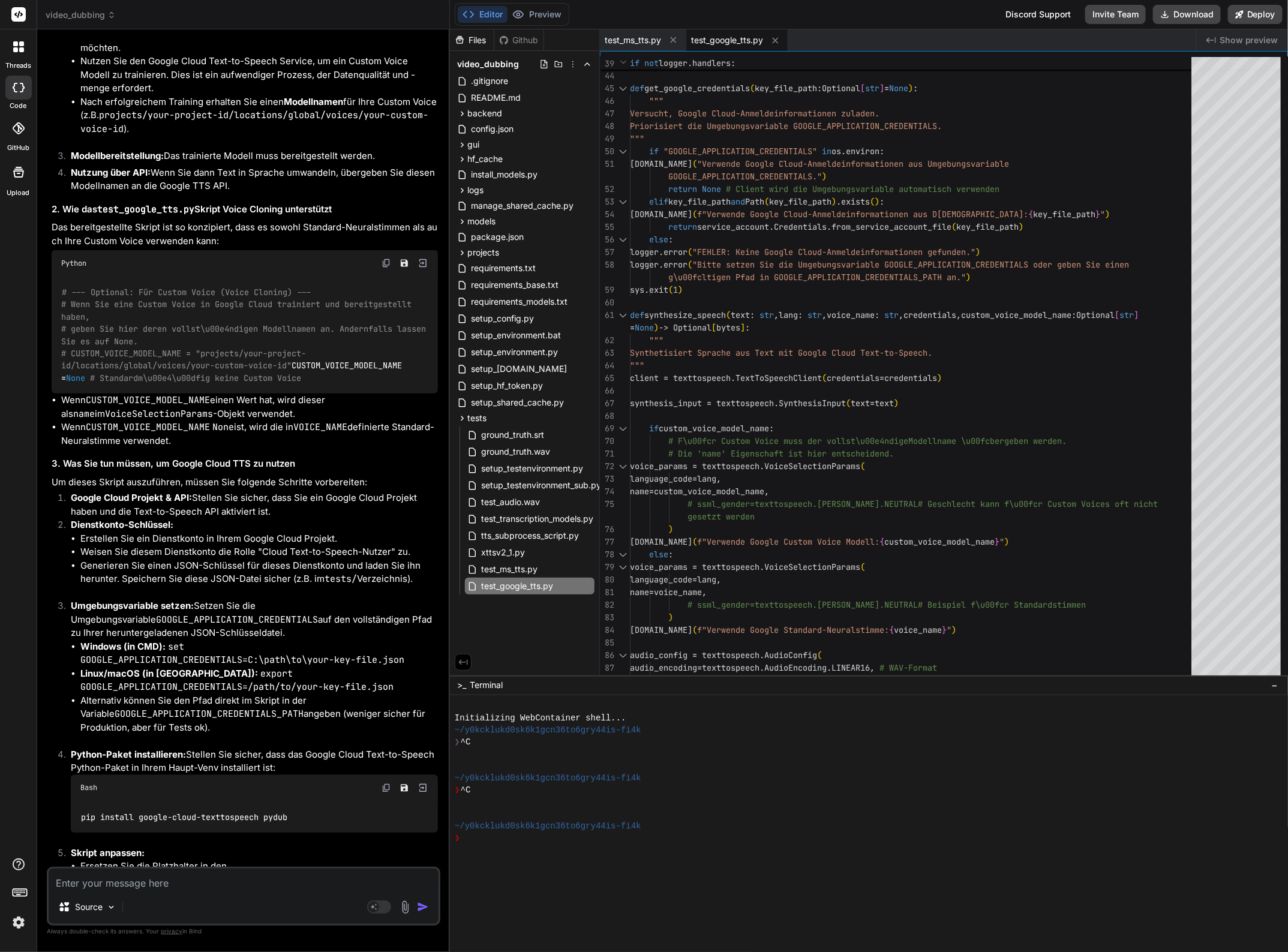
scroll to position [9401, 0]
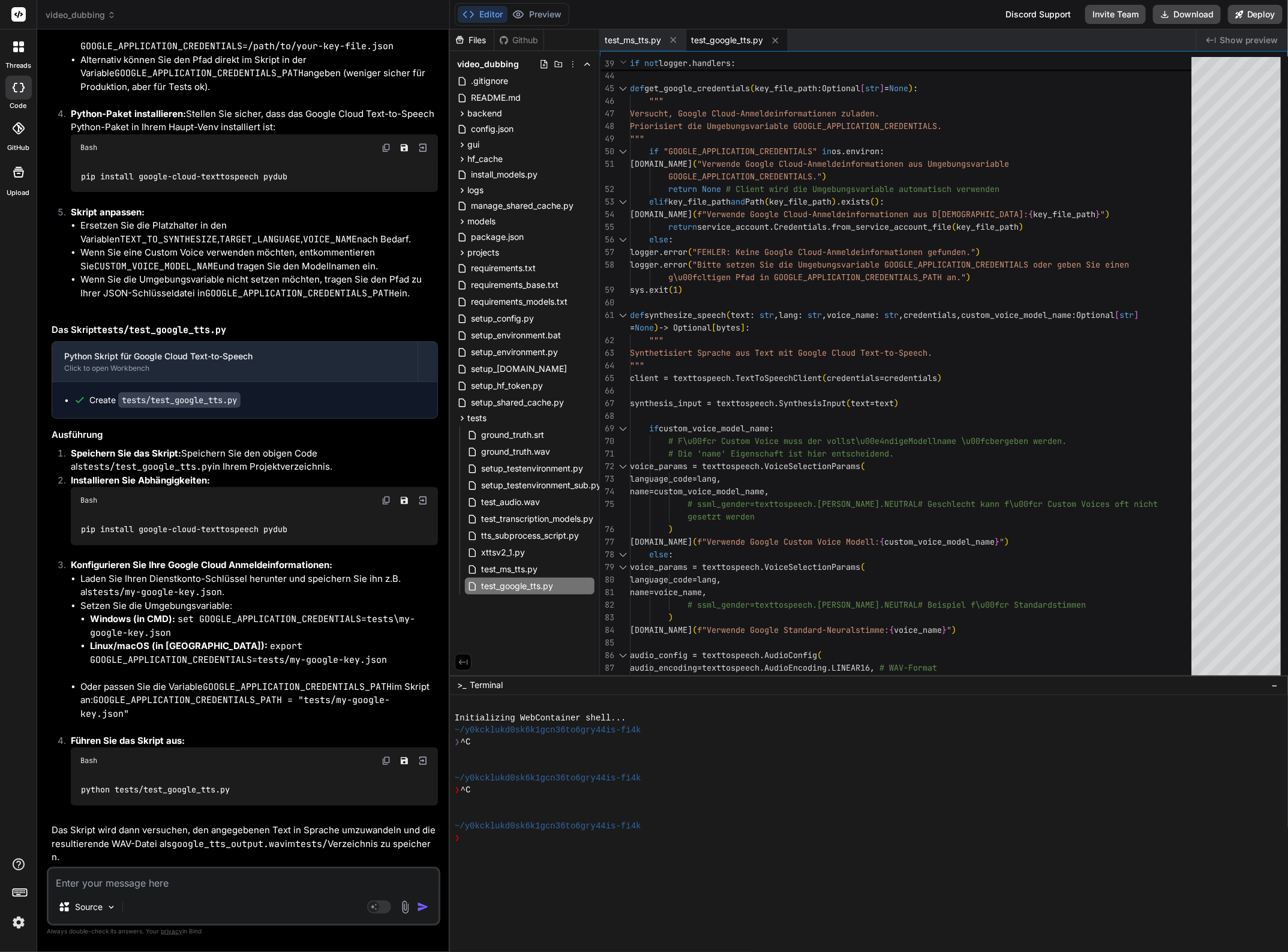
click at [134, 885] on textarea at bounding box center [244, 879] width 390 height 21
click at [156, 883] on textarea at bounding box center [244, 879] width 390 height 21
click at [110, 885] on textarea at bounding box center [244, 879] width 390 height 21
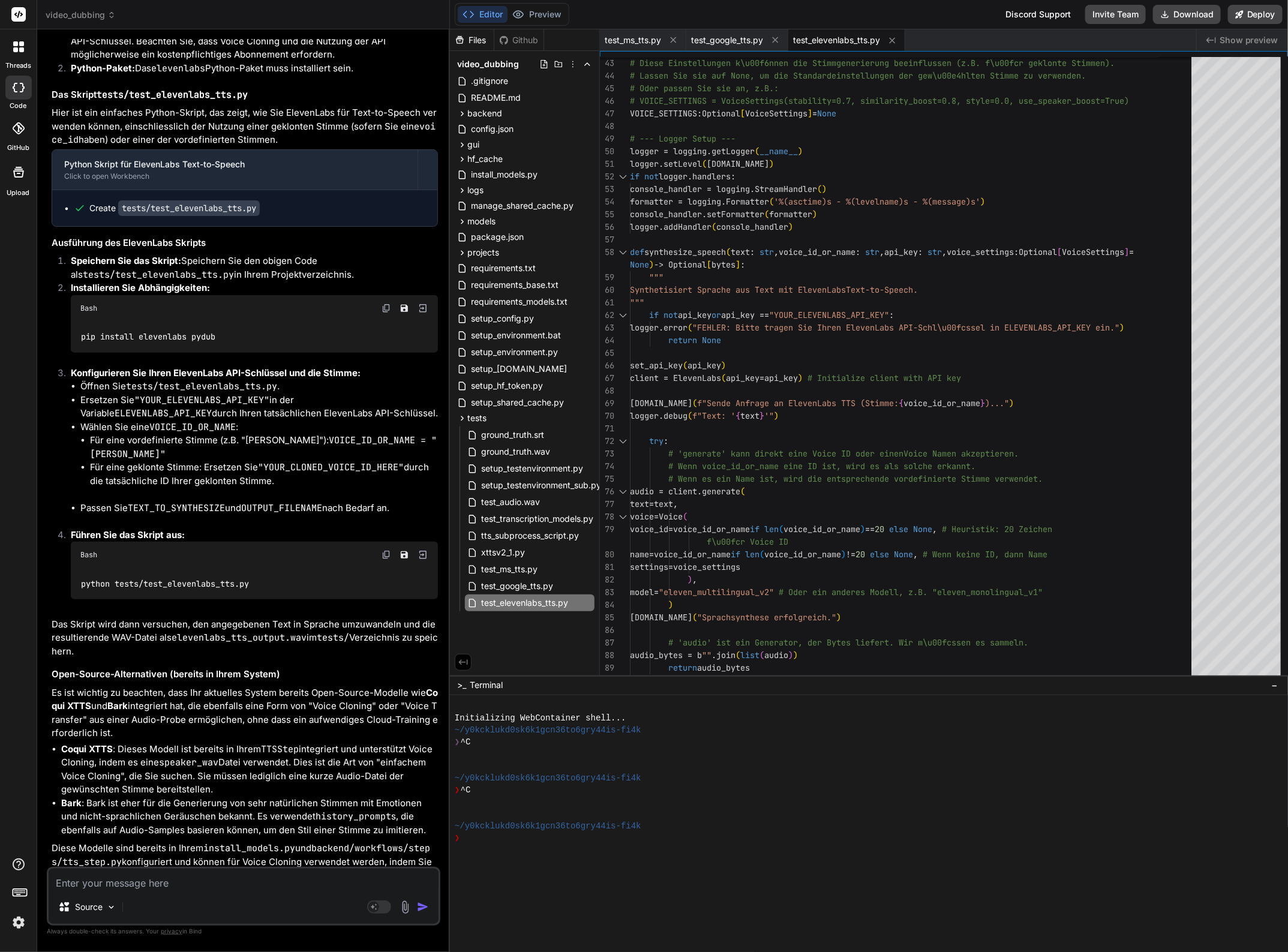
scroll to position [10657, 0]
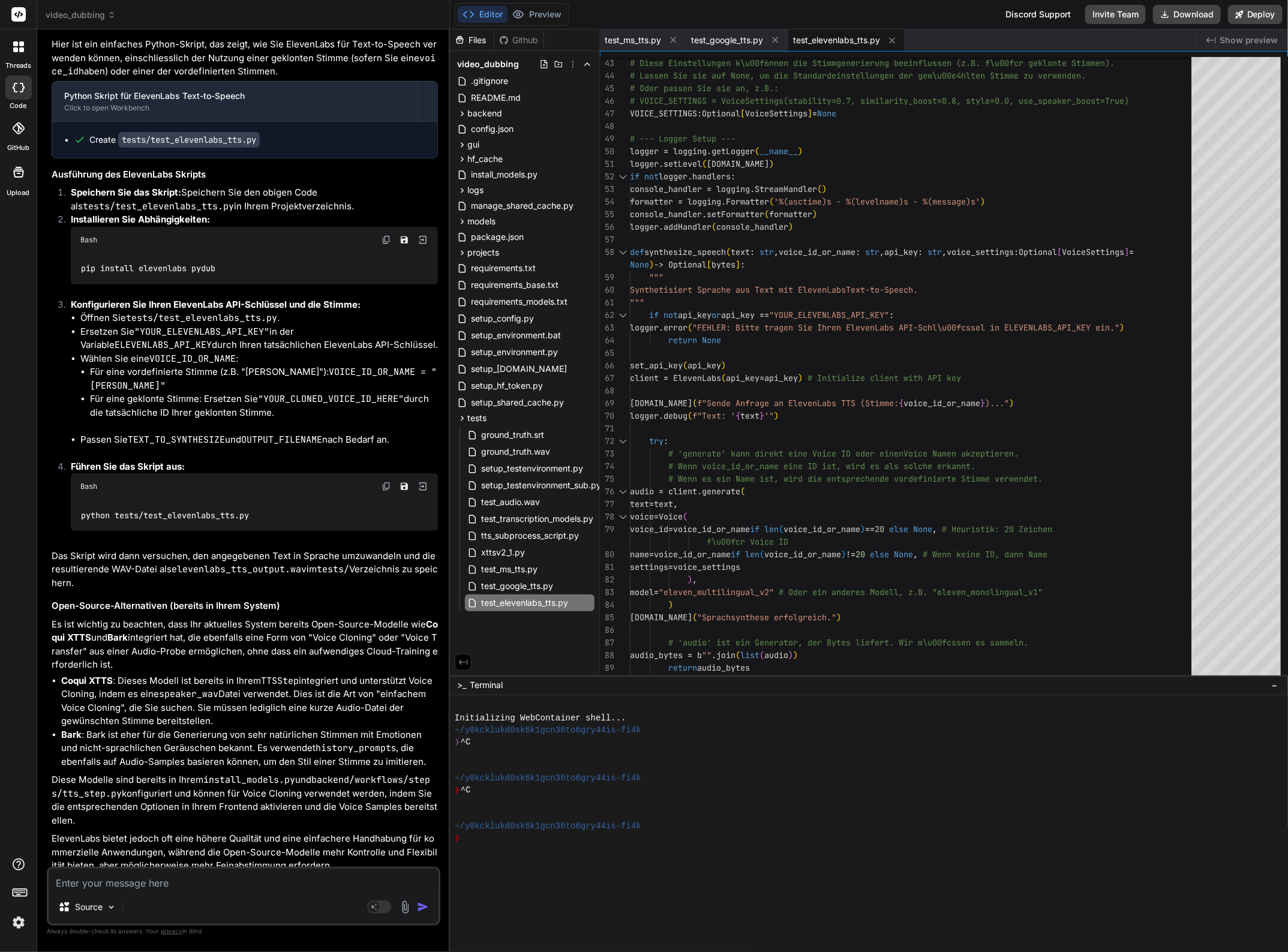
click at [153, 882] on textarea at bounding box center [244, 879] width 390 height 21
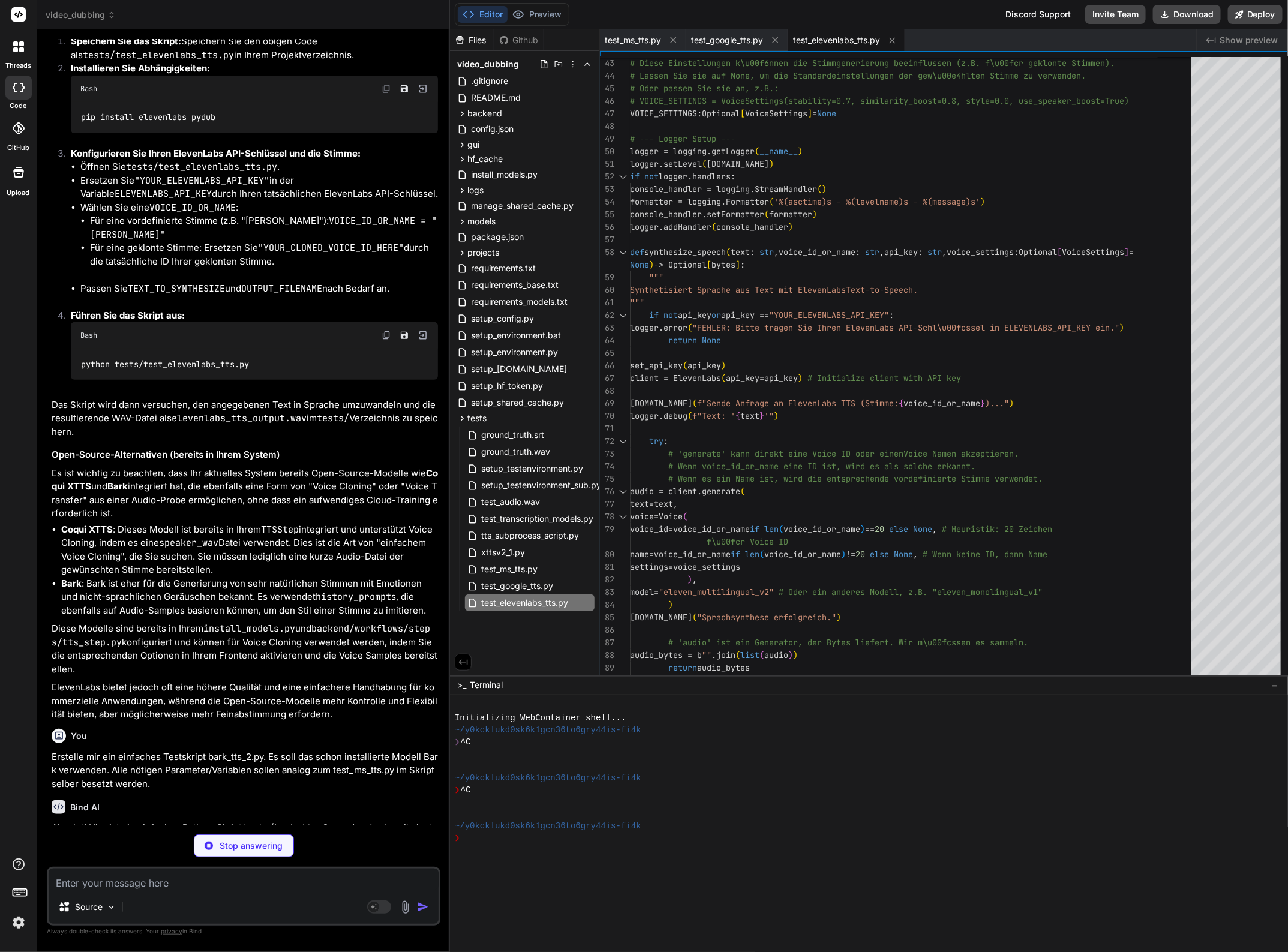
scroll to position [10808, 0]
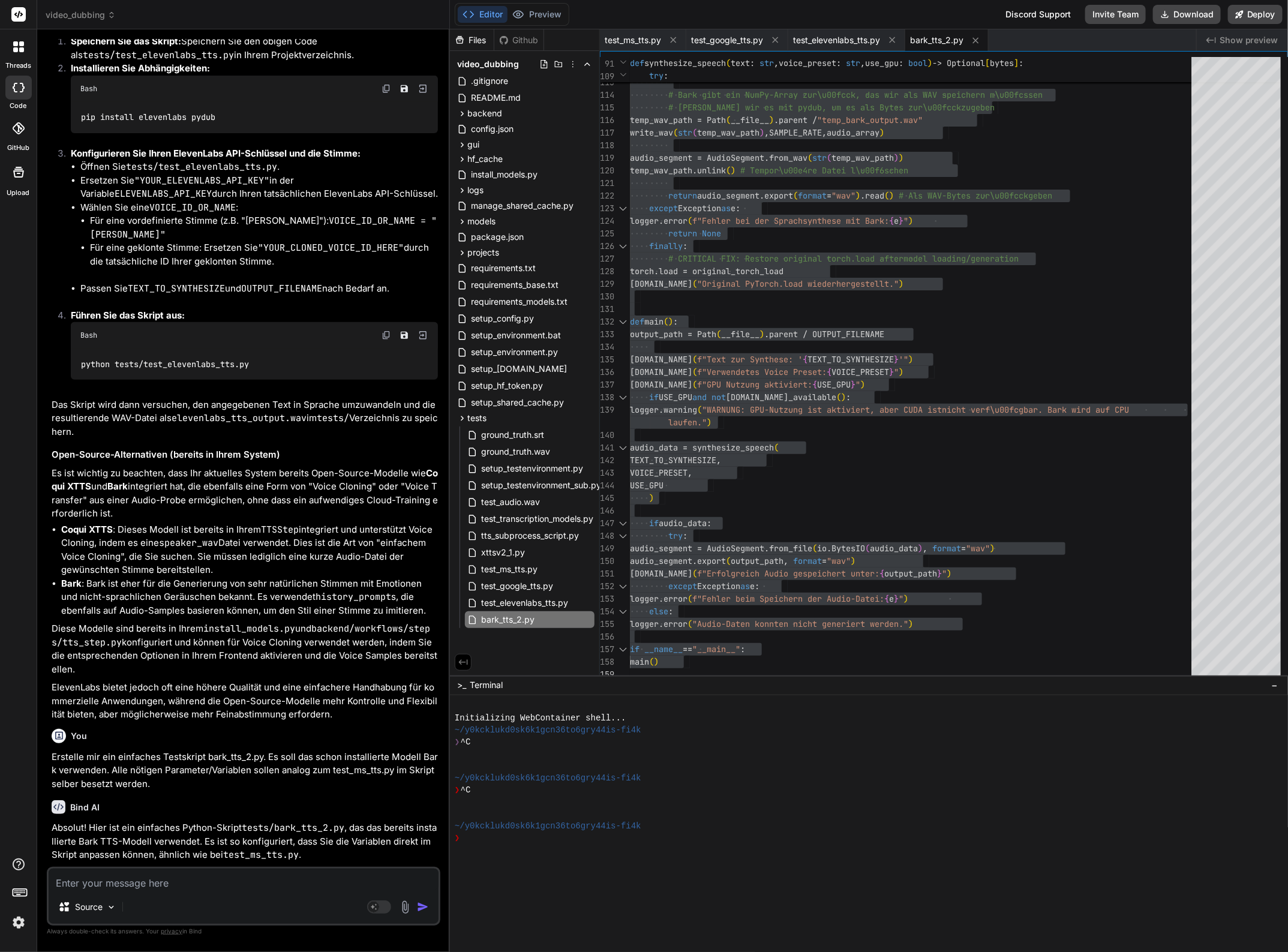
click at [84, 886] on textarea at bounding box center [244, 879] width 390 height 21
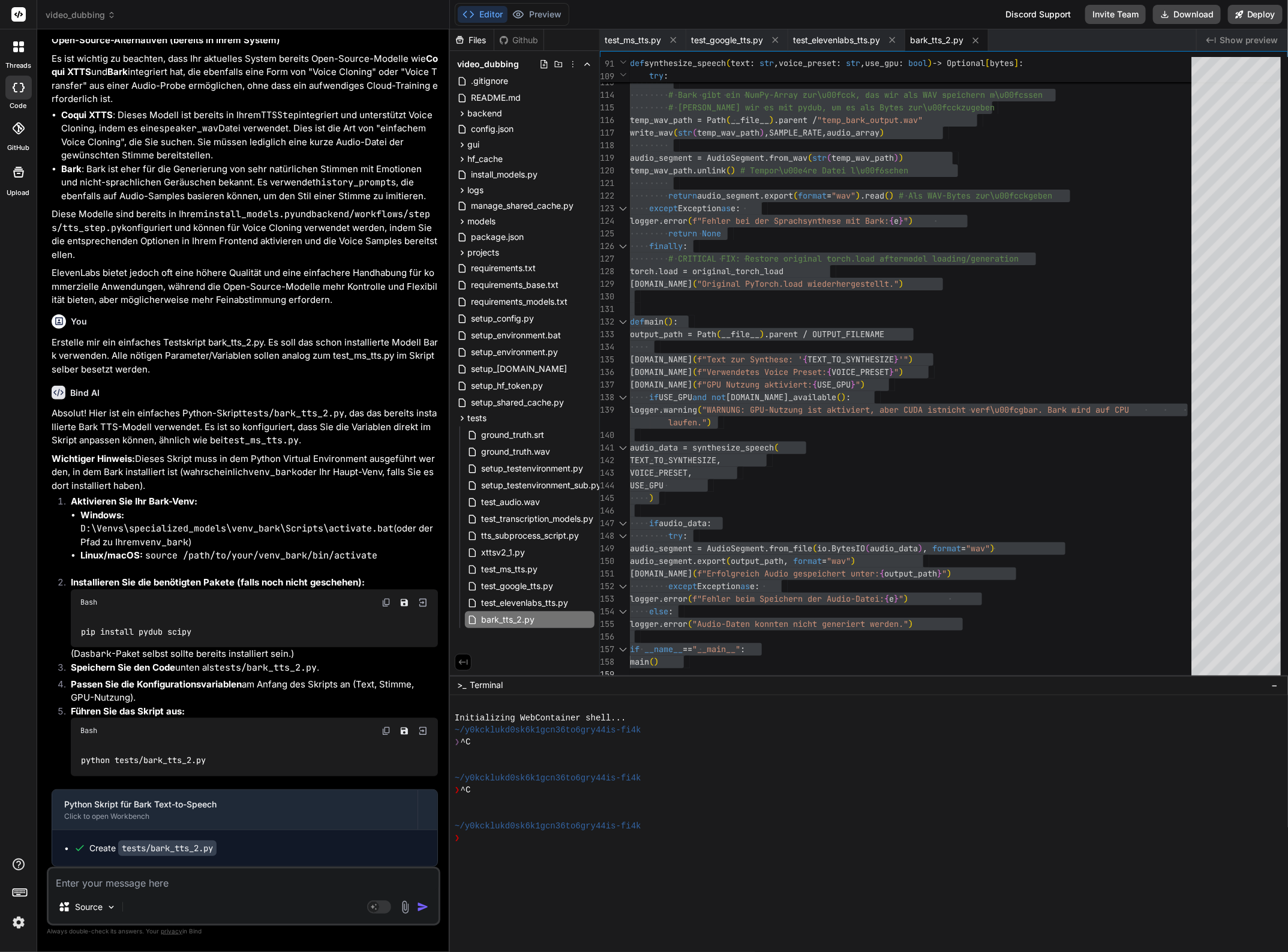
click at [111, 878] on textarea at bounding box center [244, 879] width 390 height 21
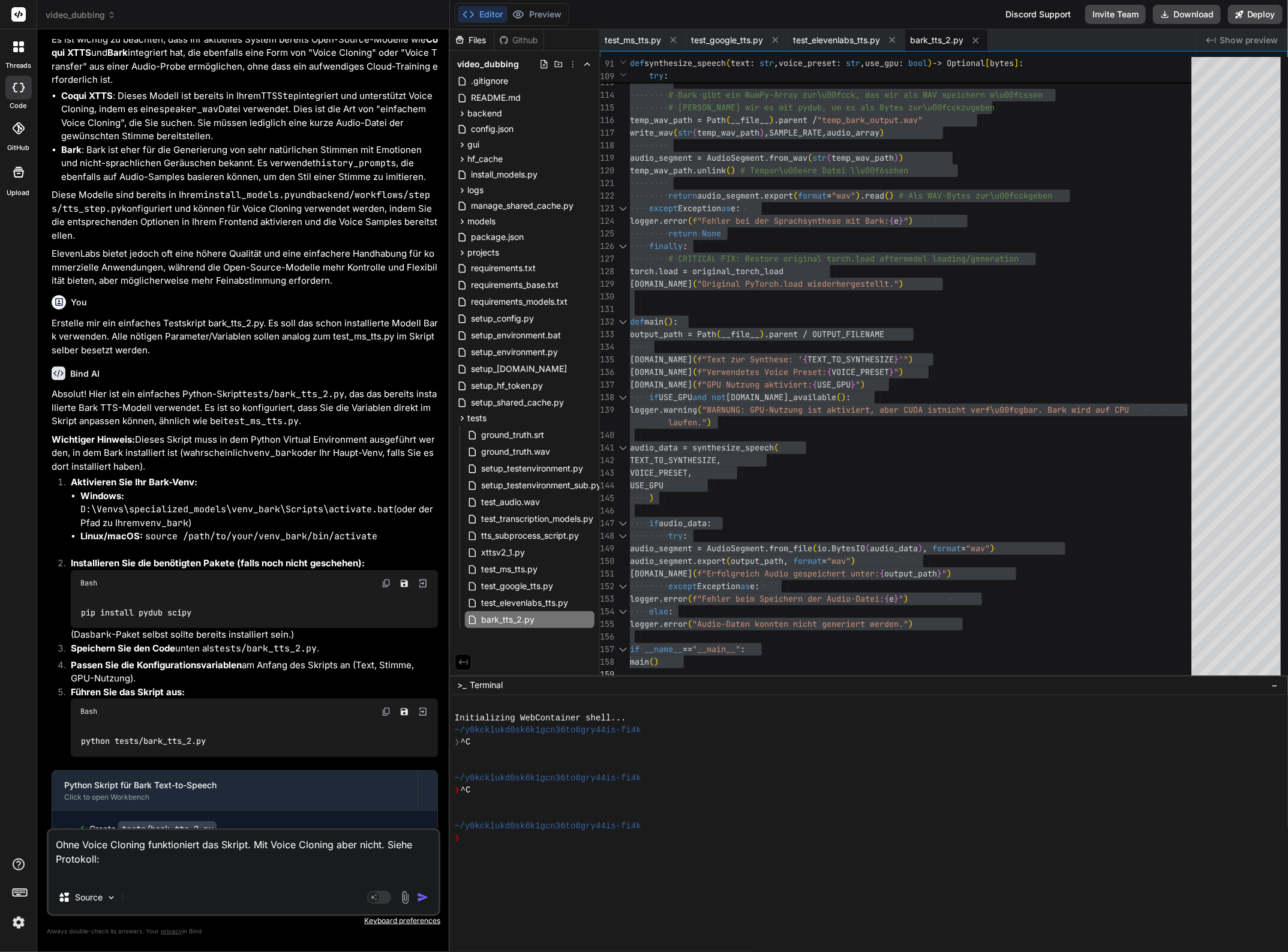
paste textarea "2025-10-08 19:03:04,630 - INFO - Verwendetes Voice Preset: AB5 Urlaub bis 14. S…"
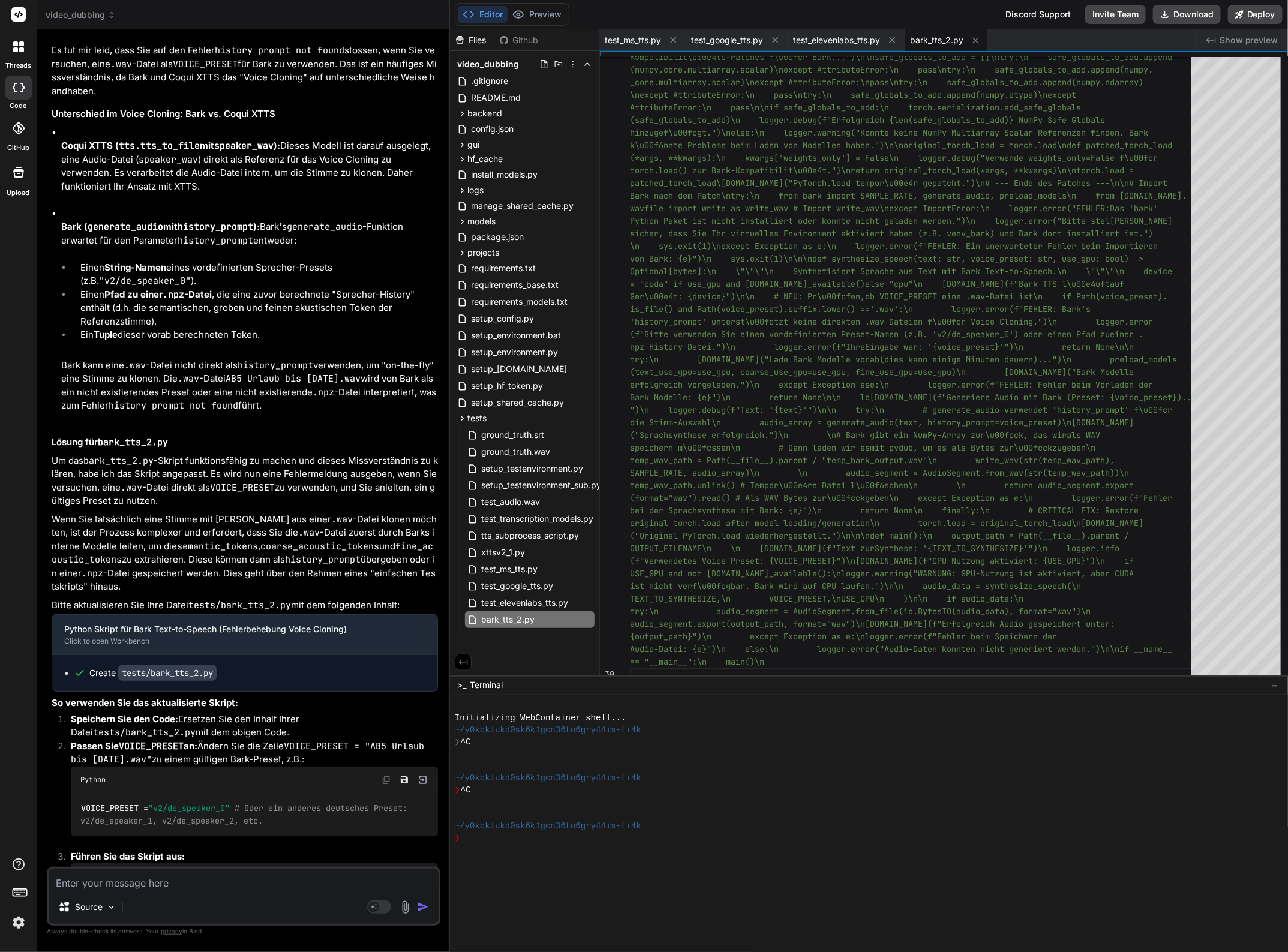
scroll to position [12453, 0]
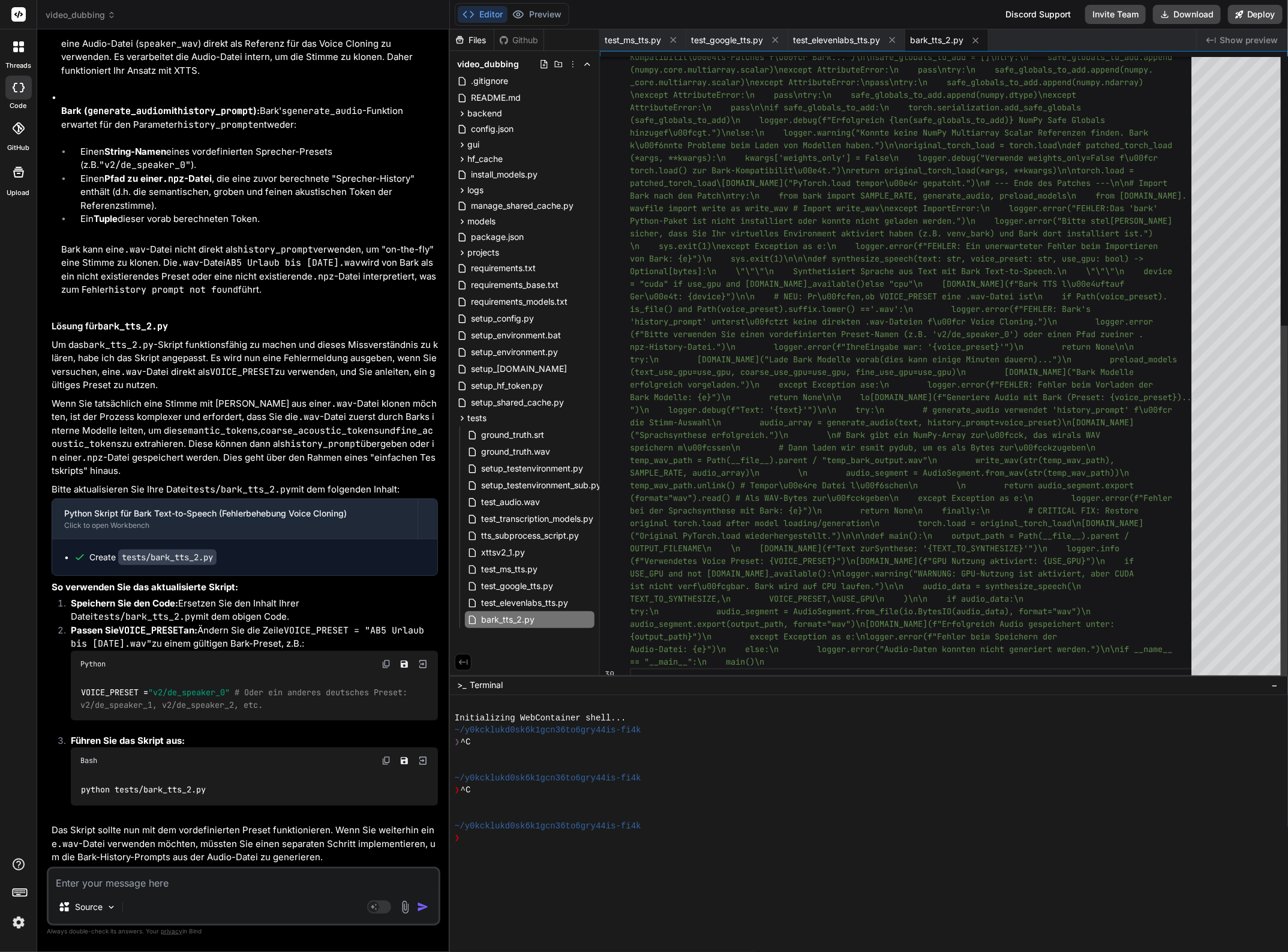
click at [717, 546] on div "Kompatibilit\u00e4ts-Patches f\u00fcr Bark...")\n\ nsafe_globals_to_add = []\nt…" at bounding box center [914, 133] width 569 height 1096
click at [76, 880] on textarea at bounding box center [244, 879] width 390 height 21
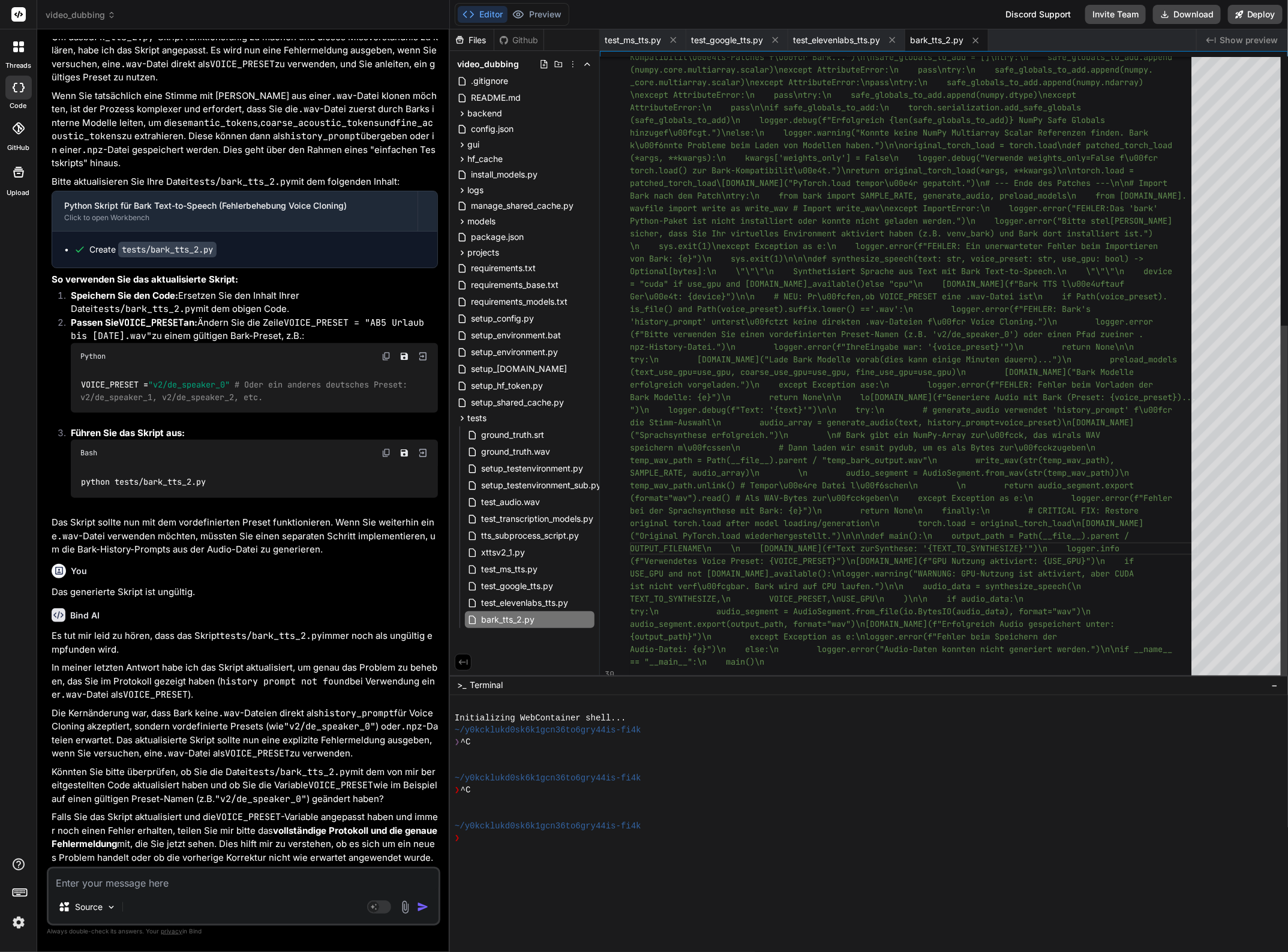
click at [792, 595] on div "Kompatibilit\u00e4ts-Patches f\u00fcr Bark...")\n\ nsafe_globals_to_add = []\nt…" at bounding box center [914, 133] width 569 height 1096
click at [146, 888] on textarea at bounding box center [244, 879] width 390 height 21
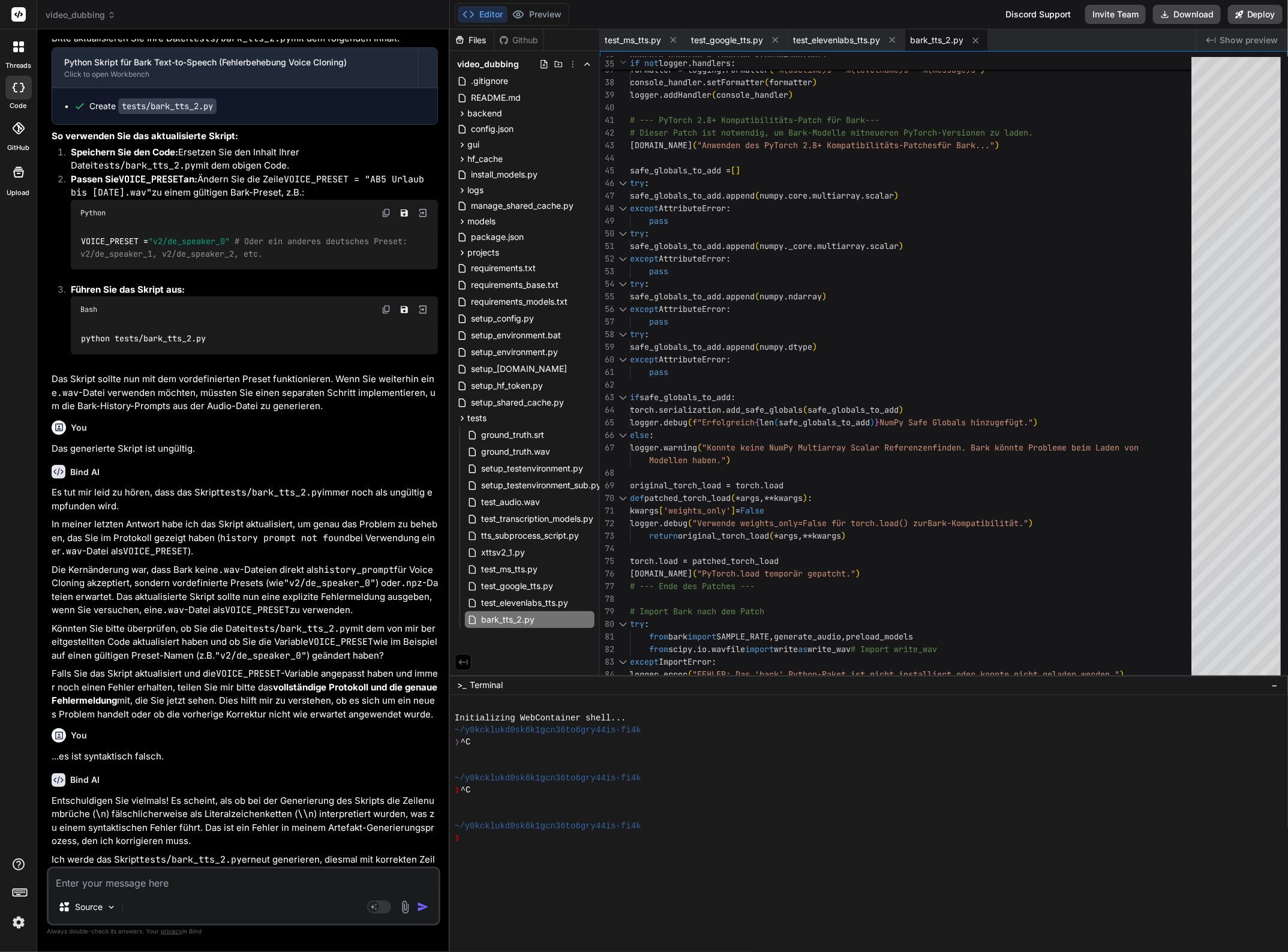
scroll to position [13077, 0]
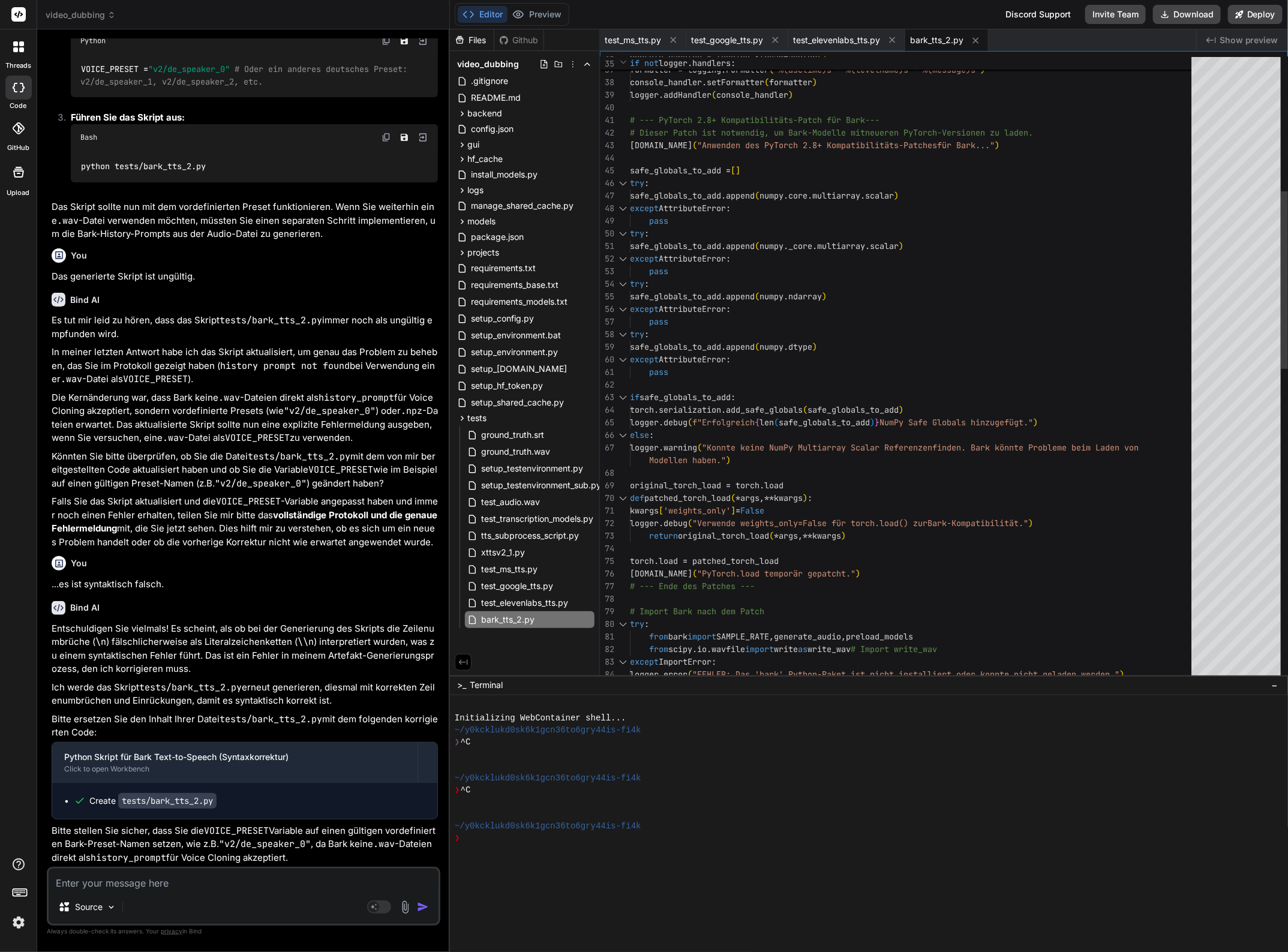
click at [807, 578] on div "console_handler = logging.StreamHandler ( ) formatter = logging.Formatter ( '%(…" at bounding box center [914, 681] width 569 height 2191
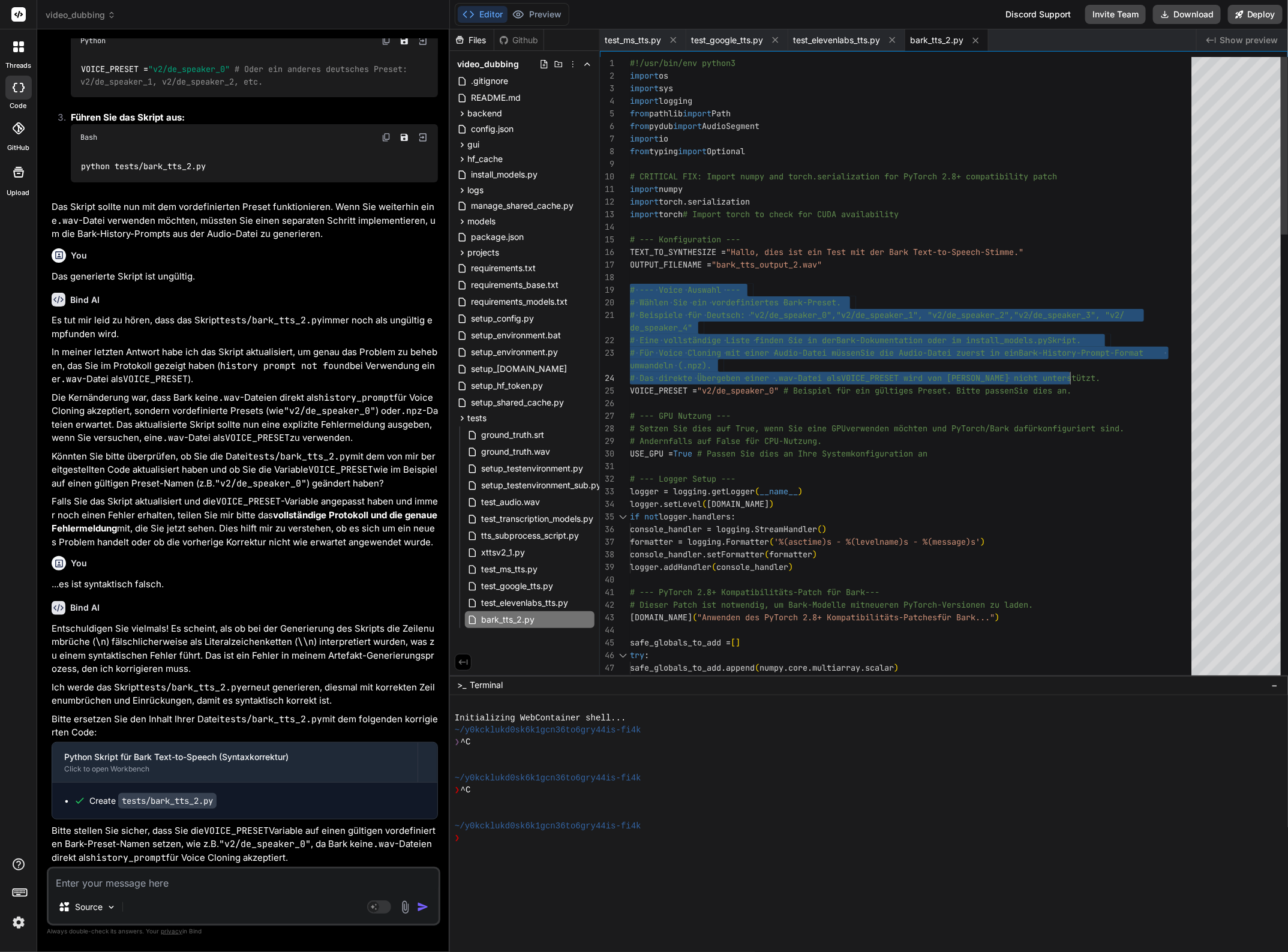
drag, startPoint x: 631, startPoint y: 286, endPoint x: 1078, endPoint y: 375, distance: 455.8
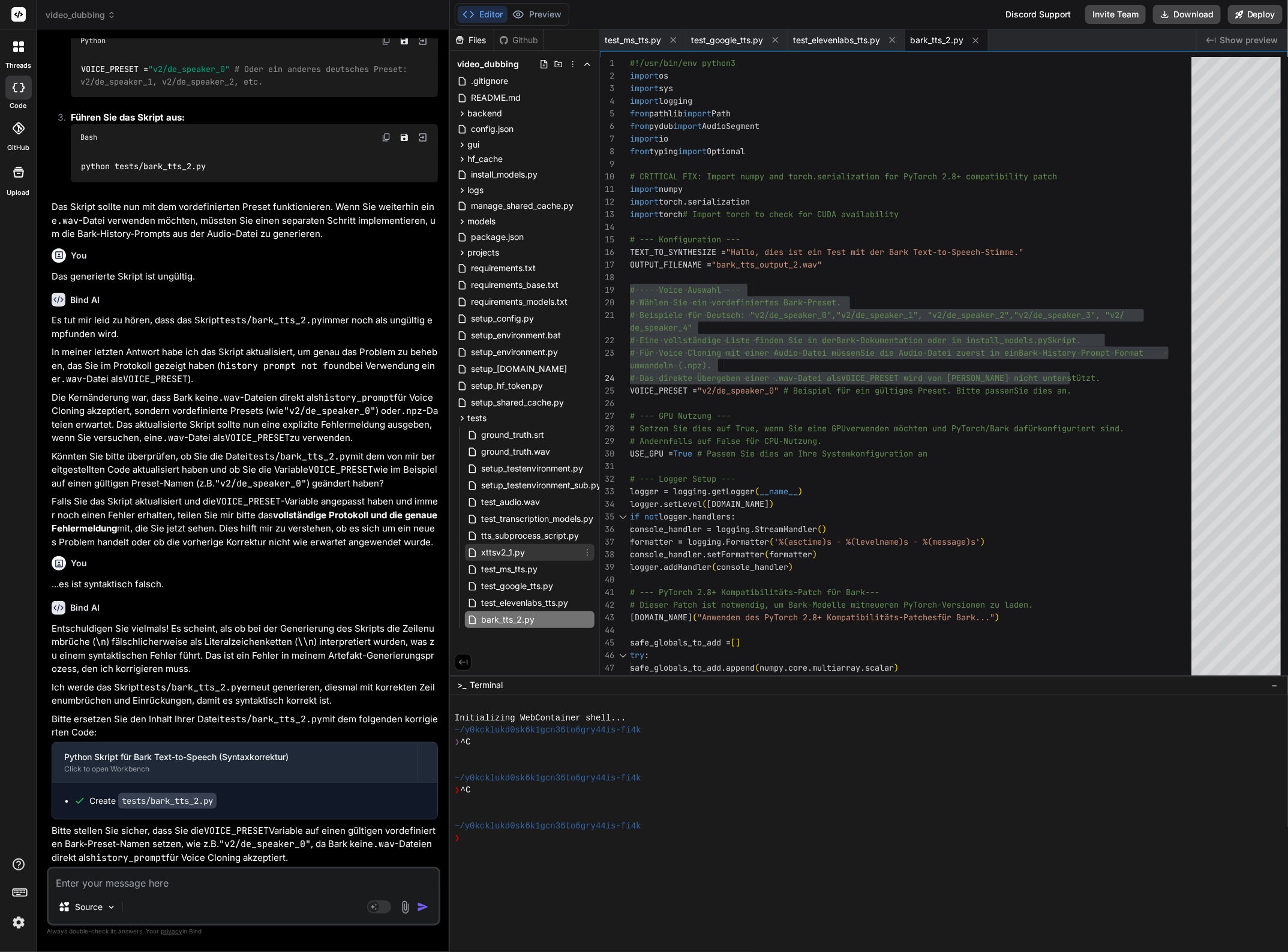
click at [509, 552] on span "xttsv2_1.py" at bounding box center [503, 552] width 46 height 14
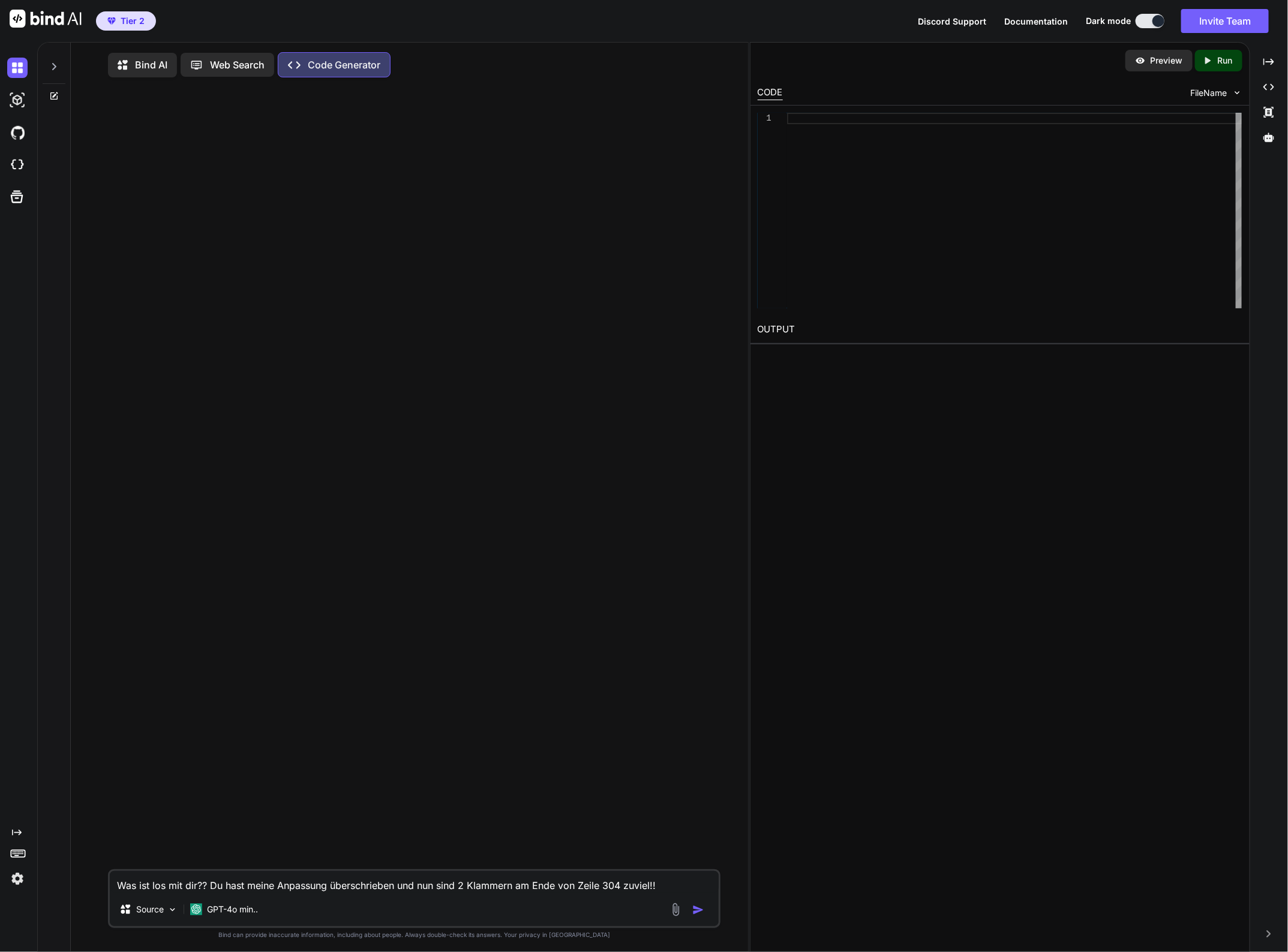
click at [670, 886] on textarea "Was ist los mit dir?? Du hast meine Anpassung überschrieben und nun sind 2 Klam…" at bounding box center [414, 881] width 608 height 21
drag, startPoint x: 678, startPoint y: 888, endPoint x: 57, endPoint y: 833, distance: 623.4
click at [49, 850] on div "Bind AI Web Search Created with Pixso. Code Generator Was ist los mit dir?? Du …" at bounding box center [393, 498] width 710 height 911
type textarea "Ein einfaches Python Skript in dem einer Variablen mit einer Dimension 5 Texte …"
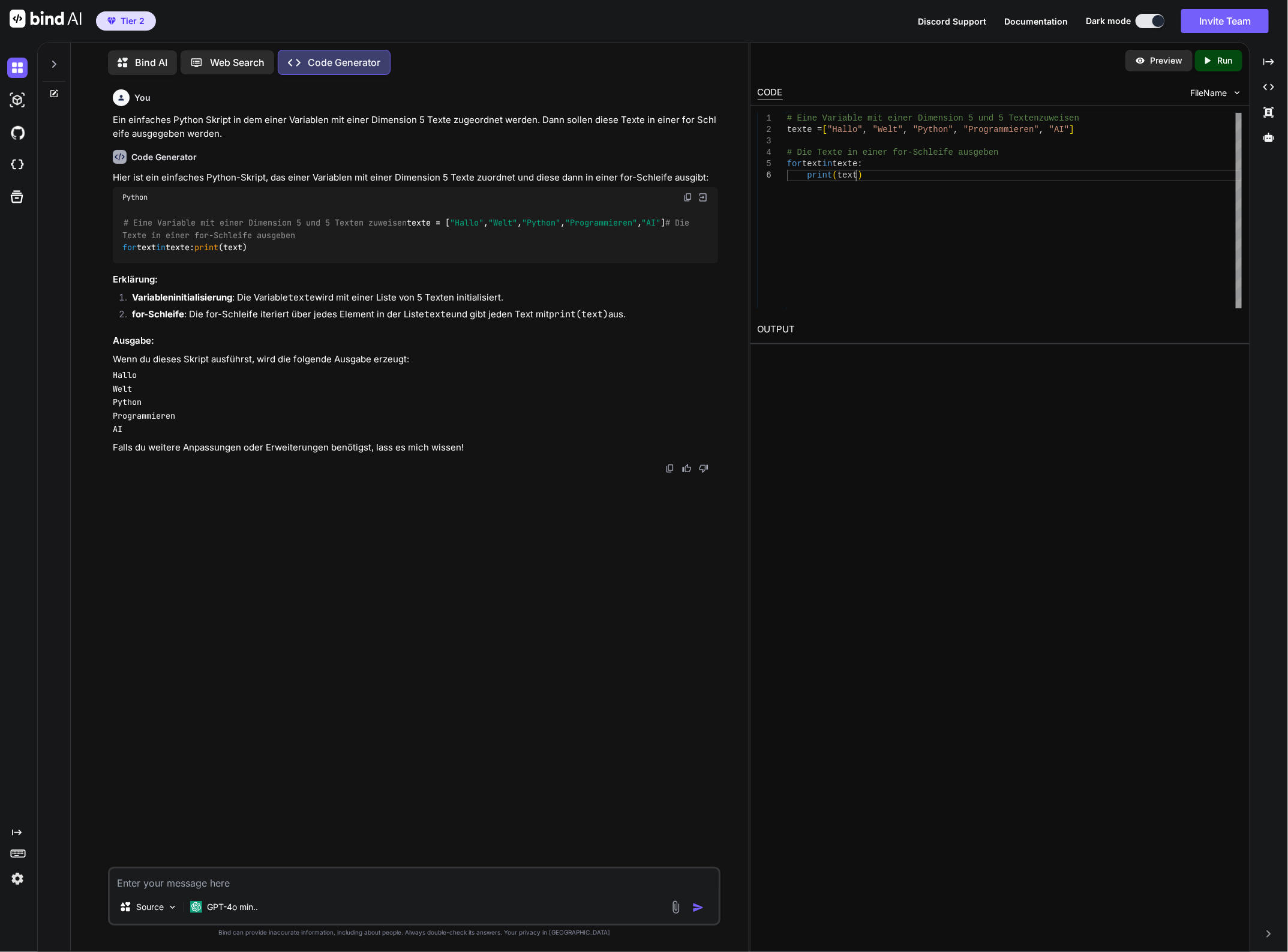
click at [870, 174] on div "# Eine Variable mit einer Dimension 5 und 5 Texten zuweisen texte = [ "Hallo" ,…" at bounding box center [1014, 211] width 454 height 196
drag, startPoint x: 880, startPoint y: 177, endPoint x: 754, endPoint y: 108, distance: 143.7
click at [787, 113] on div "# Eine Variable mit einer Dimension 5 und 5 Texten zuweisen texte = [ "Hallo" ,…" at bounding box center [1014, 211] width 454 height 196
type textarea "# Eine Variable mit einer Dimension 5 und 5 Texten zuweisen texte = ["Hallo", "…"
click at [870, 180] on div "# Eine Variable mit einer Dimension 5 und 5 Texten zuweisen texte = [ "Hallo" ,…" at bounding box center [1014, 211] width 454 height 196
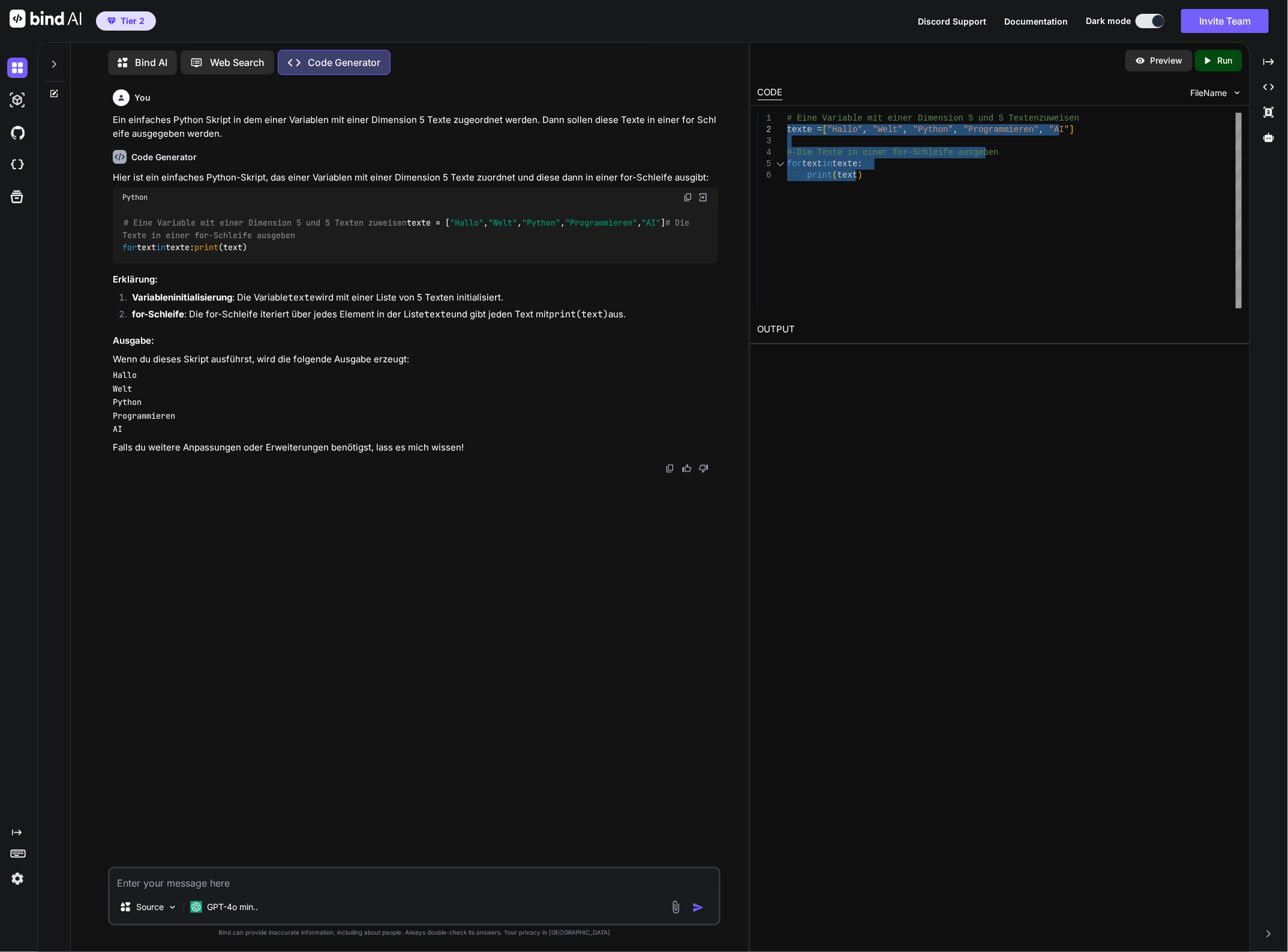
drag, startPoint x: 877, startPoint y: 173, endPoint x: 762, endPoint y: 128, distance: 123.5
click at [787, 128] on div "# Eine Variable mit einer Dimension 5 und 5 Texten zuweisen texte = [ "Hallo" ,…" at bounding box center [1014, 211] width 454 height 196
click at [139, 885] on textarea at bounding box center [414, 879] width 608 height 21
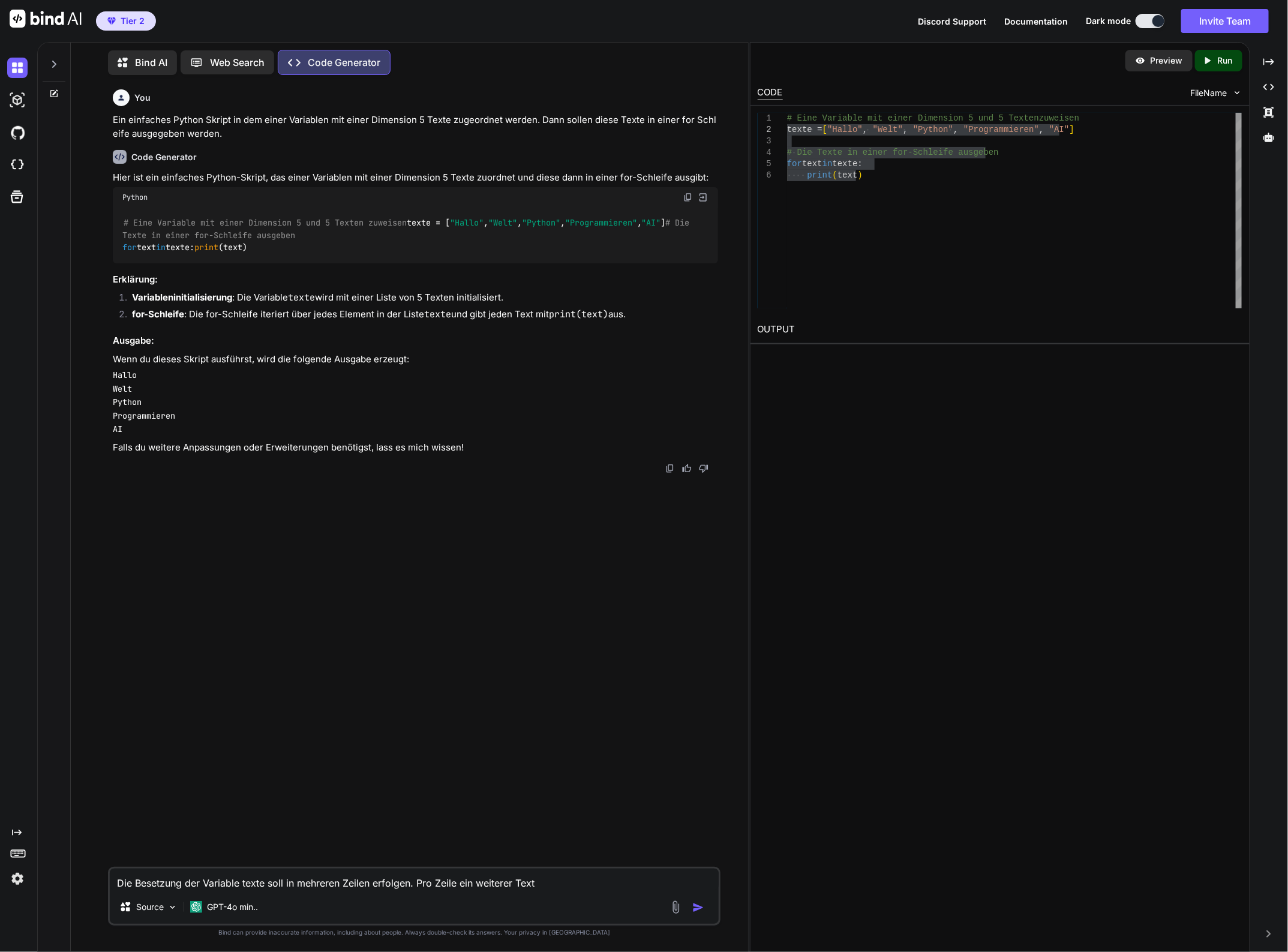
type textarea "Die Besetzung der Variable texte soll in mehreren Zeilen erfolgen. Pro Zeile ei…"
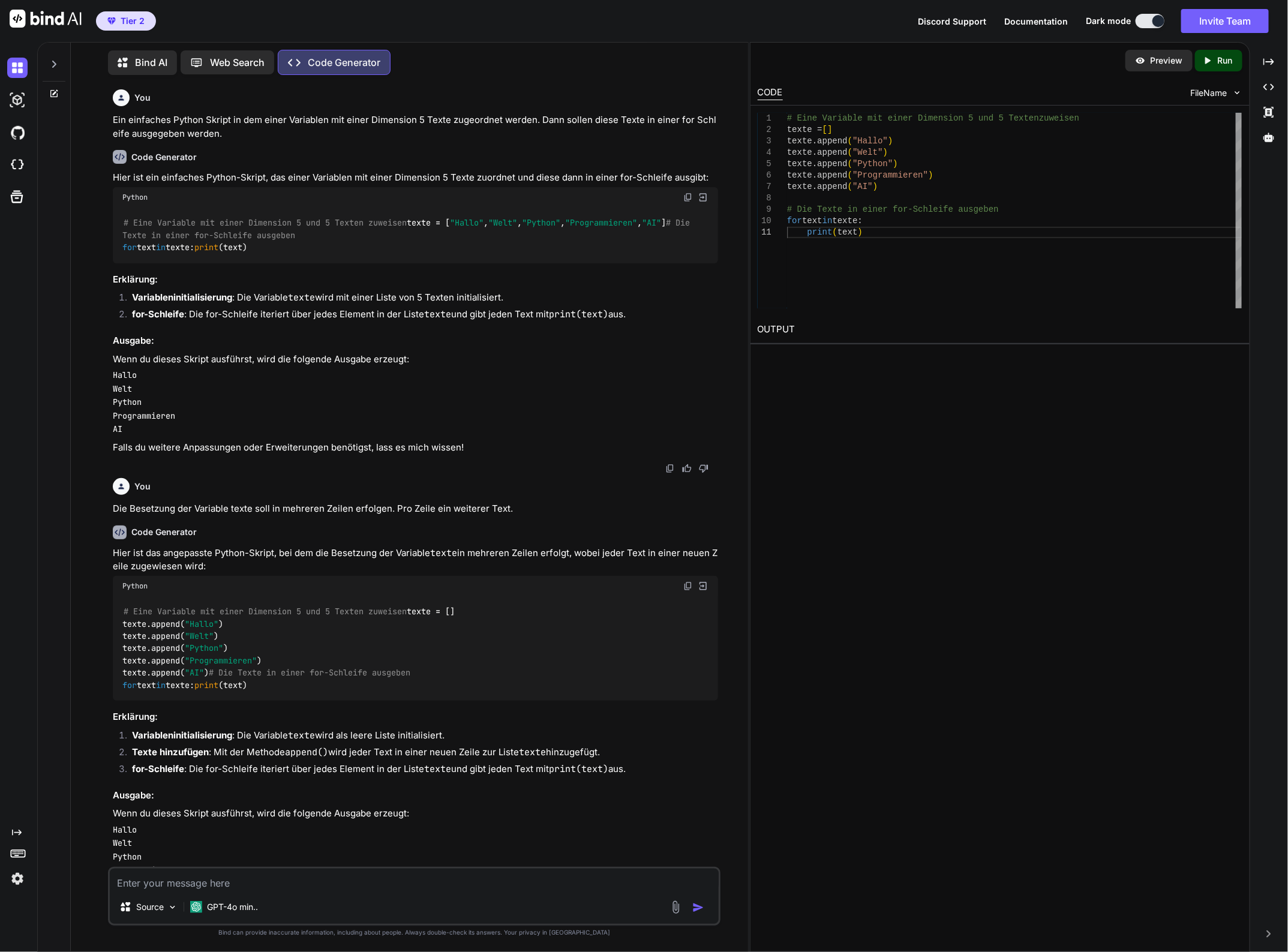
click at [421, 646] on div "# Eine Variable mit einer Dimension 5 und 5 Texten zuweisen texte = [] texte.ap…" at bounding box center [415, 648] width 604 height 105
click at [205, 882] on textarea at bounding box center [414, 879] width 608 height 21
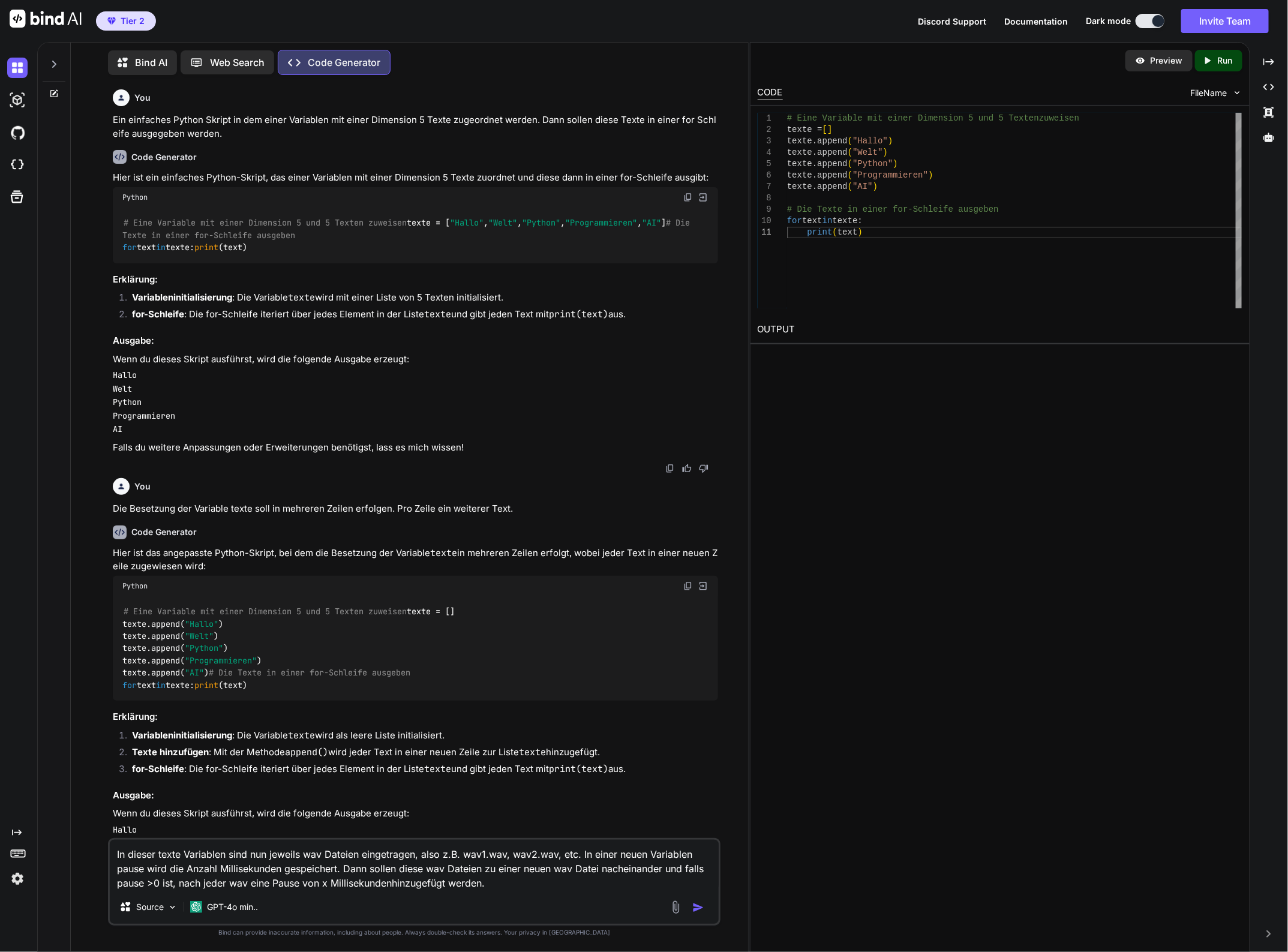
type textarea "In dieser texte Variablen sind nun jeweils wav Dateien eingetragen, also z.B. w…"
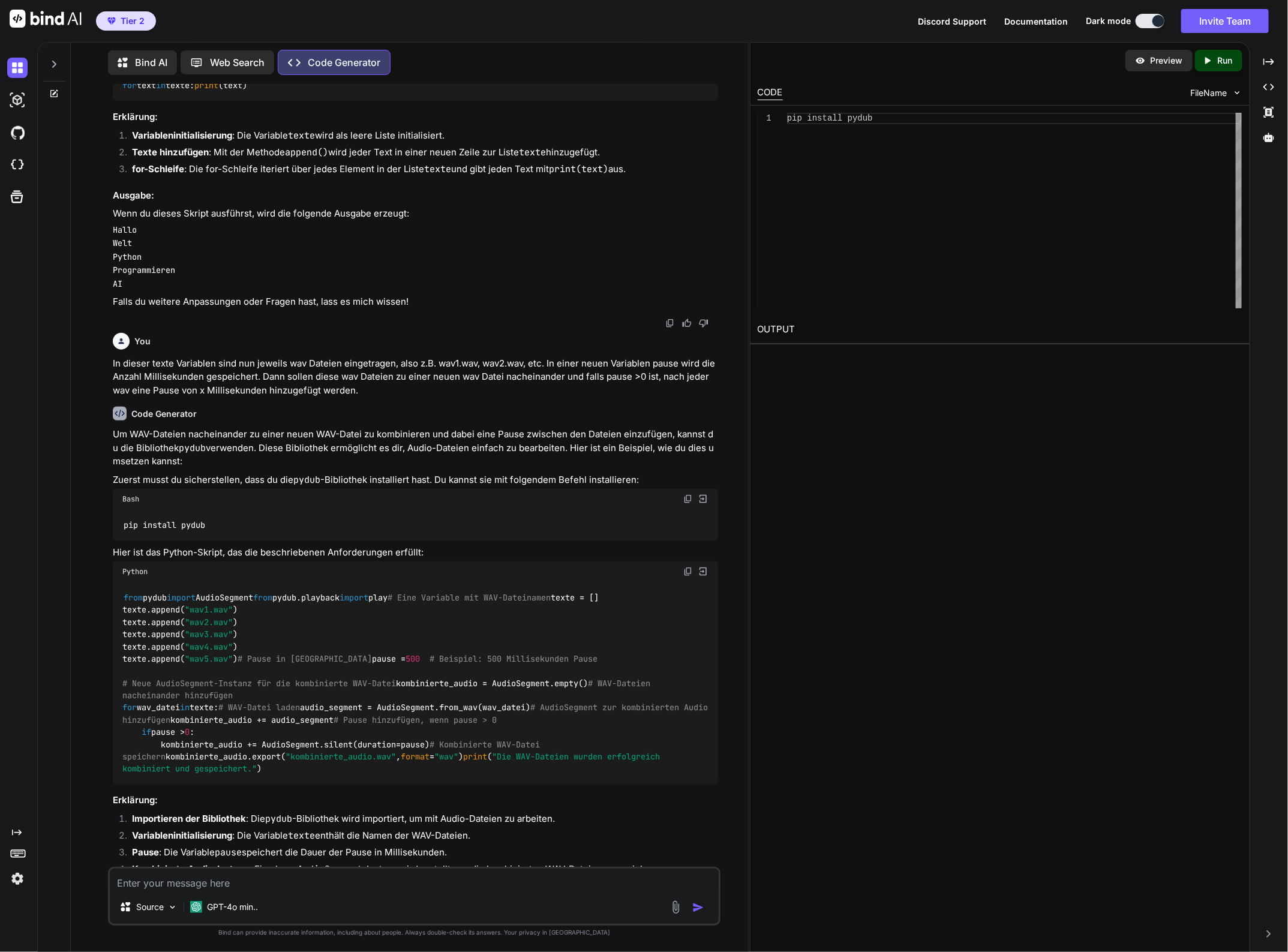
scroll to position [675, 0]
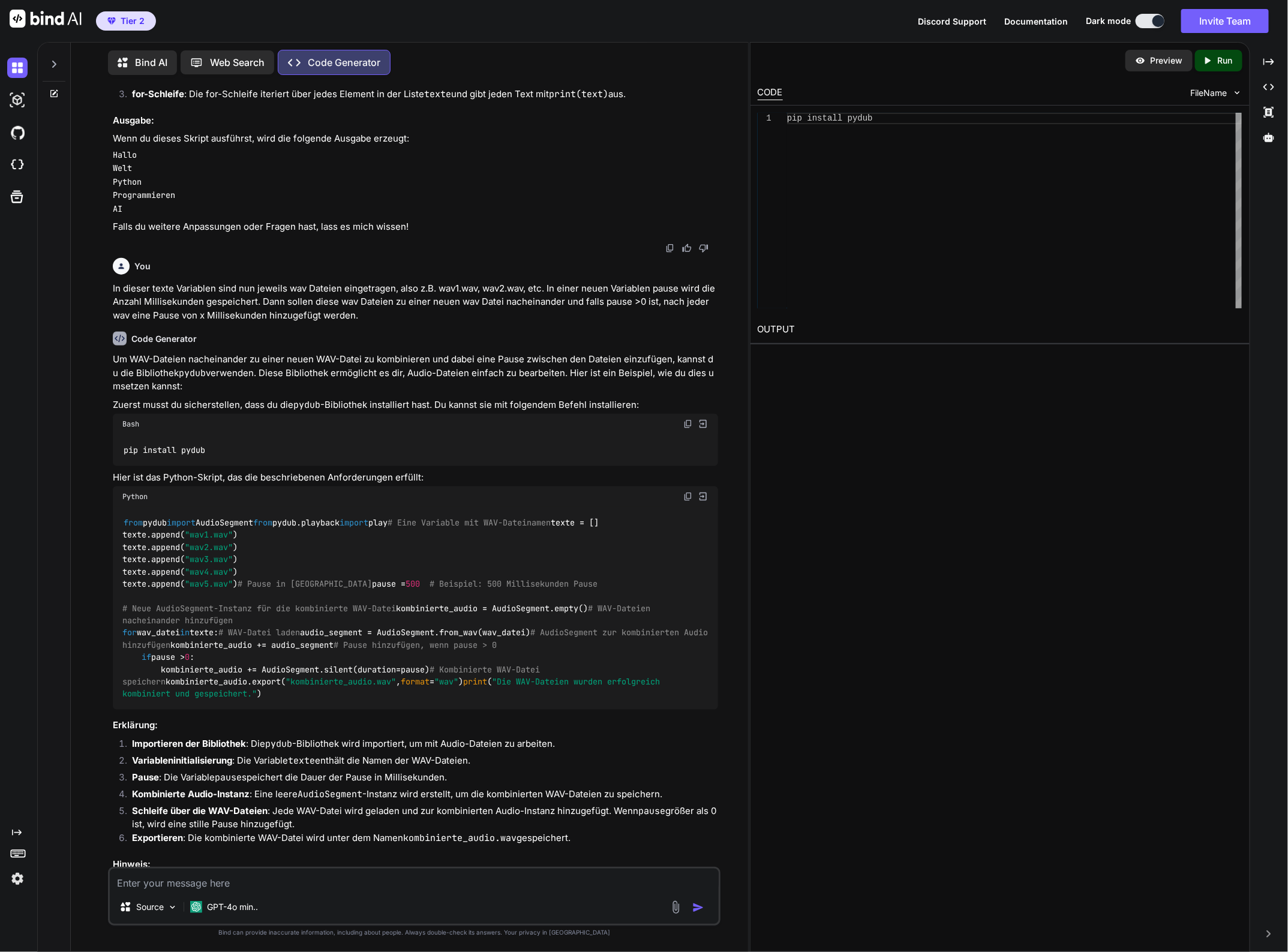
drag, startPoint x: 279, startPoint y: 618, endPoint x: 110, endPoint y: 604, distance: 169.6
click at [111, 604] on div "You Ein einfaches Python Skript in dem einer Variablen mit einer Dimension 5 Te…" at bounding box center [415, 475] width 609 height 782
copy code "from pydub import AudioSegment from pydub.playback import play"
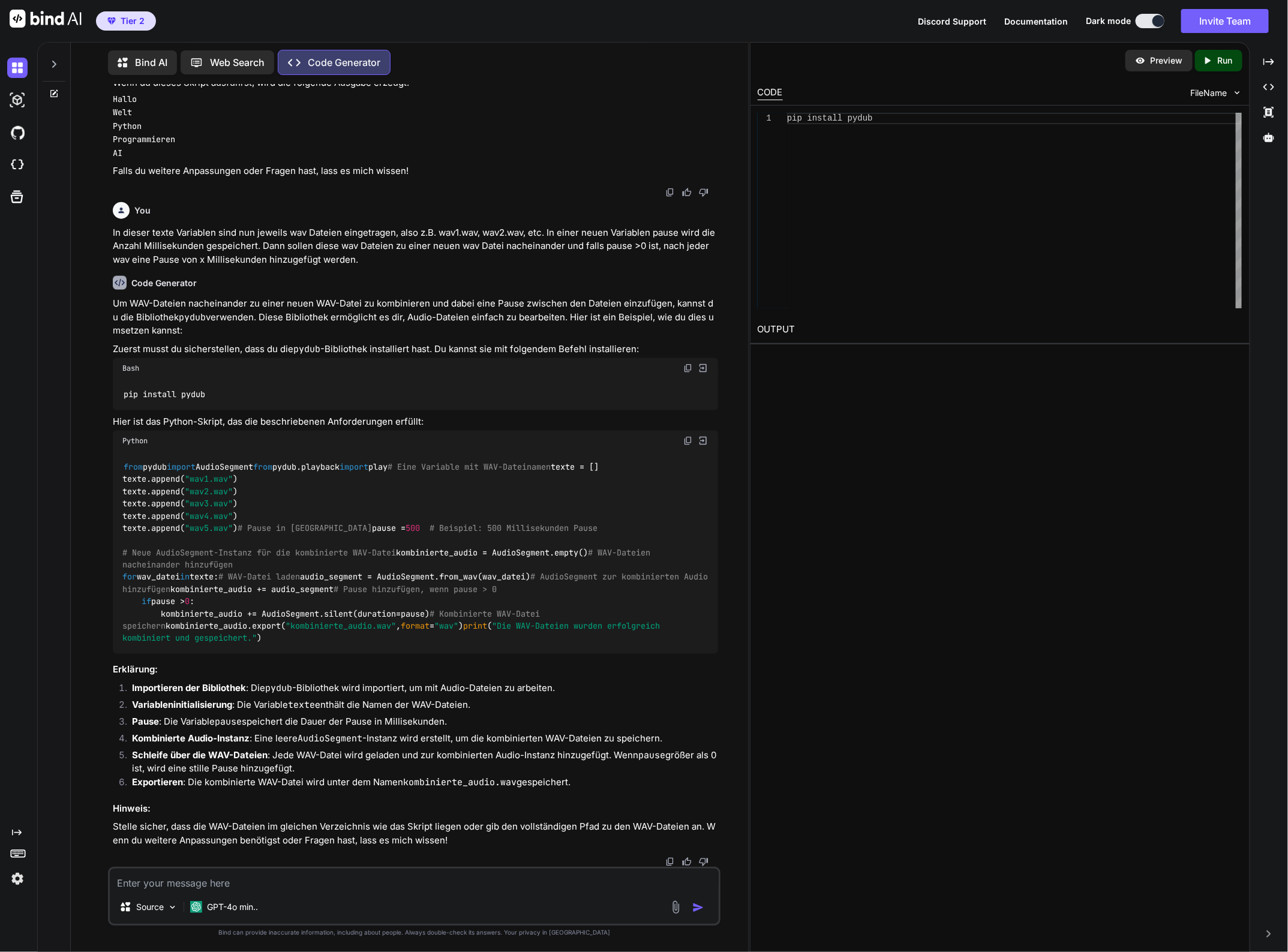
scroll to position [900, 0]
drag, startPoint x: 121, startPoint y: 565, endPoint x: 331, endPoint y: 568, distance: 210.0
click at [331, 568] on div "from pydub import AudioSegment from pydub.playback import play # Eine Variable …" at bounding box center [415, 552] width 604 height 203
copy code "kombinierte_audio = AudioSegment.empty()"
drag, startPoint x: 142, startPoint y: 626, endPoint x: 387, endPoint y: 627, distance: 245.0
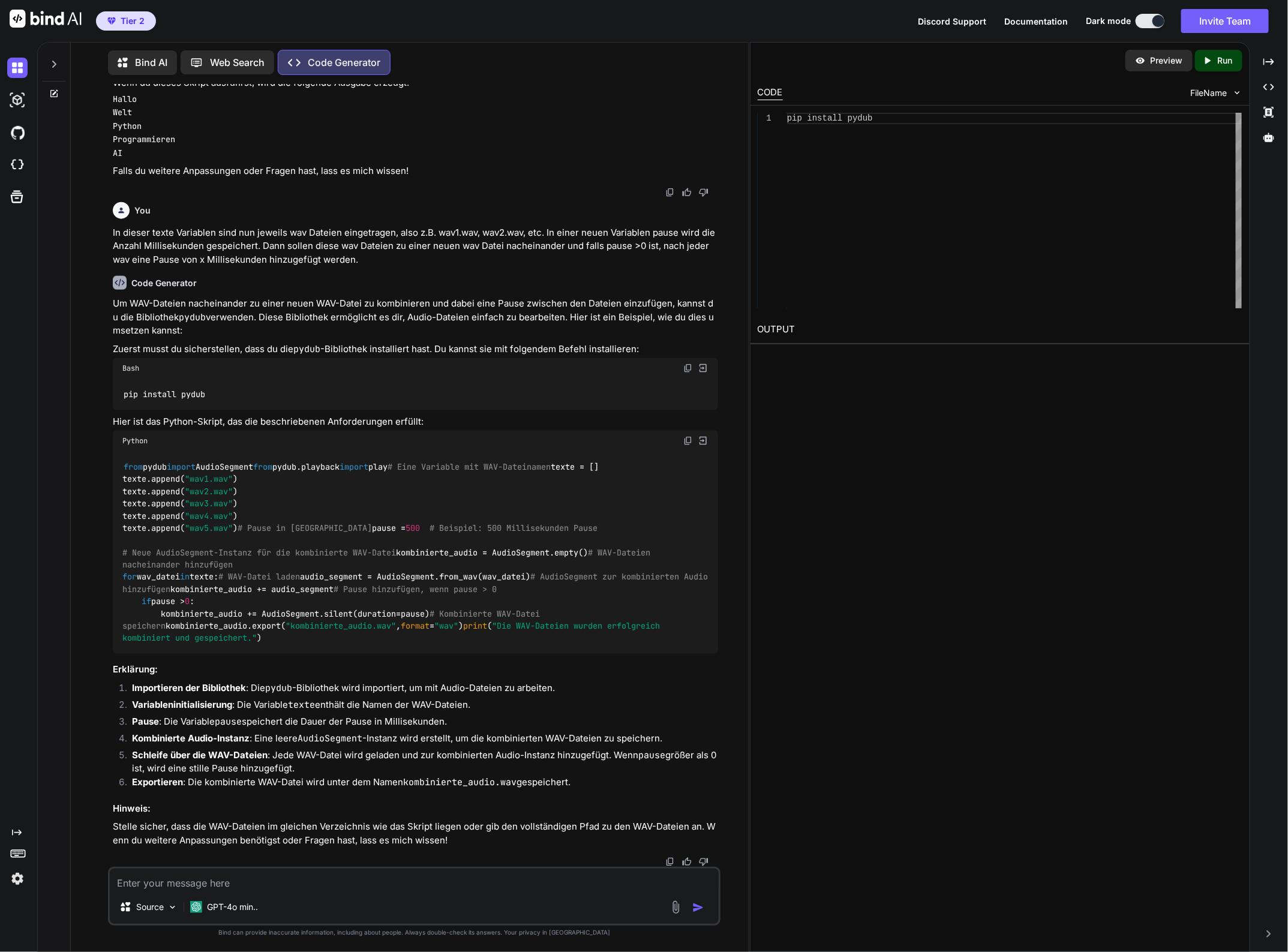
click at [387, 627] on div "from pydub import AudioSegment from pydub.playback import play # Eine Variable …" at bounding box center [415, 552] width 604 height 203
copy code "audio_segment = AudioSegment.from_wav(wav_datei)"
drag, startPoint x: 141, startPoint y: 661, endPoint x: 313, endPoint y: 661, distance: 172.0
click at [313, 653] on div "from pydub import AudioSegment from pydub.playback import play # Eine Variable …" at bounding box center [415, 552] width 604 height 203
copy code "kombinierte_audio += audio_segment"
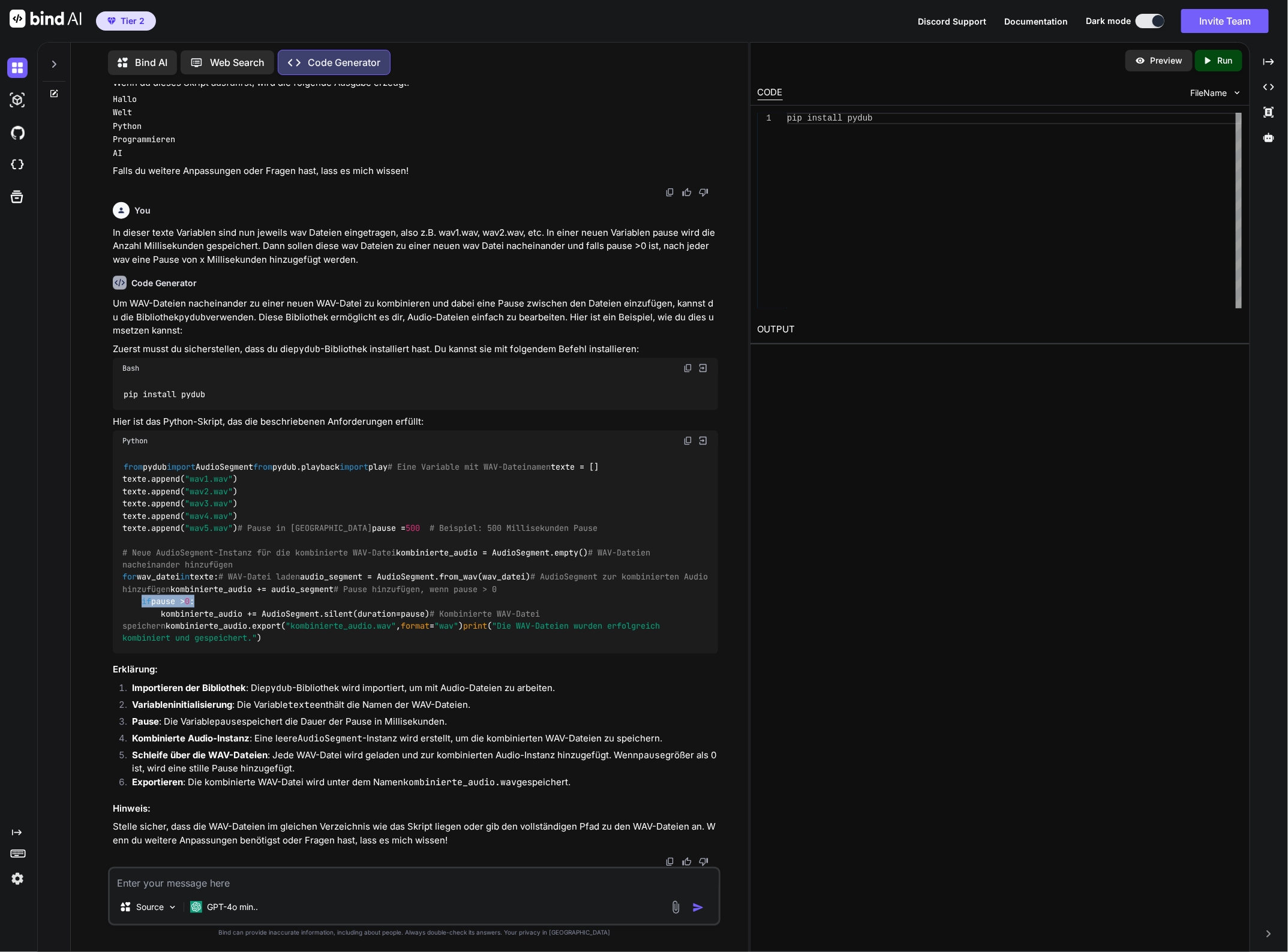
drag, startPoint x: 141, startPoint y: 699, endPoint x: 459, endPoint y: 705, distance: 318.1
click at [459, 653] on div "from pydub import AudioSegment from pydub.playback import play # Eine Variable …" at bounding box center [415, 552] width 604 height 203
drag, startPoint x: 446, startPoint y: 714, endPoint x: 162, endPoint y: 698, distance: 284.5
click at [140, 653] on div "from pydub import AudioSegment from pydub.playback import play # Eine Variable …" at bounding box center [415, 552] width 604 height 203
copy code "if pause > 0 : kombinierte_audio += AudioSegment.silent(duration=pause)"
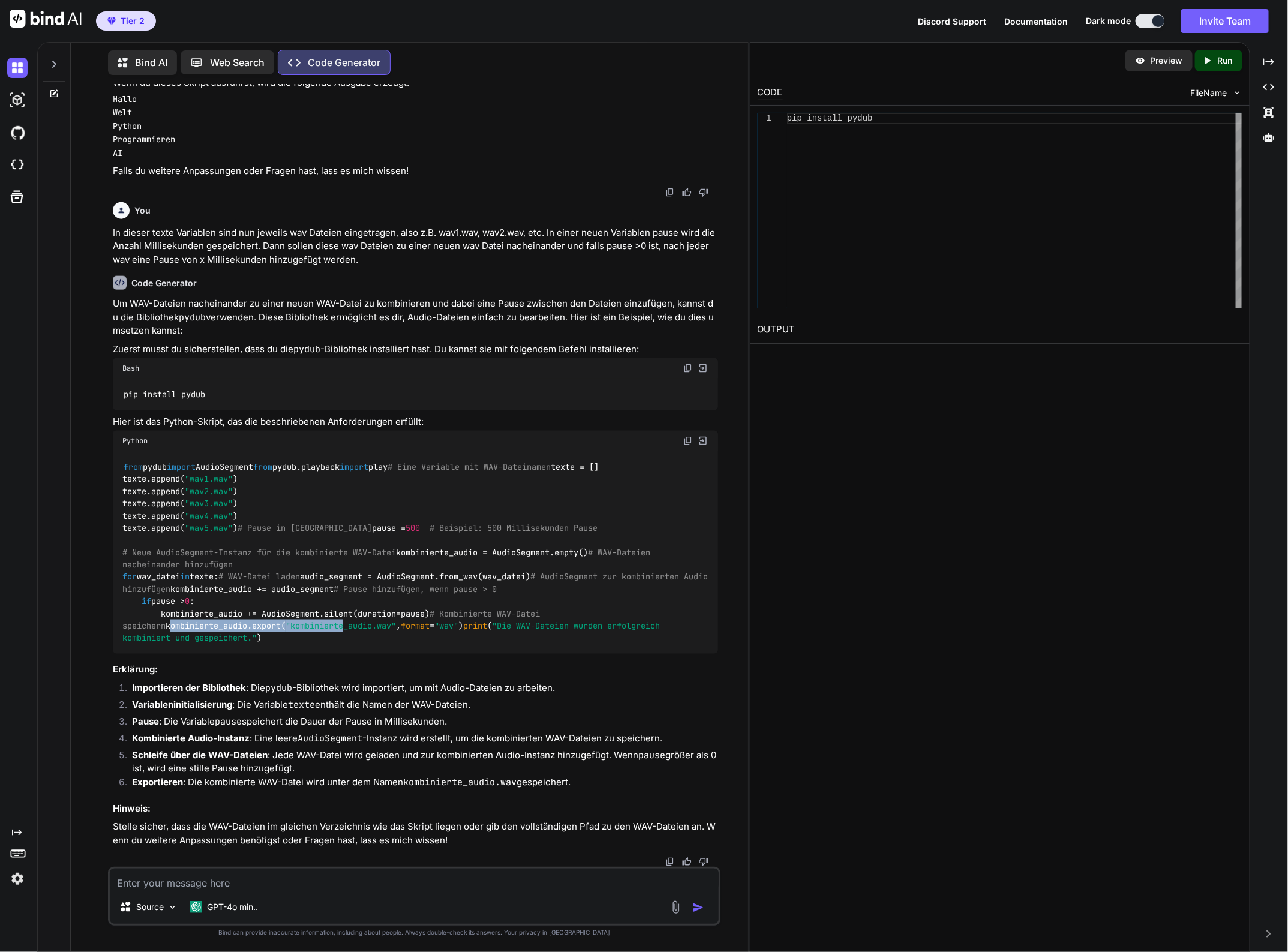
drag, startPoint x: 121, startPoint y: 750, endPoint x: 304, endPoint y: 746, distance: 183.0
click at [304, 653] on div "from pydub import AudioSegment from pydub.playback import play # Eine Variable …" at bounding box center [415, 552] width 604 height 203
click at [443, 653] on div "from pydub import AudioSegment from pydub.playback import play # Eine Variable …" at bounding box center [415, 552] width 604 height 203
drag, startPoint x: 446, startPoint y: 747, endPoint x: 121, endPoint y: 746, distance: 325.0
click at [121, 653] on div "from pydub import AudioSegment from pydub.playback import play # Eine Variable …" at bounding box center [415, 552] width 604 height 203
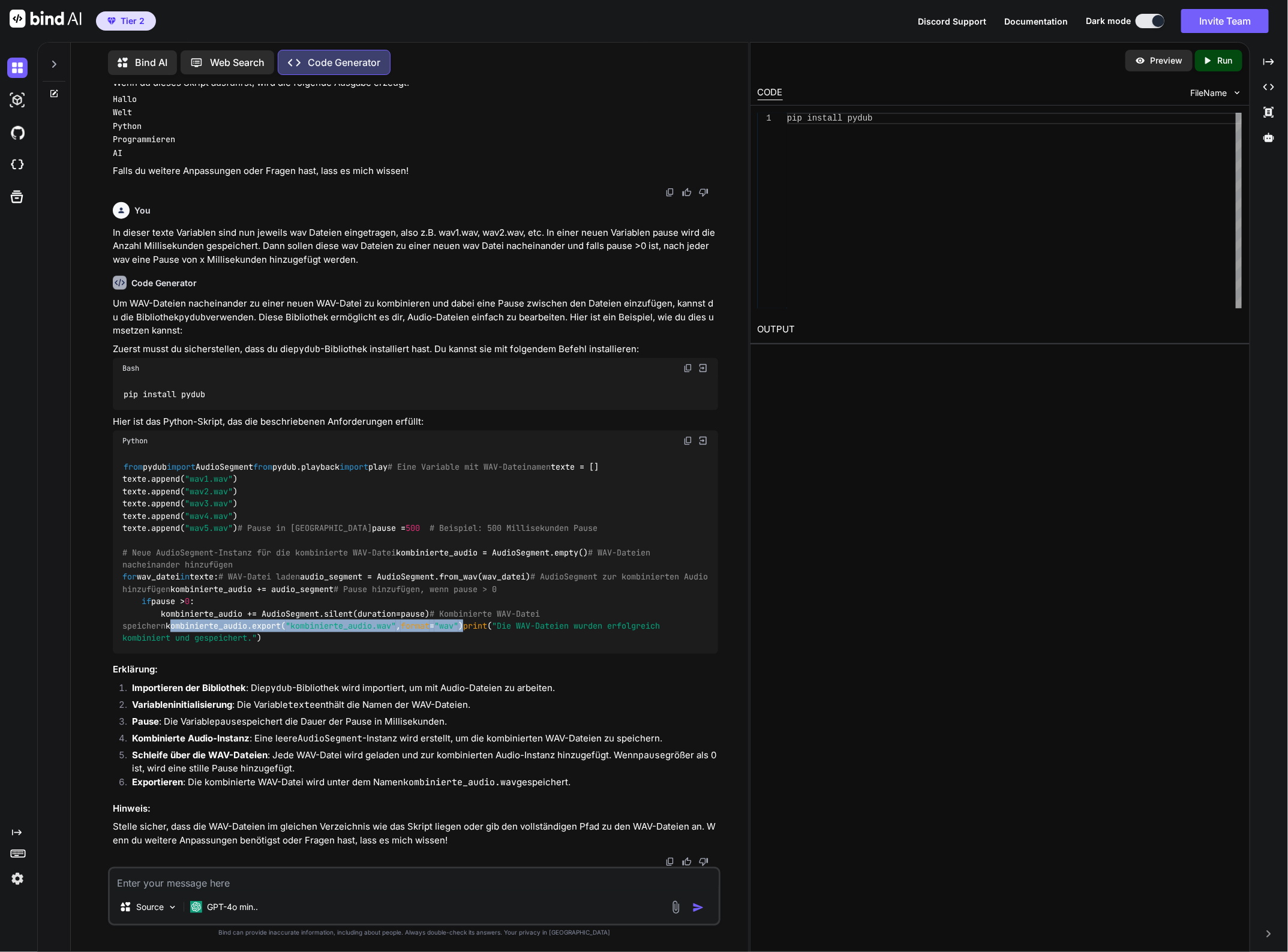
copy code "kombinierte_audio.export( "kombinierte_audio.wav" , format = "wav" )"
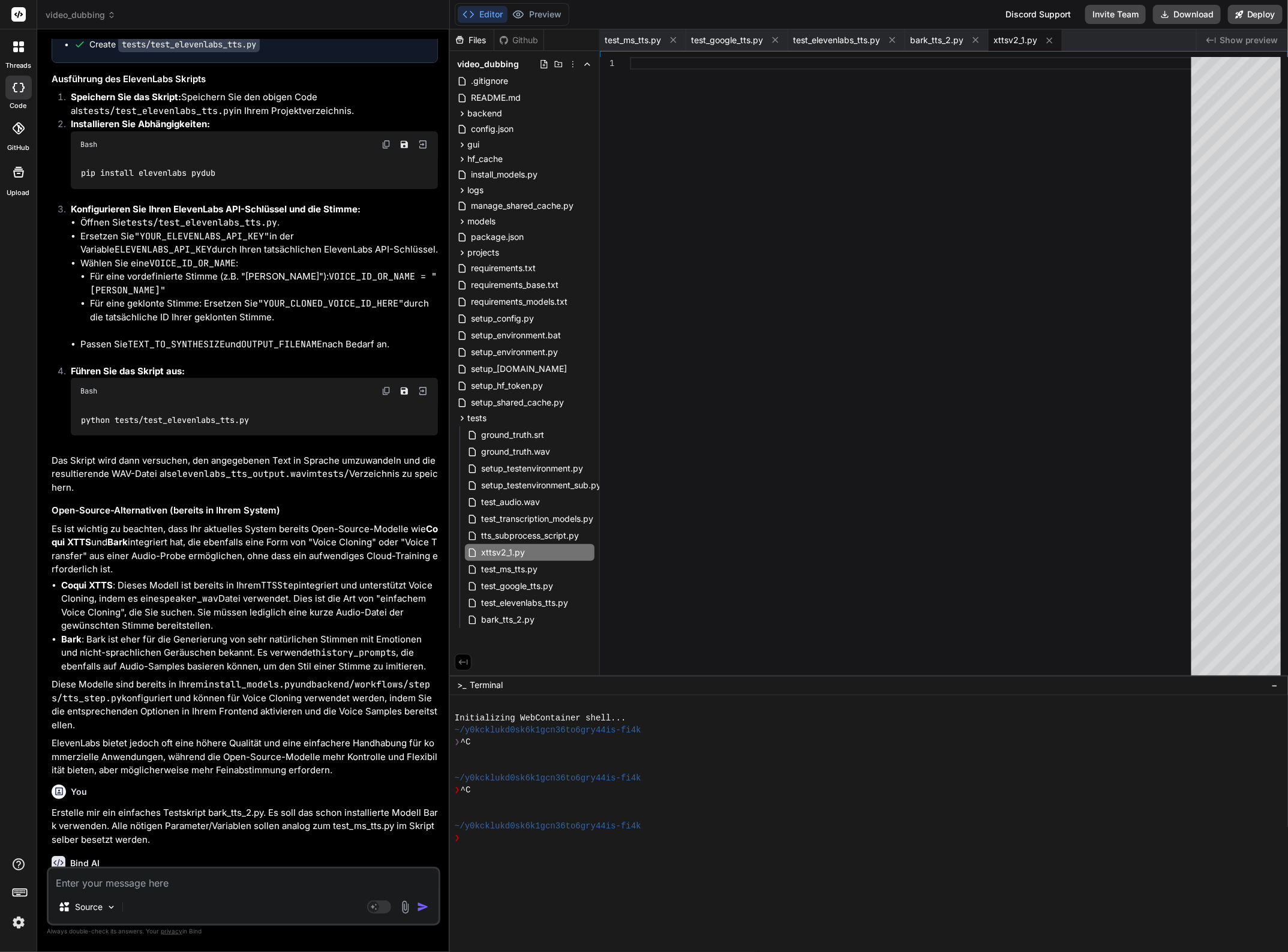
scroll to position [10678, 0]
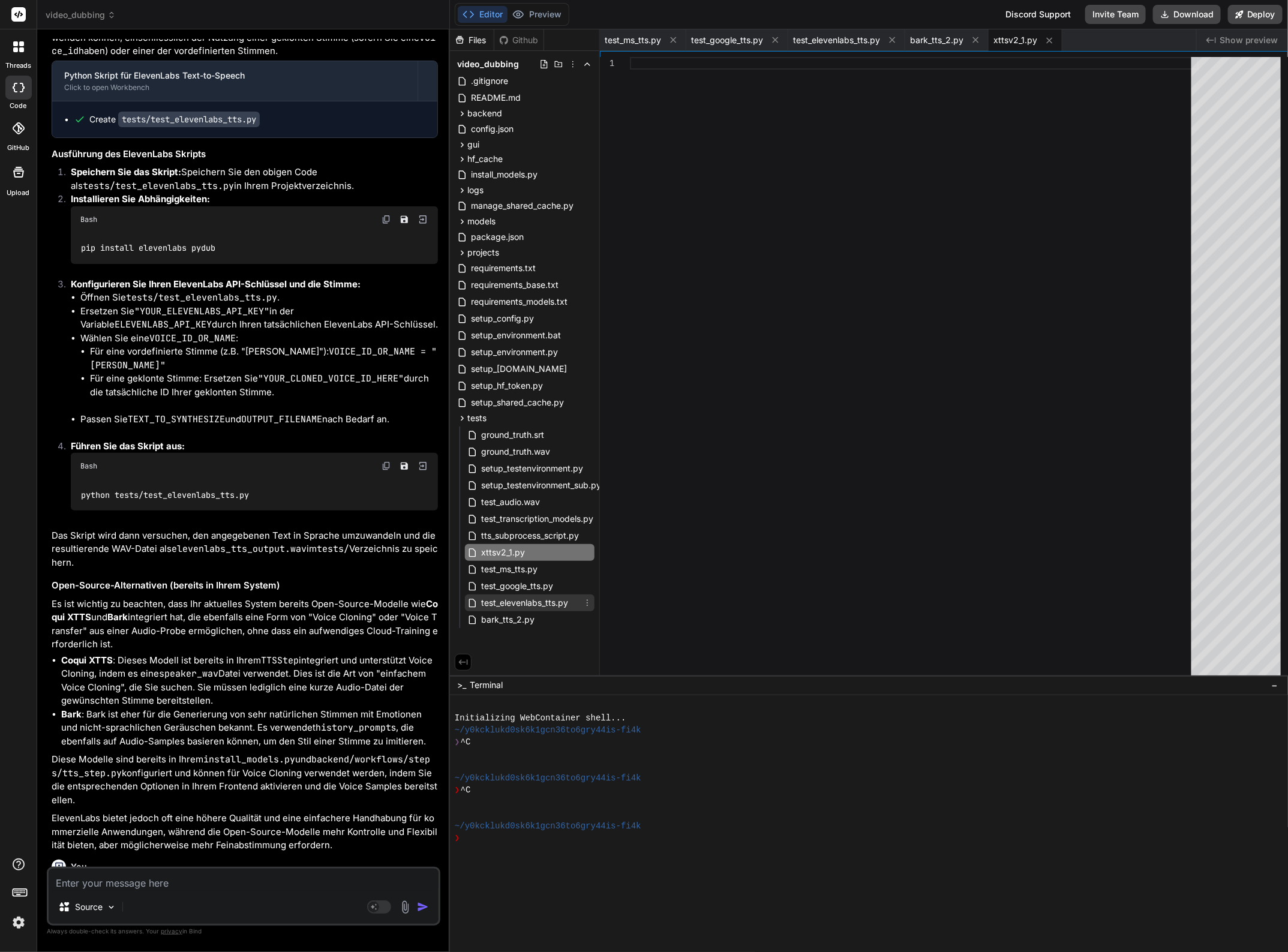
click at [548, 604] on span "test_elevenlabs_tts.py" at bounding box center [524, 603] width 89 height 14
type textarea "else: logger.error("Audio-Daten konnten nicht generiert werden.") if __name__ =…"
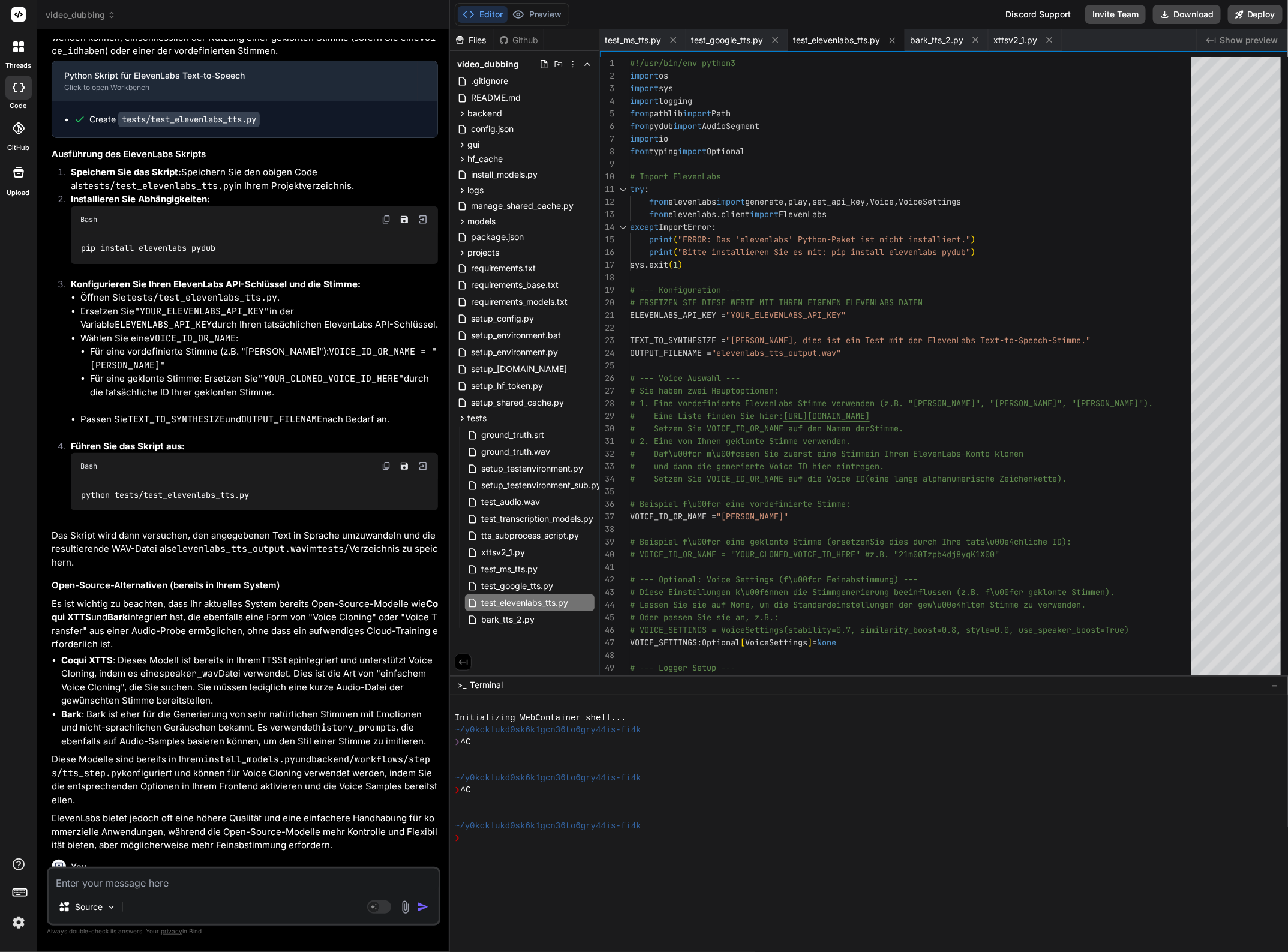
click at [174, 885] on textarea at bounding box center [244, 879] width 390 height 21
type textarea "e"
type textarea "x"
type textarea "el"
type textarea "x"
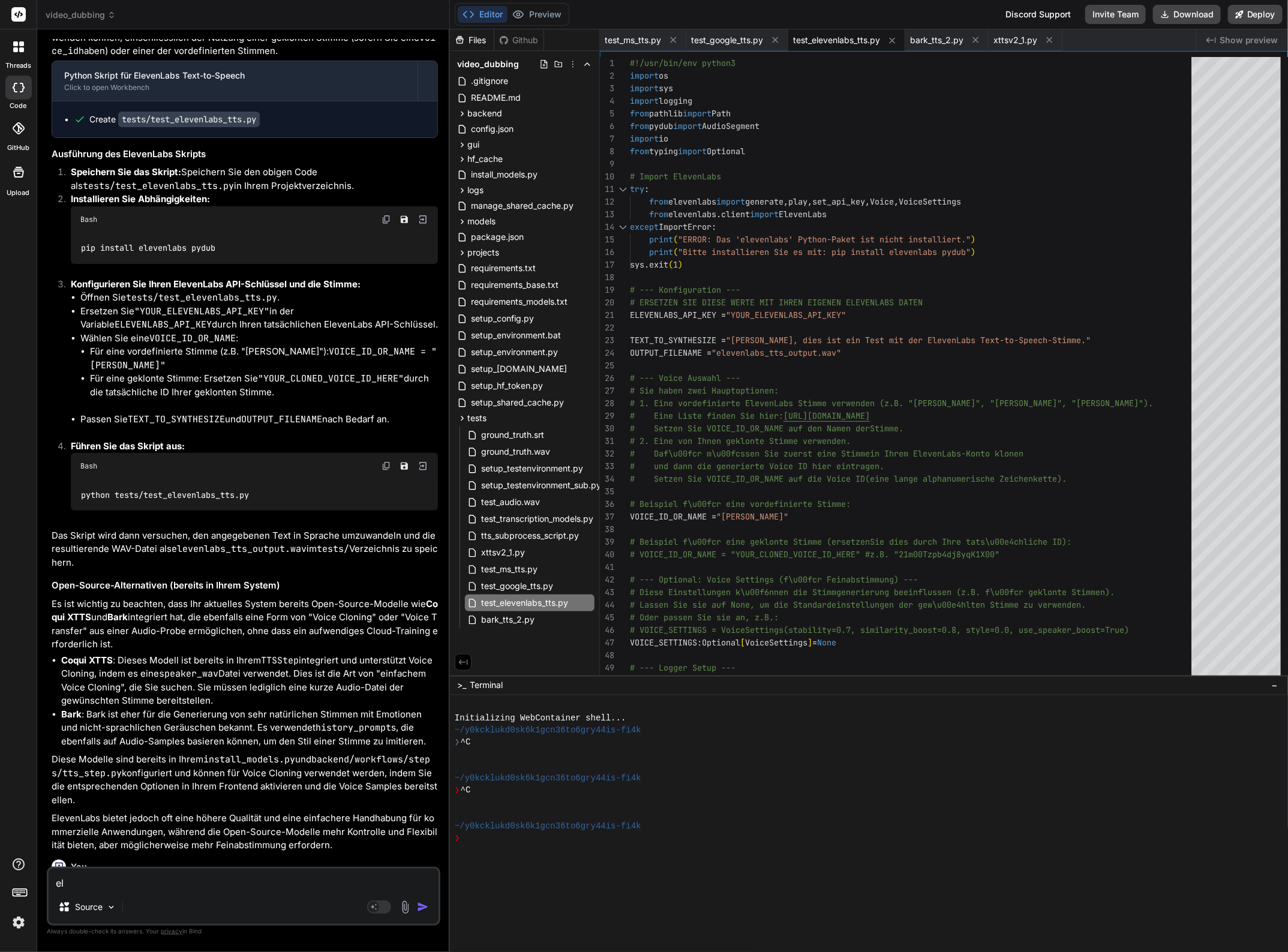
type textarea "ele"
type textarea "x"
type textarea "elev"
type textarea "x"
type textarea "eleve"
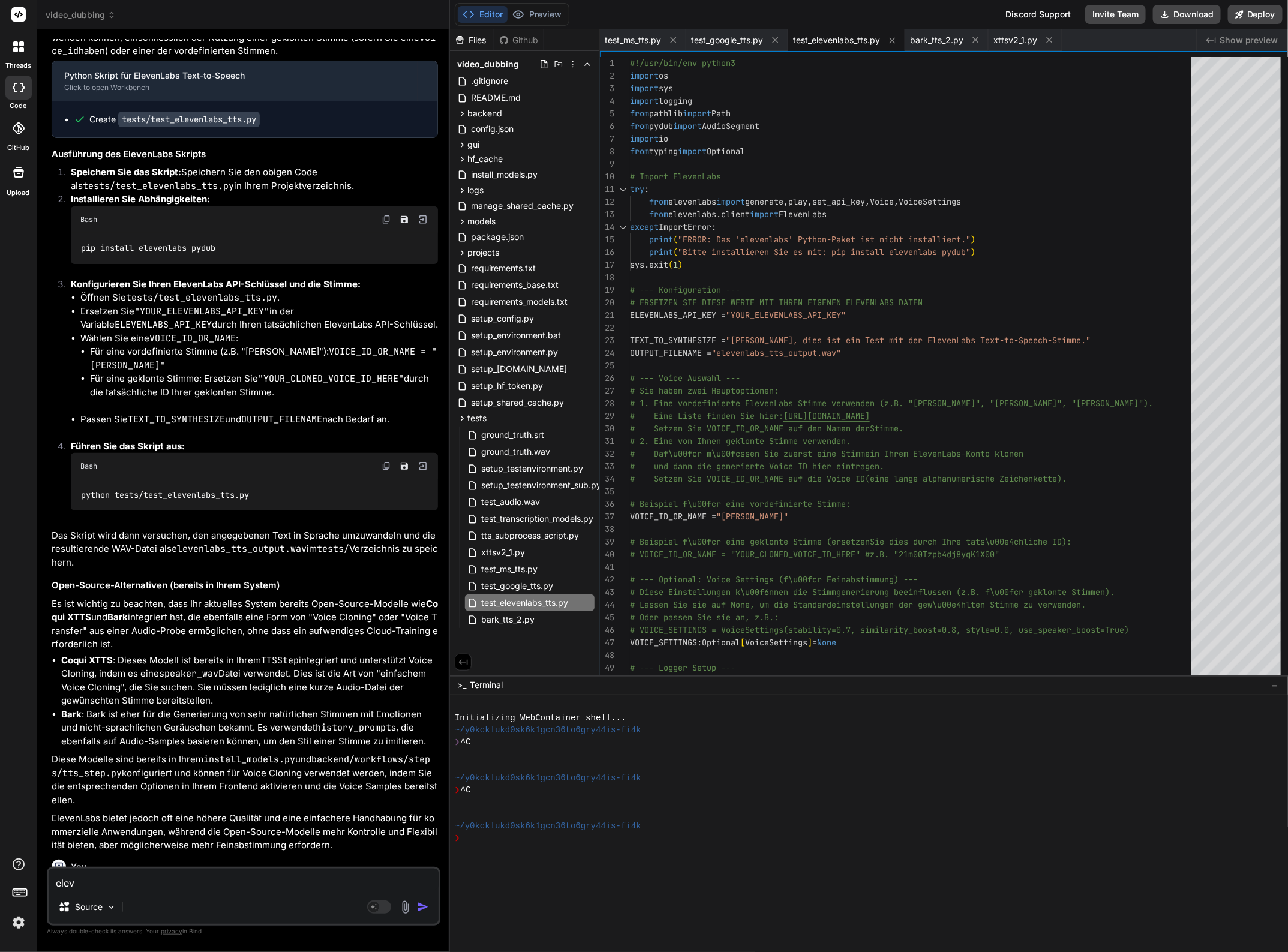
type textarea "x"
type textarea "eleven"
type textarea "x"
type textarea "eleve"
type textarea "x"
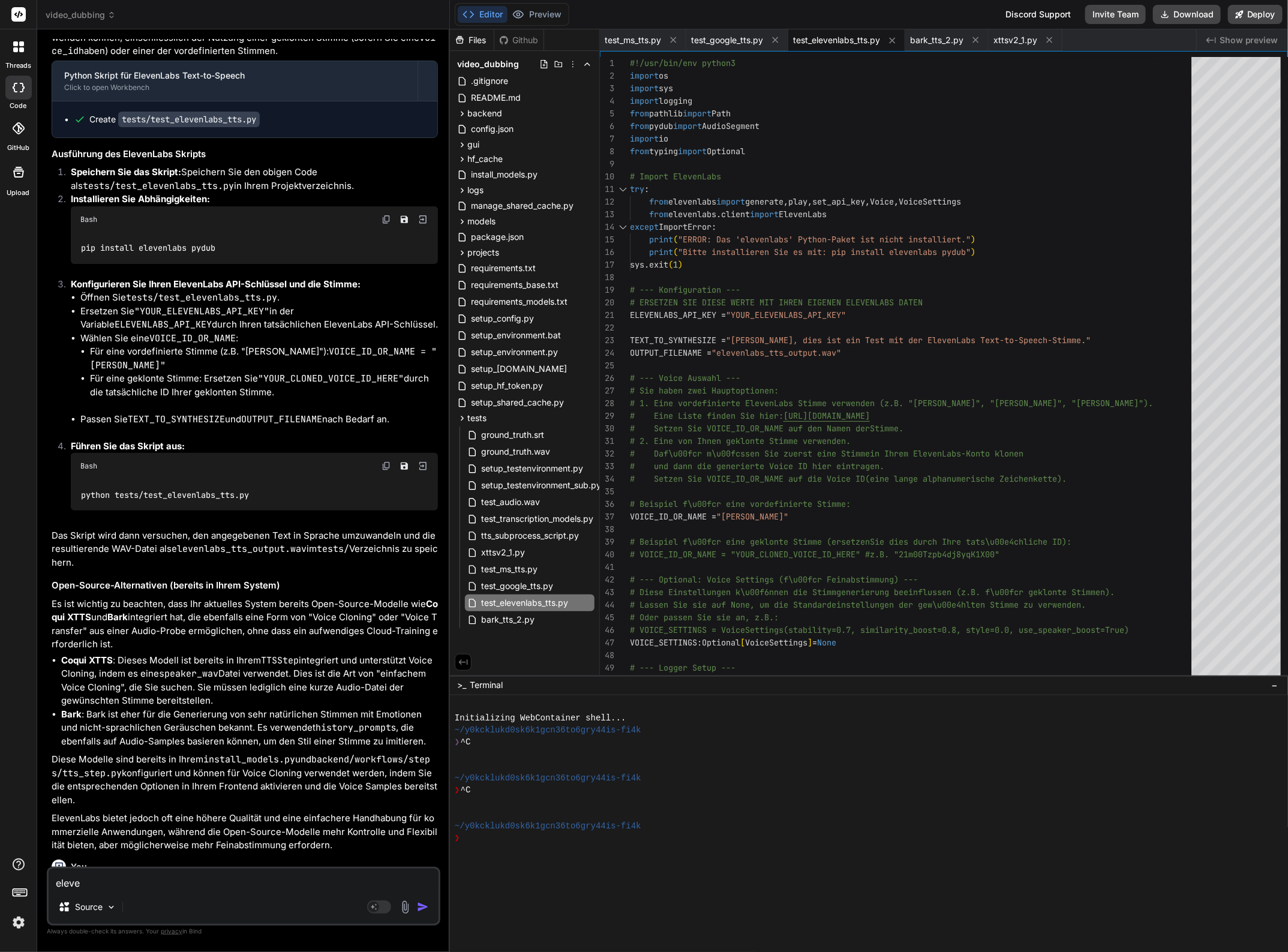
type textarea "elev"
type textarea "x"
type textarea "ele"
type textarea "x"
type textarea "el"
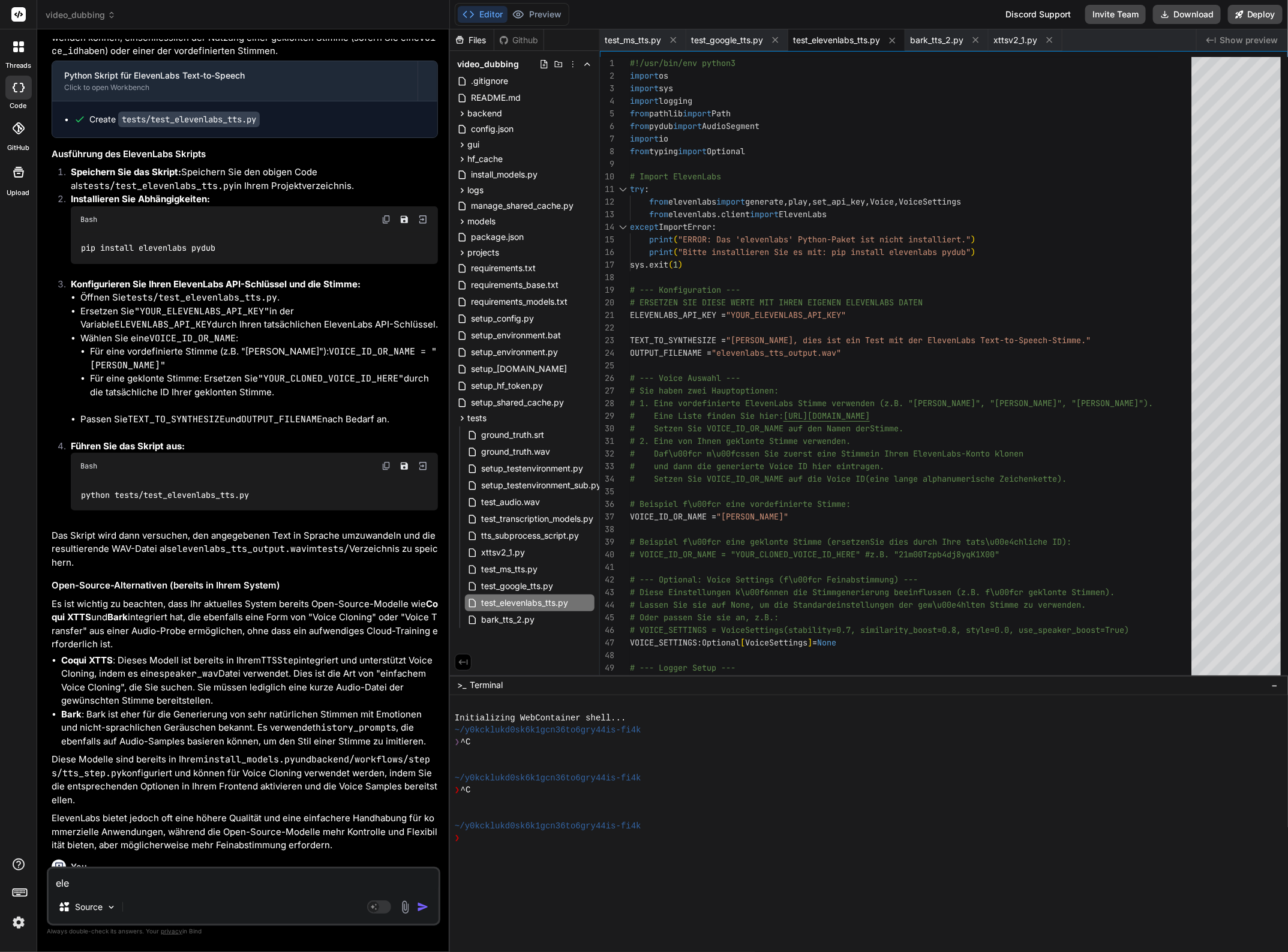
type textarea "x"
type textarea "ele"
type textarea "x"
type textarea "elev"
type textarea "x"
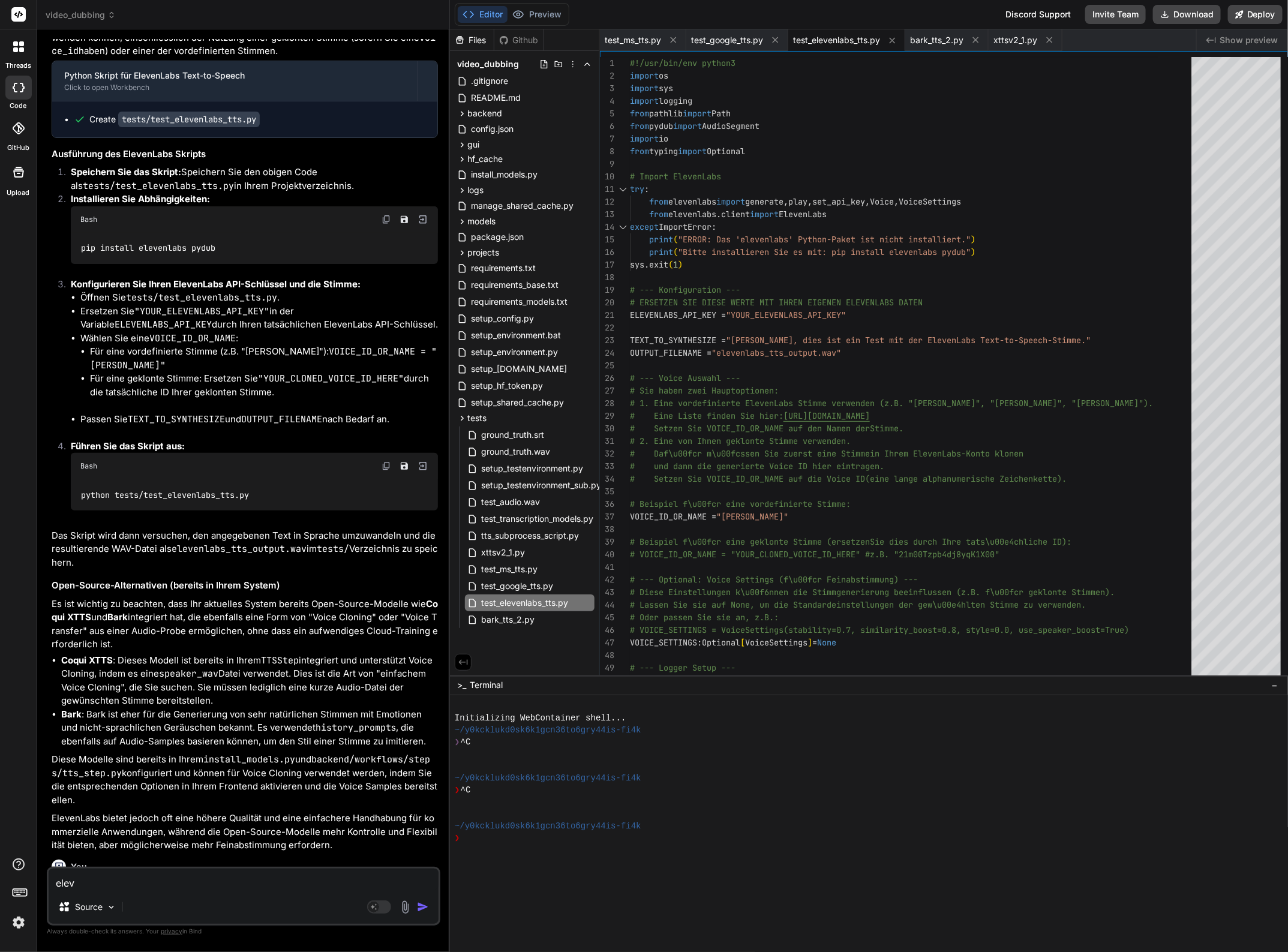
type textarea "eleve"
type textarea "x"
type textarea "eleven"
type textarea "x"
type textarea "elevenl"
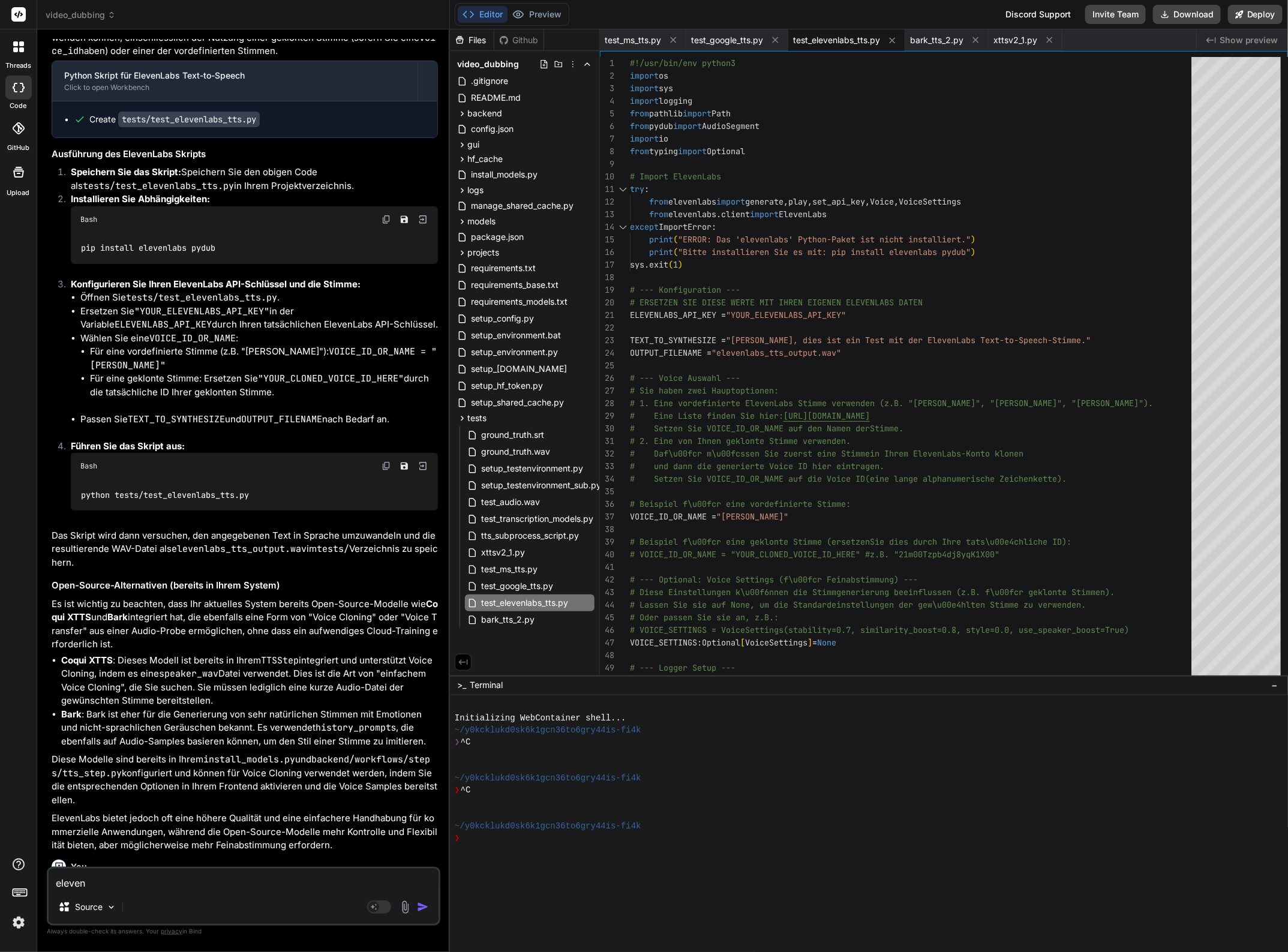
type textarea "x"
type textarea "elevenla"
type textarea "x"
type textarea "elevenlab"
type textarea "x"
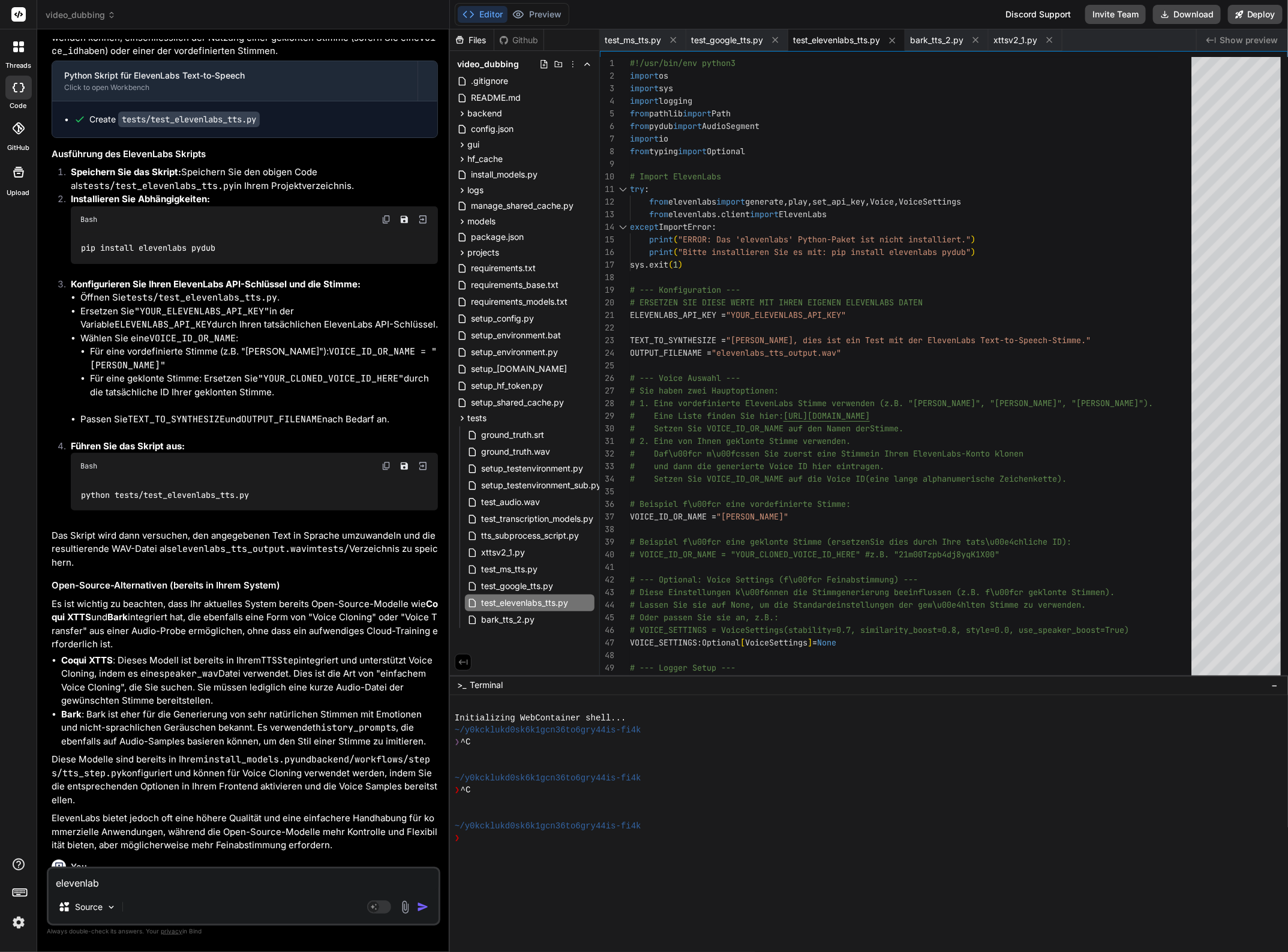
type textarea "elevenlabs"
type textarea "x"
type textarea "elevenlabs."
type textarea "x"
type textarea "elevenlabs.i"
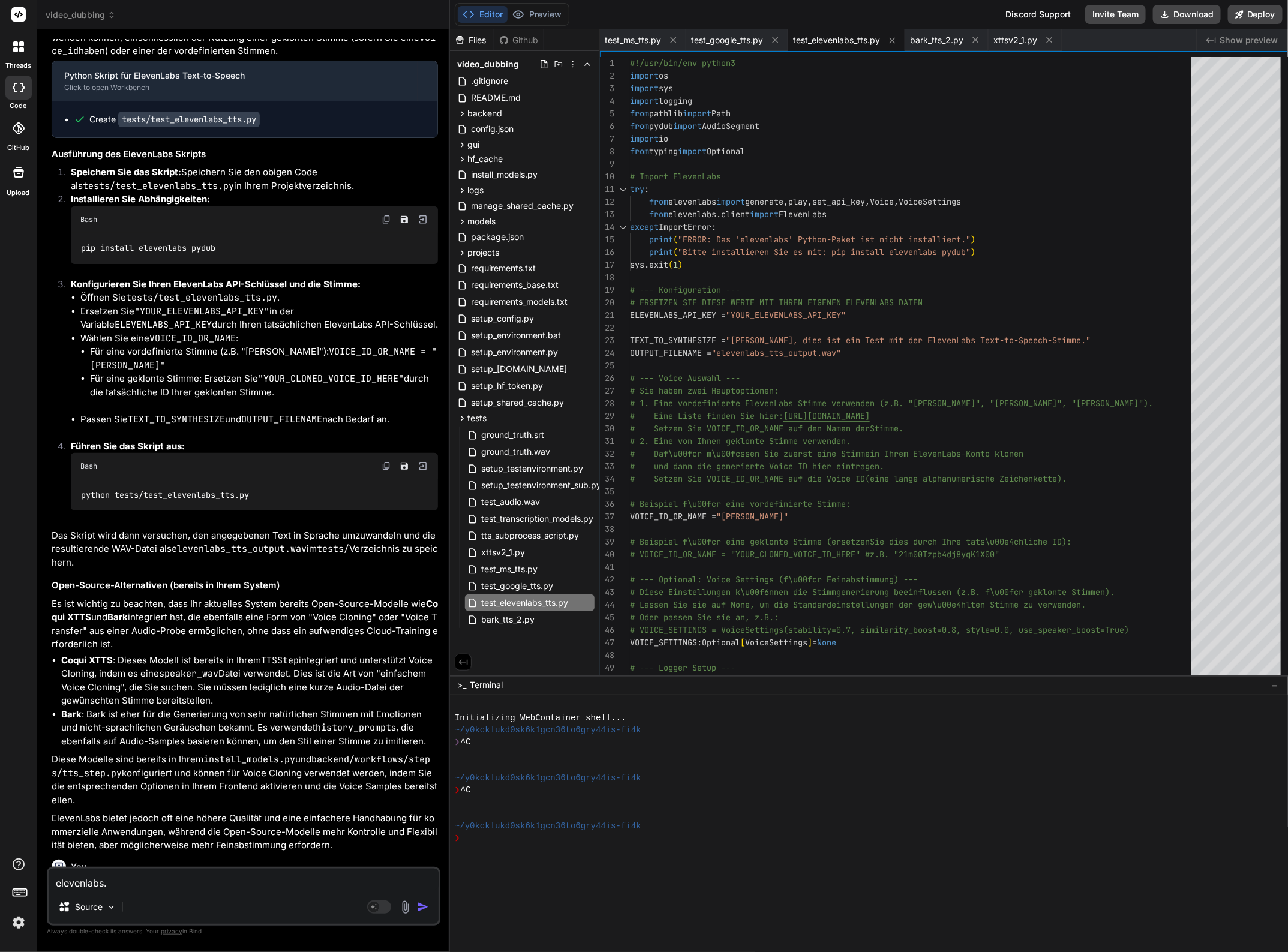
type textarea "x"
type textarea "elevenlabs.io"
type textarea "x"
type textarea "elevenlabs.io"
type textarea "x"
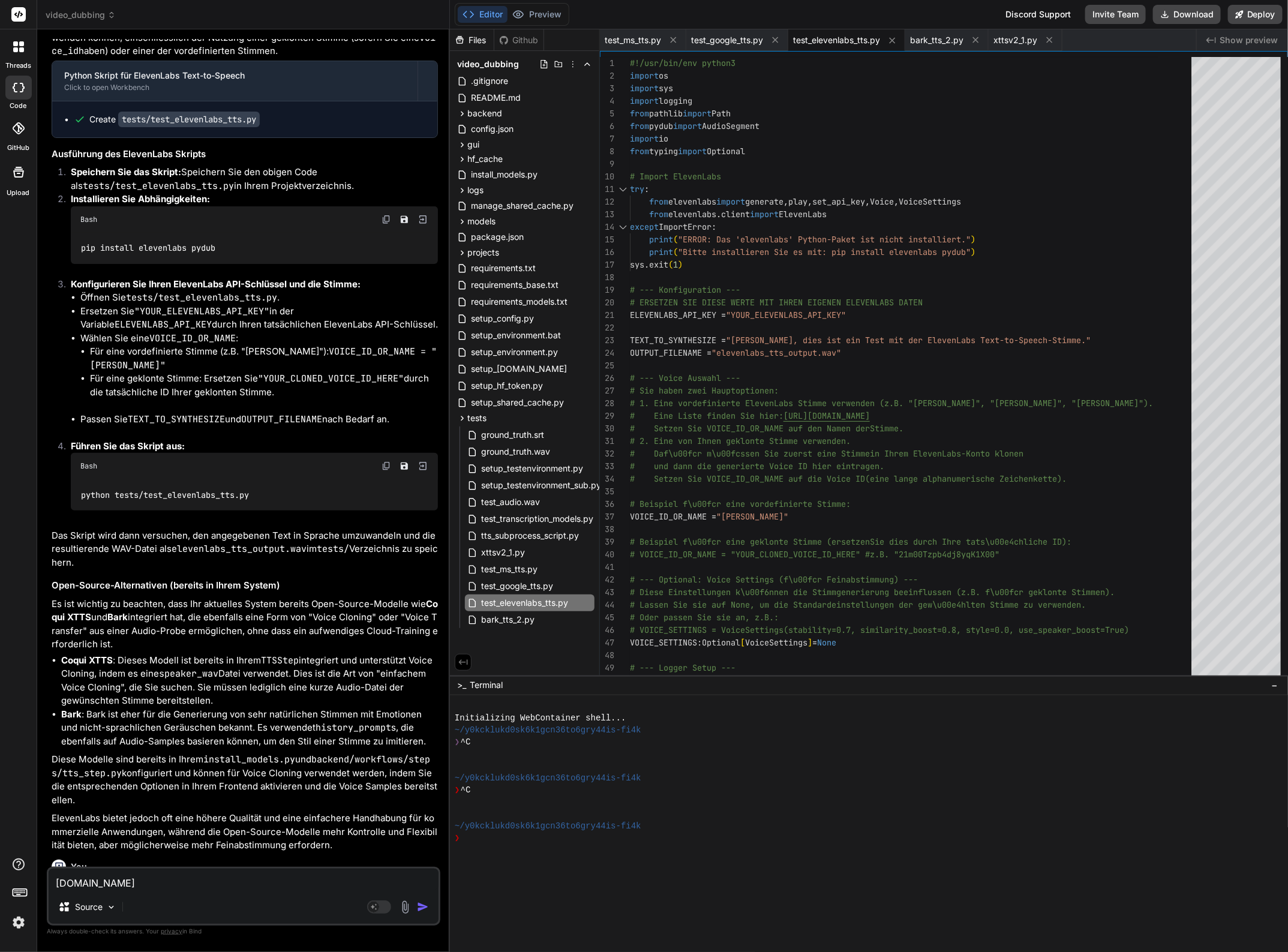
type textarea "elevenlabs.io w"
type textarea "x"
type textarea "elevenlabs.io wä"
type textarea "x"
type textarea "elevenlabs.io wär"
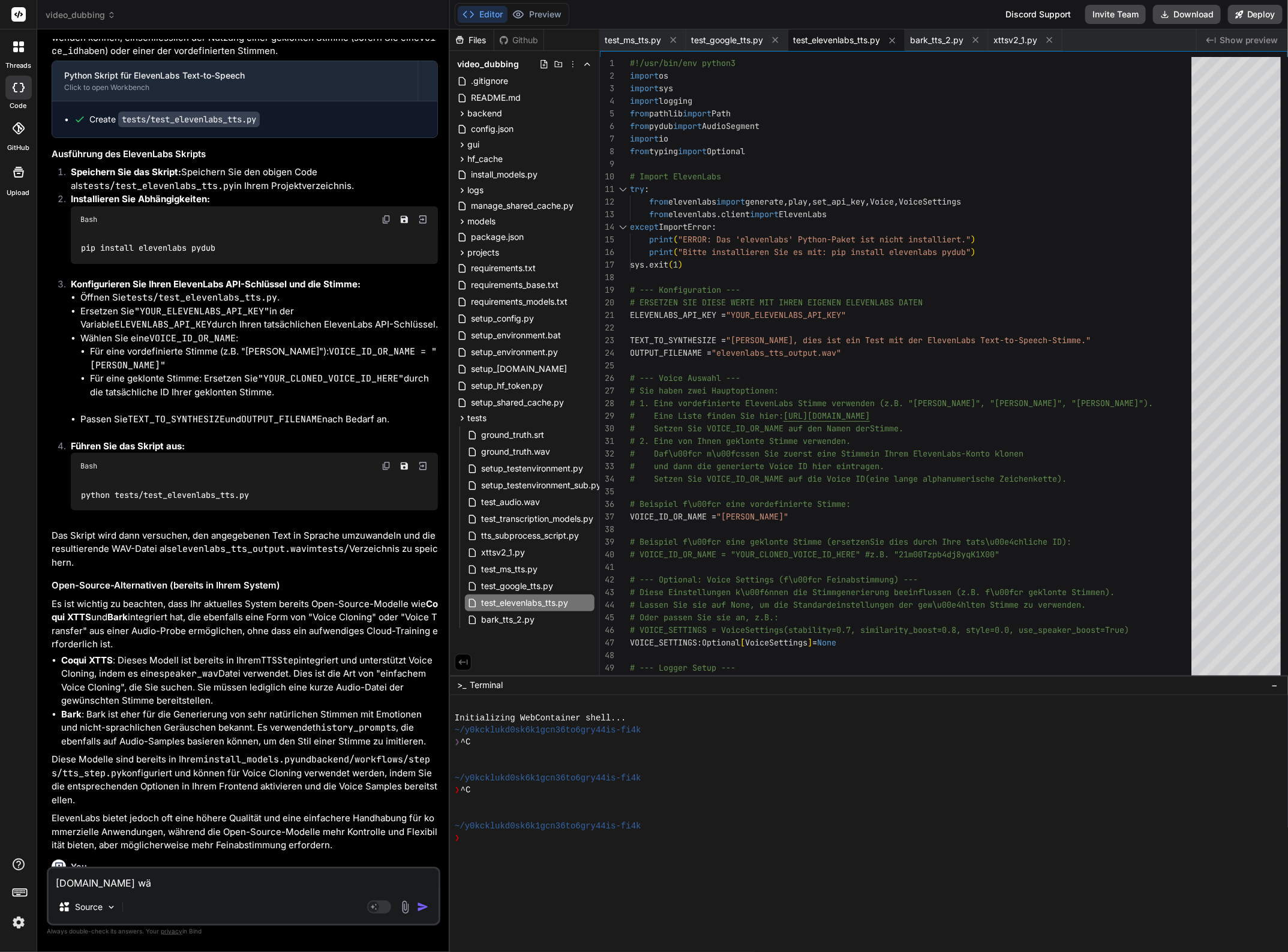
type textarea "x"
type textarea "elevenlabs.io wäre"
type textarea "x"
type textarea "elevenlabs.io wäre"
type textarea "x"
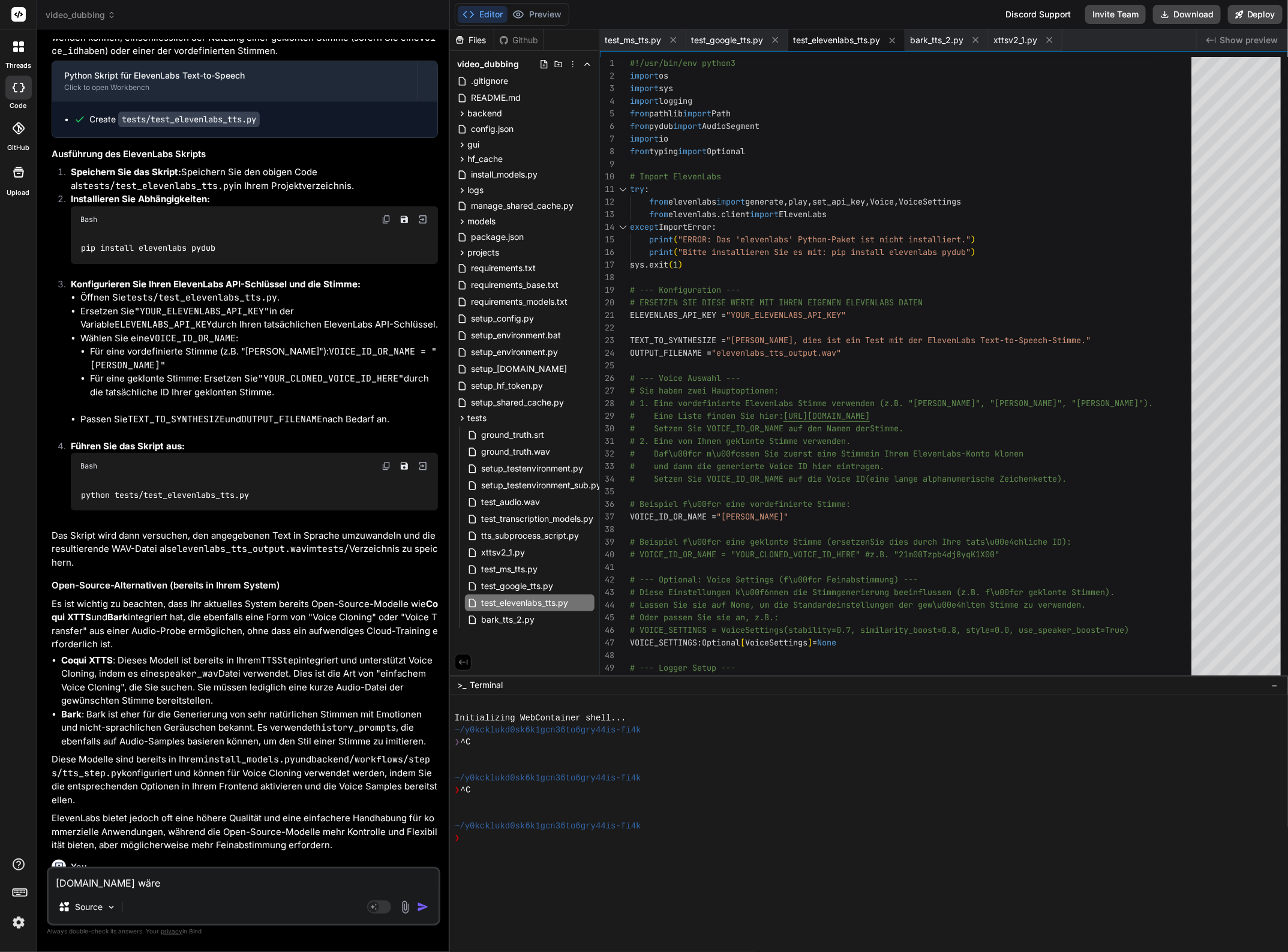
type textarea "elevenlabs.io wäre s"
type textarea "x"
type textarea "elevenlabs.io wäre si"
type textarea "x"
type textarea "elevenlabs.io wäre sic"
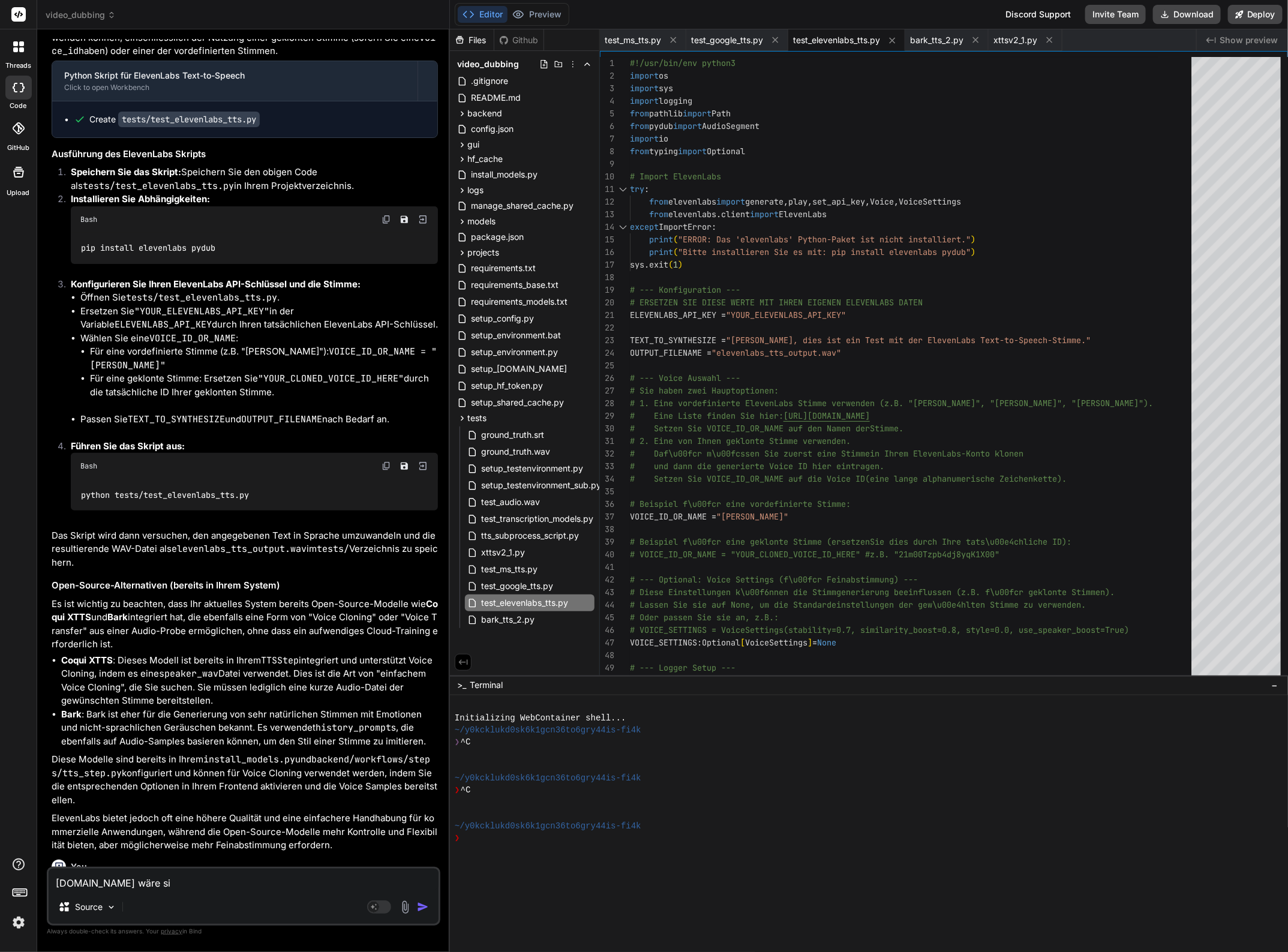
type textarea "x"
type textarea "elevenlabs.io wäre sich"
type textarea "x"
type textarea "elevenlabs.io wäre siche"
type textarea "x"
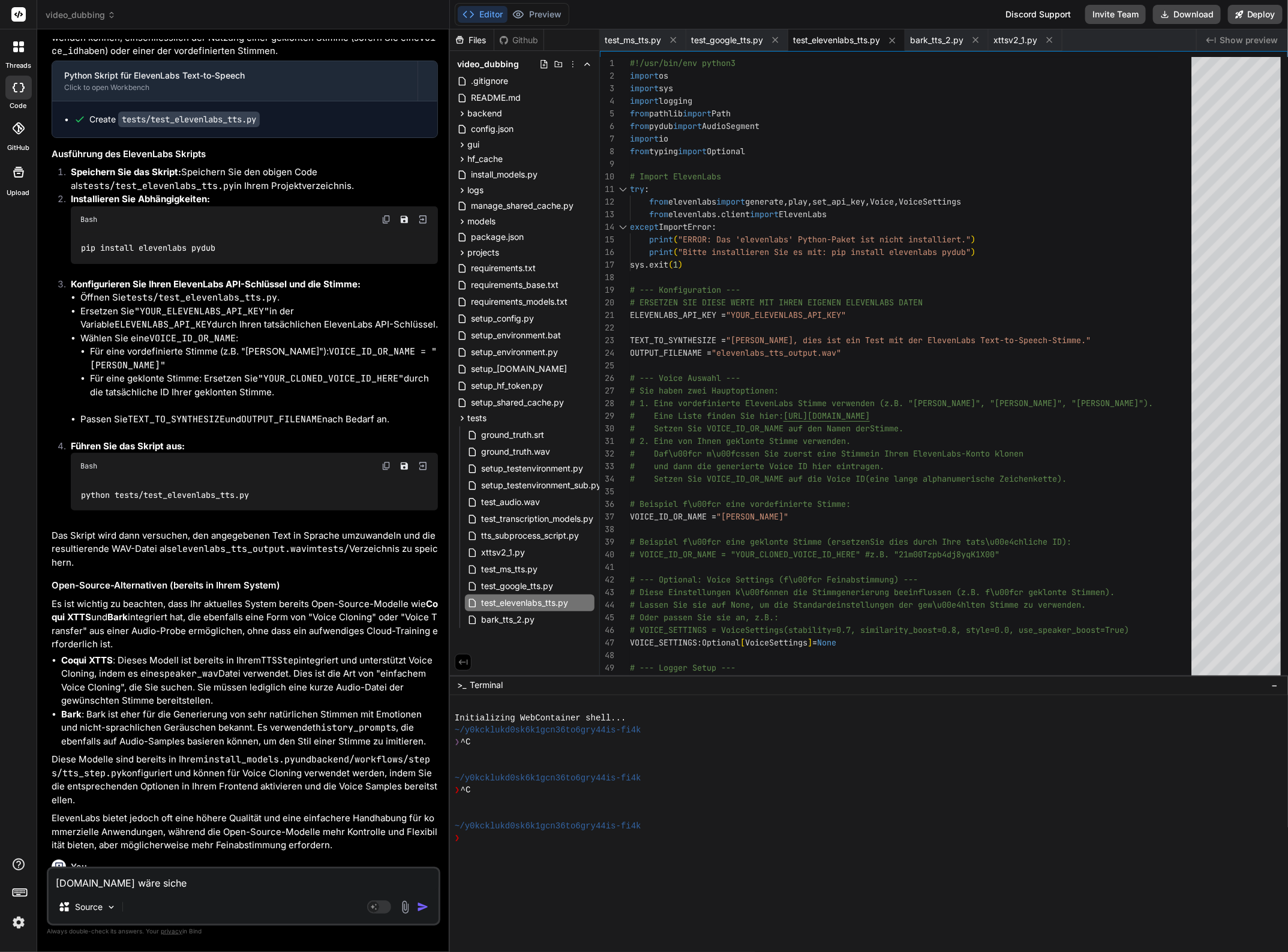
type textarea "elevenlabs.io wäre siche r"
type textarea "x"
type textarea "elevenlabs.io wäre siche"
type textarea "x"
type textarea "elevenlabs.io wäre siche"
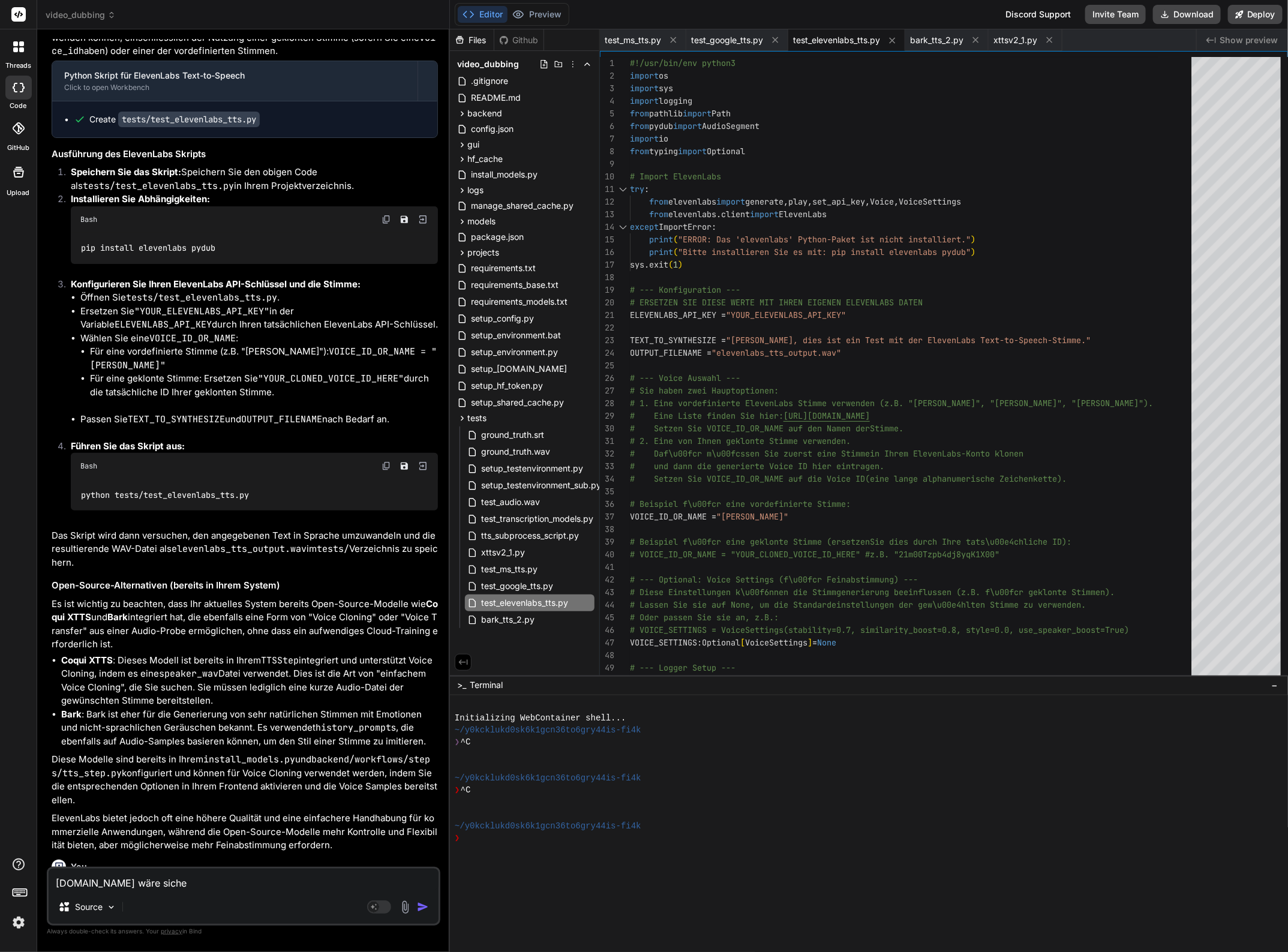
type textarea "x"
type textarea "elevenlabs.io wäre sicher"
type textarea "x"
type textarea "elevenlabs.io wäre sicher"
type textarea "x"
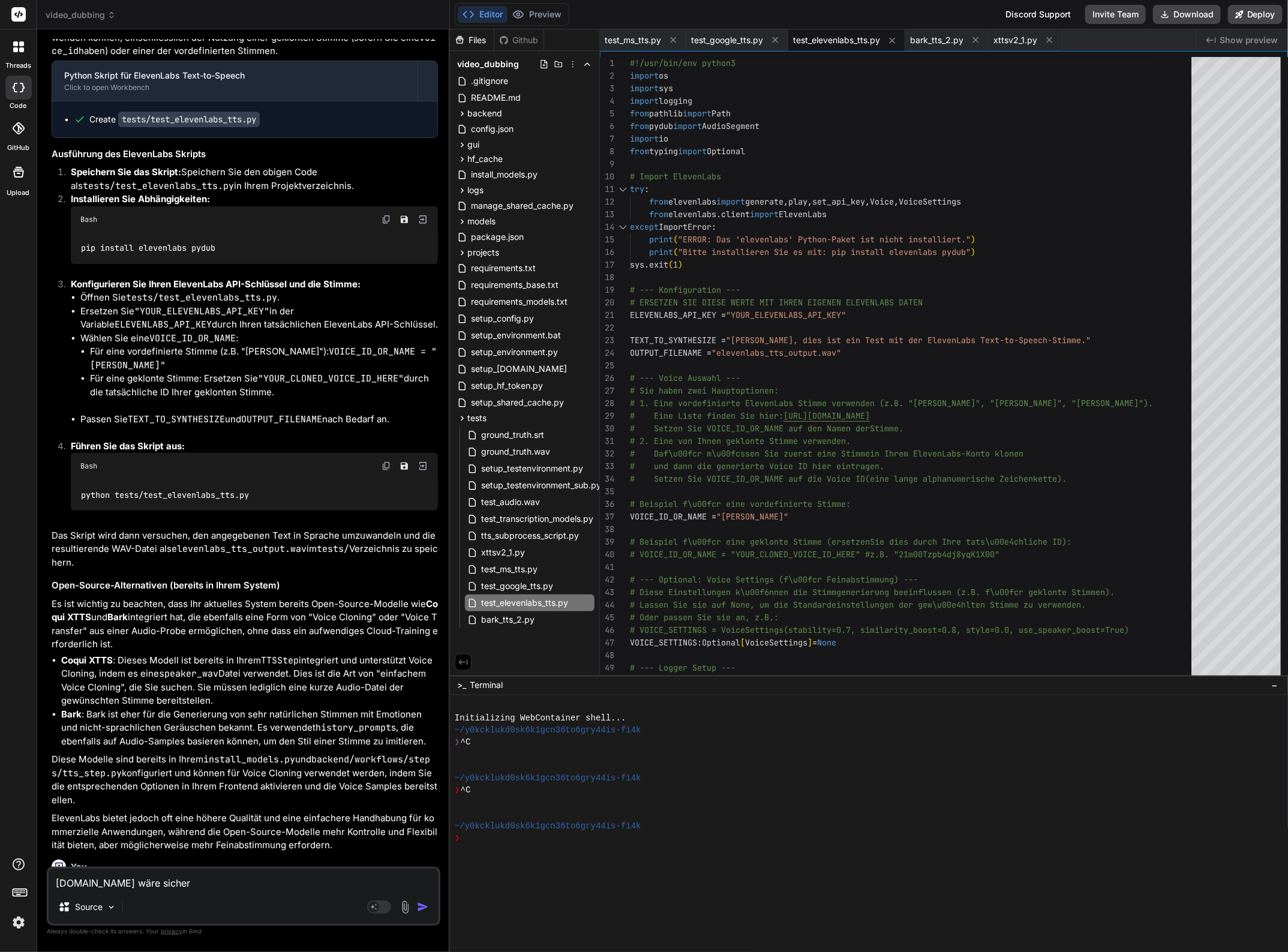
type textarea "elevenlabs.io wäre sicher s"
type textarea "x"
type textarea "elevenlabs.io wäre sicher su"
type textarea "x"
type textarea "elevenlabs.io wäre sicher sup"
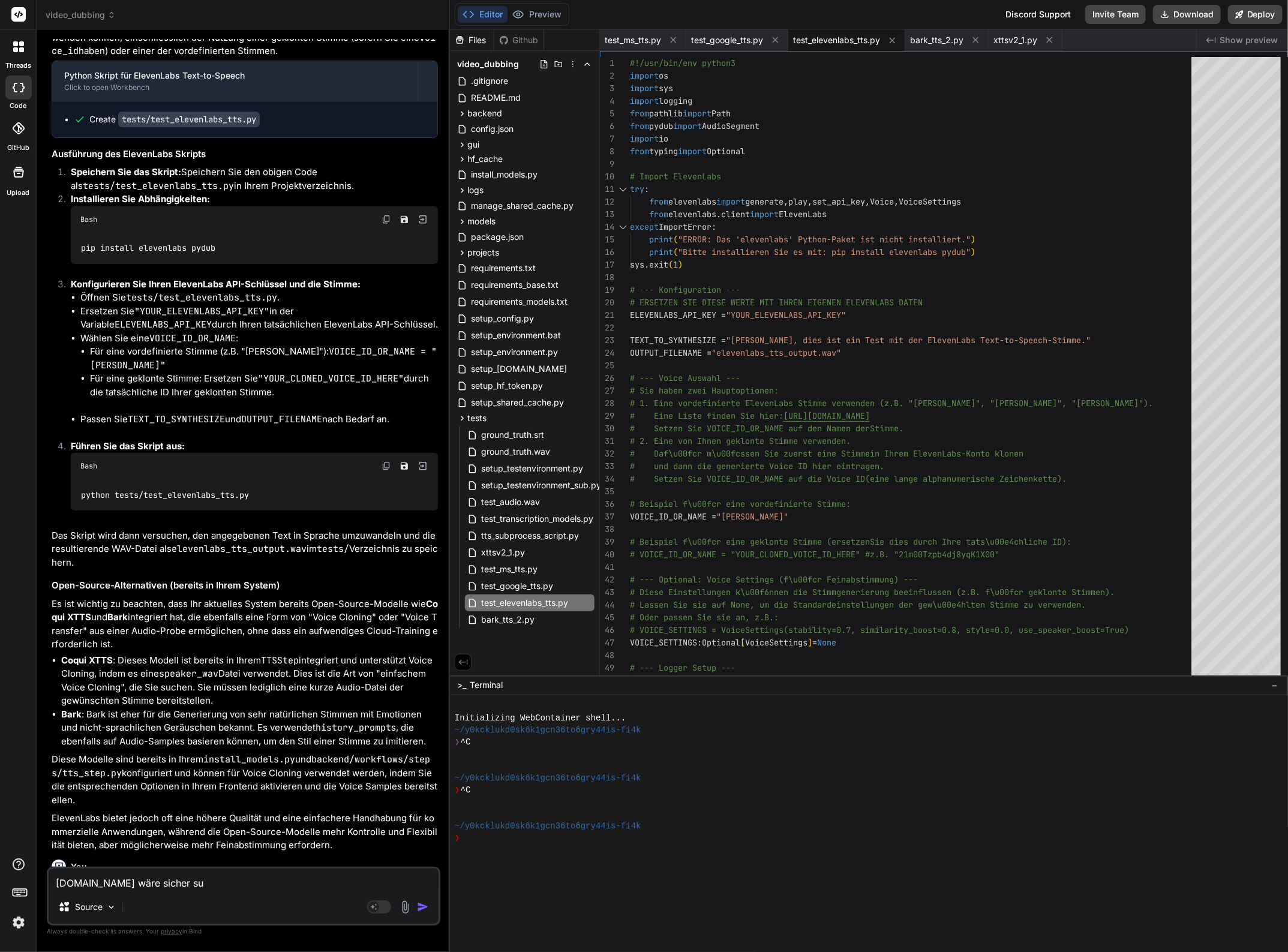
type textarea "x"
type textarea "elevenlabs.io wäre sicher supe"
type textarea "x"
type textarea "elevenlabs.io wäre sicher super"
type textarea "x"
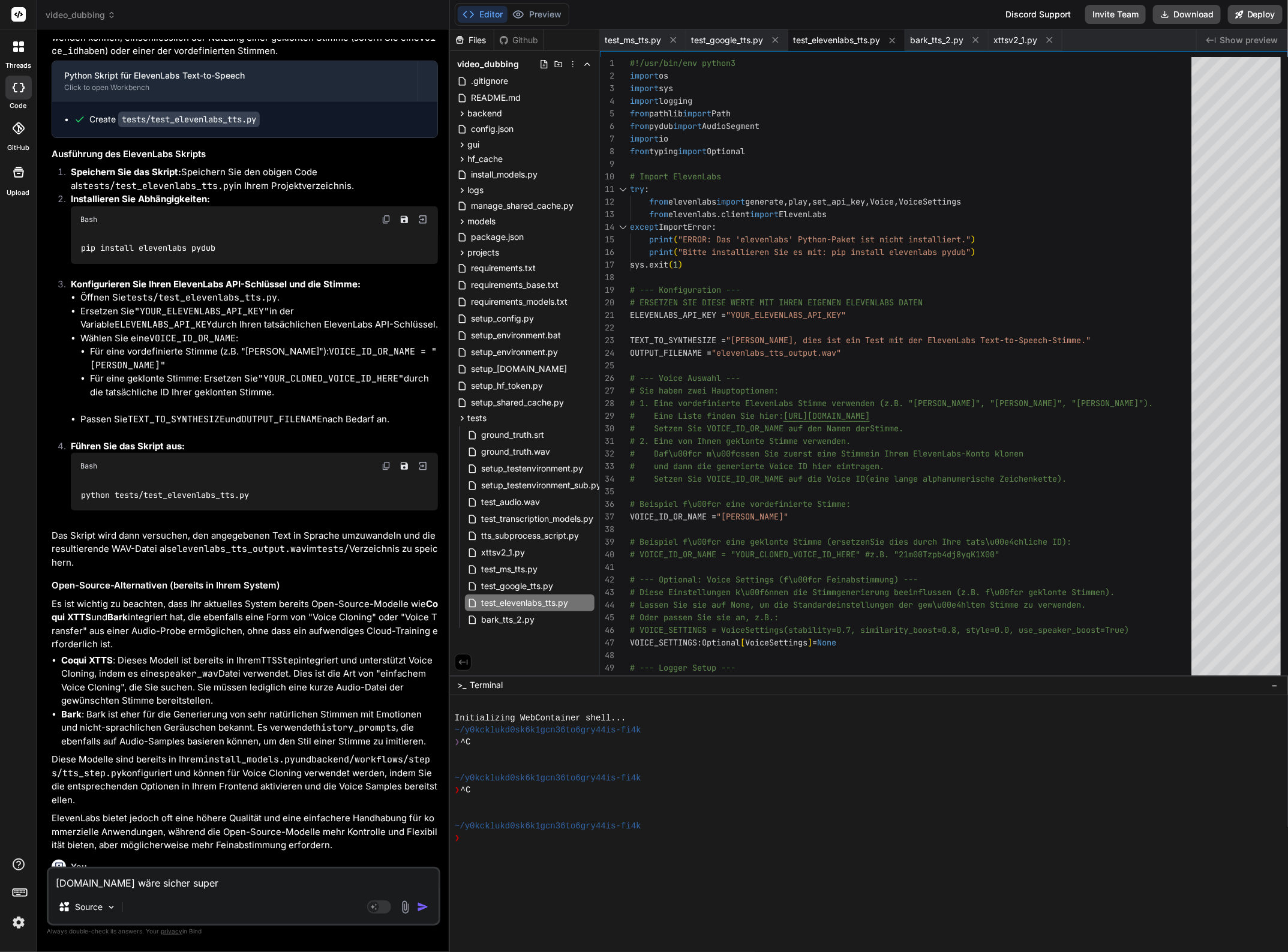
type textarea "elevenlabs.io wäre sicher super,"
type textarea "x"
type textarea "elevenlabs.io wäre sicher super,"
type textarea "x"
type textarea "elevenlabs.io wäre sicher super, a"
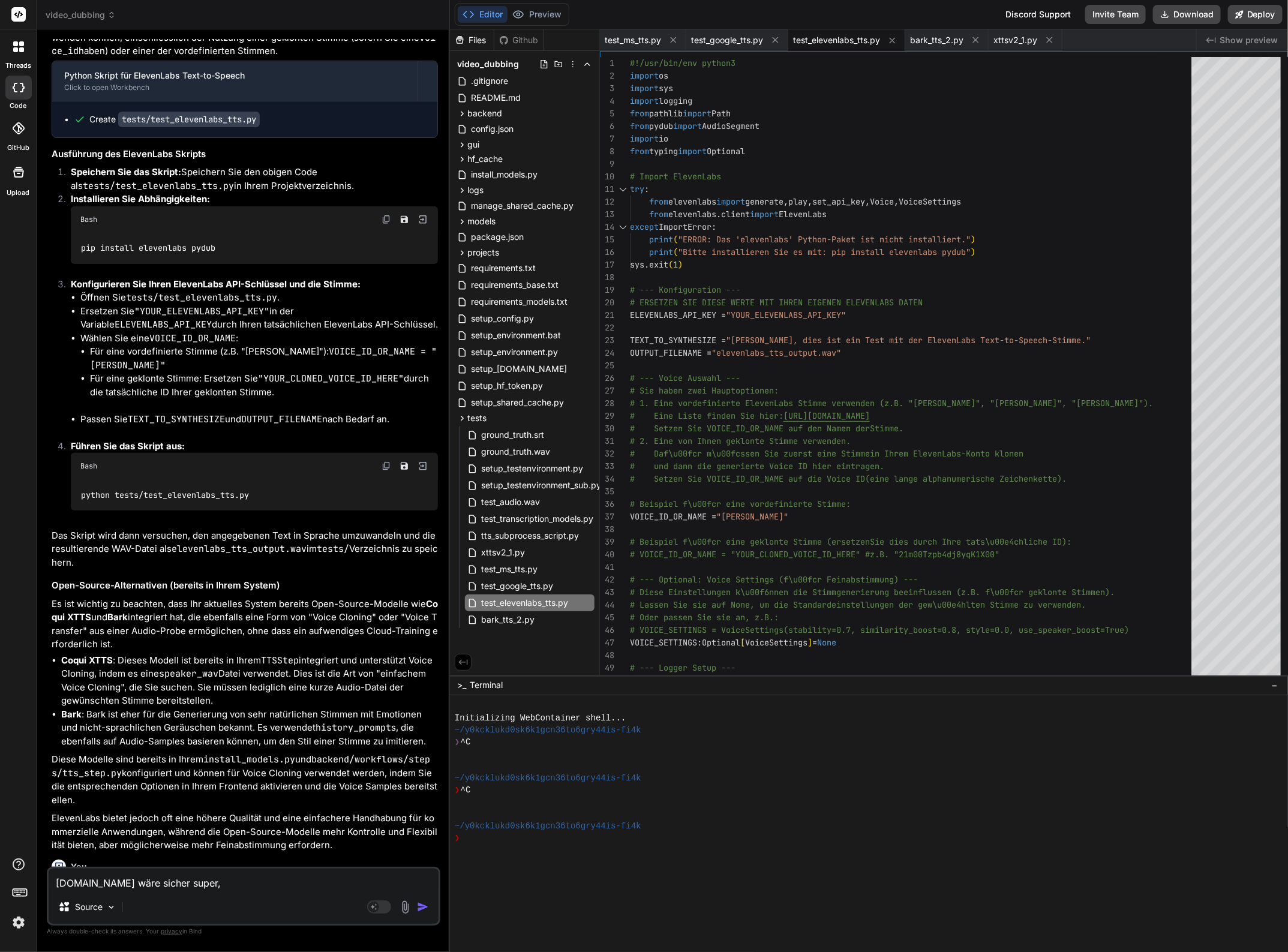
type textarea "x"
type textarea "elevenlabs.io wäre sicher super, ab"
type textarea "x"
type textarea "elevenlabs.io wäre sicher super, abe"
type textarea "x"
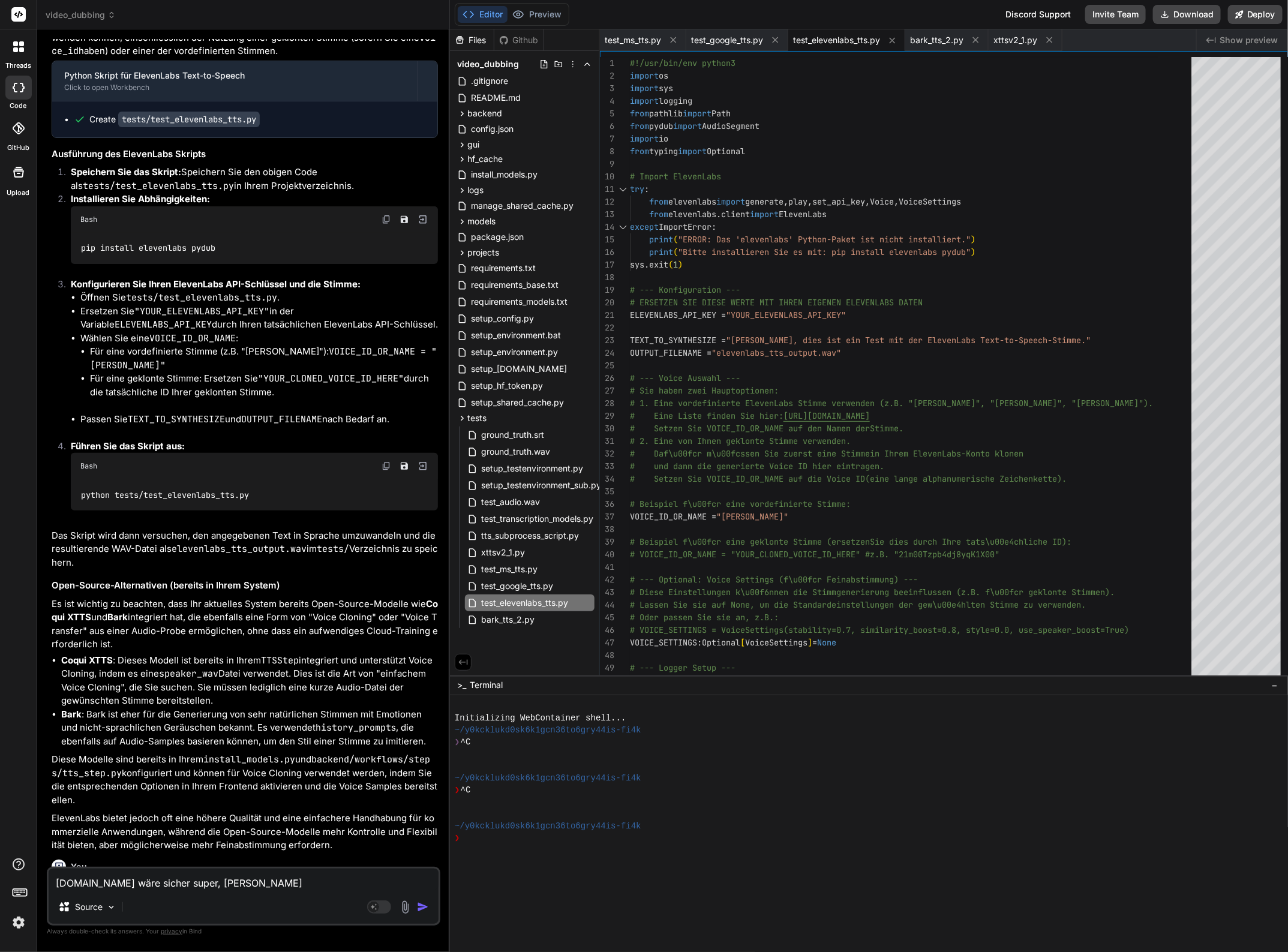
type textarea "elevenlabs.io wäre sicher super, aber"
type textarea "x"
type textarea "elevenlabs.io wäre sicher super, aber"
type textarea "x"
type textarea "elevenlabs.io wäre sicher super, aber i"
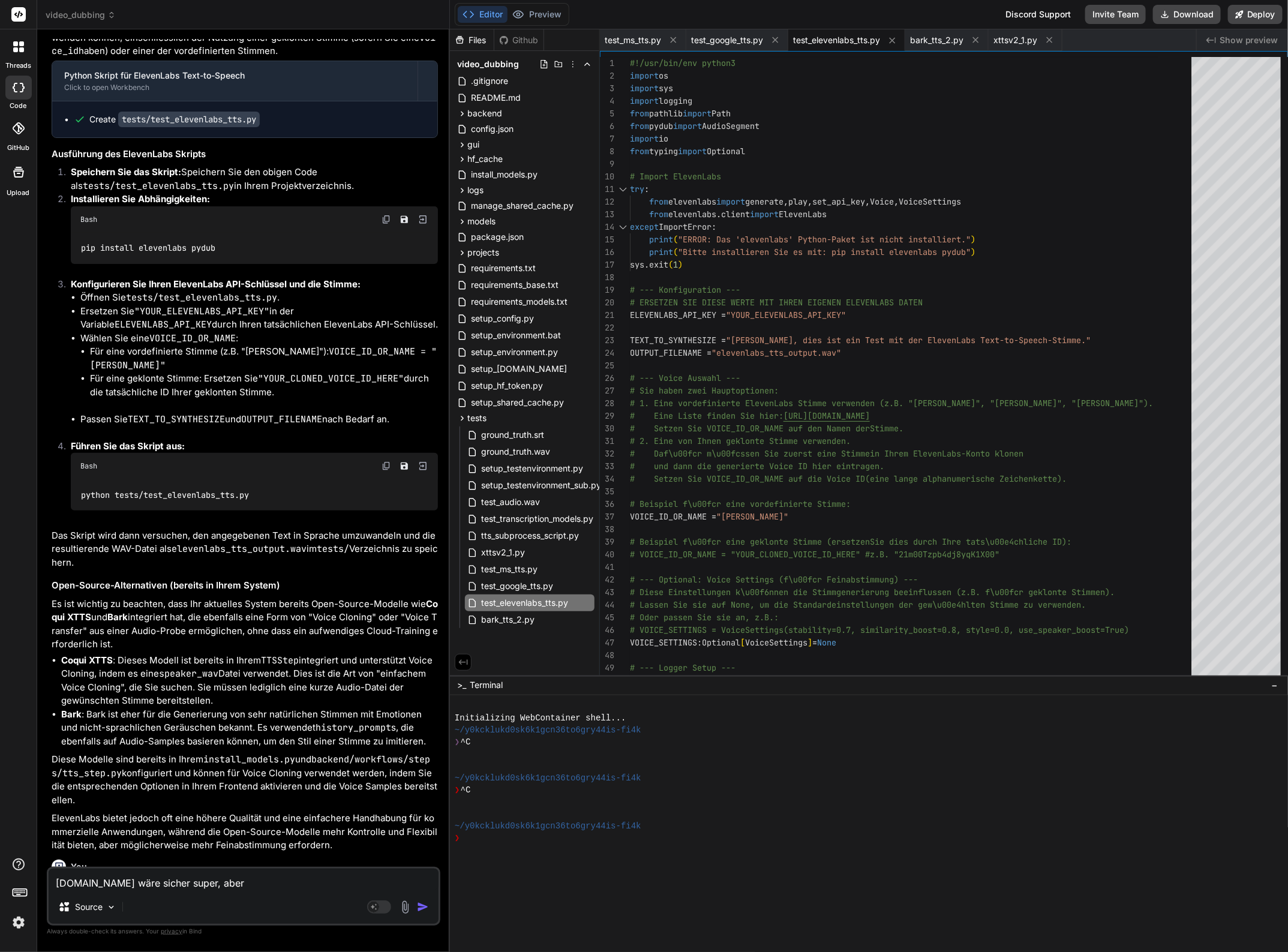
type textarea "x"
type textarea "elevenlabs.io wäre sicher super, aber ic"
type textarea "x"
type textarea "elevenlabs.io wäre sicher super, aber ich"
type textarea "x"
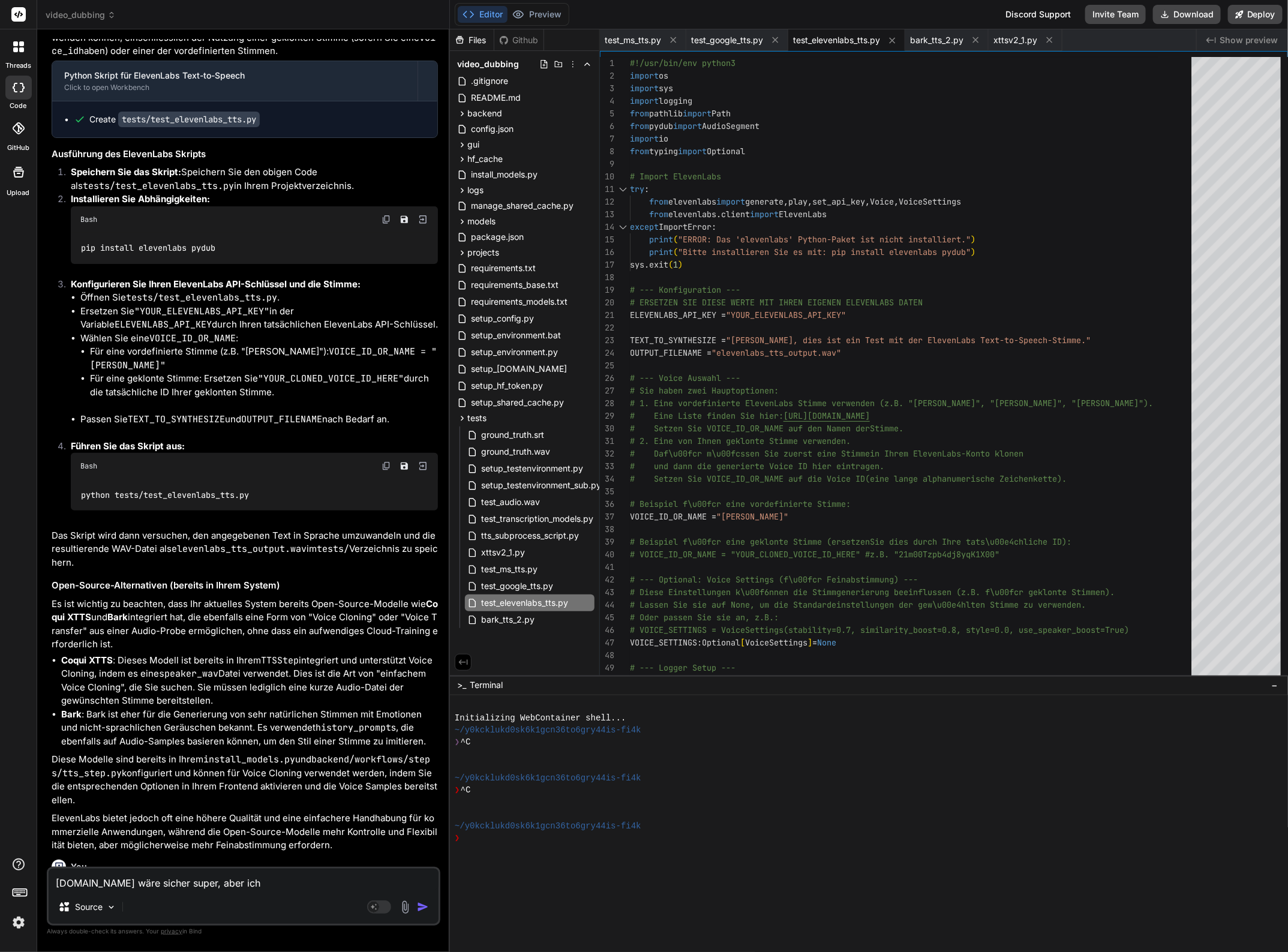
type textarea "elevenlabs.io wäre sicher super, aber ich"
type textarea "x"
type textarea "elevenlabs.io wäre sicher super, aber ich s"
type textarea "x"
type textarea "elevenlabs.io wäre sicher super, aber ich su"
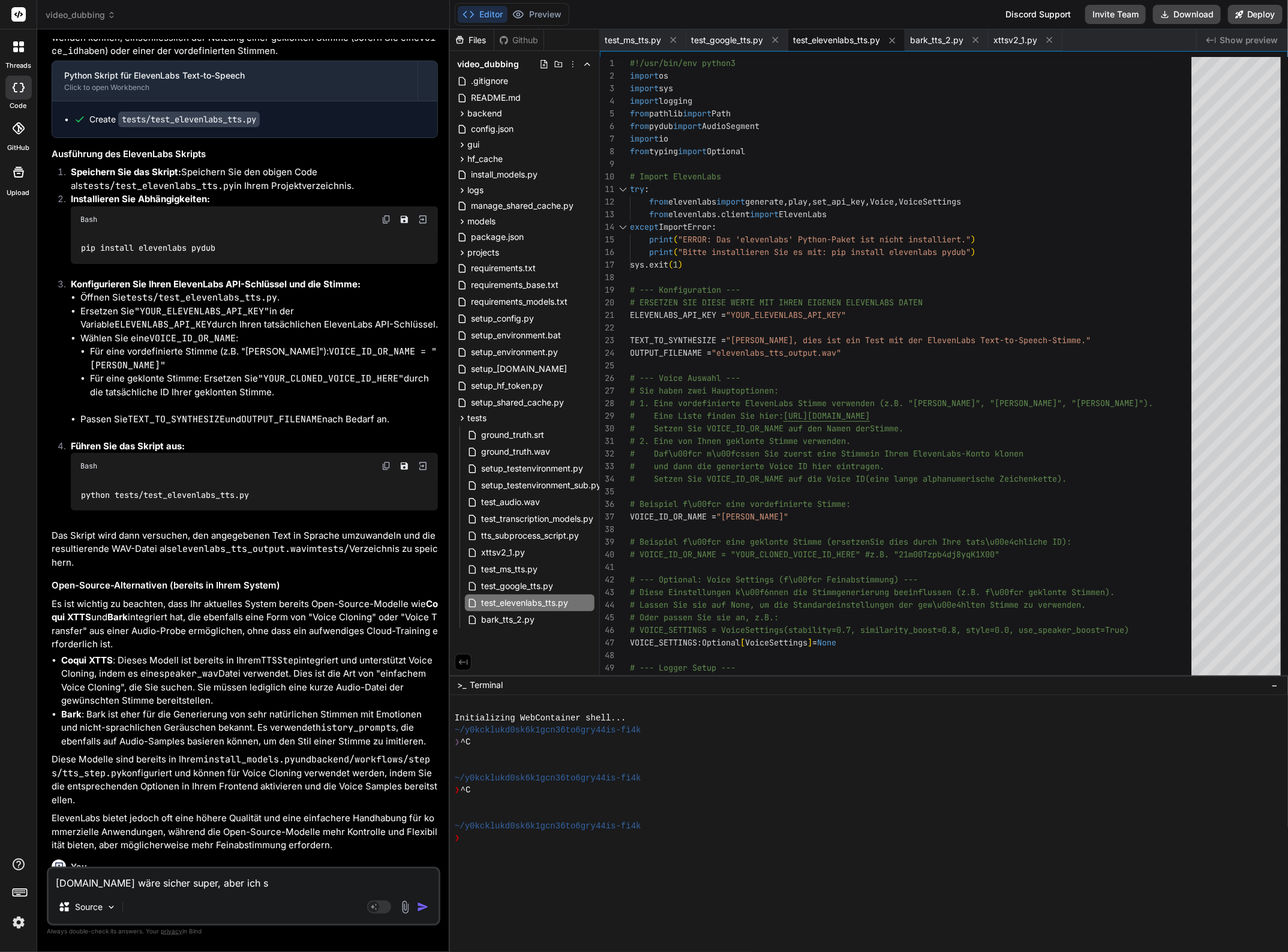
type textarea "x"
type textarea "elevenlabs.io wäre sicher super, aber ich suc"
type textarea "x"
type textarea "elevenlabs.io wäre sicher super, aber ich such"
type textarea "x"
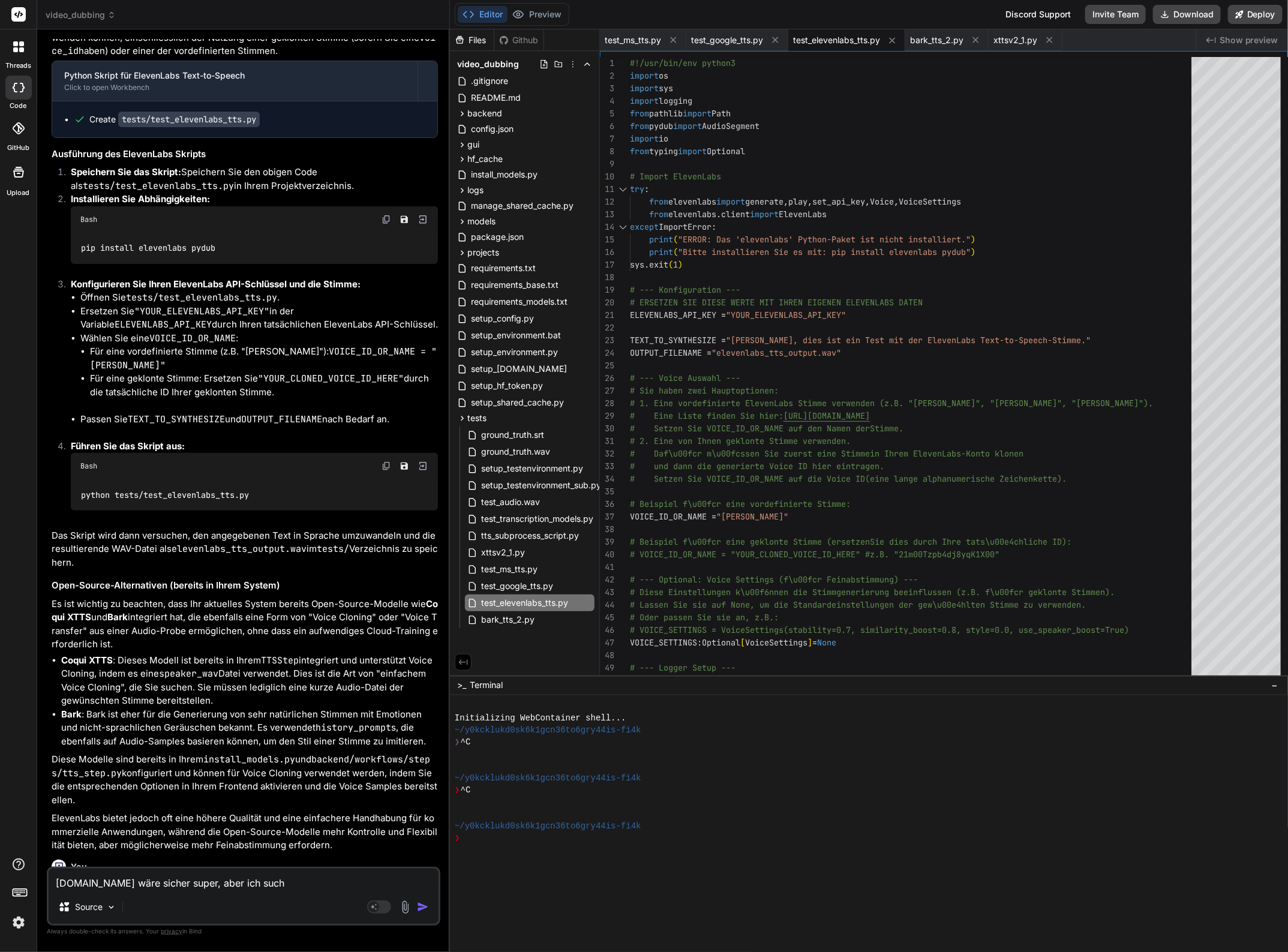
type textarea "elevenlabs.io wäre sicher super, aber ich suche"
type textarea "x"
type textarea "elevenlabs.io wäre sicher super, aber ich suche"
type textarea "x"
type textarea "elevenlabs.io wäre sicher super, aber ich suche e"
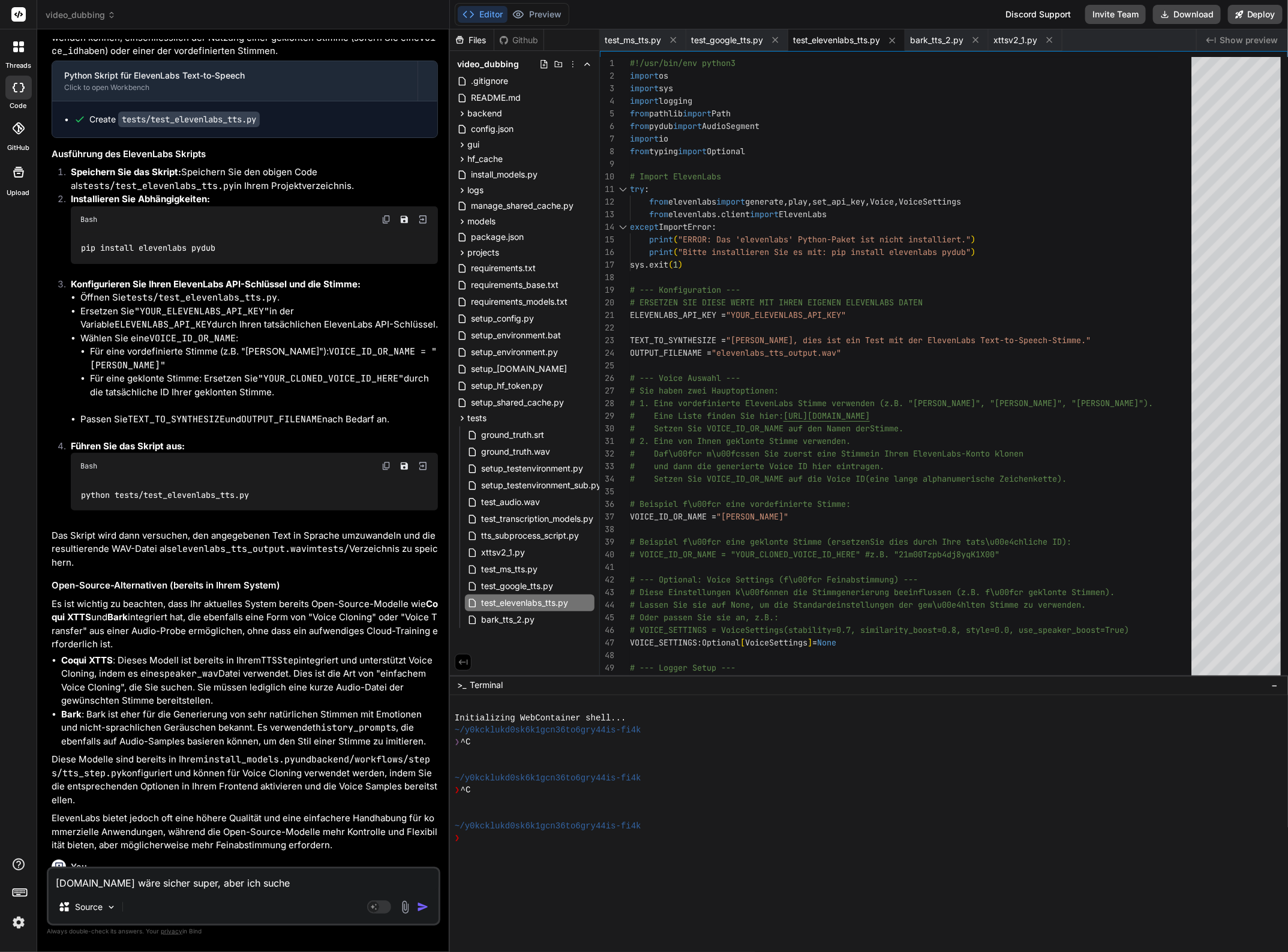
type textarea "x"
type textarea "elevenlabs.io wäre sicher super, aber ich suche et"
type textarea "x"
type textarea "elevenlabs.io wäre sicher super, aber ich suche etw"
type textarea "x"
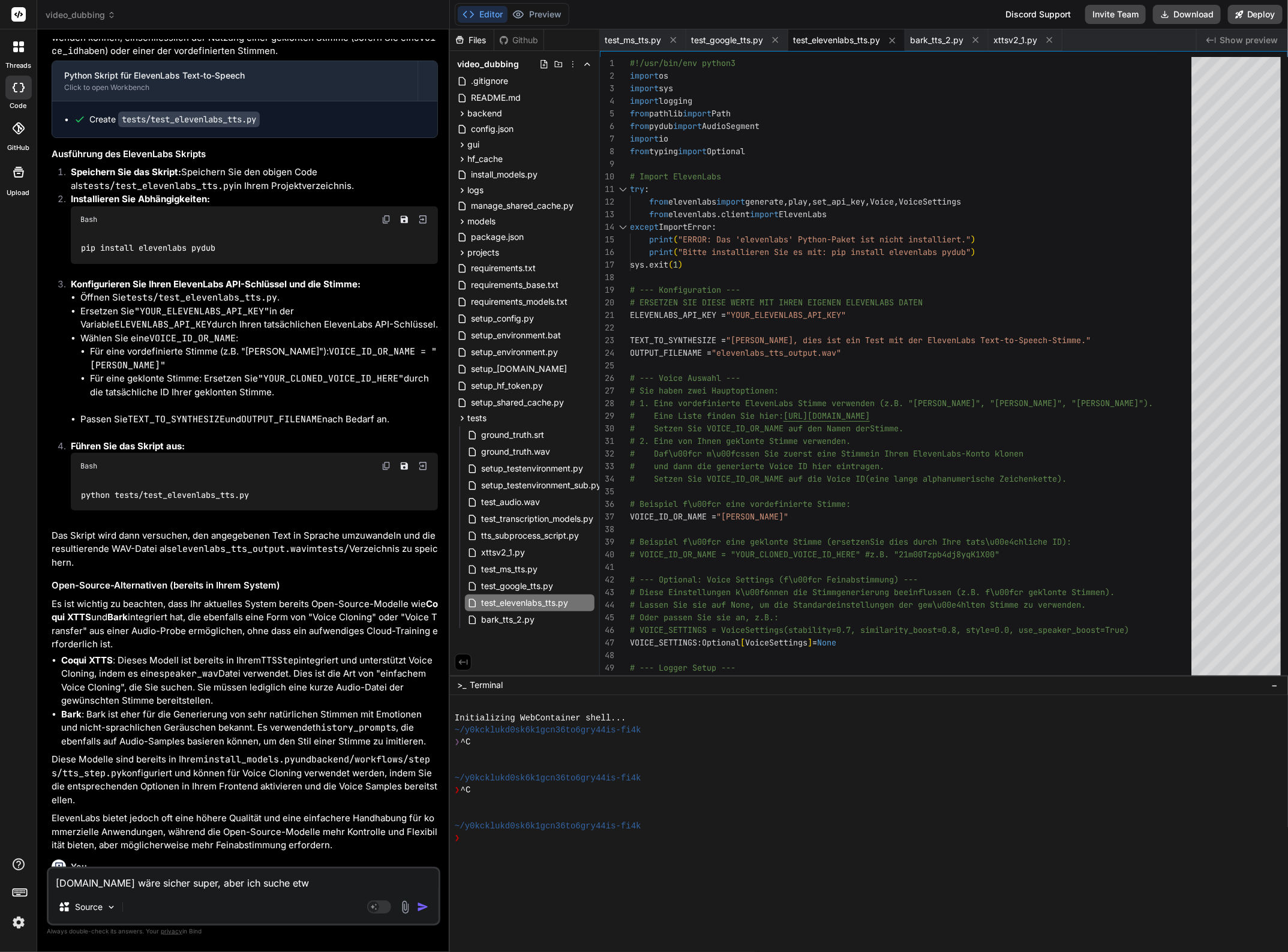
type textarea "elevenlabs.io wäre sicher super, aber ich suche etwa"
type textarea "x"
type textarea "elevenlabs.io wäre sicher super, aber ich suche etwas"
type textarea "x"
type textarea "elevenlabs.io wäre sicher super, aber ich suche etwas"
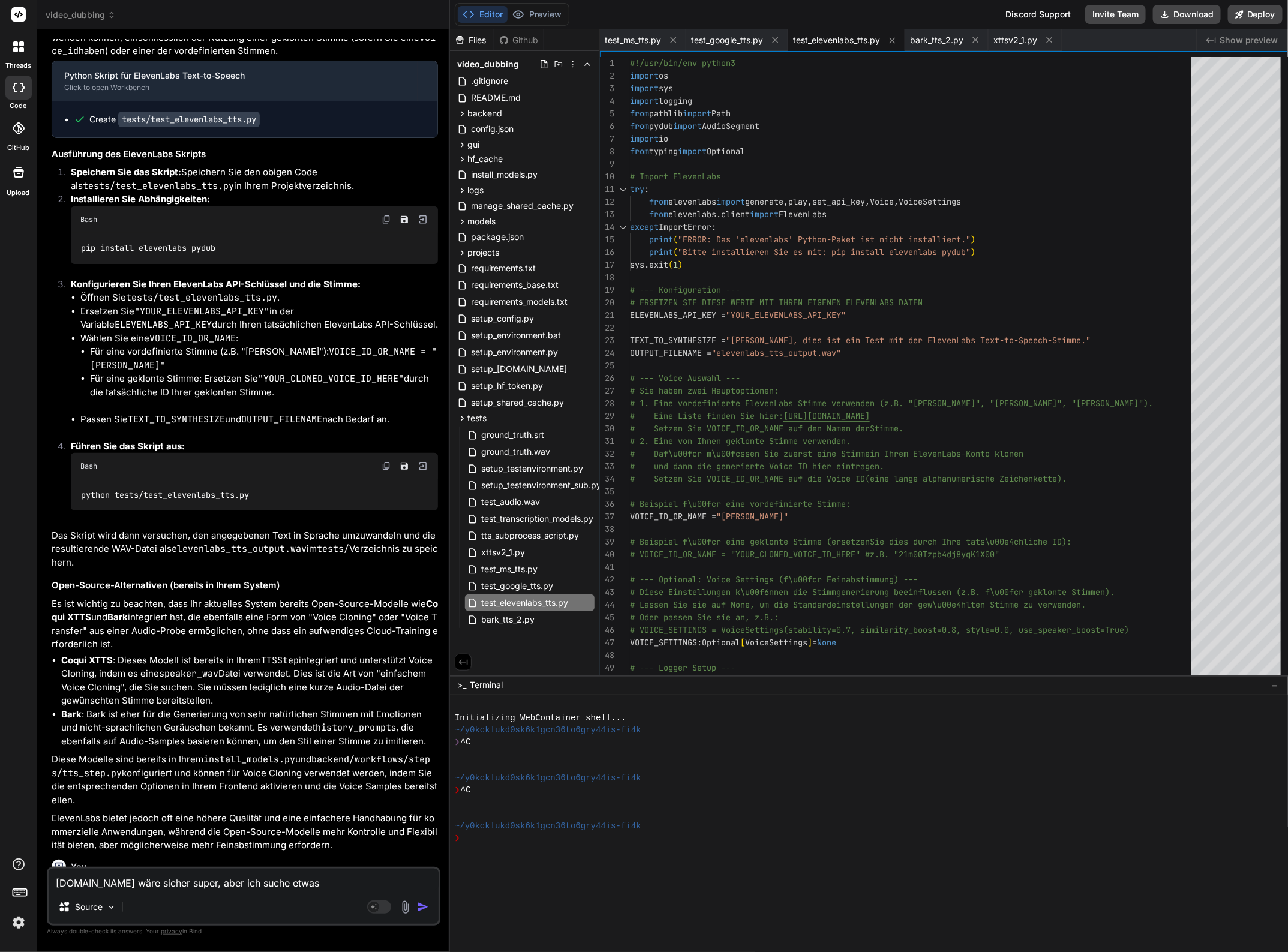
type textarea "x"
type textarea "elevenlabs.io wäre sicher super, aber ich suche etwas o"
type textarea "x"
type textarea "elevenlabs.io wäre sicher super, aber ich suche etwas oh"
type textarea "x"
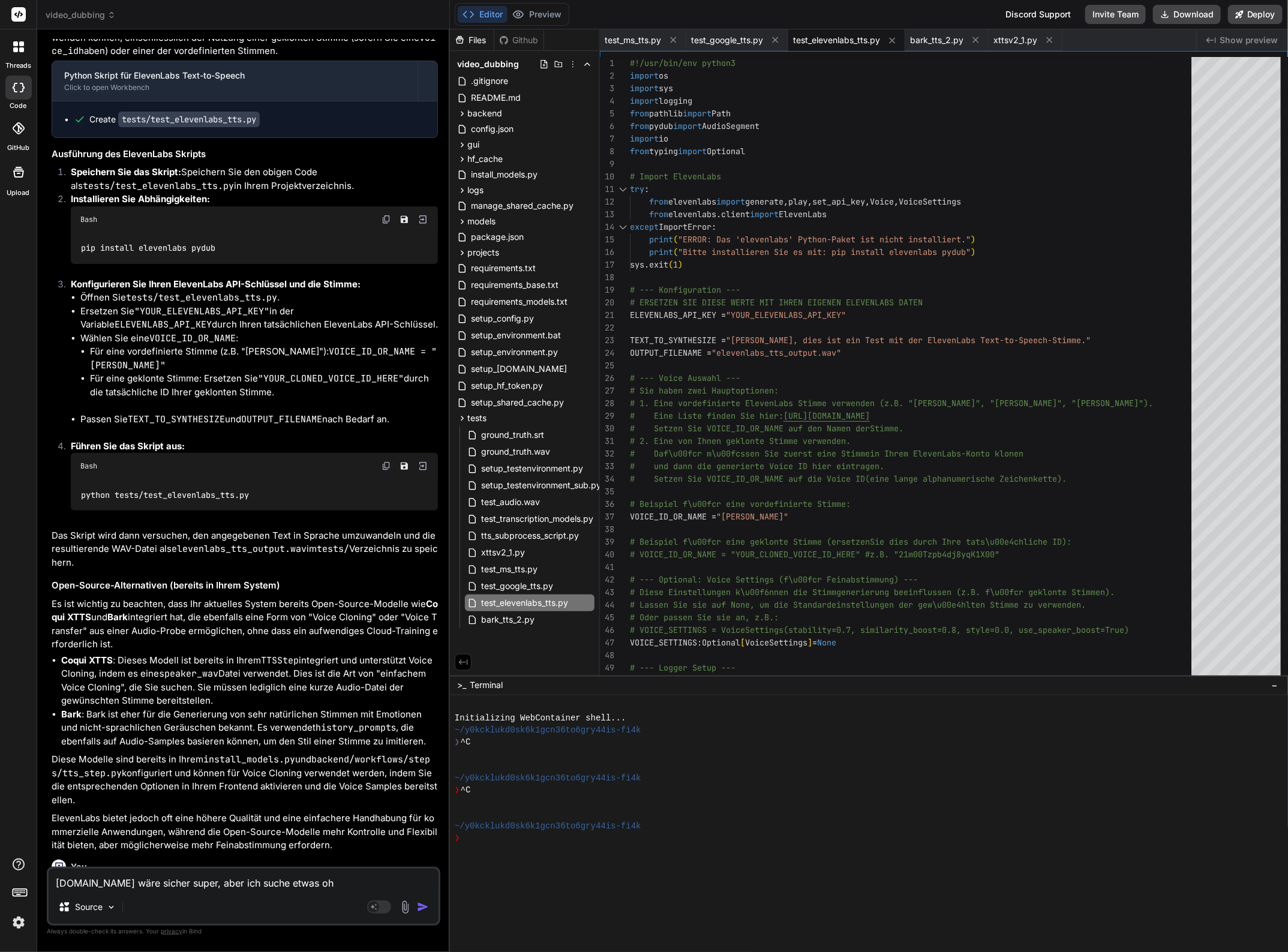
type textarea "elevenlabs.io wäre sicher super, aber ich suche etwas ohn"
type textarea "x"
type textarea "elevenlabs.io wäre sicher super, aber ich suche etwas ohne"
type textarea "x"
type textarea "elevenlabs.io wäre sicher super, aber ich suche etwas ohne"
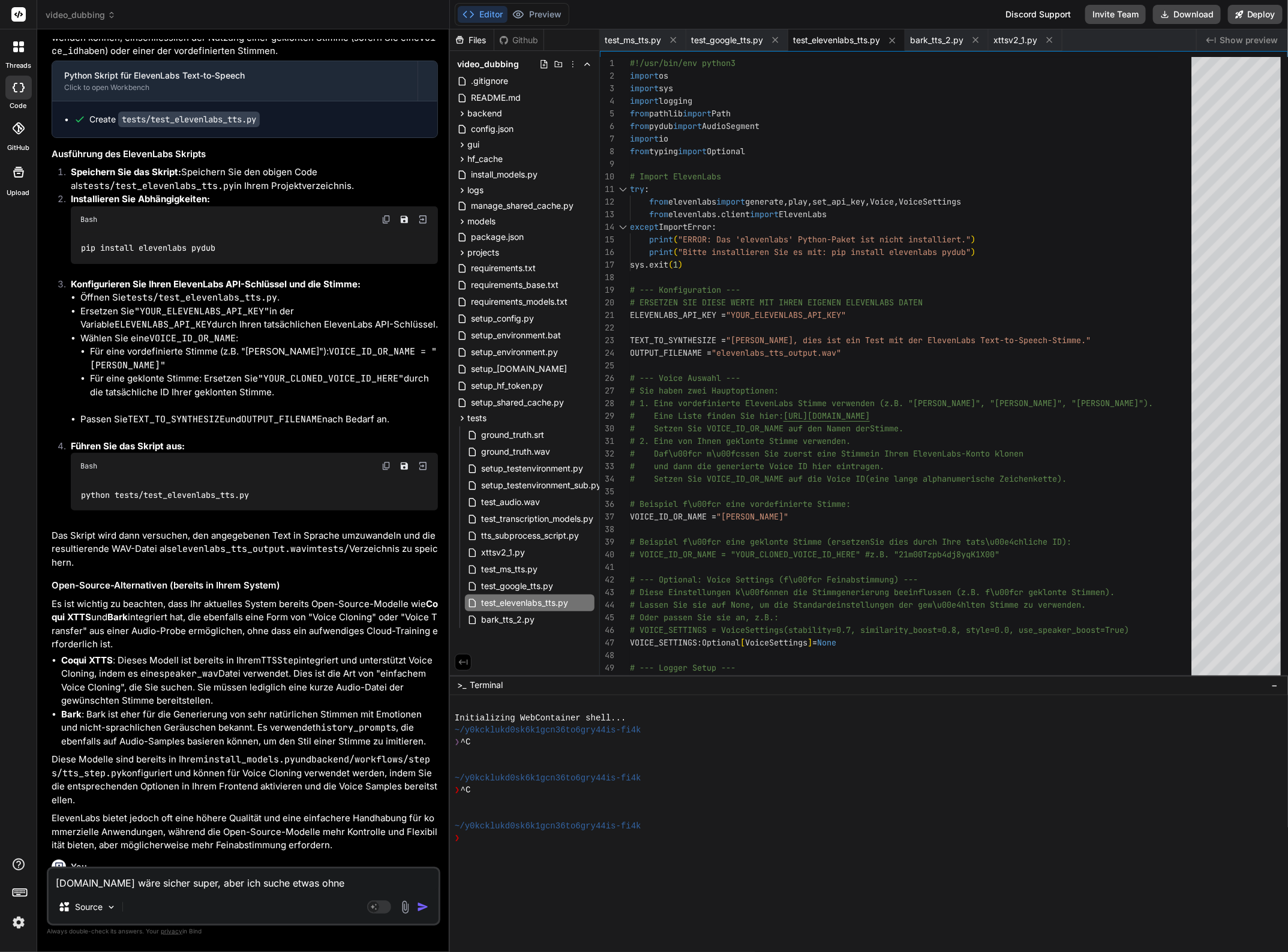
type textarea "x"
type textarea "elevenlabs.io wäre sicher super, aber ich suche etwas ohne m"
type textarea "x"
type textarea "elevenlabs.io wäre sicher super, aber ich suche etwas ohne mo"
type textarea "x"
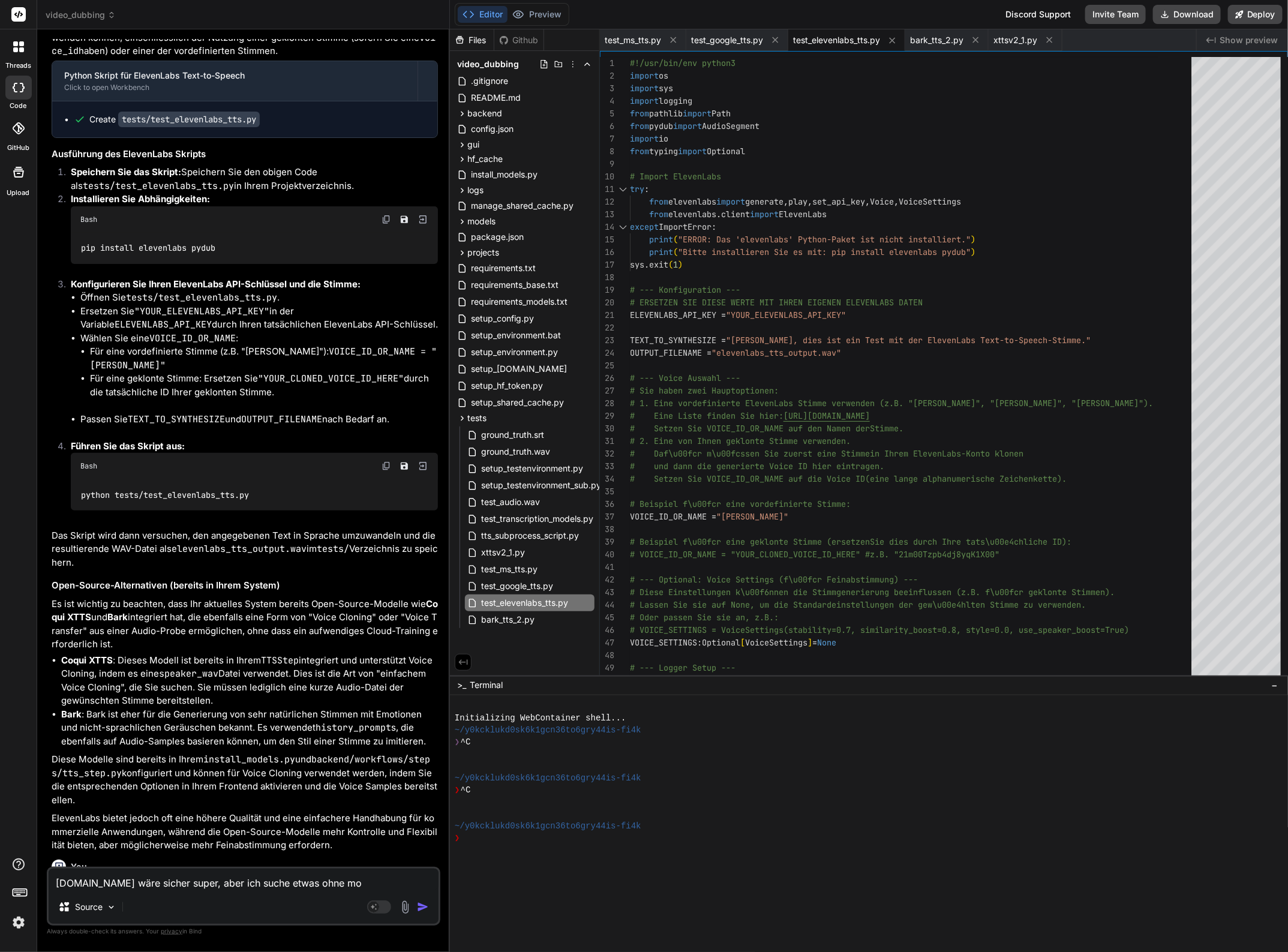
type textarea "elevenlabs.io wäre sicher super, aber ich suche etwas ohne mon"
type textarea "x"
type textarea "elevenlabs.io wäre sicher super, aber ich suche etwas ohne mona"
type textarea "x"
type textarea "elevenlabs.io wäre sicher super, aber ich suche etwas ohne monat"
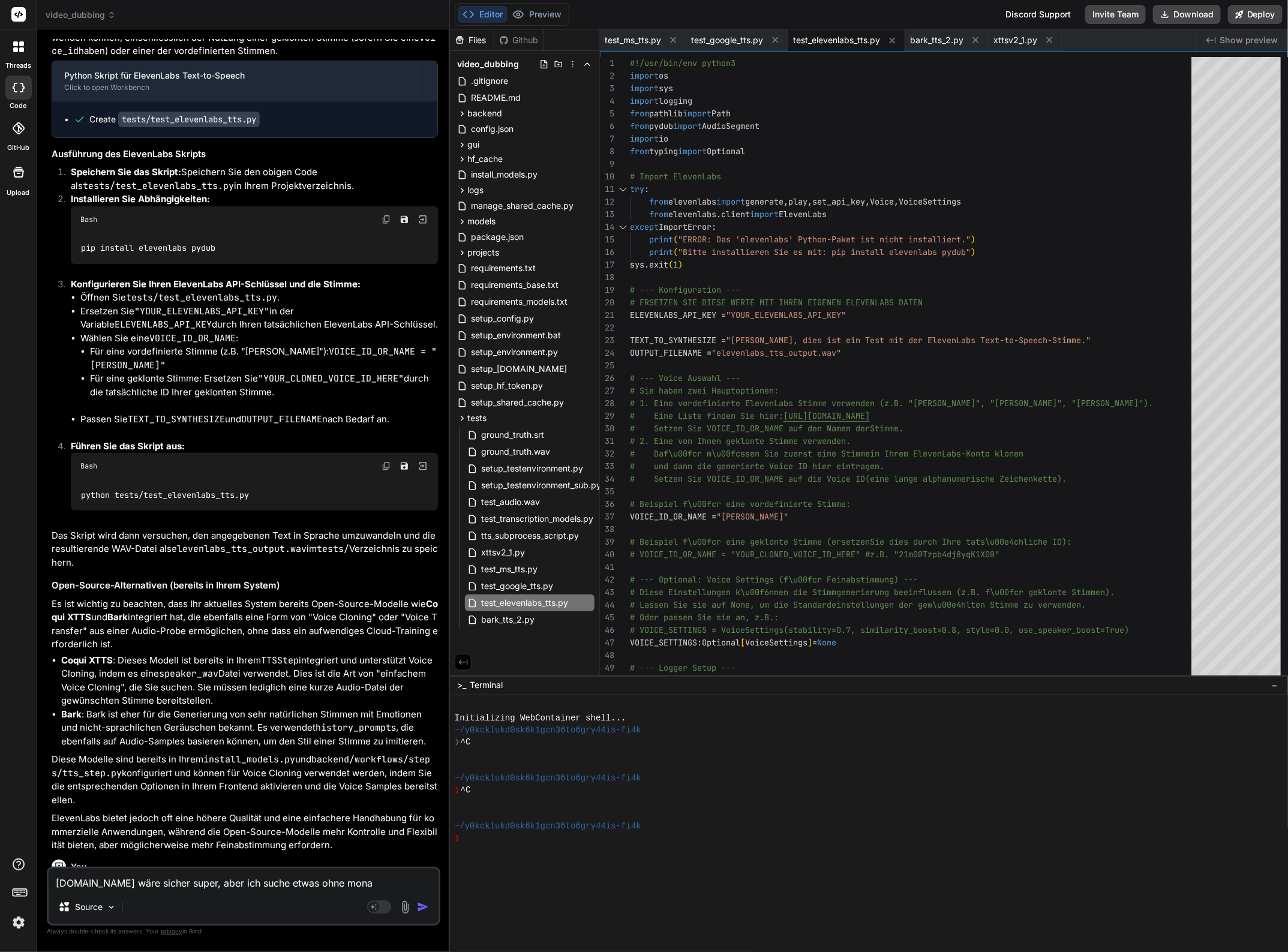
type textarea "x"
type textarea "elevenlabs.io wäre sicher super, aber ich suche etwas ohne monatl"
type textarea "x"
type textarea "elevenlabs.io wäre sicher super, aber ich suche etwas ohne monatli"
type textarea "x"
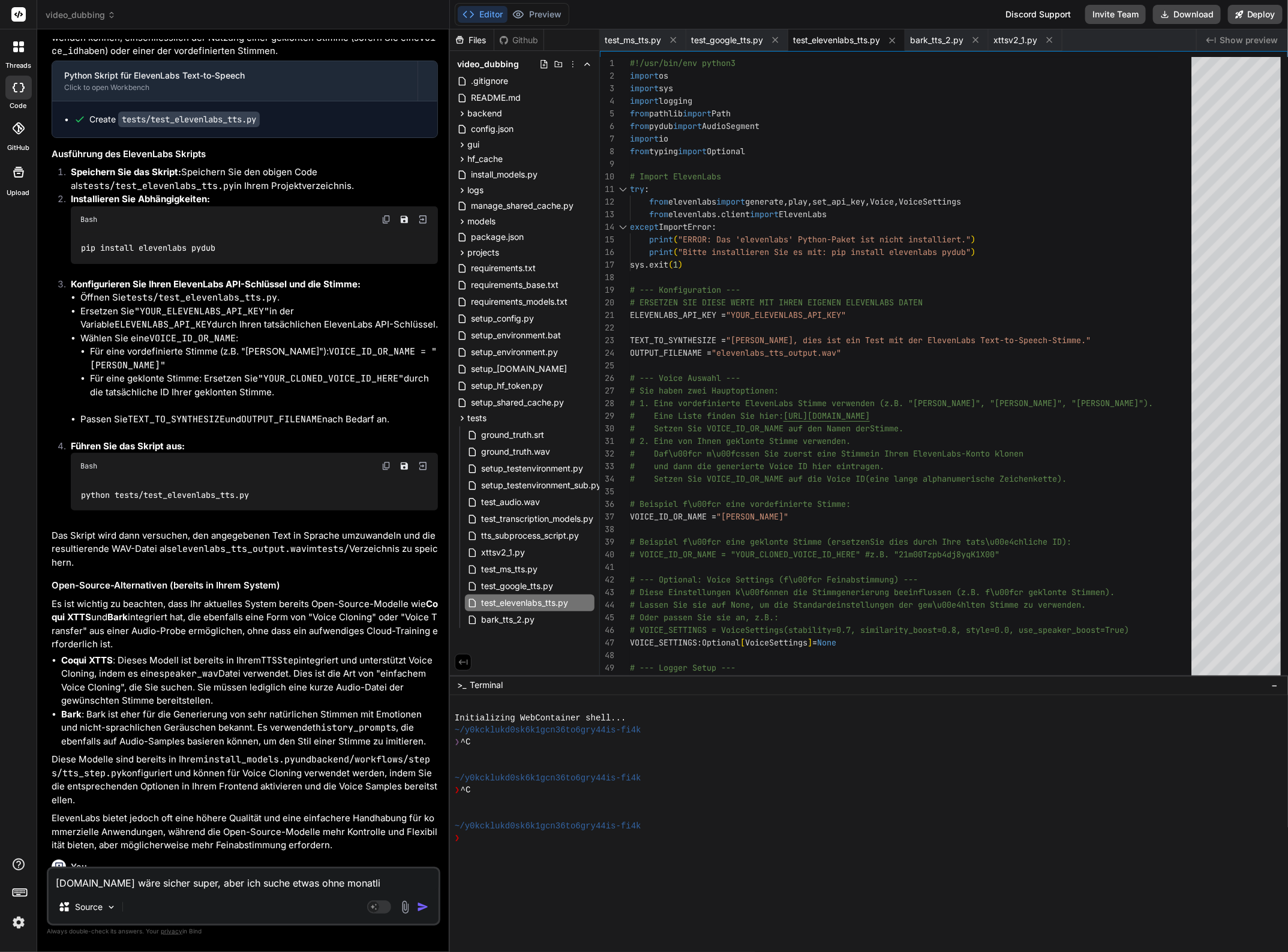
type textarea "elevenlabs.io wäre sicher super, aber ich suche etwas ohne monatlic"
type textarea "x"
type textarea "elevenlabs.io wäre sicher super, aber ich suche etwas ohne monatlich"
type textarea "x"
type textarea "elevenlabs.io wäre sicher super, aber ich suche etwas ohne monatliche"
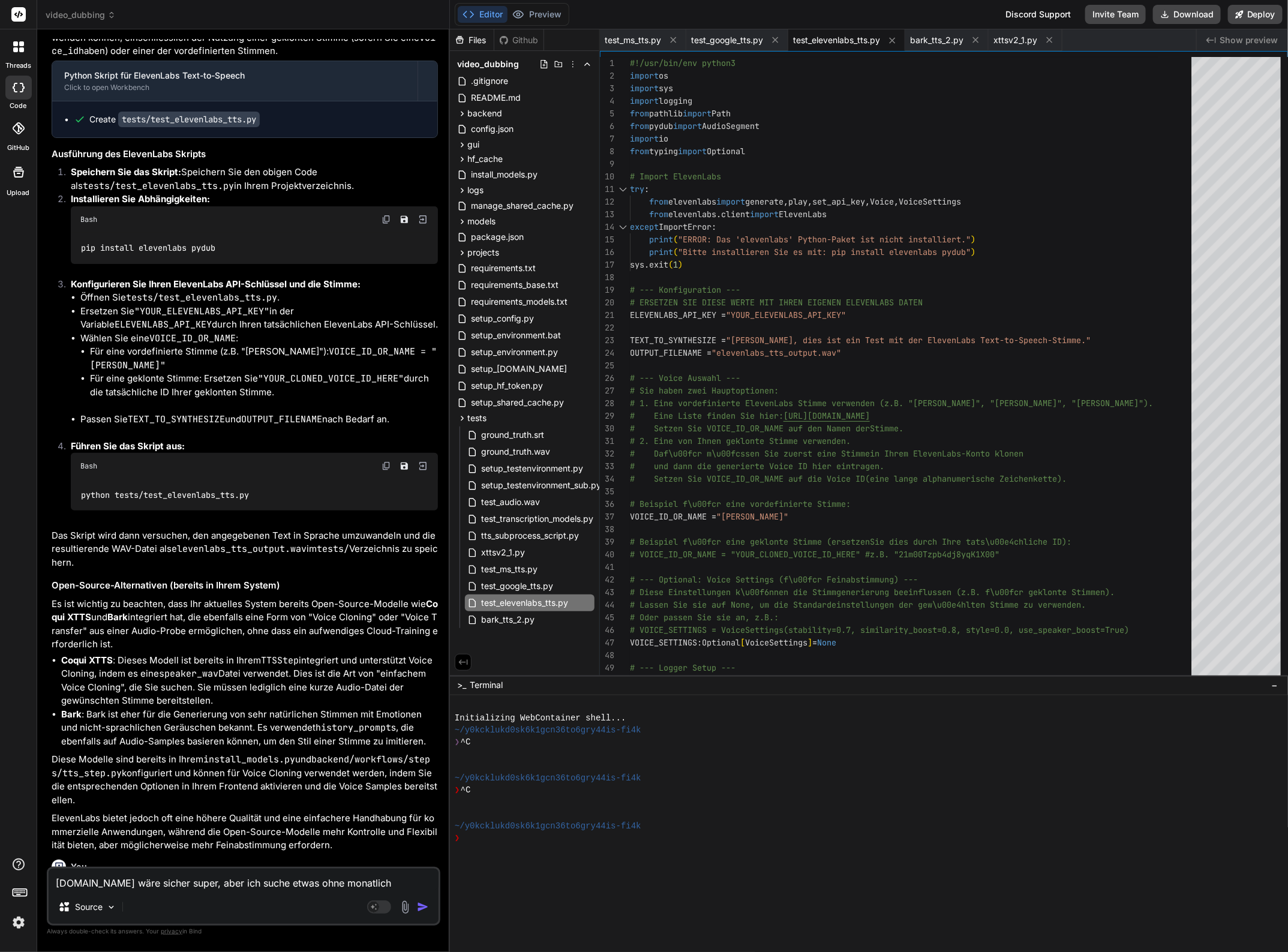
type textarea "x"
type textarea "elevenlabs.io wäre sicher super, aber ich suche etwas ohne monatlichen"
type textarea "x"
type textarea "elevenlabs.io wäre sicher super, aber ich suche etwas ohne monatlichen"
type textarea "x"
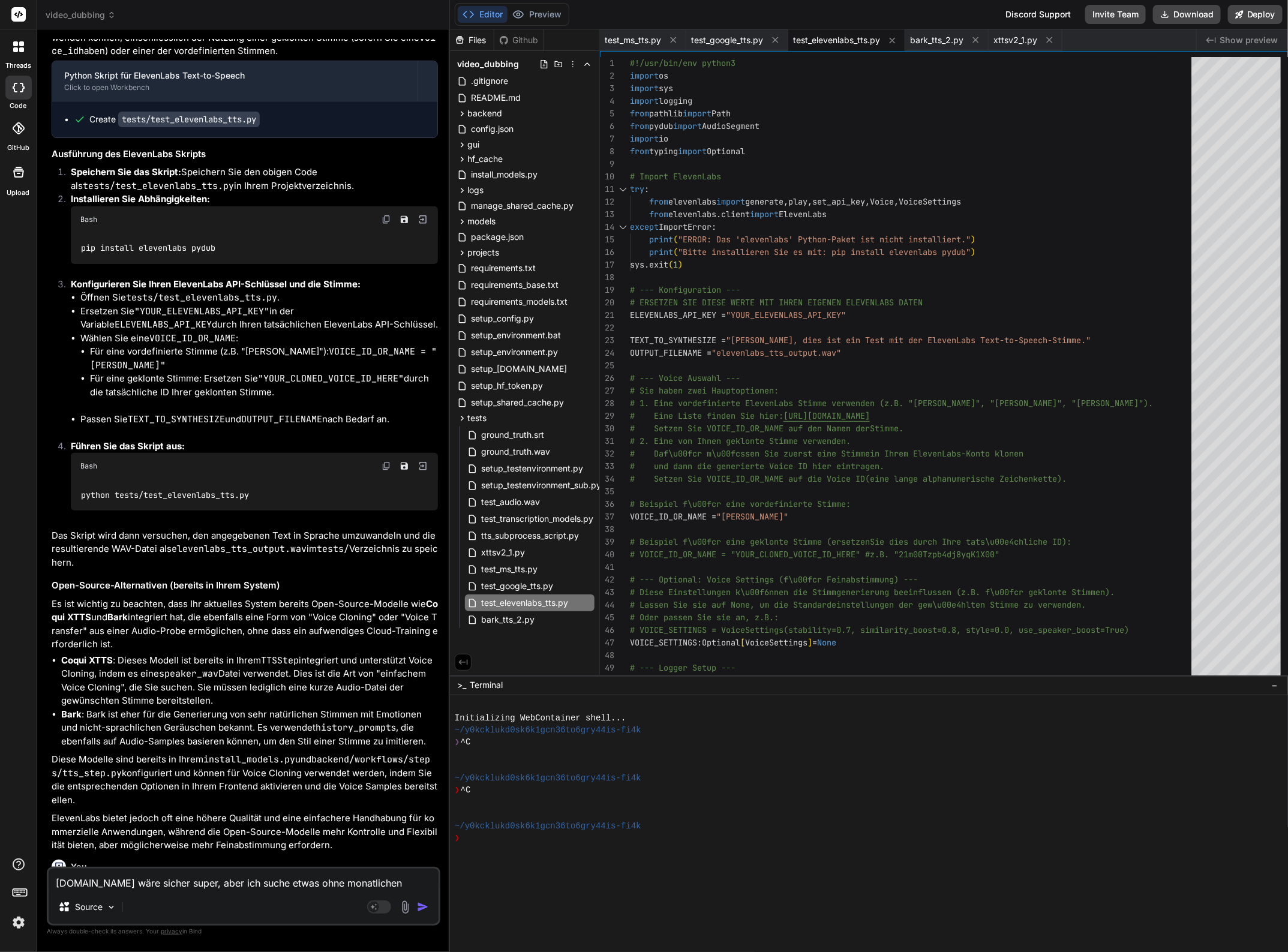
type textarea "elevenlabs.io wäre sicher super, aber ich suche etwas ohne monatlichen F"
type textarea "x"
type textarea "elevenlabs.io wäre sicher super, aber ich suche etwas ohne monatlichen Fi"
type textarea "x"
type textarea "elevenlabs.io wäre sicher super, aber ich suche etwas ohne monatlichen Fix"
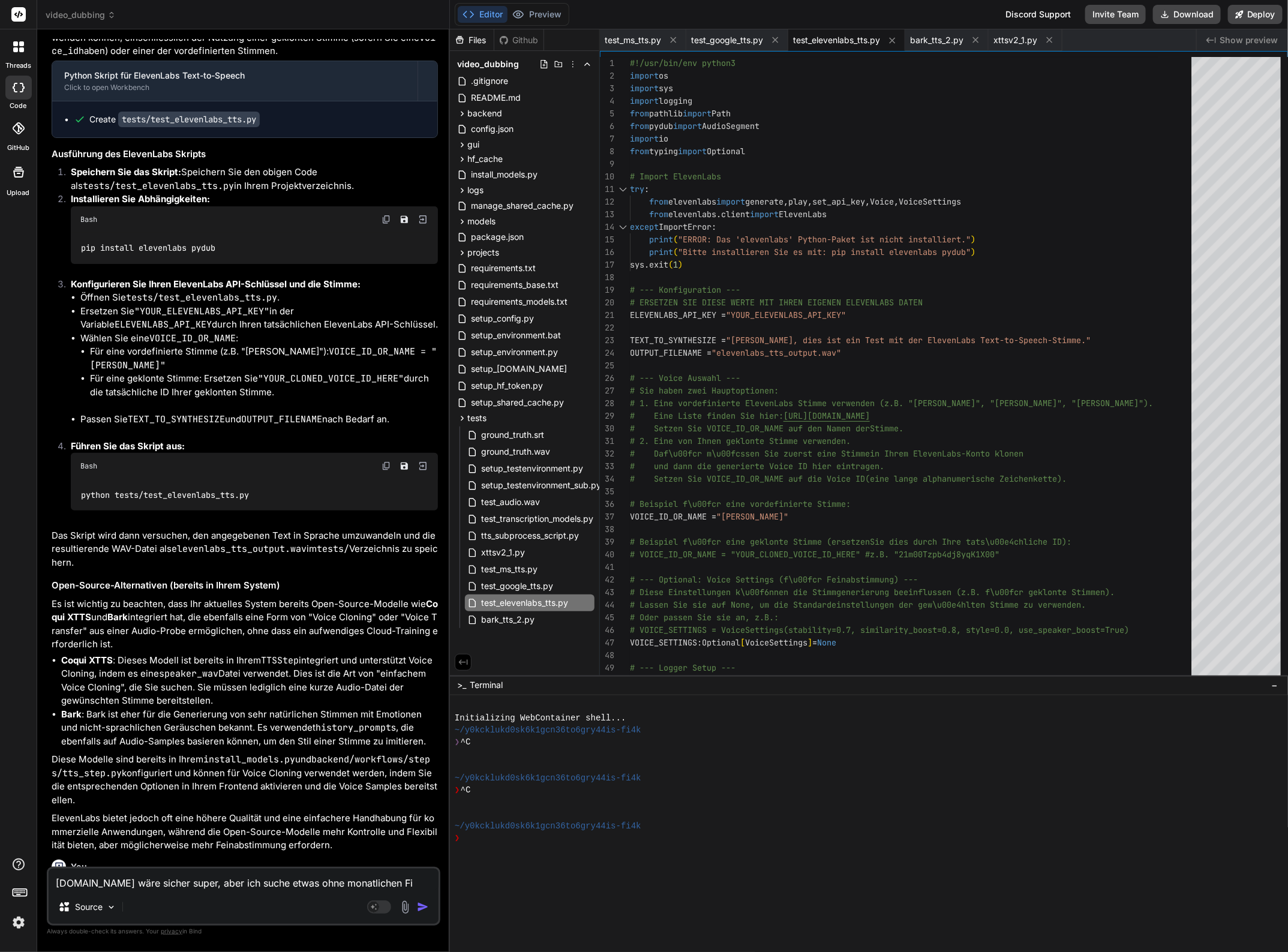
type textarea "x"
type textarea "elevenlabs.io wäre sicher super, aber ich suche etwas ohne monatlichen Fixk"
type textarea "x"
type textarea "elevenlabs.io wäre sicher super, aber ich suche etwas ohne monatlichen Fixko"
type textarea "x"
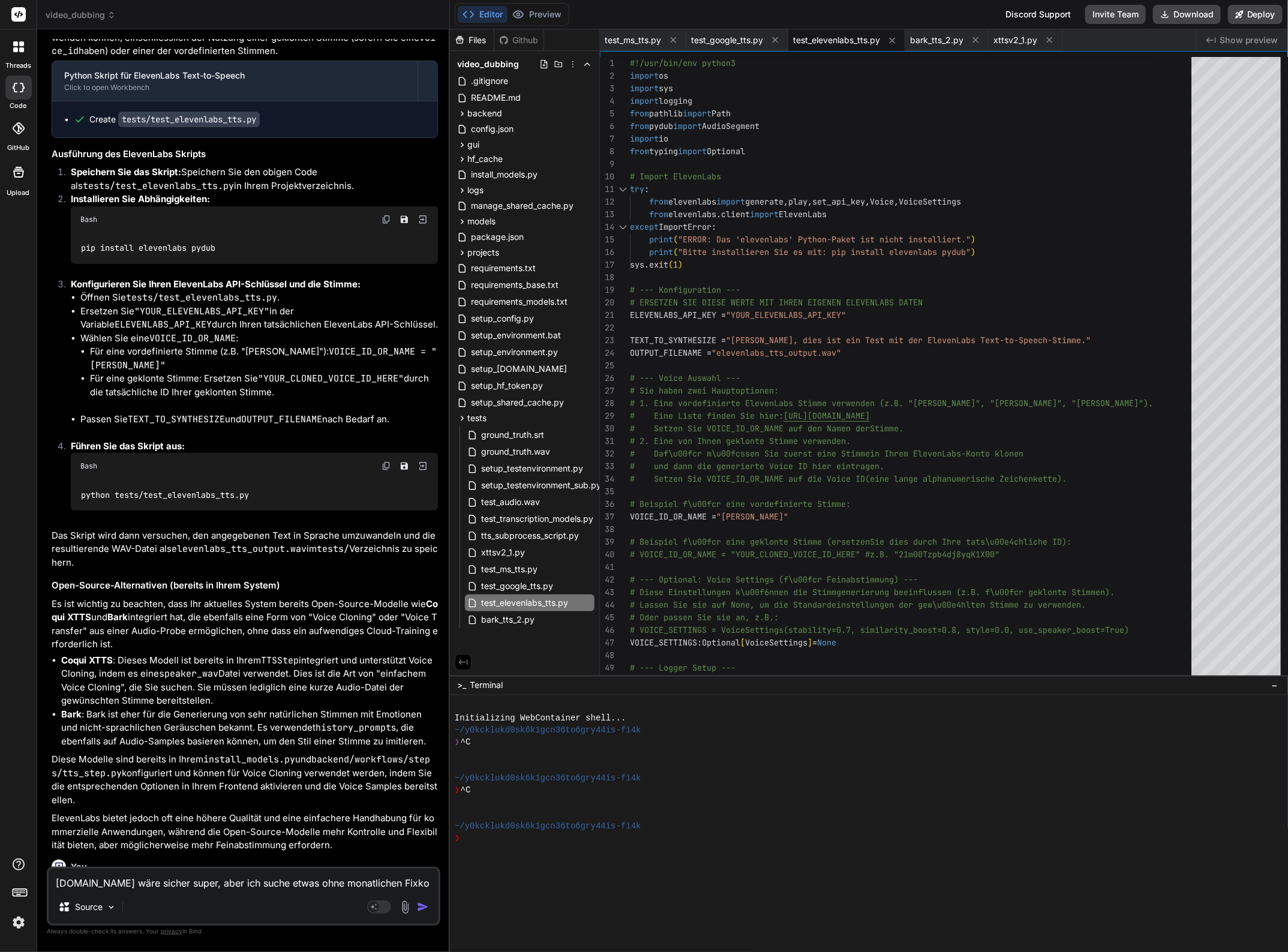
type textarea "elevenlabs.io wäre sicher super, aber ich suche etwas ohne monatlichen Fixkos"
type textarea "x"
type textarea "elevenlabs.io wäre sicher super, aber ich suche etwas ohne monatlichen Fixkost"
type textarea "x"
type textarea "elevenlabs.io wäre sicher super, aber ich suche etwas ohne monatlichen Fixkoste"
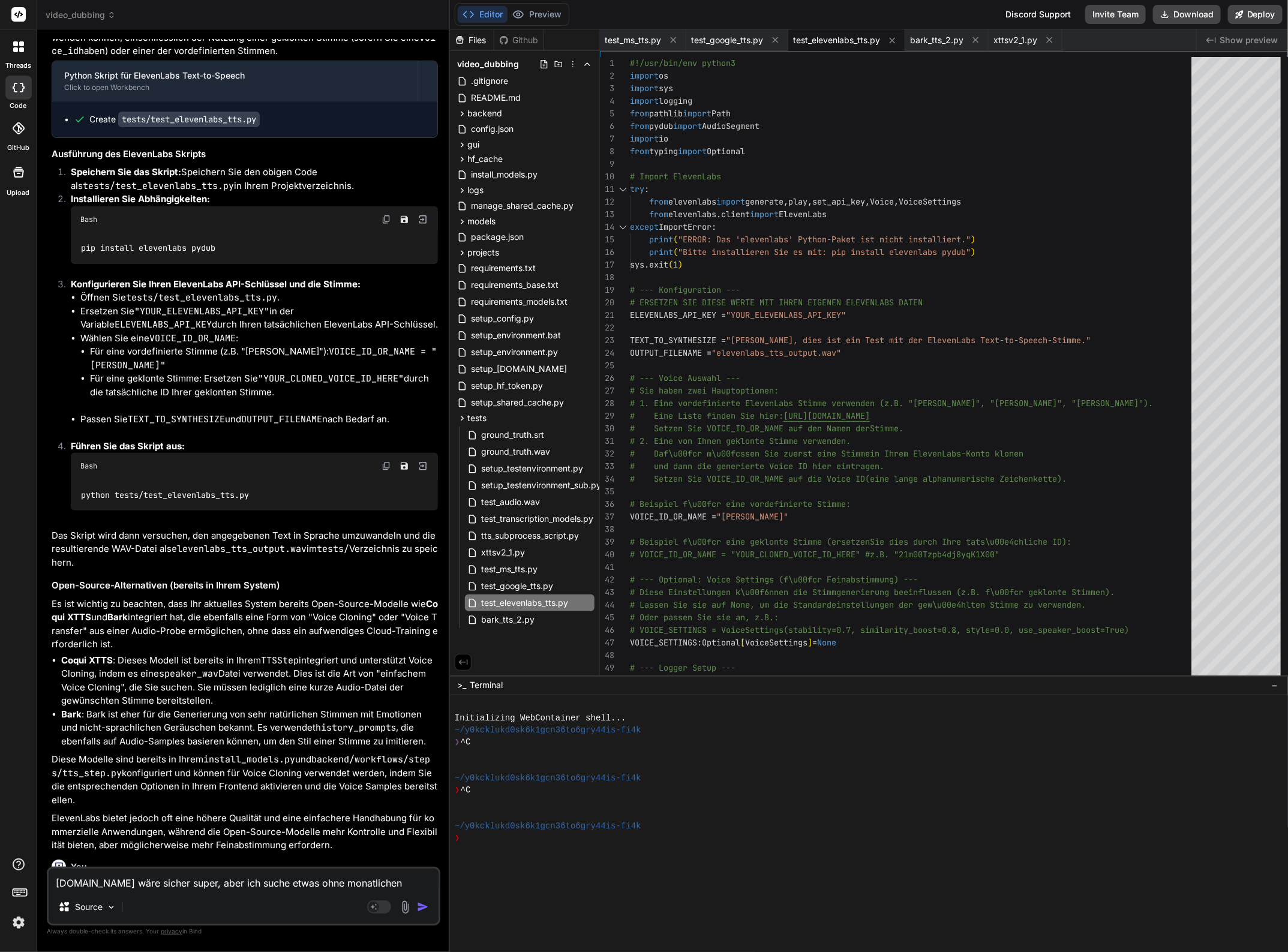
type textarea "x"
type textarea "elevenlabs.io wäre sicher super, aber ich suche etwas ohne monatlichen Fixkosten"
type textarea "x"
type textarea "elevenlabs.io wäre sicher super, aber ich suche etwas ohne monatlichen Fixkoste…"
type textarea "x"
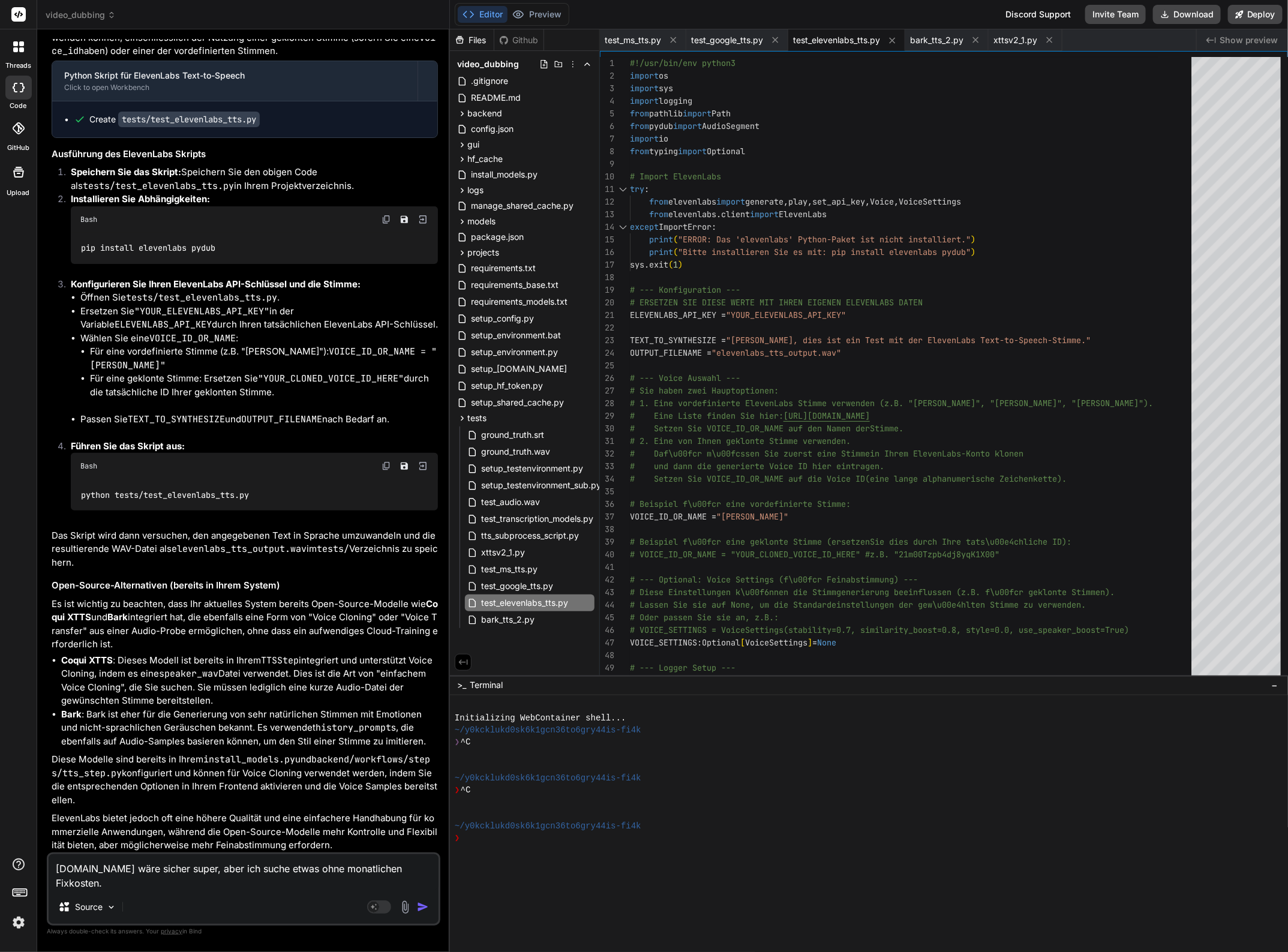
type textarea "elevenlabs.io wäre sicher super, aber ich suche etwas ohne monatlichen Fixkoste…"
type textarea "x"
type textarea "elevenlabs.io wäre sicher super, aber ich suche etwas ohne monatlichen Fixkoste…"
type textarea "x"
type textarea "elevenlabs.io wäre sicher super, aber ich suche etwas ohne monatlichen Fixkoste…"
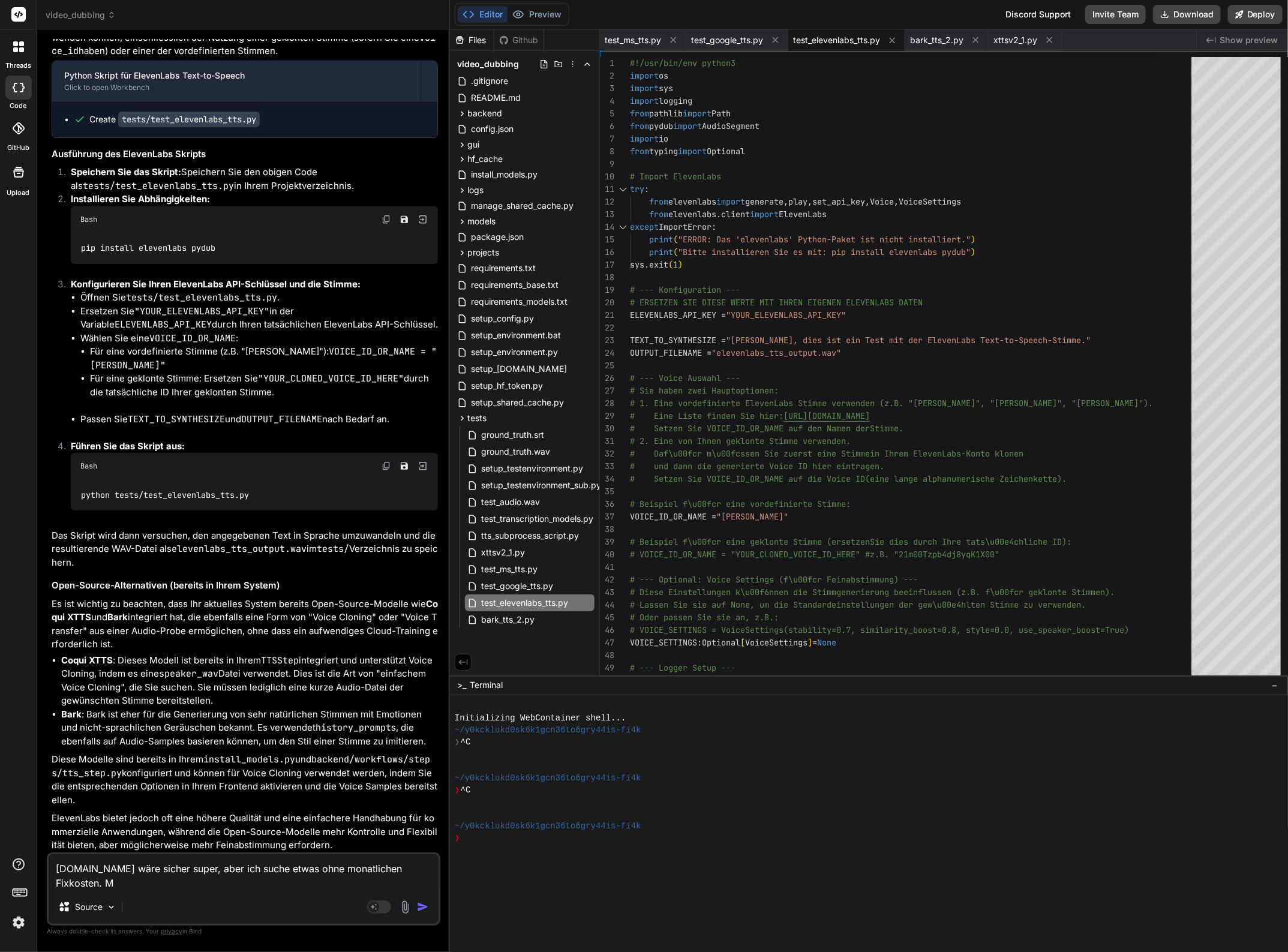
type textarea "x"
type textarea "elevenlabs.io wäre sicher super, aber ich suche etwas ohne monatlichen Fixkoste…"
type textarea "x"
type textarea "elevenlabs.io wäre sicher super, aber ich suche etwas ohne monatlichen Fixkoste…"
type textarea "x"
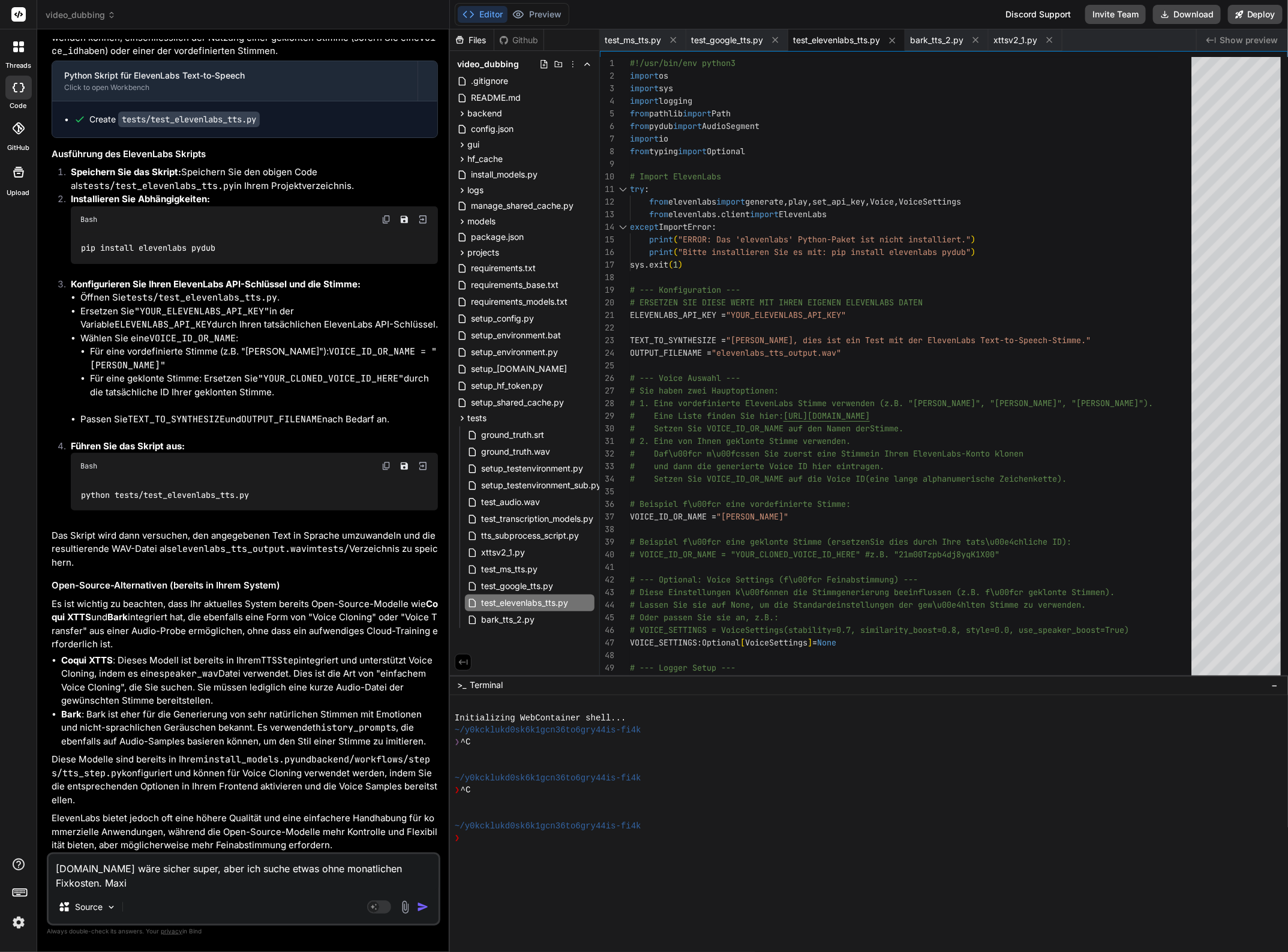
type textarea "elevenlabs.io wäre sicher super, aber ich suche etwas ohne monatlichen Fixkoste…"
type textarea "x"
type textarea "elevenlabs.io wäre sicher super, aber ich suche etwas ohne monatlichen Fixkoste…"
type textarea "x"
type textarea "elevenlabs.io wäre sicher super, aber ich suche etwas ohne monatlichen Fixkoste…"
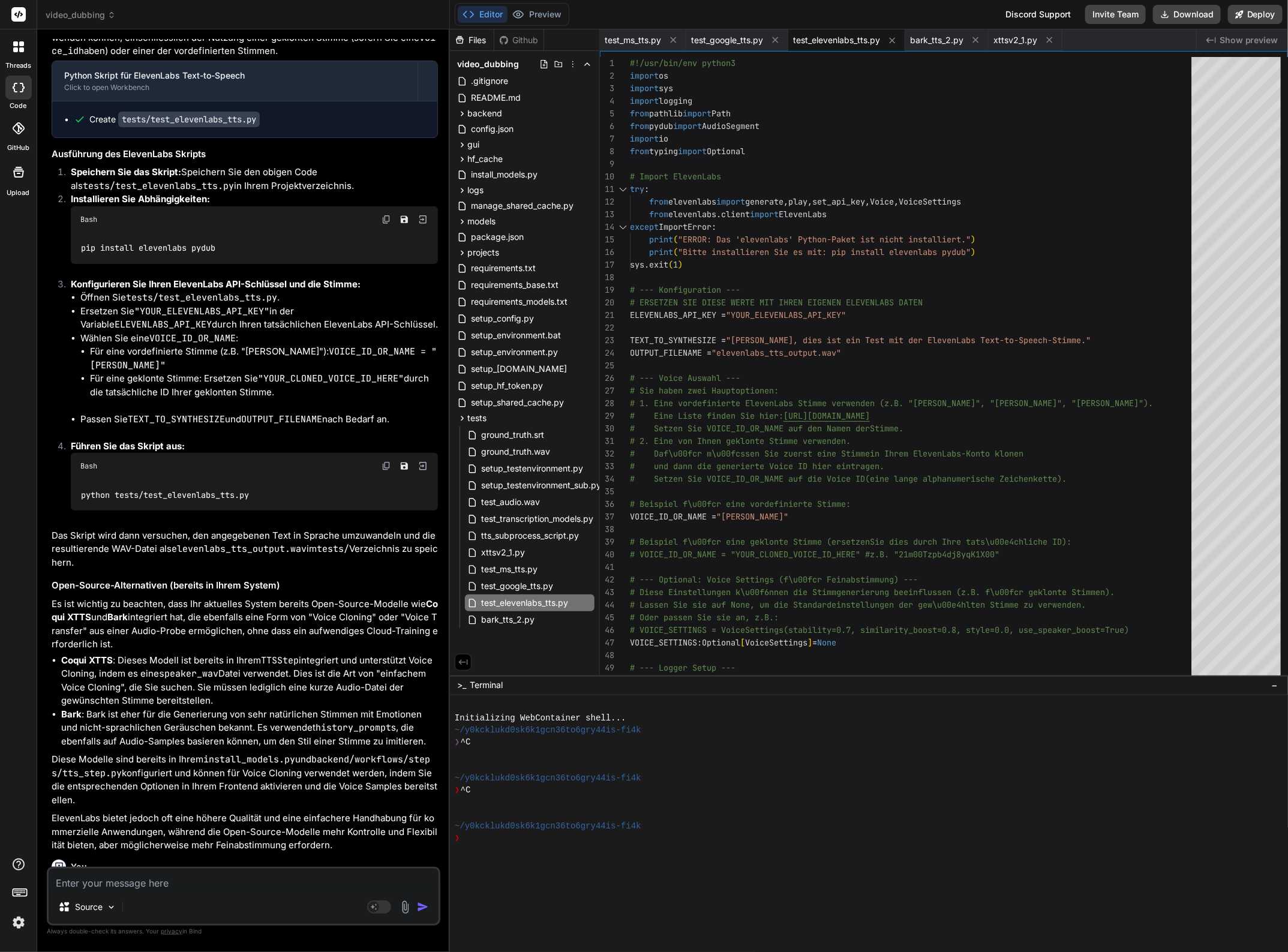
scroll to position [13214, 0]
